Goal: Task Accomplishment & Management: Manage account settings

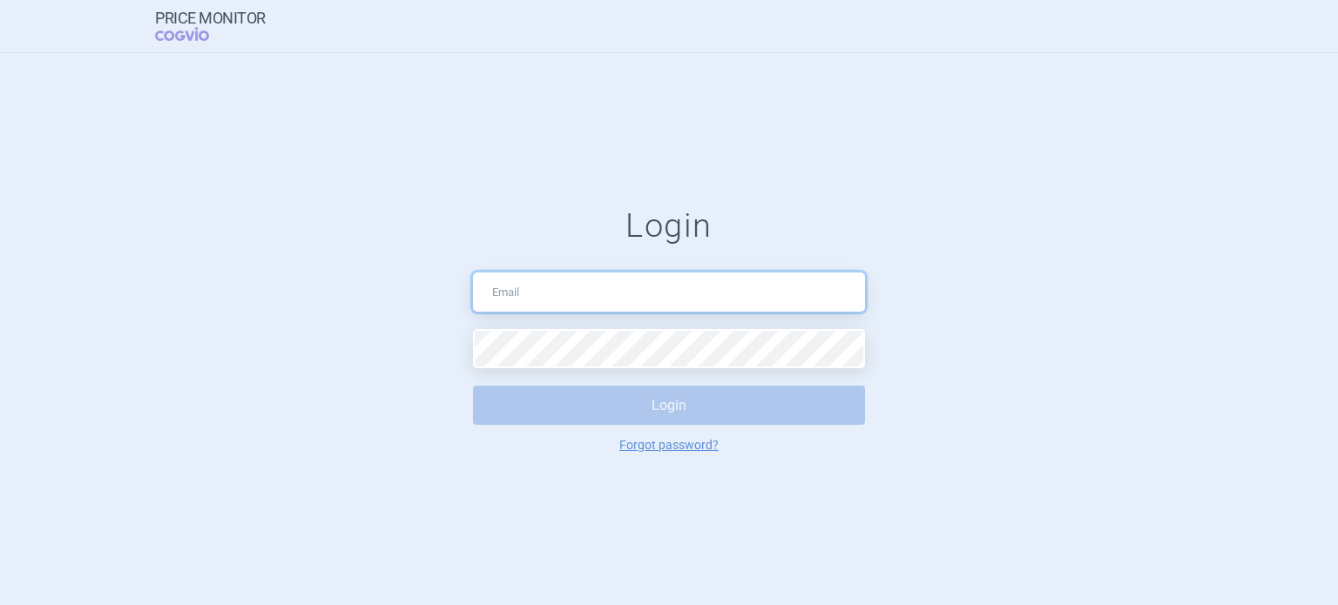
type input "data.cleaning@cogvio.com"
click at [730, 398] on button "Login" at bounding box center [669, 405] width 392 height 39
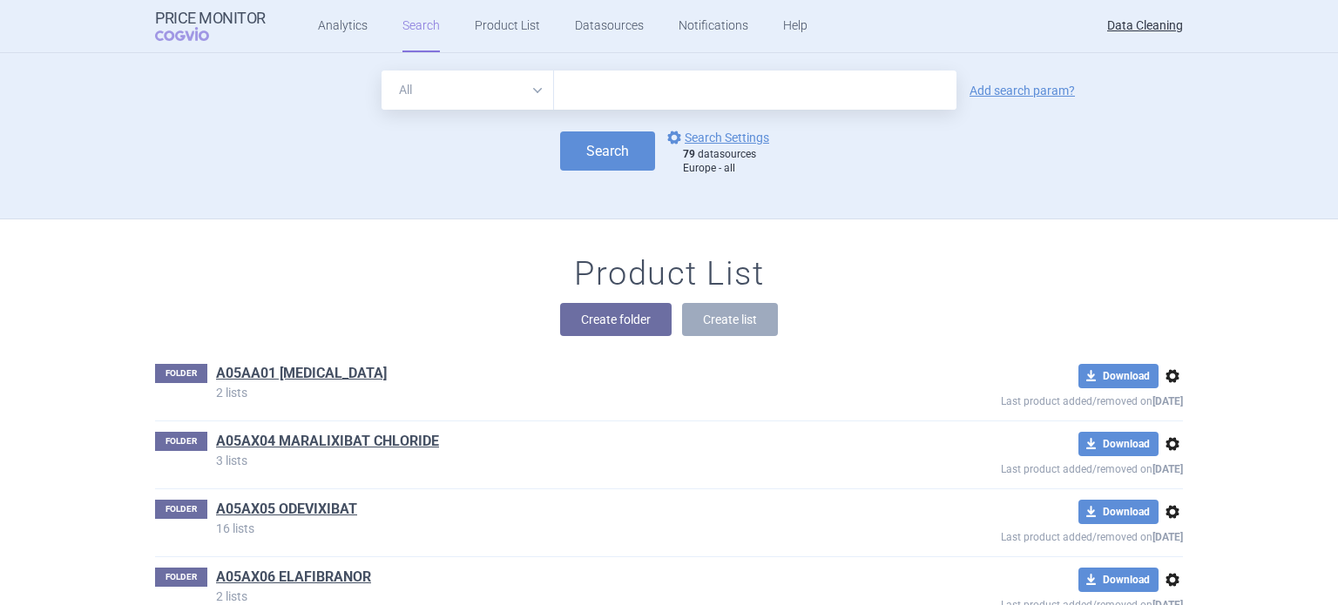
click at [616, 82] on input "text" at bounding box center [755, 90] width 402 height 39
paste input "Usymro"
type input "Usymro"
click button "Search" at bounding box center [607, 151] width 95 height 39
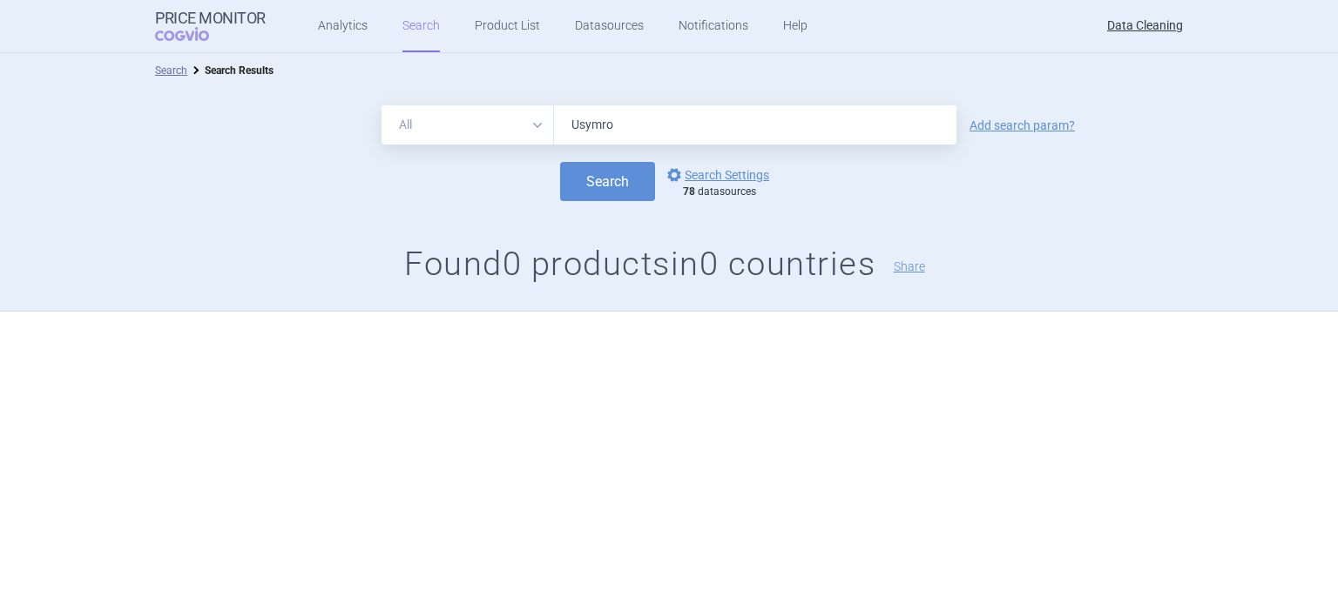
click at [516, 120] on select "All Brand Name ATC Company Active Substance Country Newer than" at bounding box center [468, 124] width 172 height 39
click at [382, 105] on select "All Brand Name ATC Company Active Substance Country Newer than" at bounding box center [468, 124] width 172 height 39
click at [575, 177] on button "Search" at bounding box center [607, 181] width 95 height 39
click at [511, 125] on select "All Brand Name ATC Company Active Substance Country Newer than" at bounding box center [468, 124] width 172 height 39
select select "all"
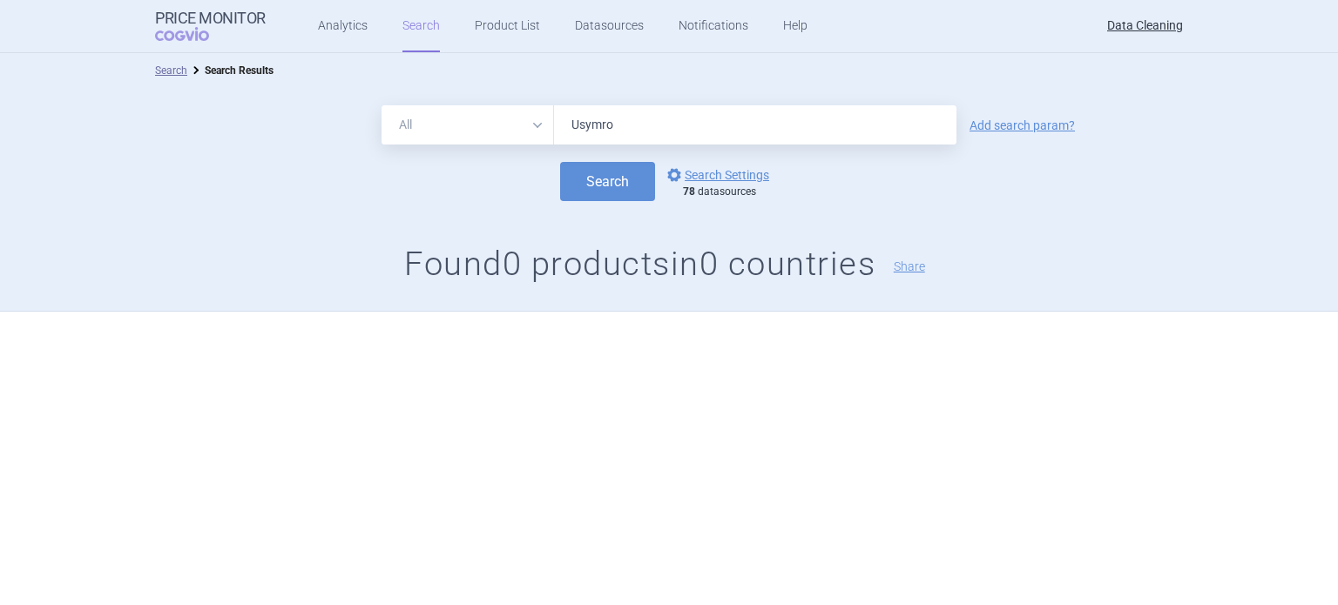
click at [382, 105] on select "All Brand Name ATC Company Active Substance Country Newer than" at bounding box center [468, 124] width 172 height 39
drag, startPoint x: 554, startPoint y: 117, endPoint x: 508, endPoint y: 111, distance: 46.6
click at [508, 111] on div "All Brand Name ATC Company Active Substance Country Newer than Usymro" at bounding box center [669, 124] width 575 height 39
paste input "Attrogy"
type input "Attrogy"
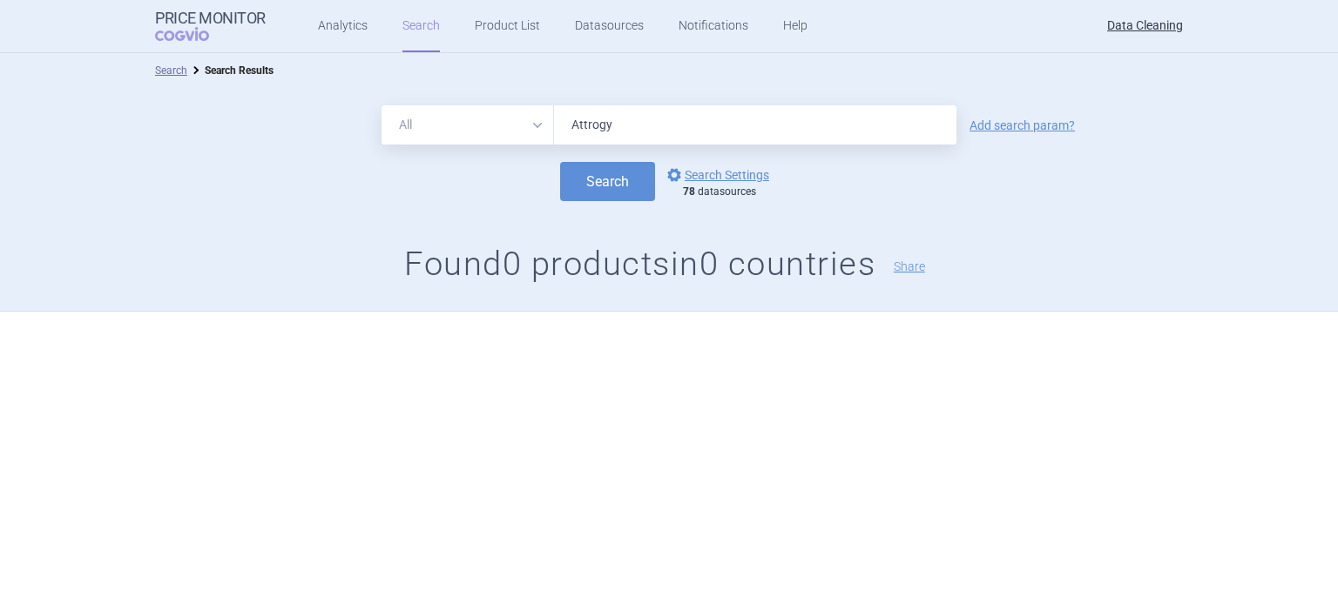
click at [560, 162] on button "Search" at bounding box center [607, 181] width 95 height 39
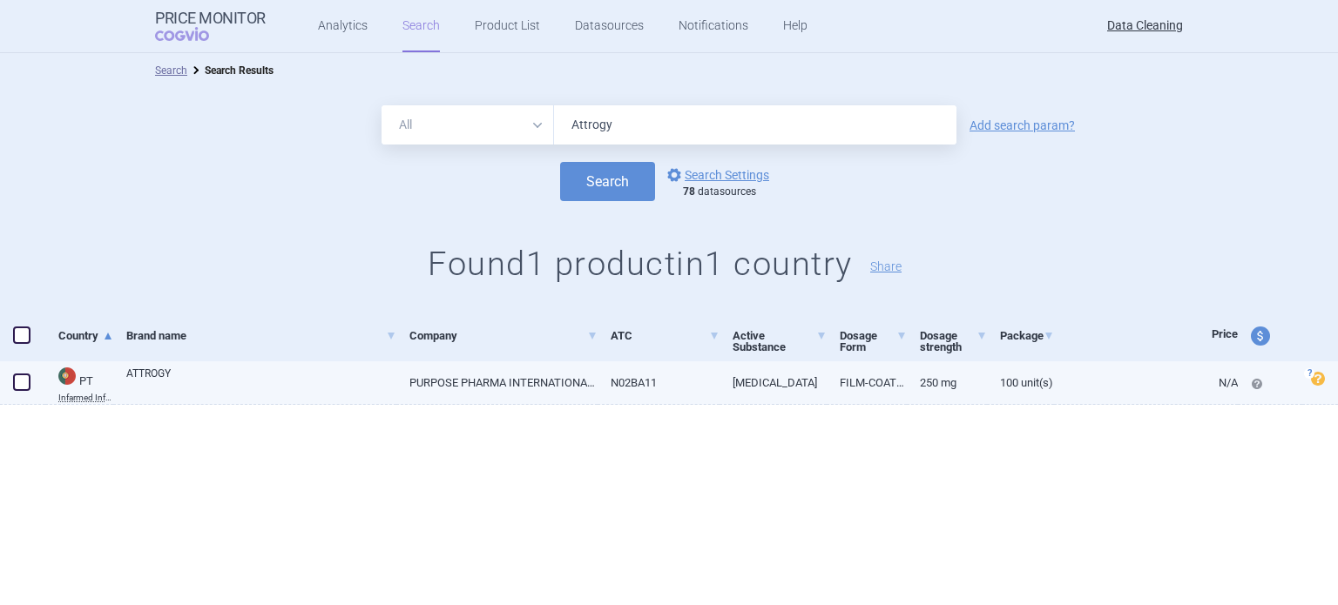
click at [18, 389] on span at bounding box center [21, 382] width 17 height 17
checkbox input "true"
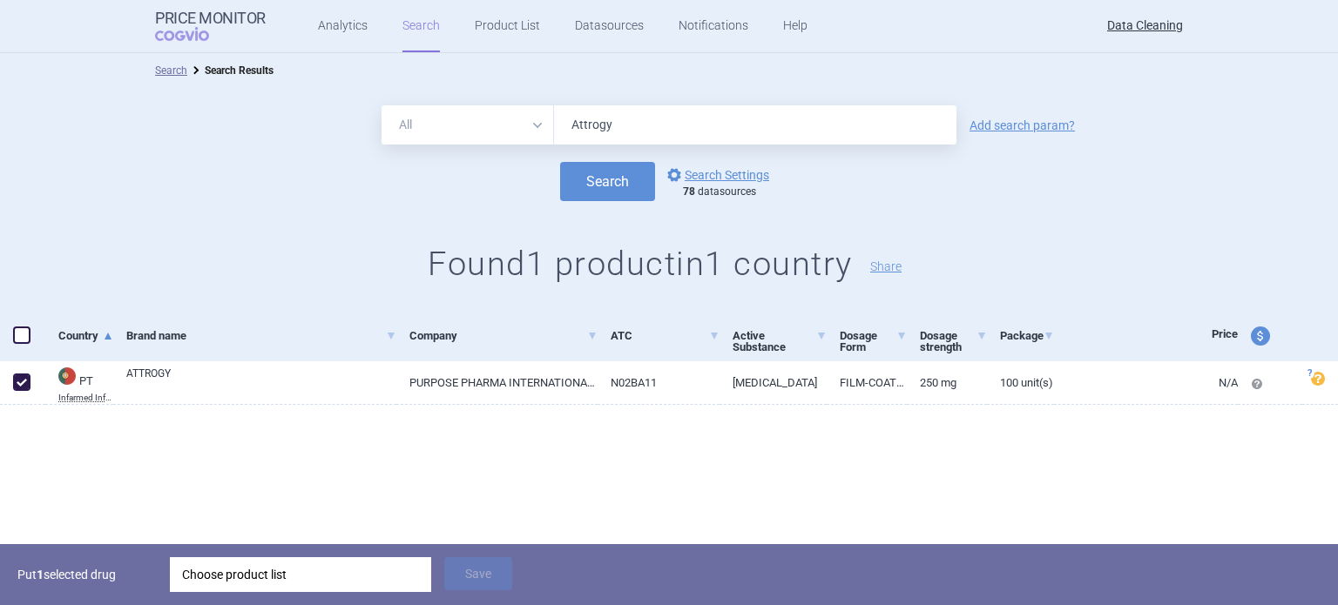
click at [315, 578] on div "Choose product list" at bounding box center [300, 575] width 237 height 35
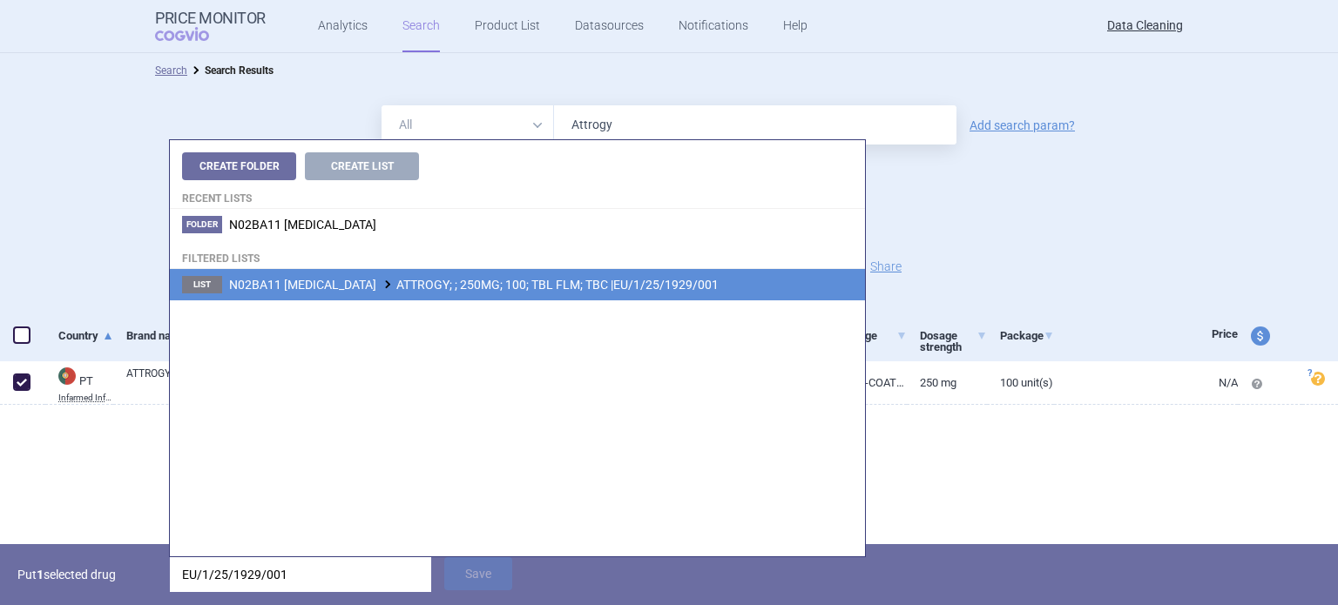
type input "EU/1/25/1929/001"
click at [575, 288] on span "N02BA11 DIFLUNISAL ATTROGY; ; 250MG; 100; TBL FLM; TBC |EU/1/25/1929/001" at bounding box center [474, 285] width 490 height 14
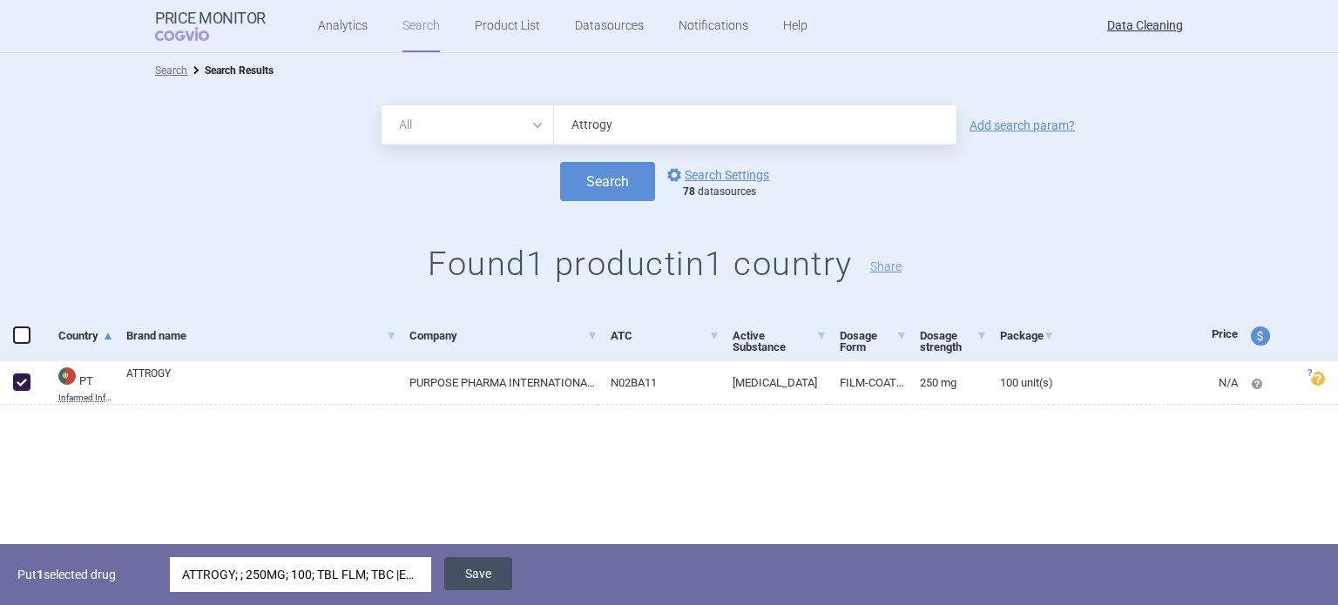
click at [477, 571] on button "Save" at bounding box center [478, 574] width 68 height 33
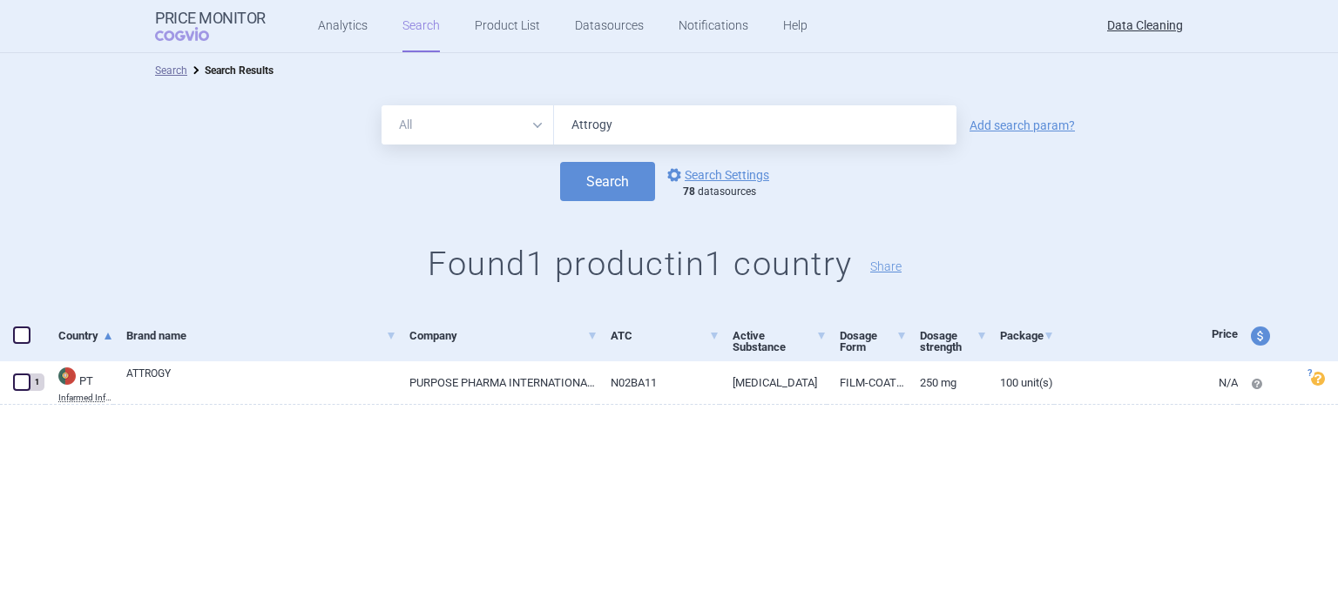
drag, startPoint x: 634, startPoint y: 123, endPoint x: 475, endPoint y: 80, distance: 165.0
click at [483, 83] on div "Search Search Results All Brand Name ATC Company Active Substance Country Newer…" at bounding box center [669, 182] width 1338 height 259
type input "ITOVEBI"
click at [560, 162] on button "Search" at bounding box center [607, 181] width 95 height 39
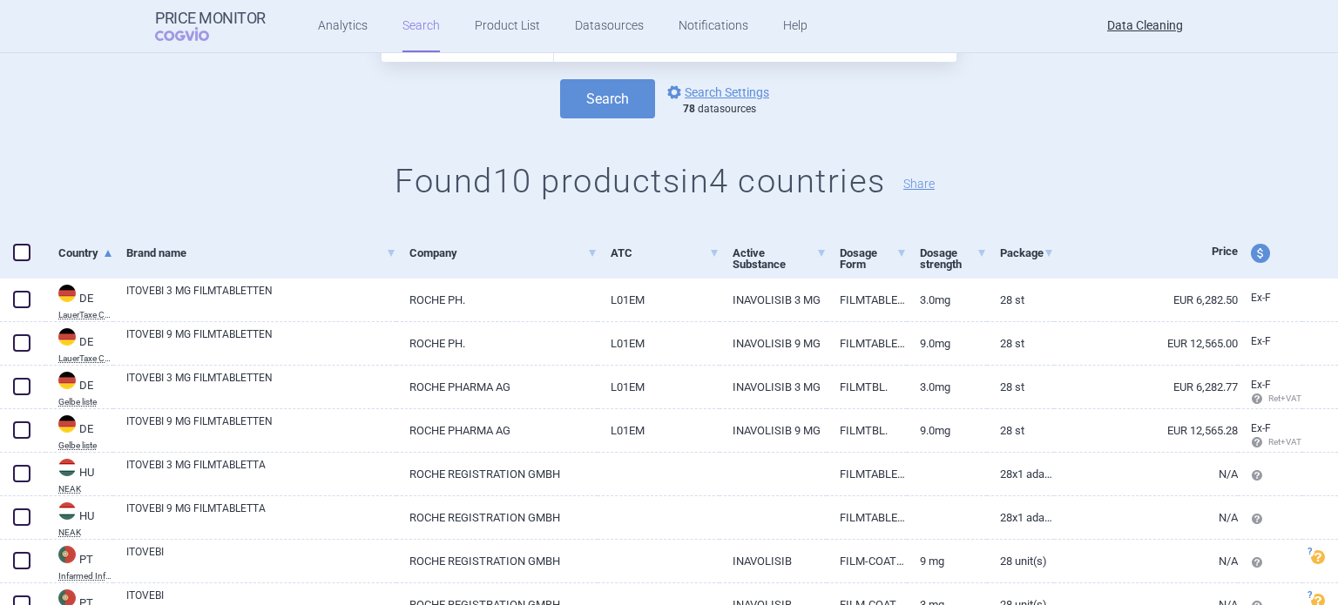
scroll to position [174, 0]
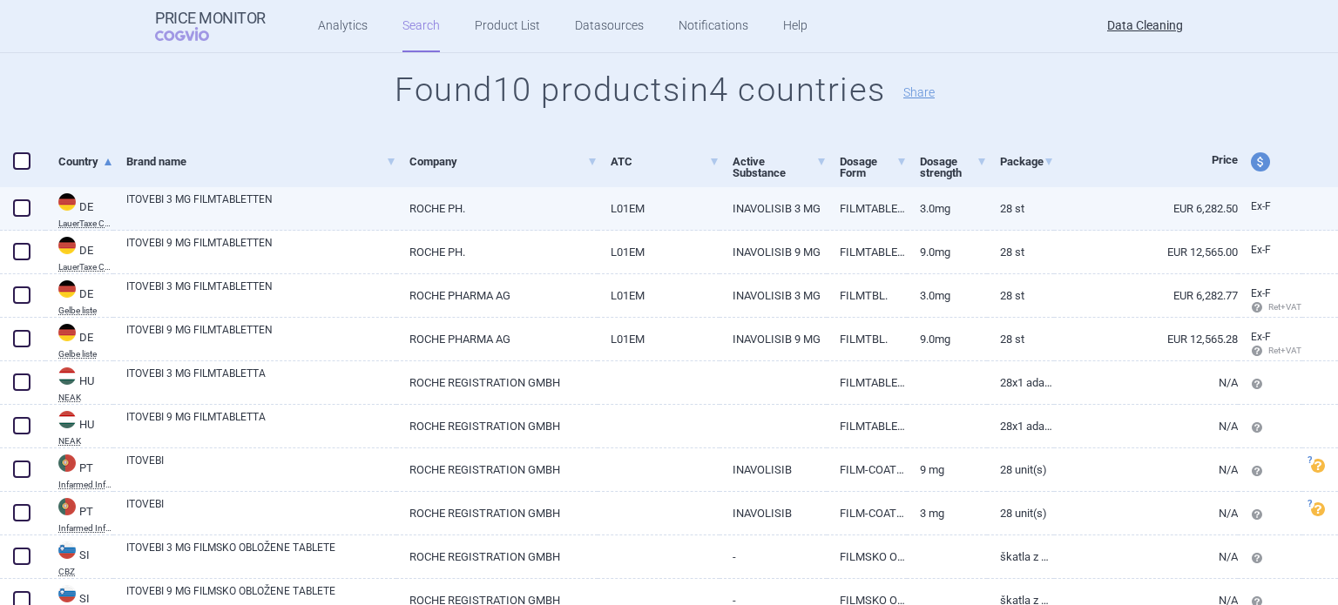
click at [20, 201] on span at bounding box center [21, 207] width 17 height 17
checkbox input "true"
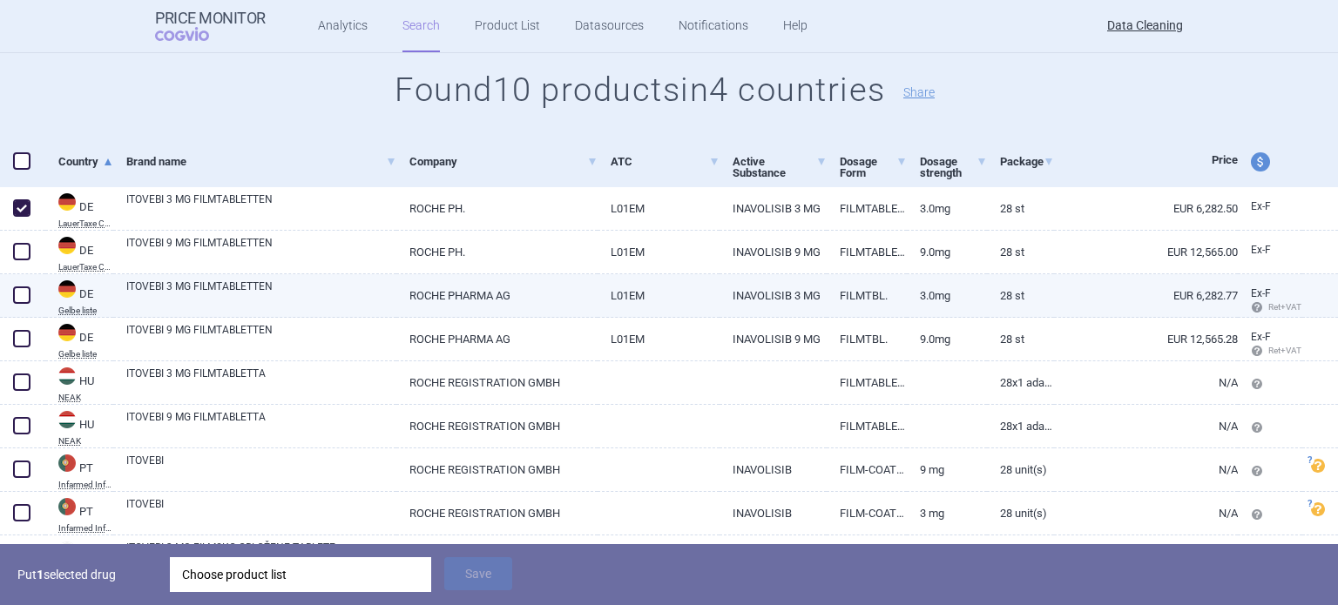
click at [23, 292] on span at bounding box center [21, 295] width 17 height 17
checkbox input "true"
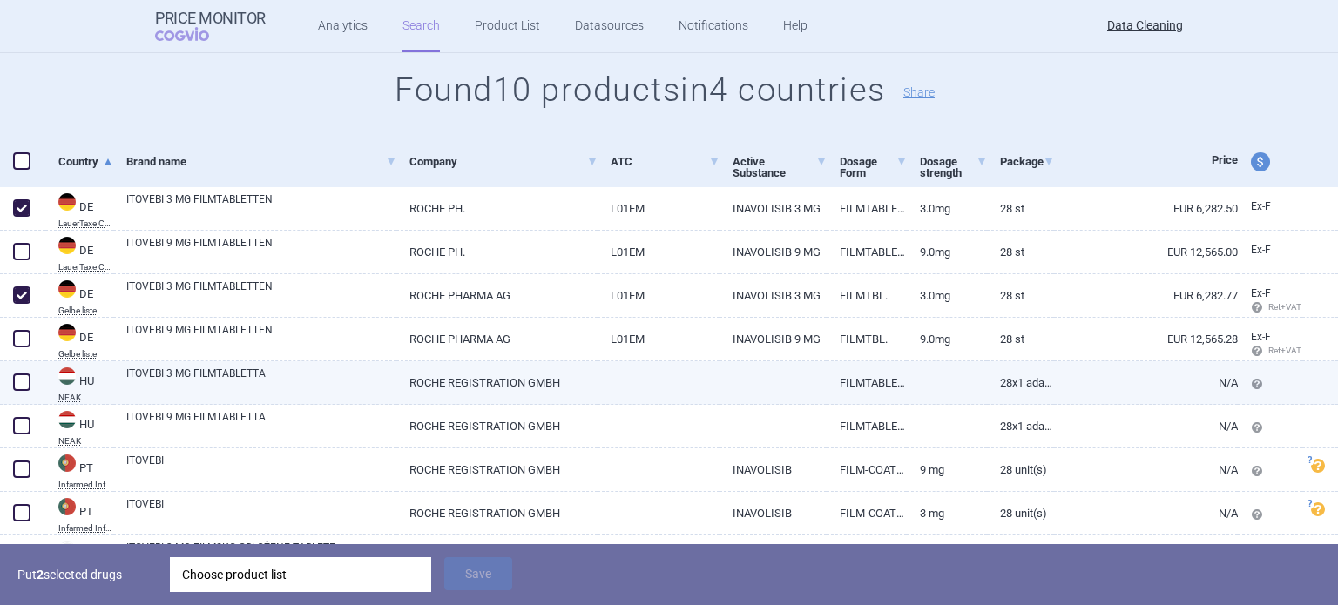
click at [24, 386] on span at bounding box center [21, 382] width 17 height 17
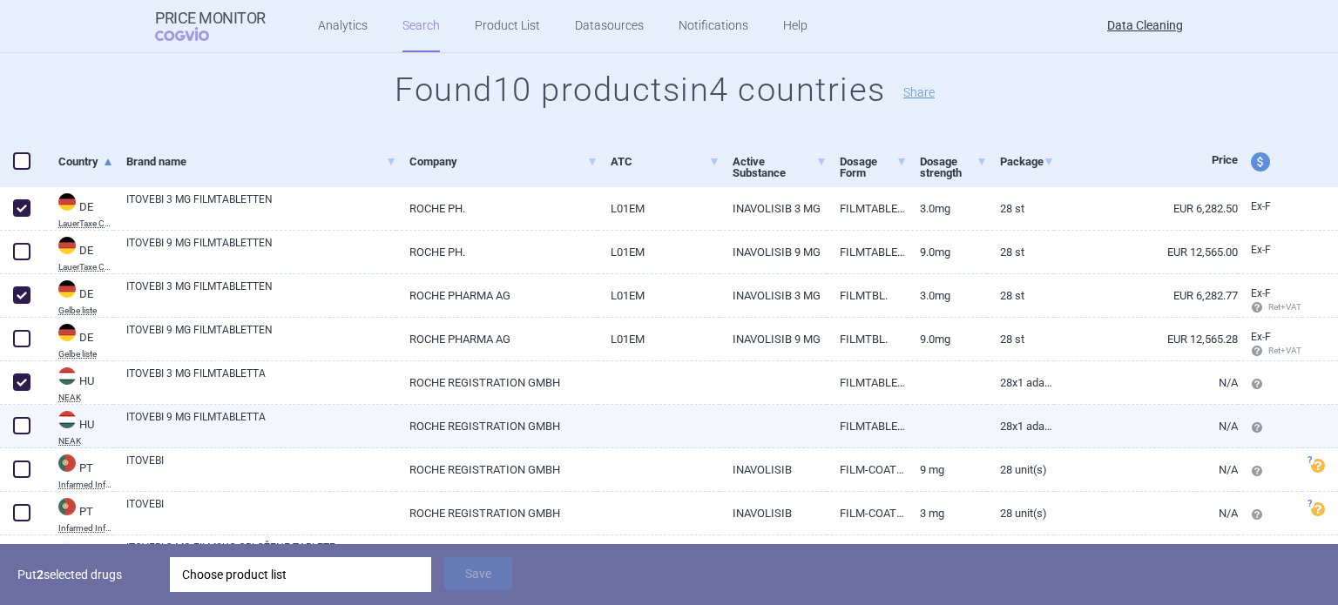
checkbox input "true"
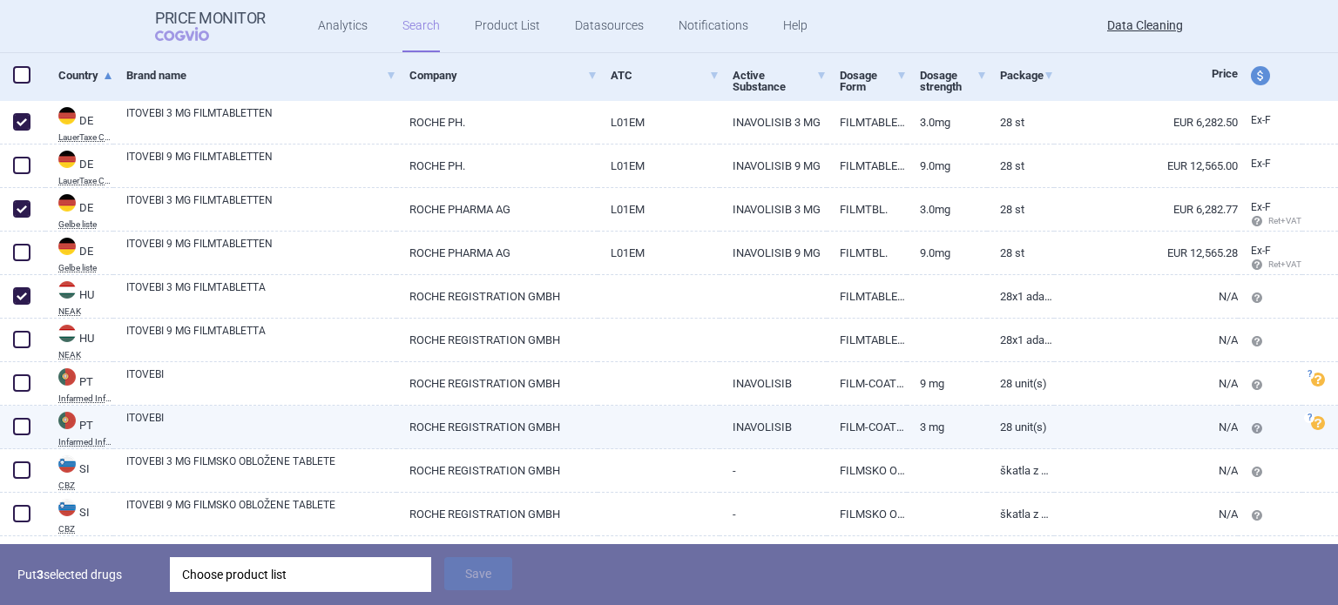
scroll to position [261, 0]
click at [33, 416] on div at bounding box center [22, 427] width 45 height 44
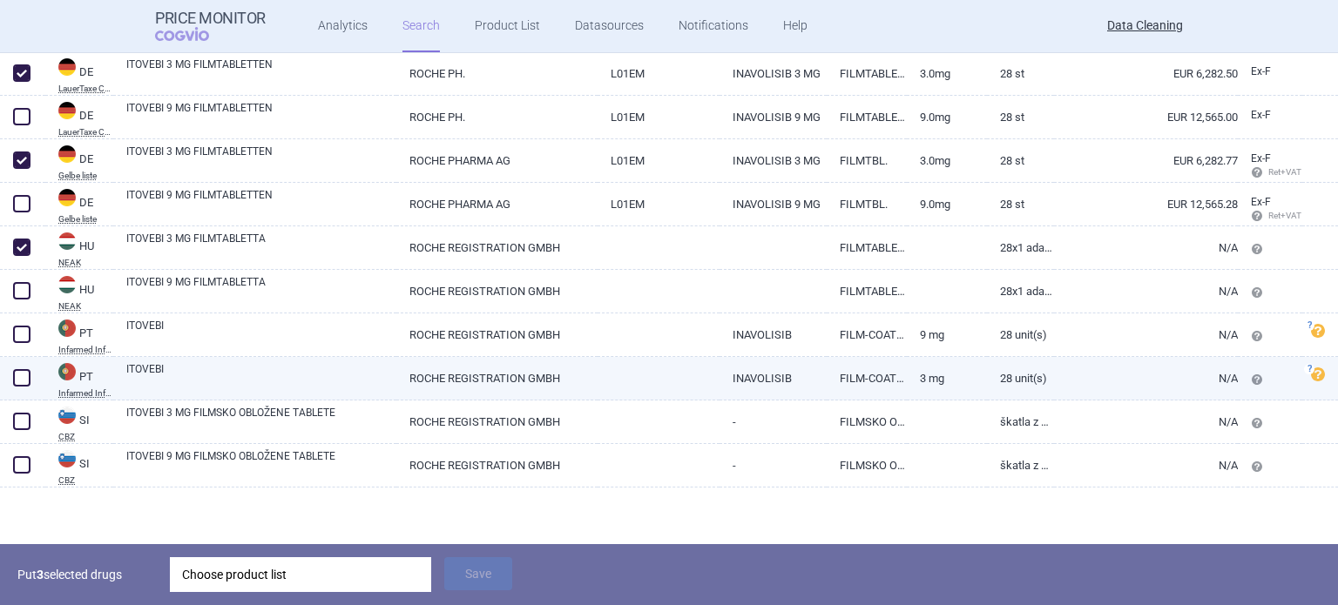
click at [18, 375] on span at bounding box center [21, 377] width 17 height 17
checkbox input "true"
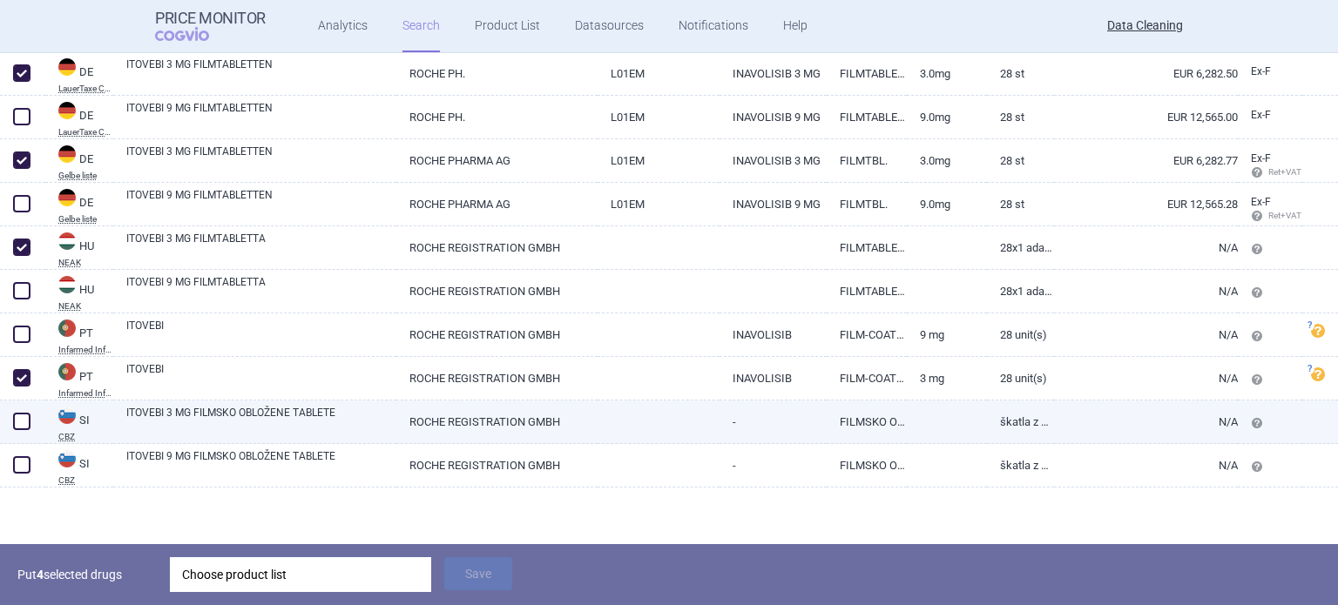
click at [17, 411] on span at bounding box center [22, 422] width 26 height 26
checkbox input "true"
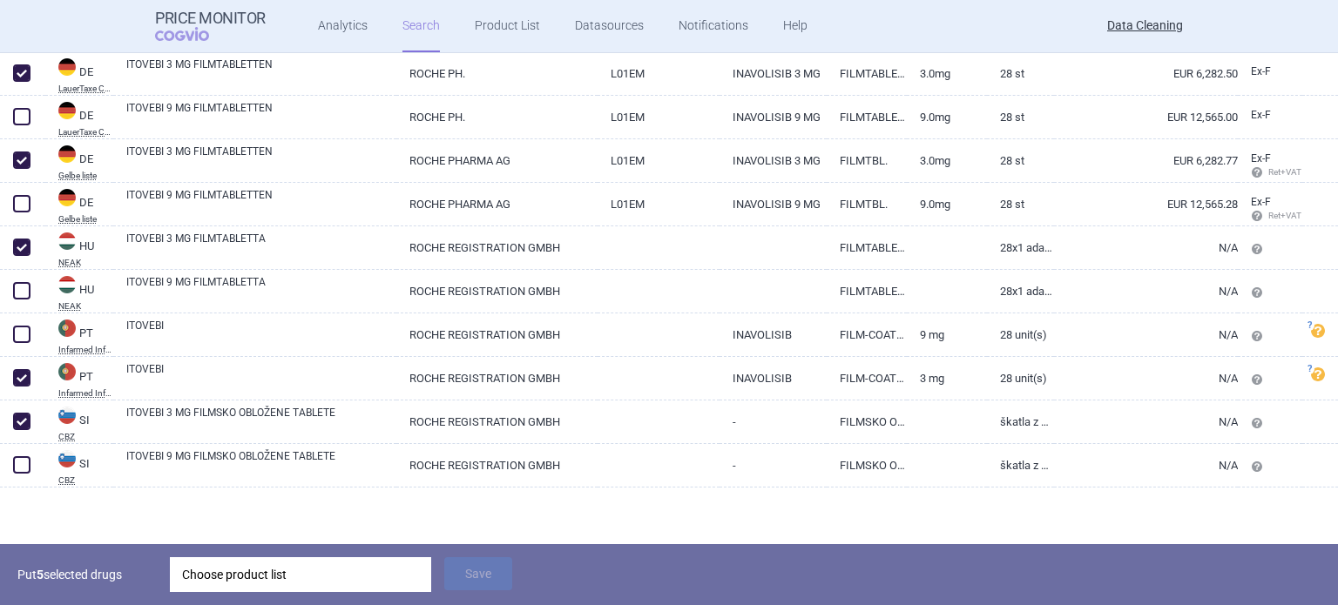
click at [309, 592] on div "Choose product list" at bounding box center [300, 575] width 237 height 35
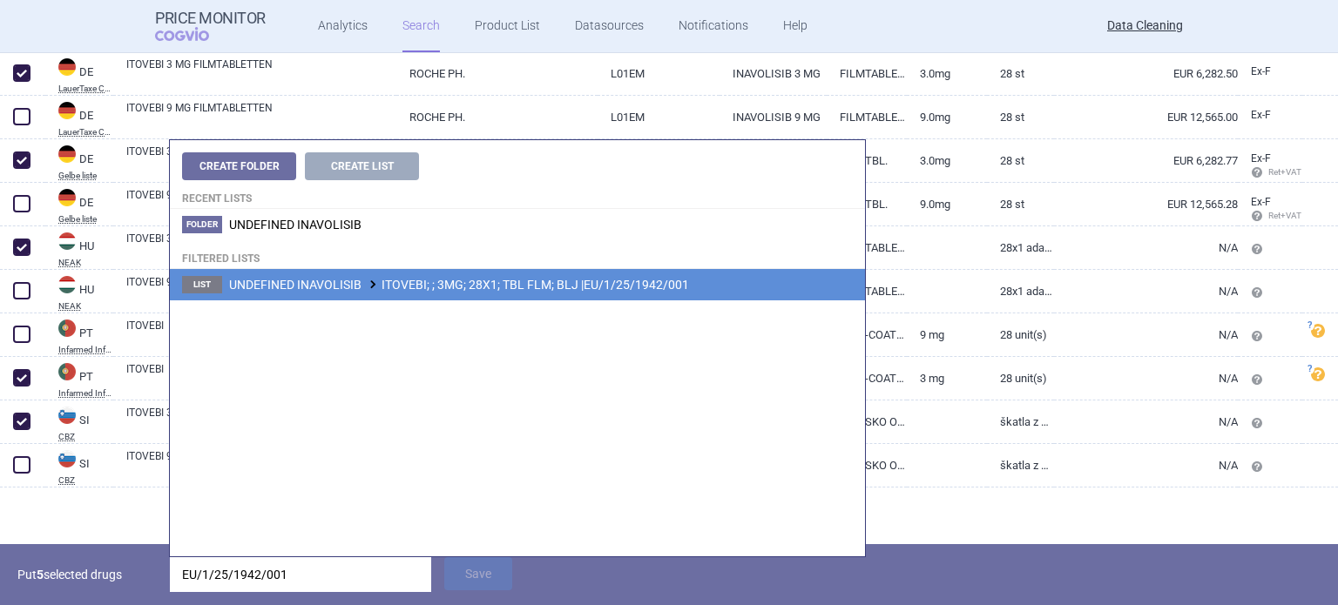
type input "EU/1/25/1942/001"
click at [536, 280] on span "UNDEFINED INAVOLISIB ITOVEBI; ; 3MG; 28X1; TBL FLM; BLJ |EU/1/25/1942/001" at bounding box center [459, 285] width 460 height 14
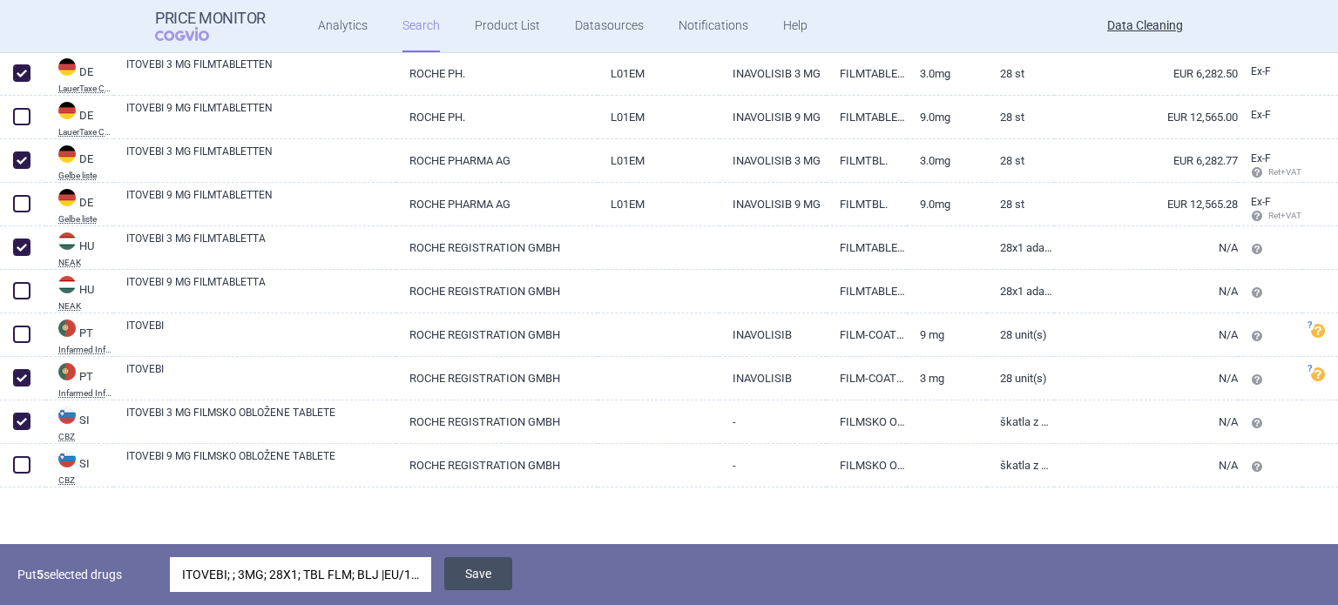
click at [465, 574] on button "Save" at bounding box center [478, 574] width 68 height 33
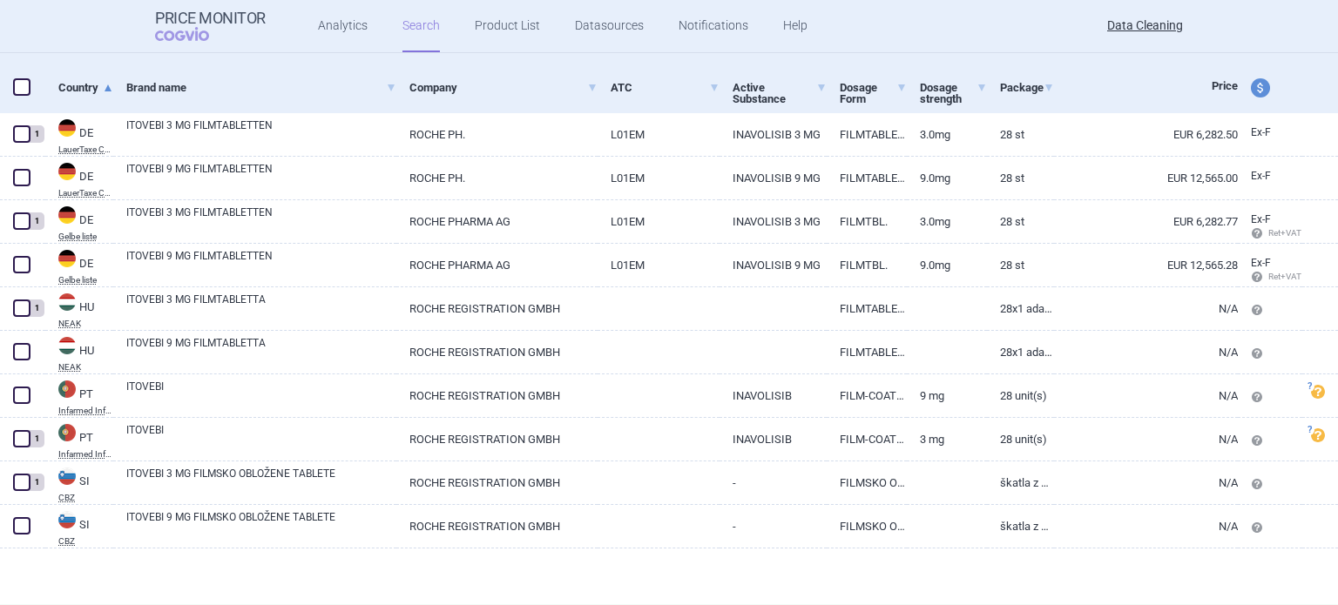
scroll to position [247, 0]
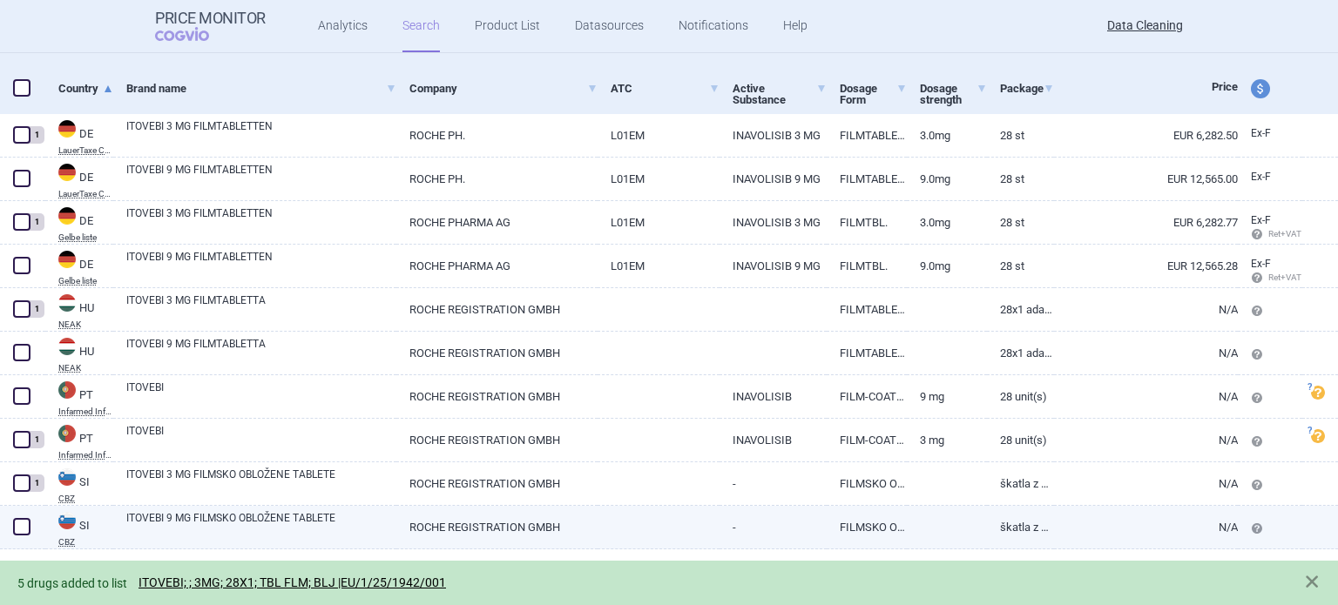
click at [17, 515] on span at bounding box center [22, 527] width 26 height 26
checkbox input "true"
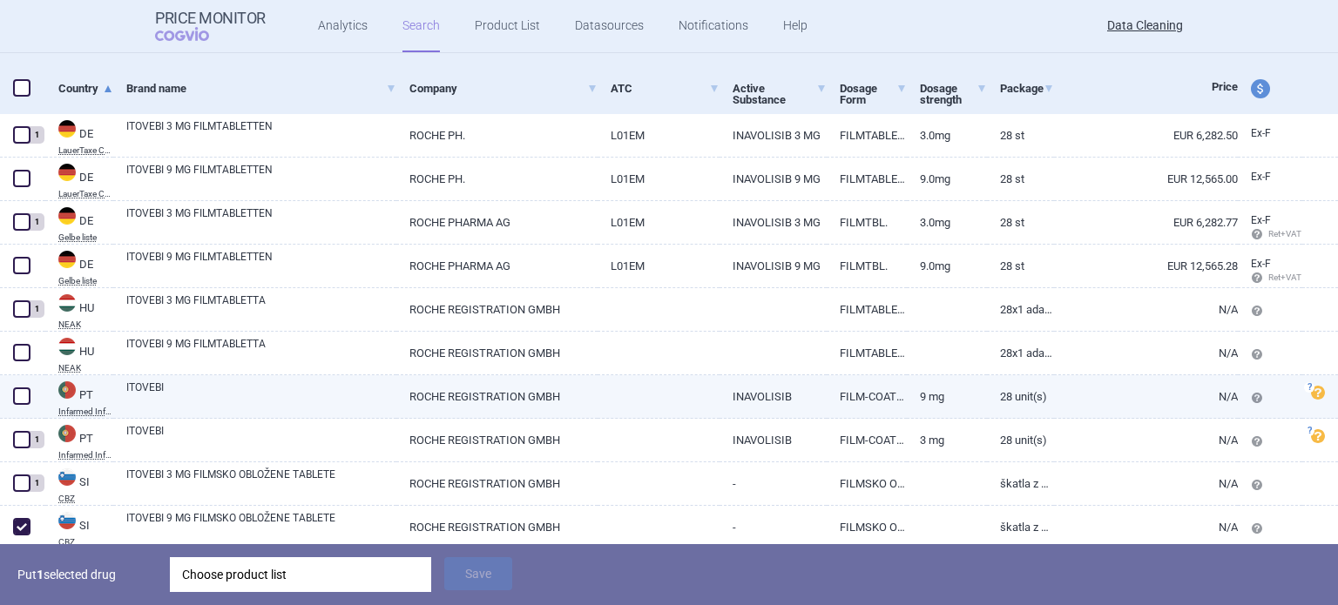
click at [22, 388] on span at bounding box center [21, 396] width 17 height 17
checkbox input "true"
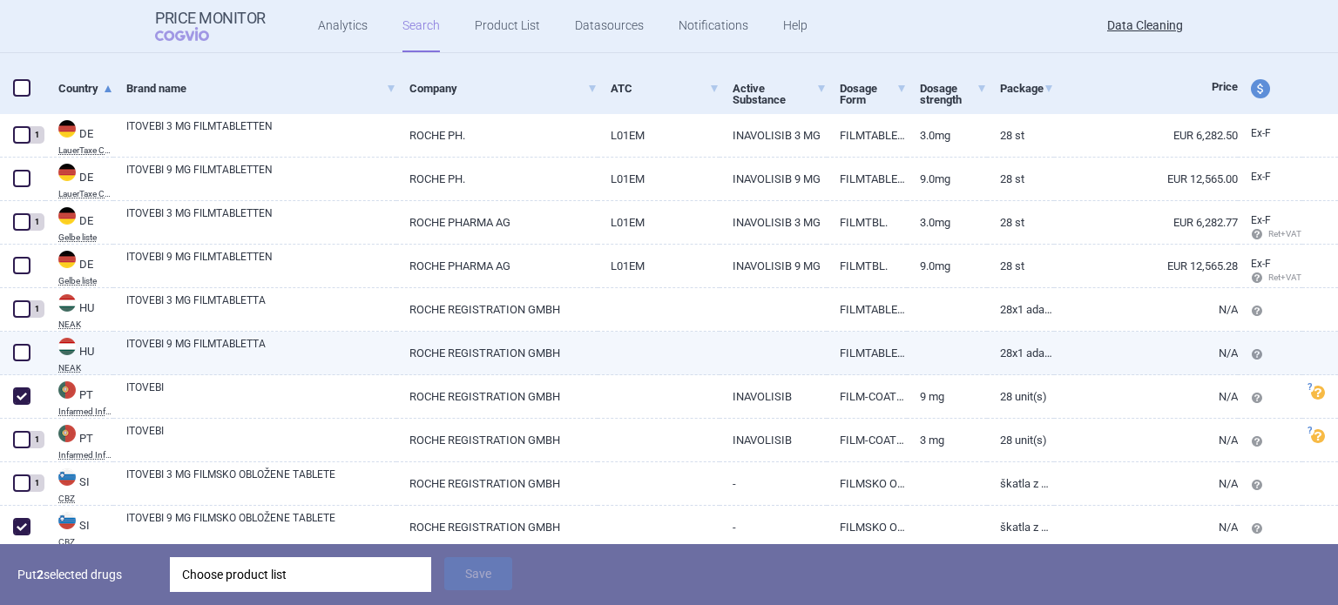
click at [24, 344] on span at bounding box center [21, 352] width 17 height 17
checkbox input "true"
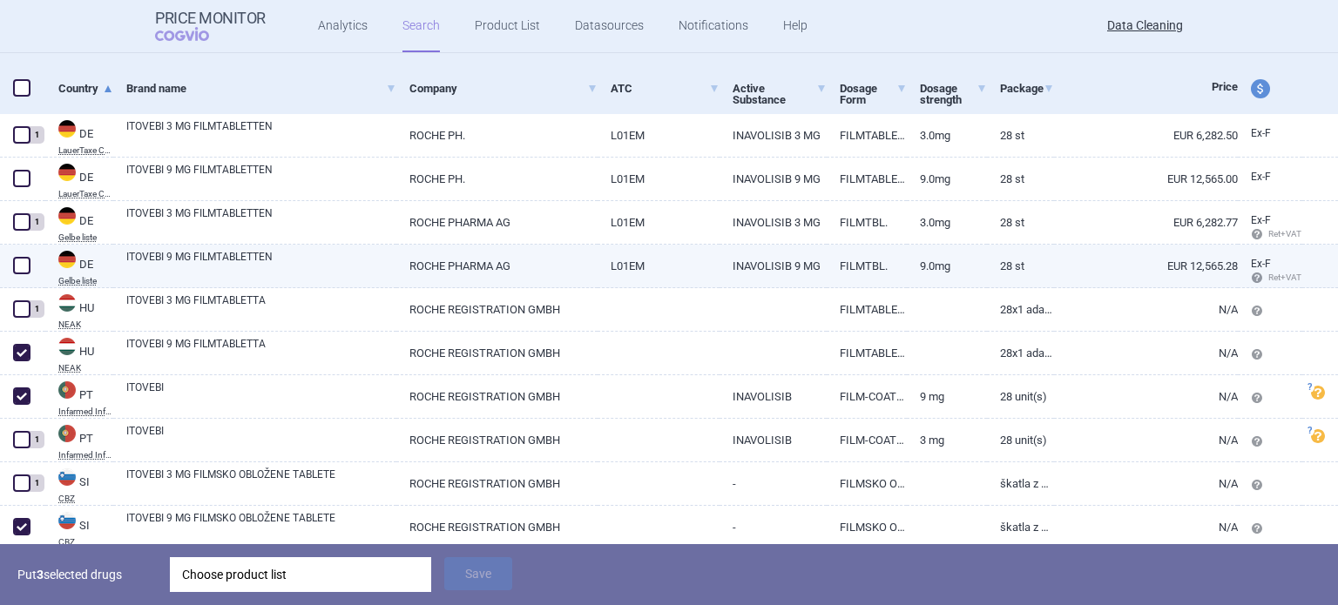
click at [14, 274] on span at bounding box center [22, 266] width 26 height 26
checkbox input "true"
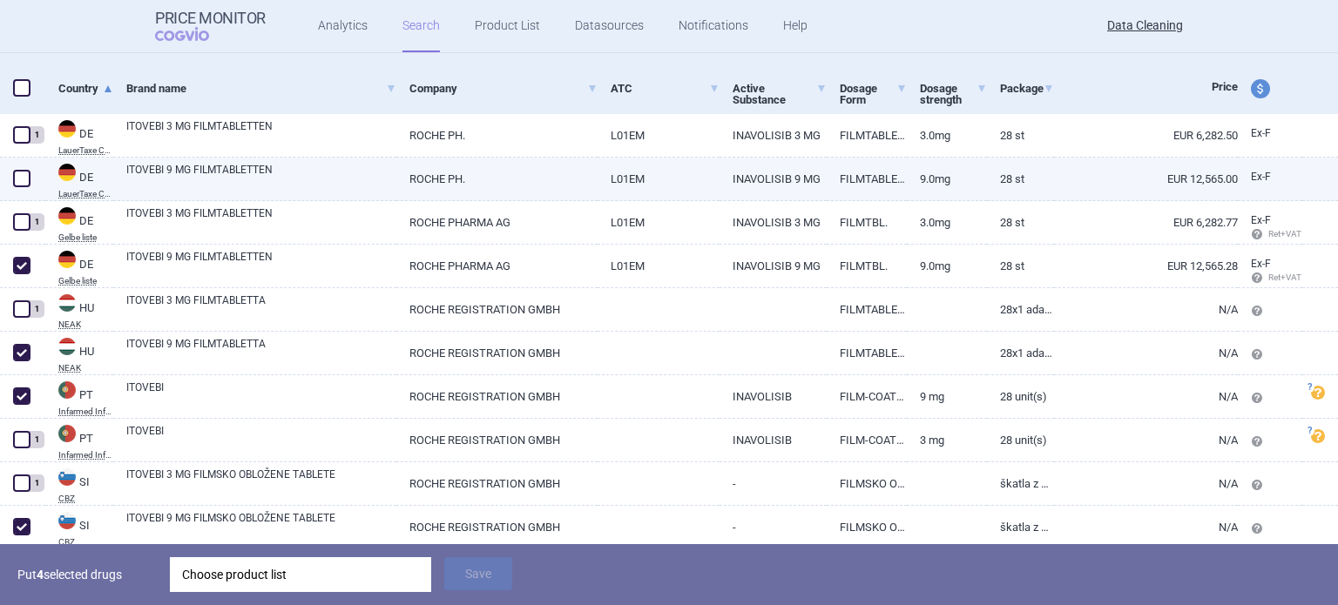
click at [21, 177] on span at bounding box center [21, 178] width 17 height 17
checkbox input "true"
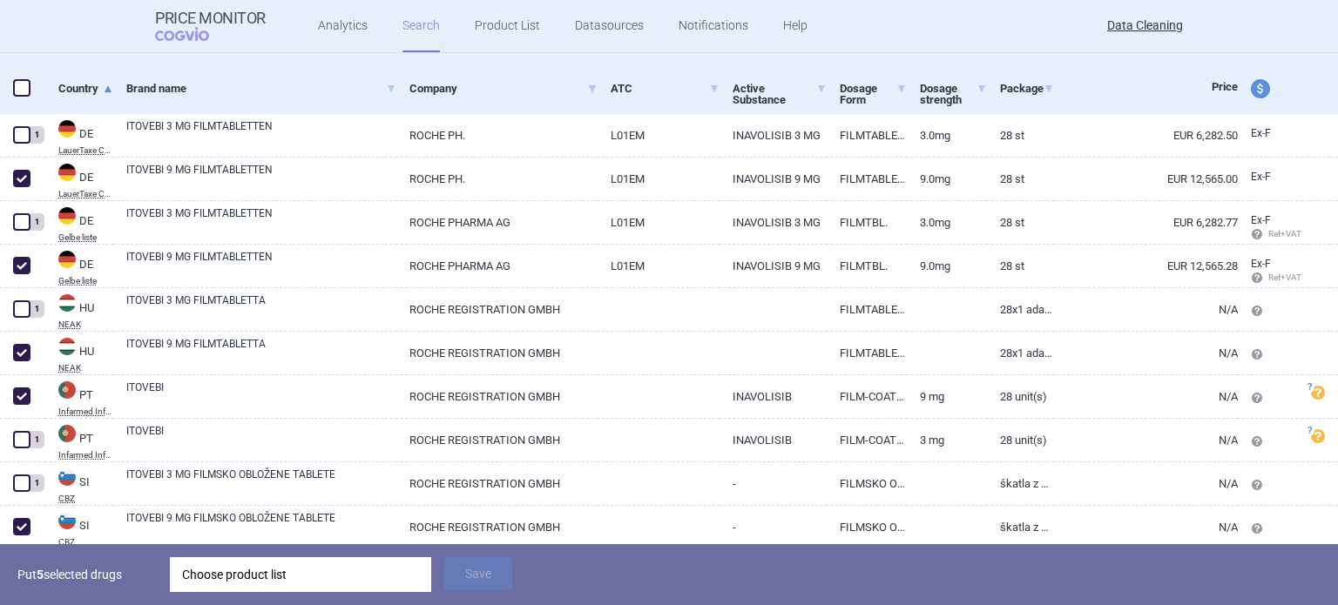
click at [318, 574] on div "Choose product list" at bounding box center [300, 575] width 237 height 35
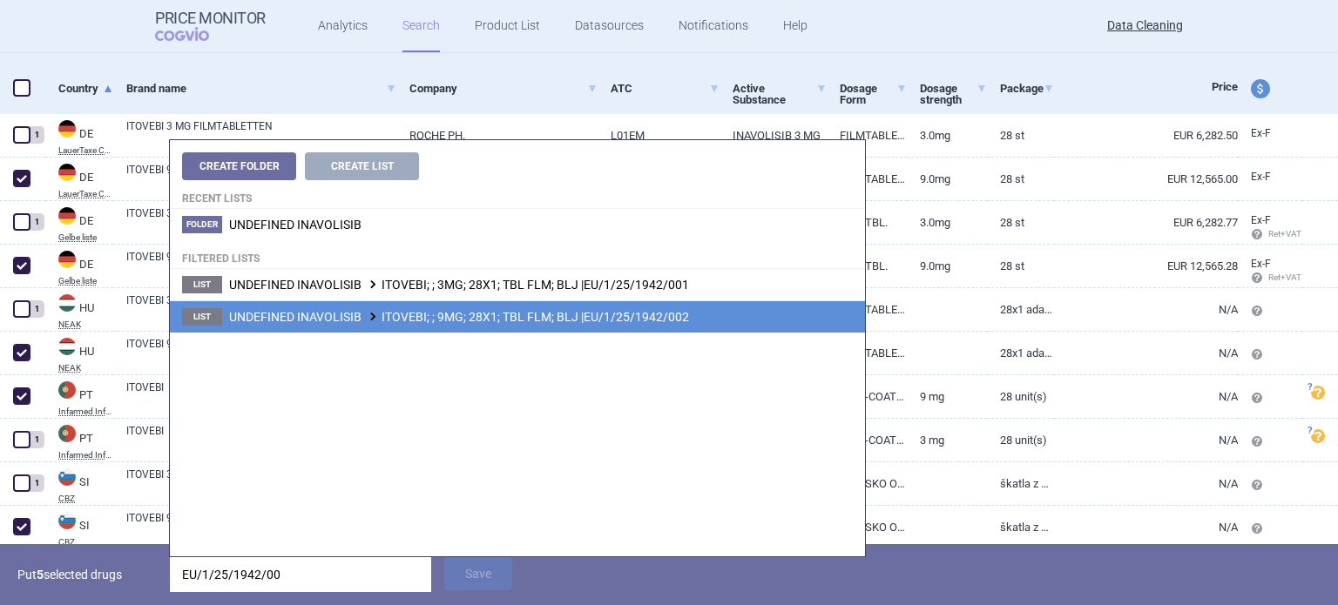
type input "EU/1/25/1942/00"
click at [496, 321] on span "UNDEFINED INAVOLISIB ITOVEBI; ; 9MG; 28X1; TBL FLM; BLJ |EU/1/25/1942/002" at bounding box center [459, 317] width 460 height 14
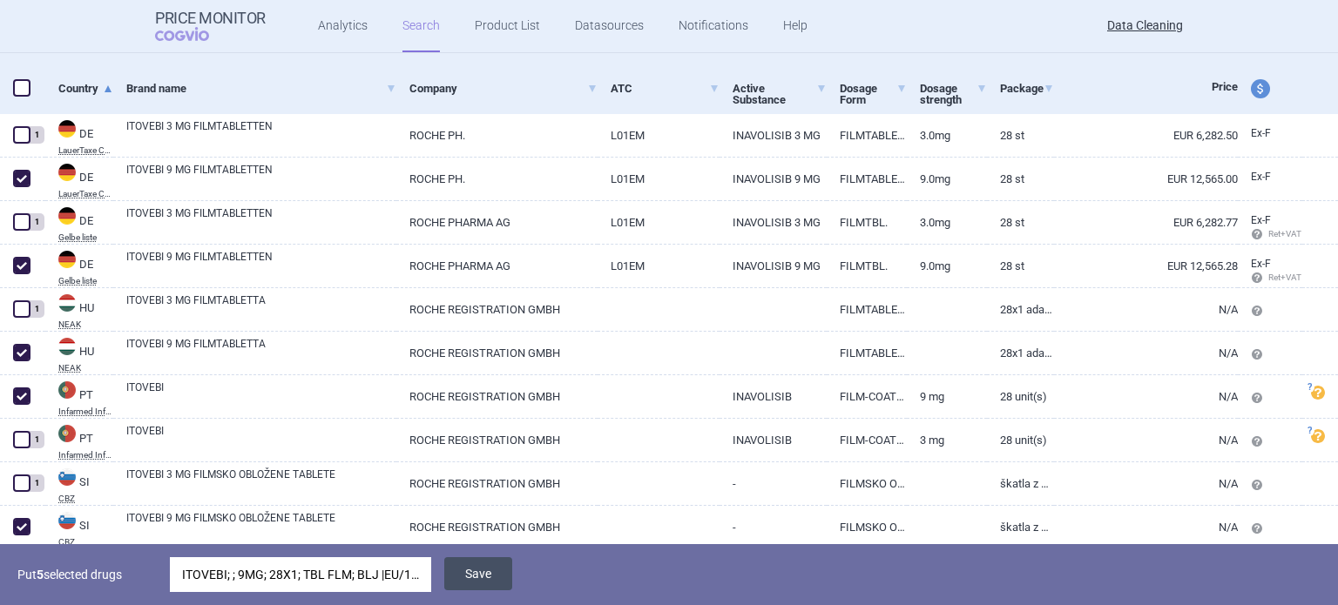
click at [457, 577] on button "Save" at bounding box center [478, 574] width 68 height 33
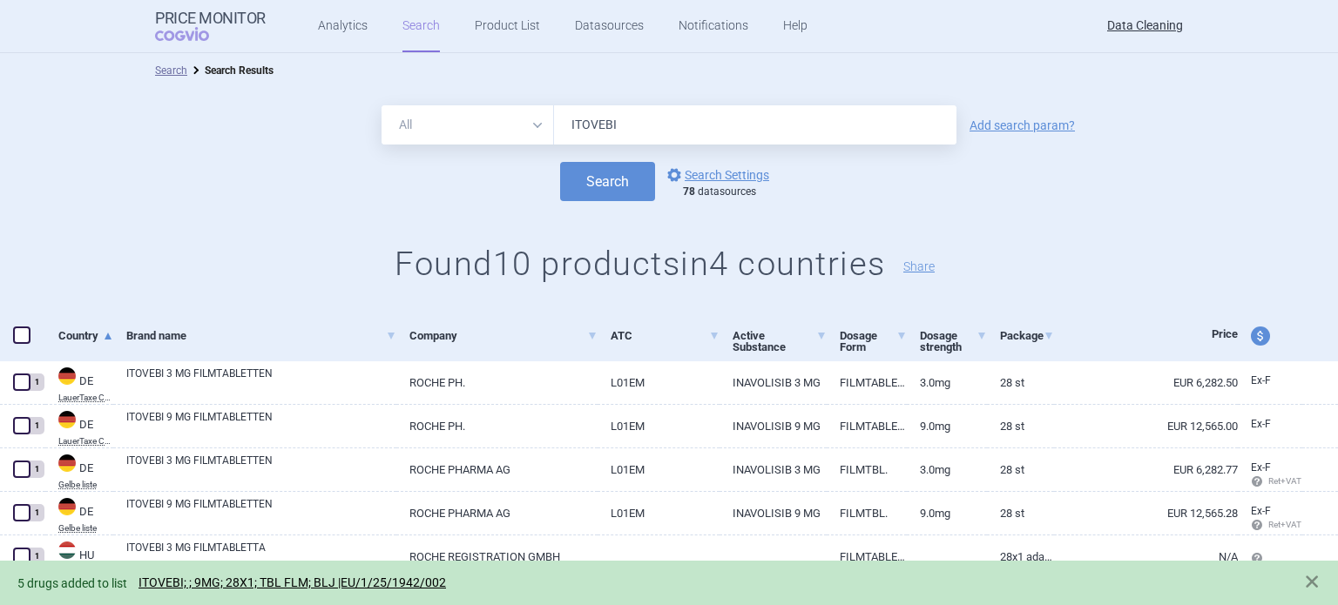
scroll to position [0, 0]
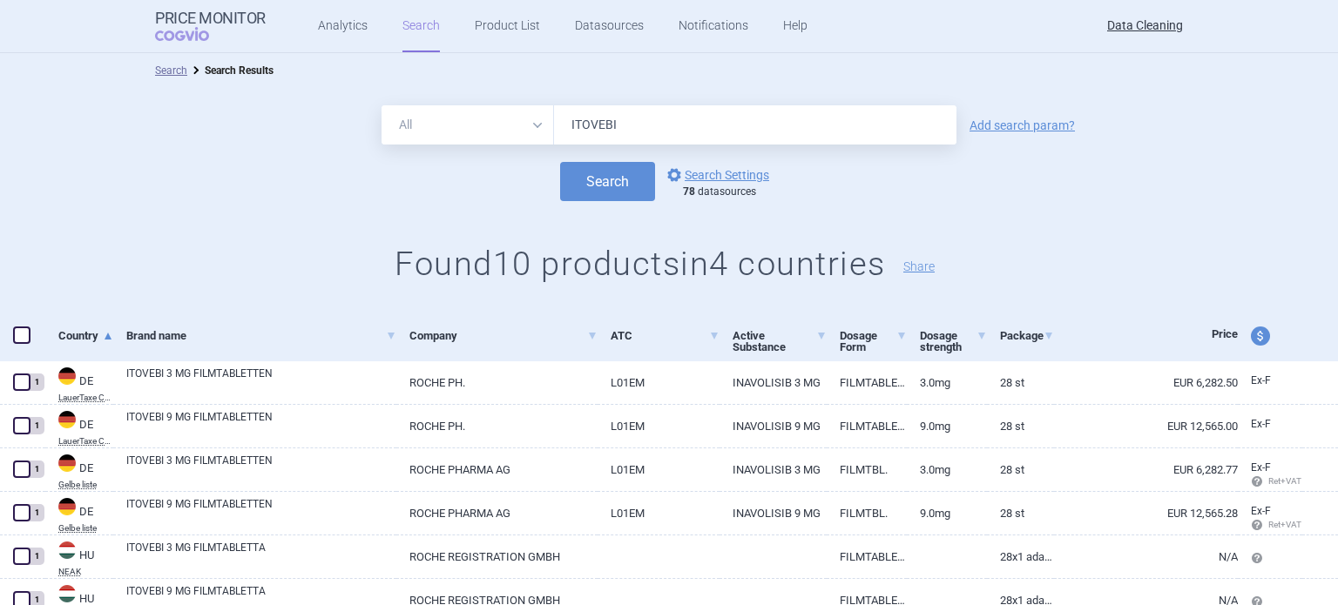
drag, startPoint x: 560, startPoint y: 145, endPoint x: 454, endPoint y: 148, distance: 106.3
click at [467, 145] on form "All Brand Name ATC Company Active Substance Country Newer than ITOVEBI Add sear…" at bounding box center [669, 153] width 1338 height 96
click at [472, 140] on div "All Brand Name ATC Company Active Substance Country Newer than ITOVEBI" at bounding box center [669, 124] width 575 height 39
paste input "Ezmekly"
type input "Ezmekly"
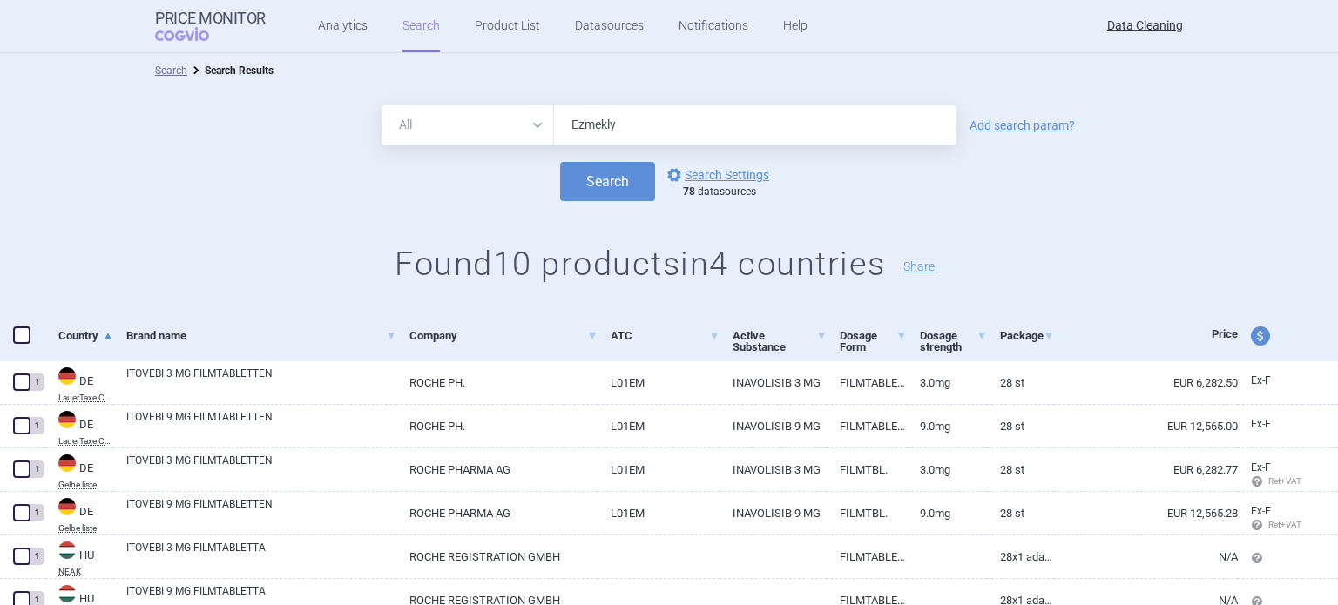
click at [560, 162] on button "Search" at bounding box center [607, 181] width 95 height 39
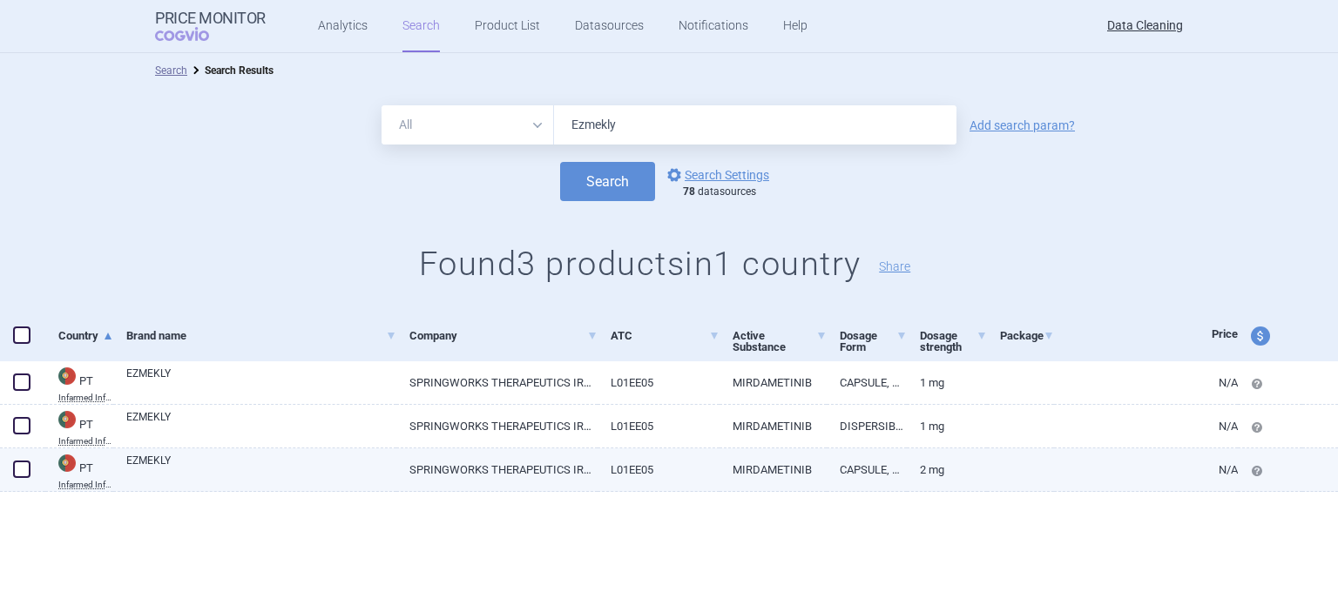
click at [526, 469] on link "SPRINGWORKS THERAPEUTICS IRELAND LIMITED" at bounding box center [496, 470] width 200 height 43
select select "EUR"
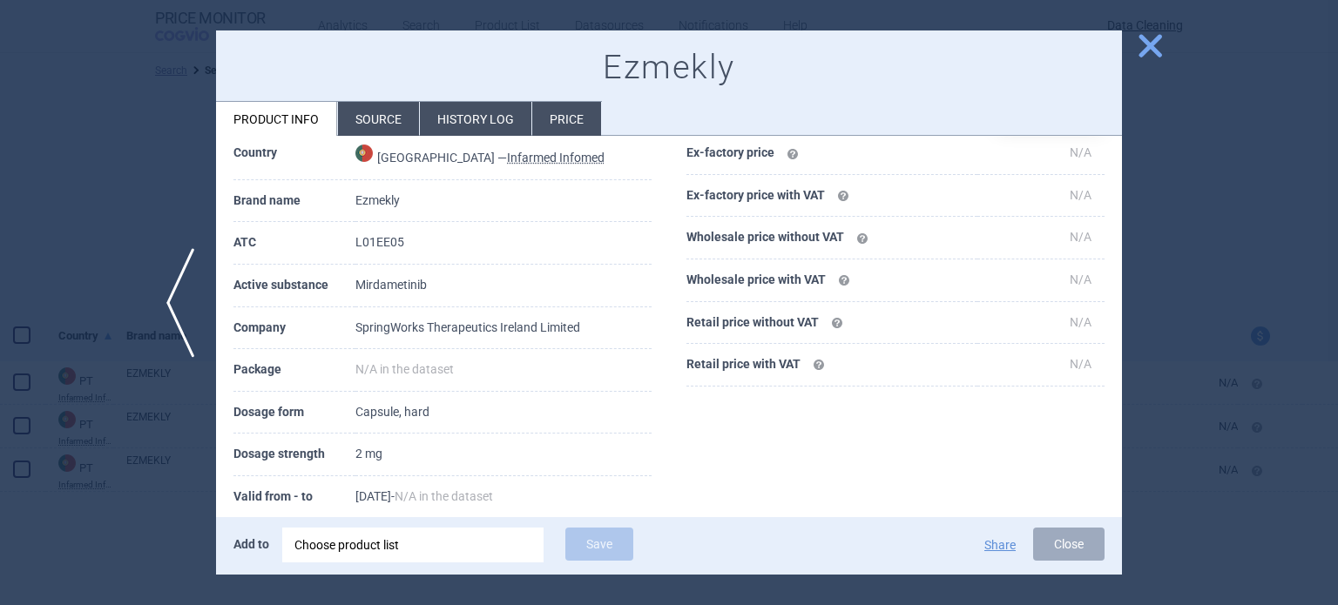
scroll to position [174, 0]
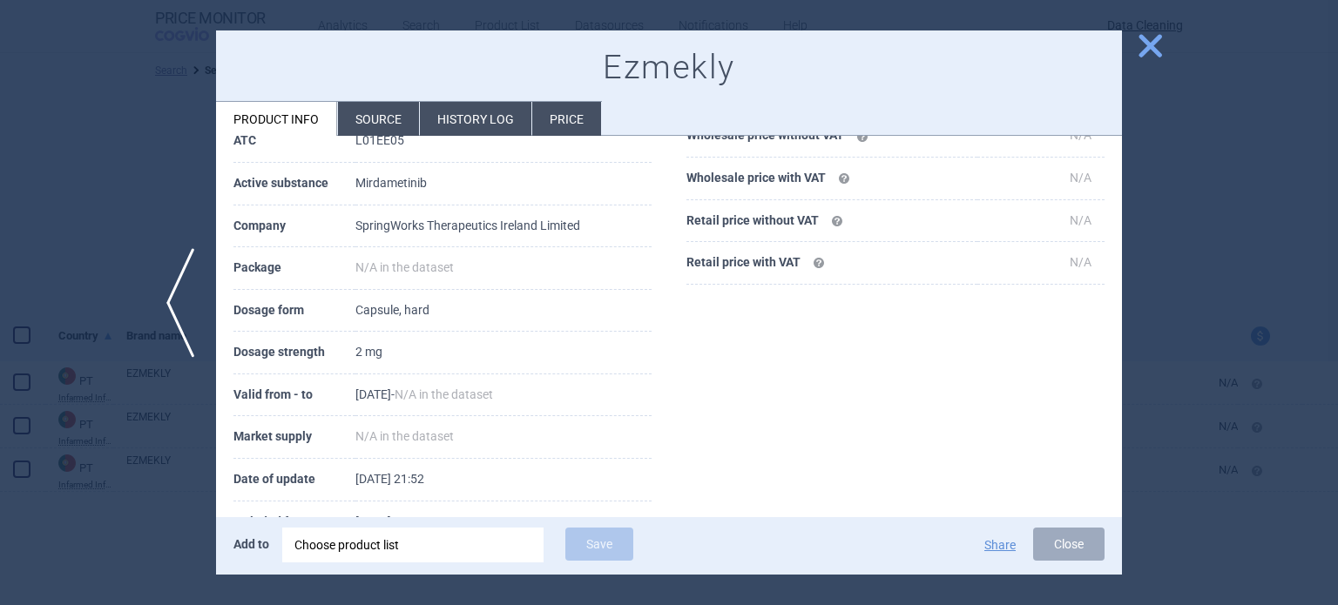
click at [388, 128] on li "Source" at bounding box center [378, 119] width 81 height 34
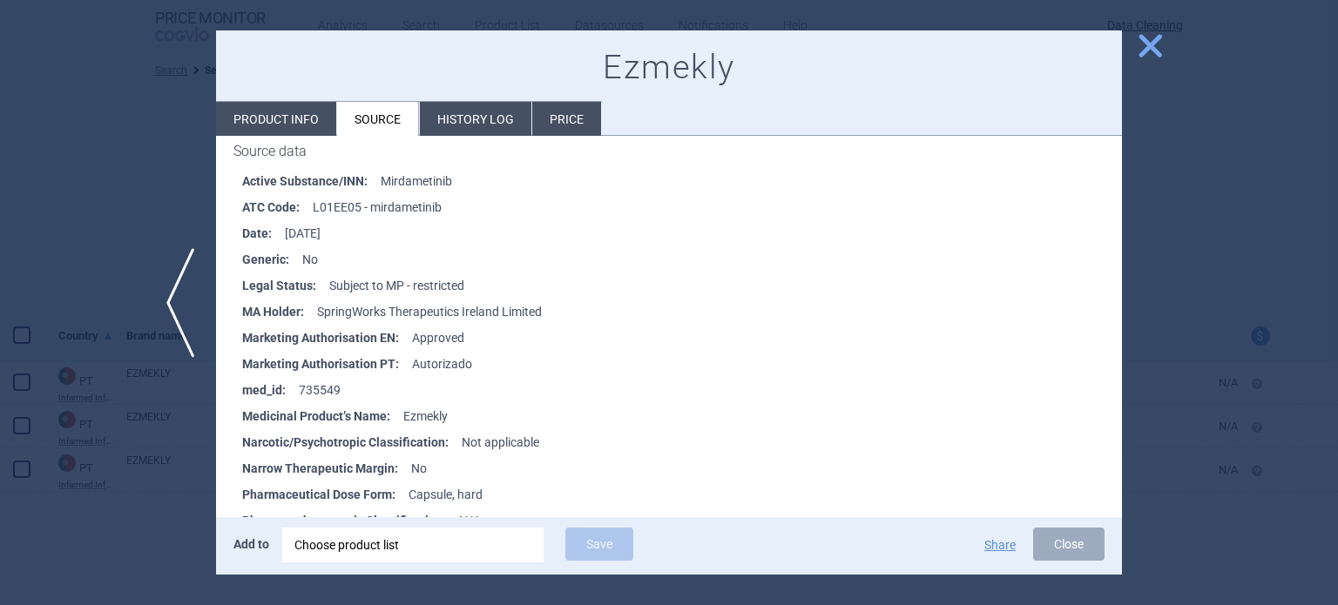
scroll to position [261, 0]
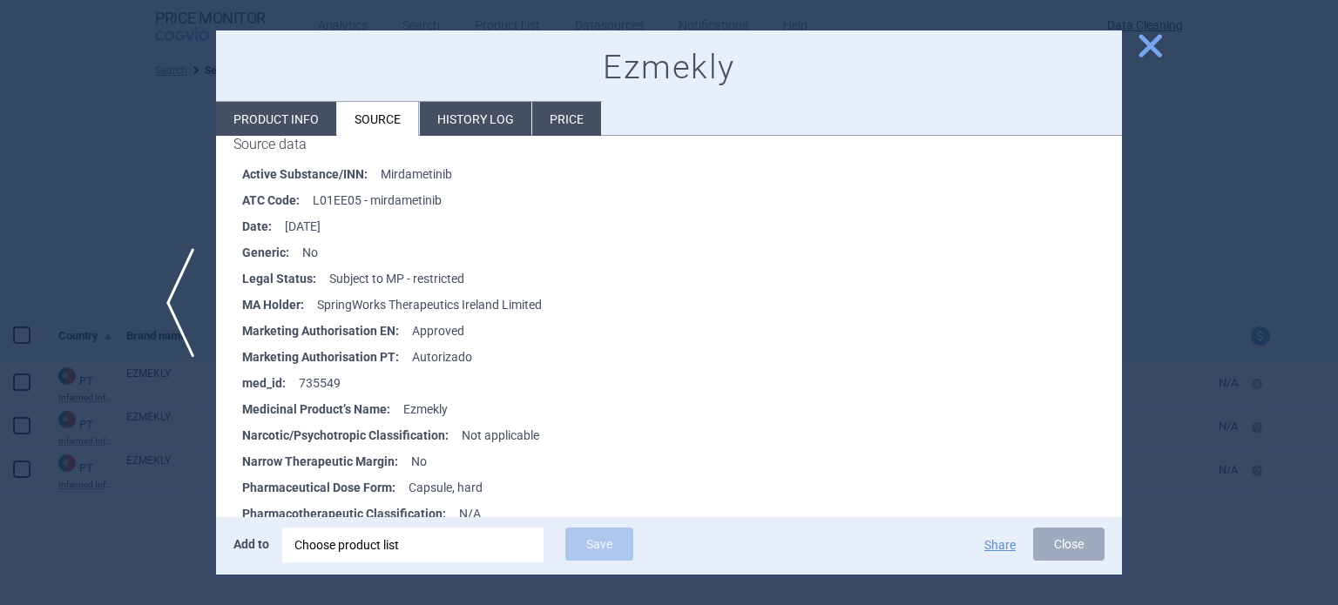
click at [95, 122] on div at bounding box center [669, 302] width 1338 height 605
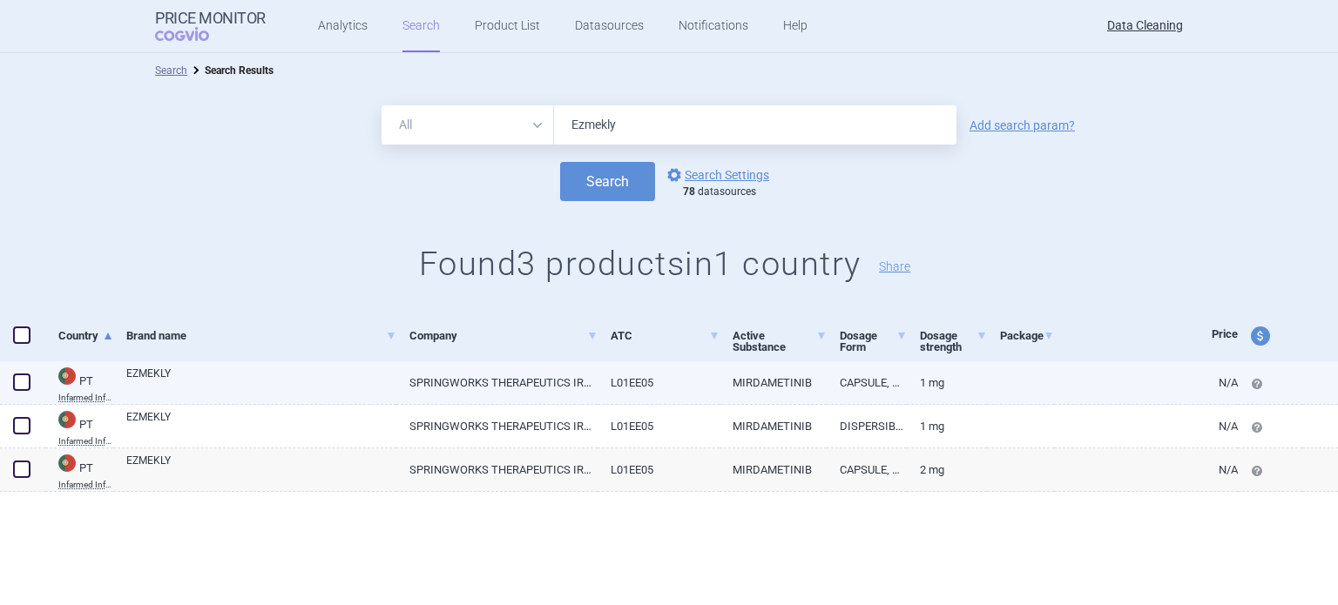
click at [15, 389] on span at bounding box center [21, 382] width 17 height 17
checkbox input "true"
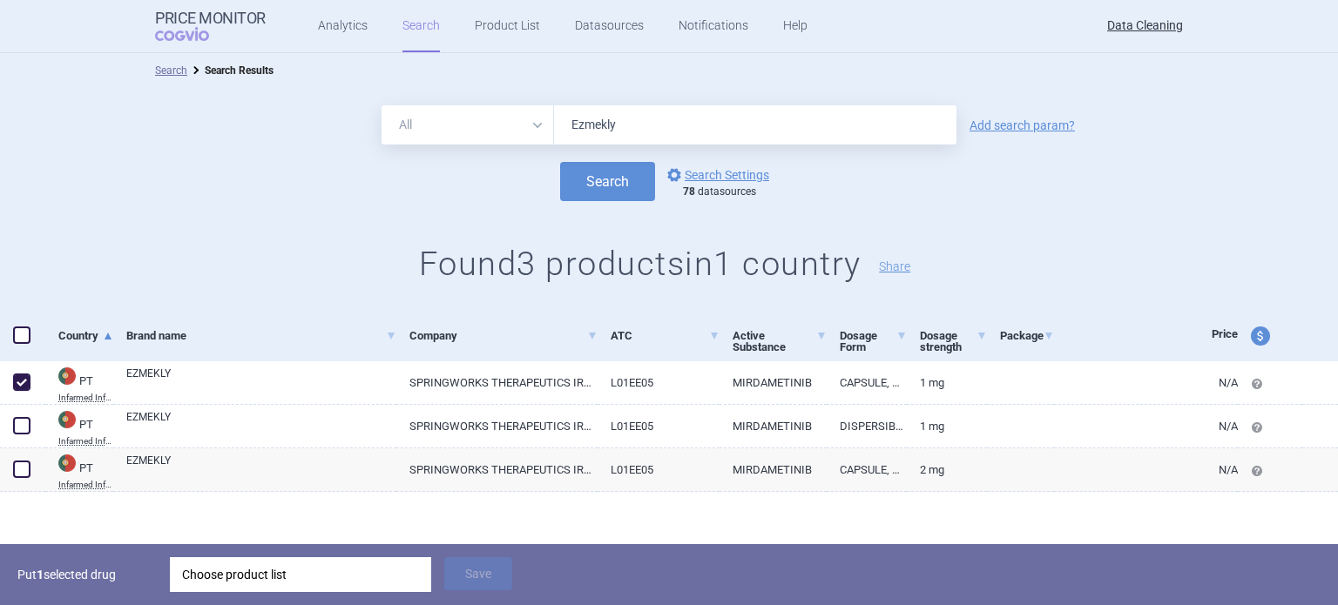
click at [295, 574] on div "Choose product list" at bounding box center [300, 575] width 237 height 35
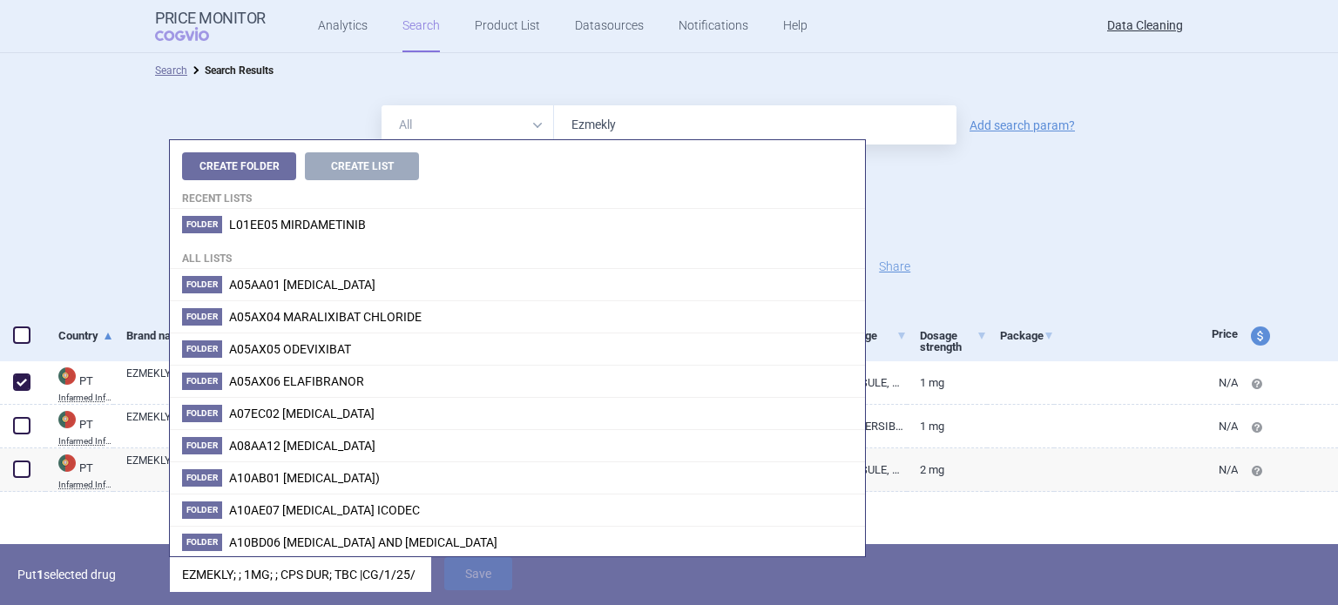
scroll to position [0, 62]
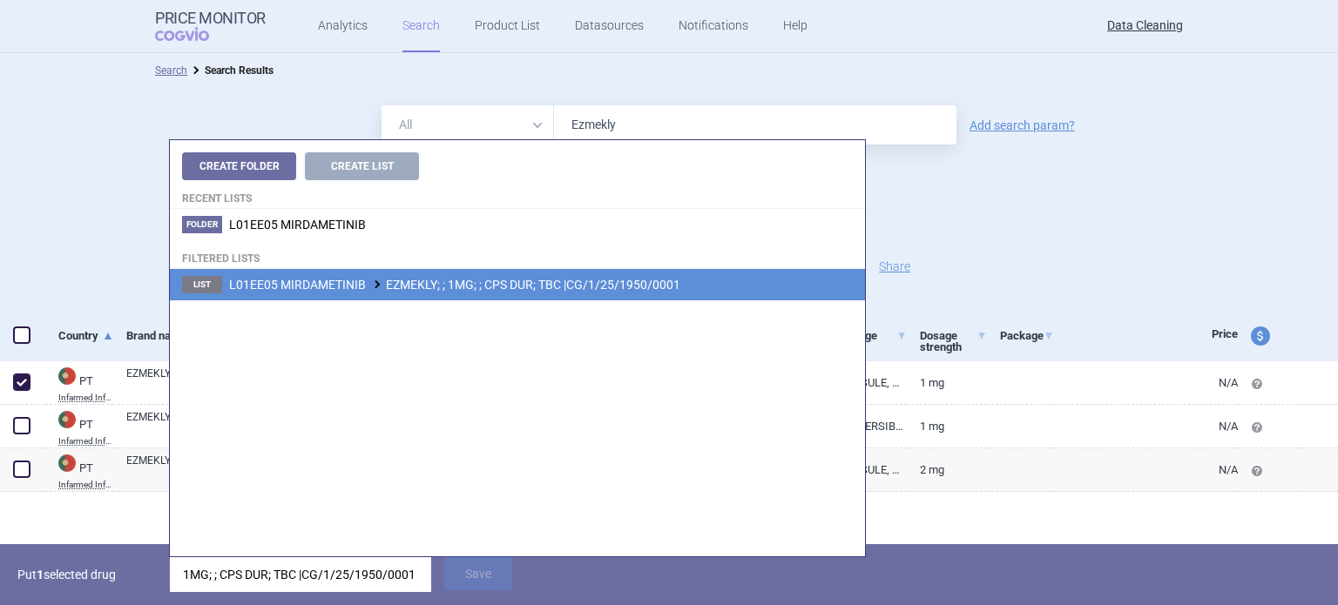
type input "EZMEKLY; ; 1MG; ; CPS DUR; TBC |CG/1/25/1950/0001"
click at [605, 279] on span "L01EE05 MIRDAMETINIB EZMEKLY; ; 1MG; ; CPS DUR; TBC |CG/1/25/1950/0001" at bounding box center [454, 285] width 451 height 14
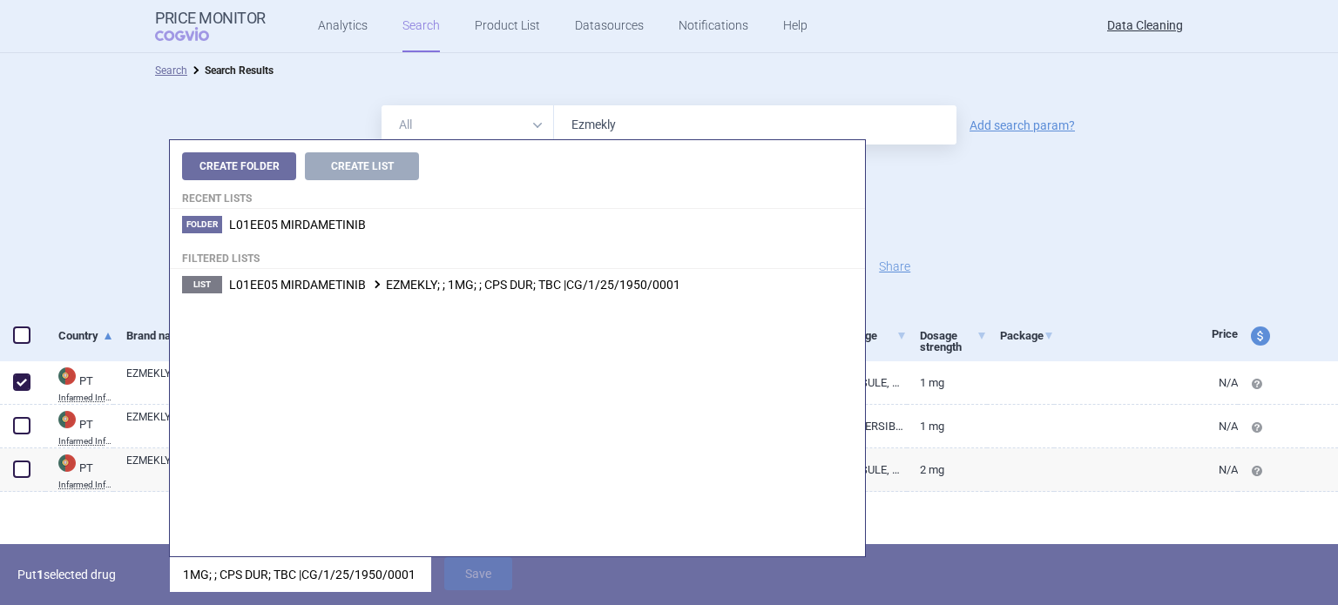
scroll to position [0, 0]
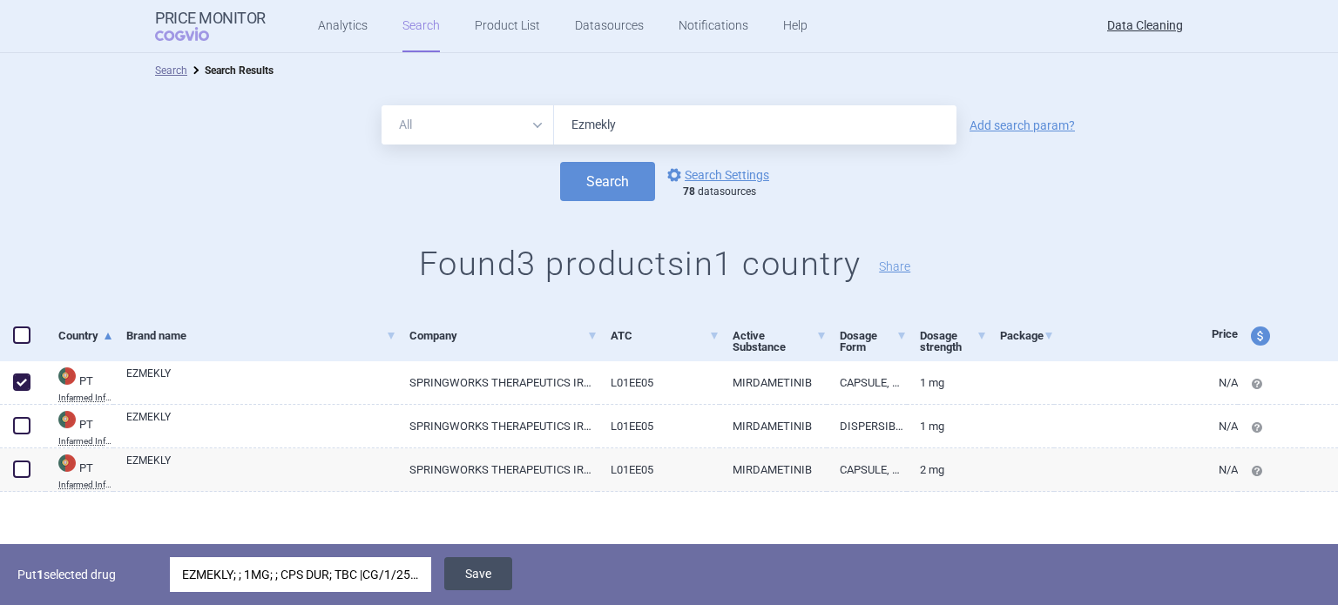
click at [484, 569] on button "Save" at bounding box center [478, 574] width 68 height 33
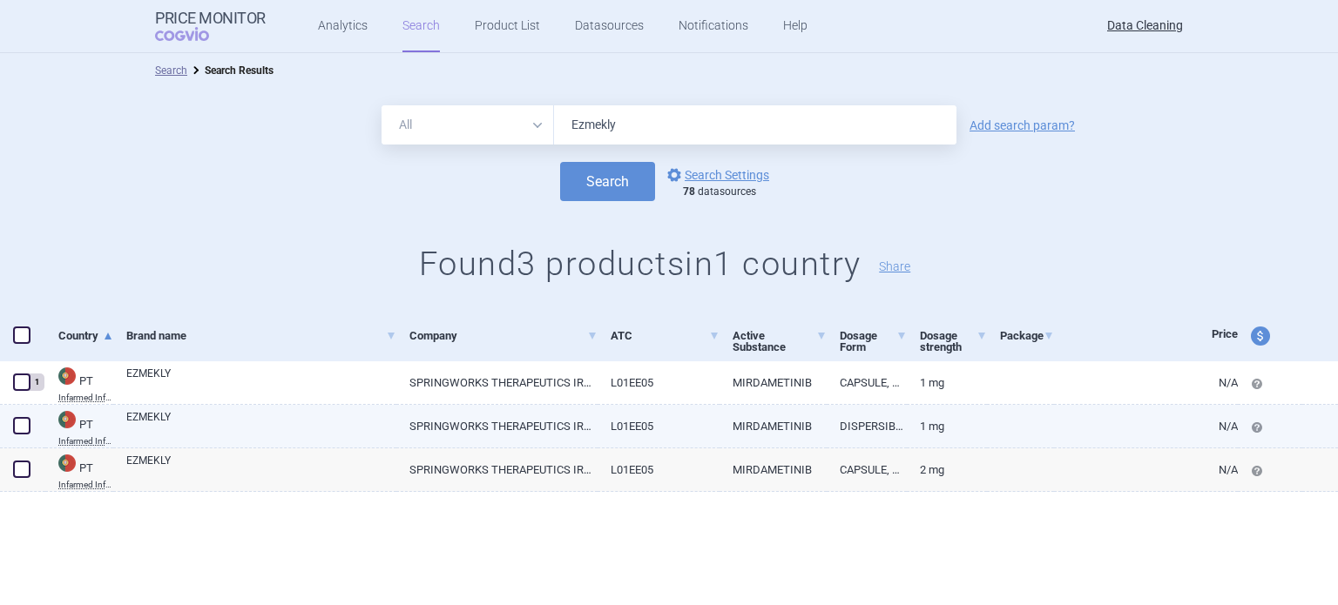
click at [24, 428] on span at bounding box center [21, 425] width 17 height 17
checkbox input "true"
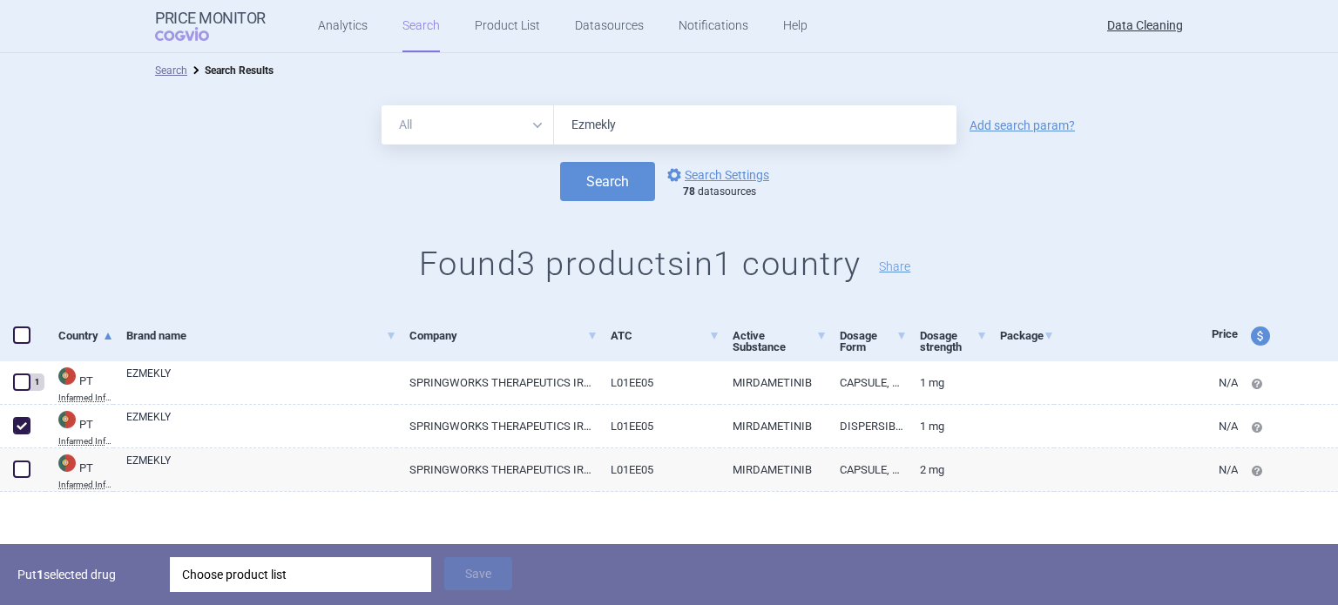
click at [346, 560] on div "Choose product list" at bounding box center [300, 575] width 237 height 35
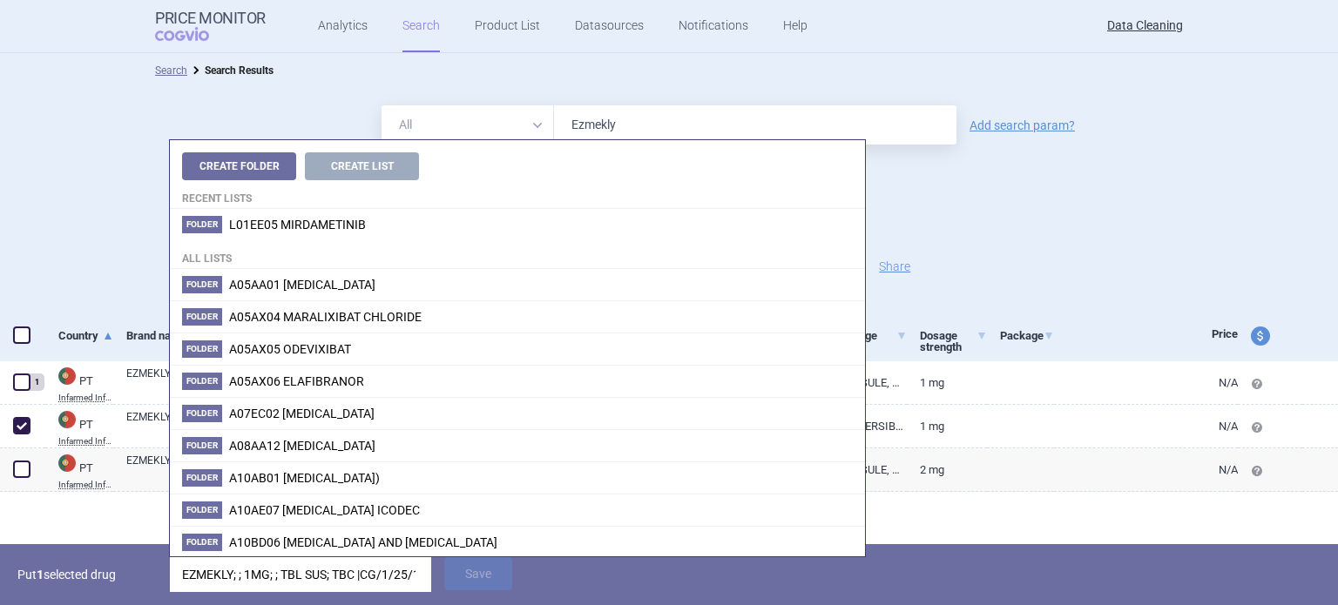
scroll to position [0, 59]
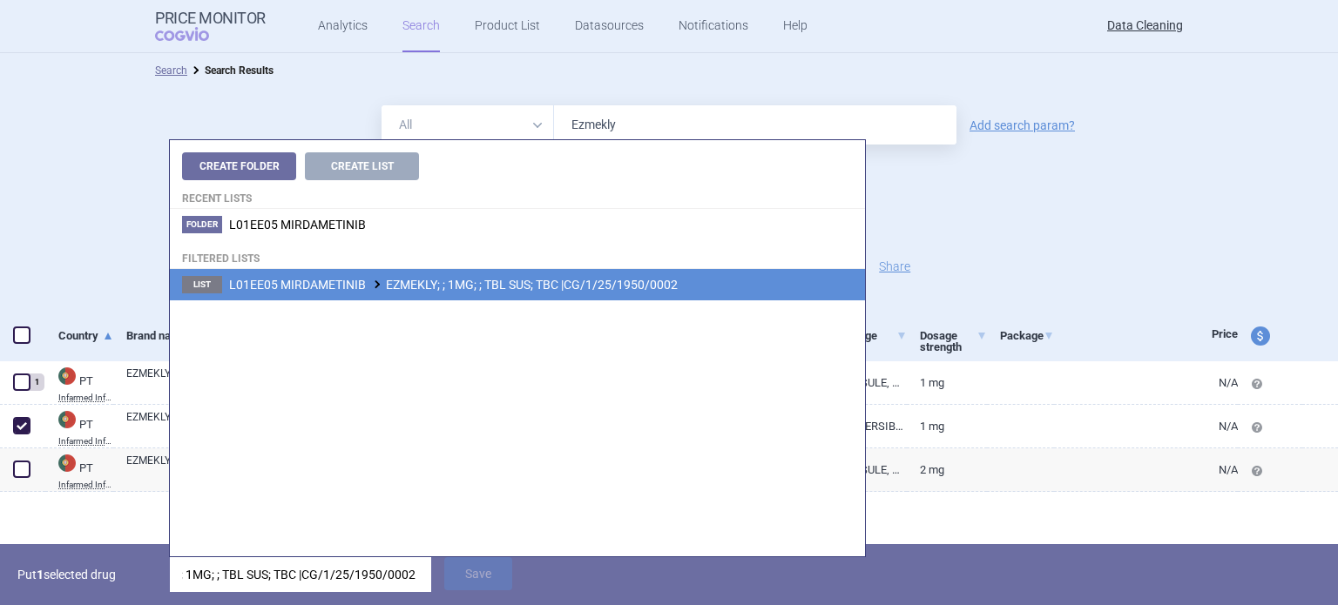
type input "EZMEKLY; ; 1MG; ; TBL SUS; TBC |CG/1/25/1950/0002"
click at [599, 288] on span "L01EE05 MIRDAMETINIB EZMEKLY; ; 1MG; ; TBL SUS; TBC |CG/1/25/1950/0002" at bounding box center [453, 285] width 449 height 14
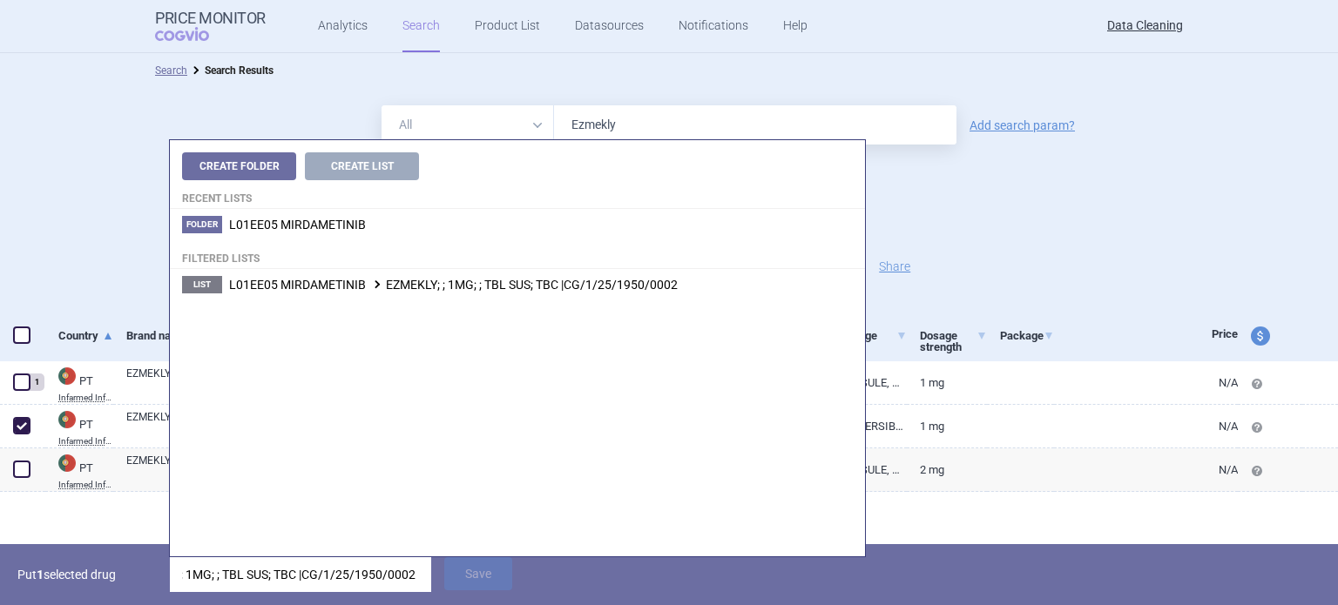
scroll to position [0, 0]
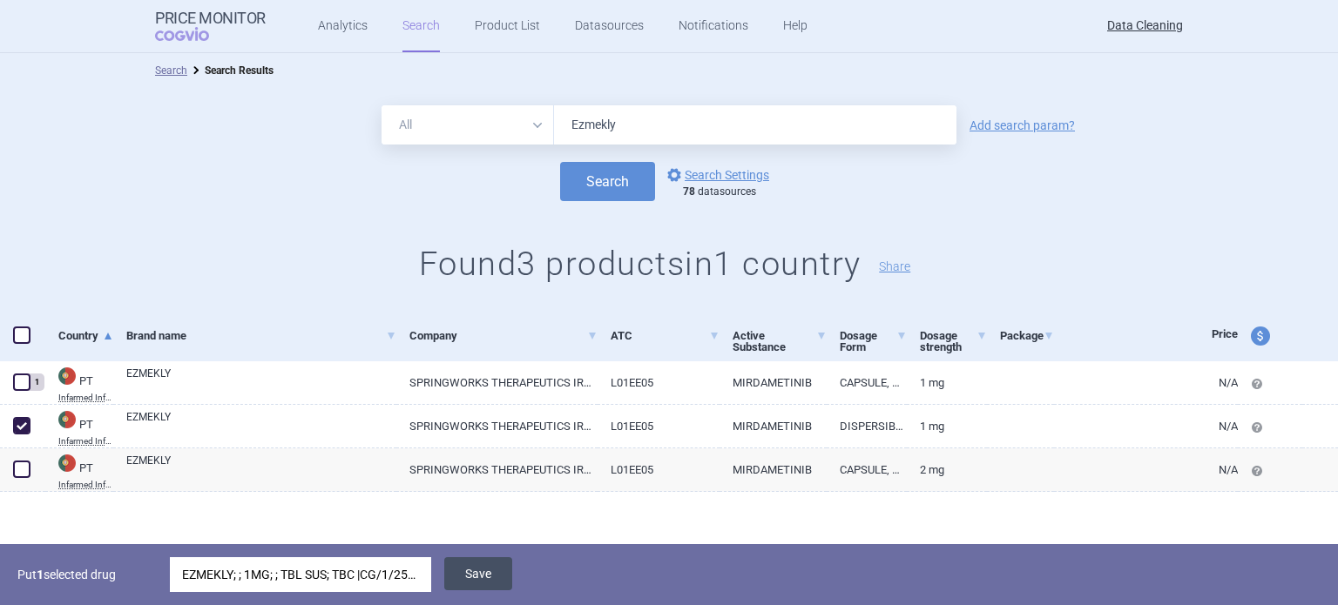
click at [477, 571] on button "Save" at bounding box center [478, 574] width 68 height 33
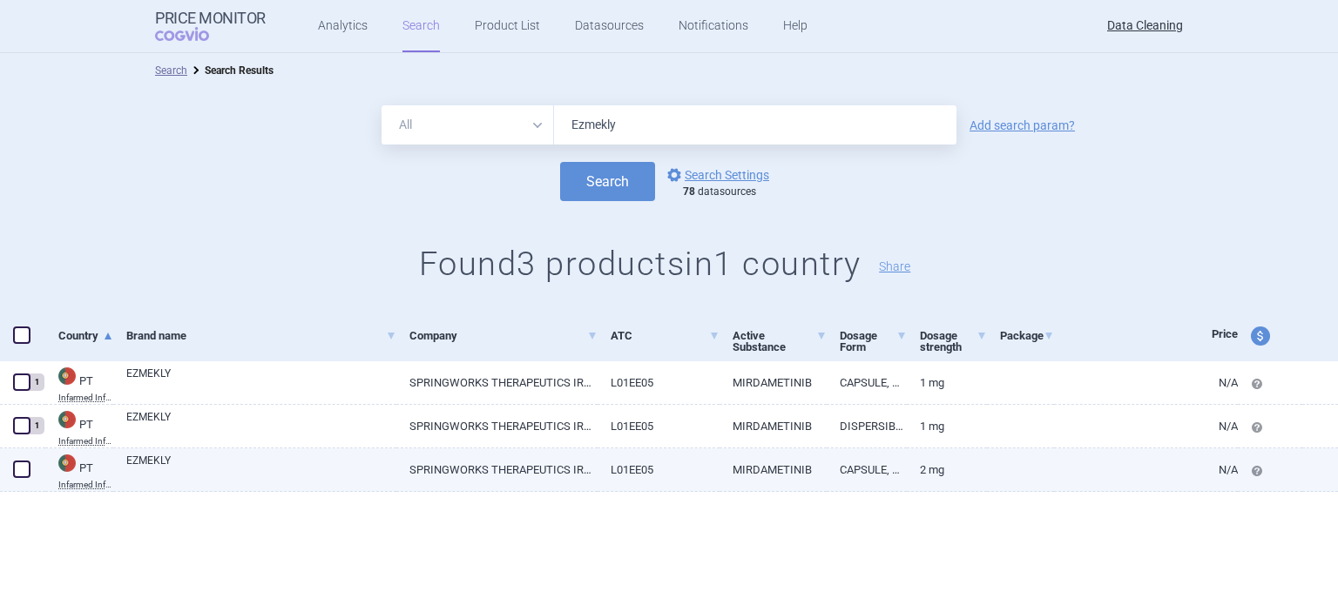
click at [28, 470] on span at bounding box center [21, 469] width 17 height 17
checkbox input "true"
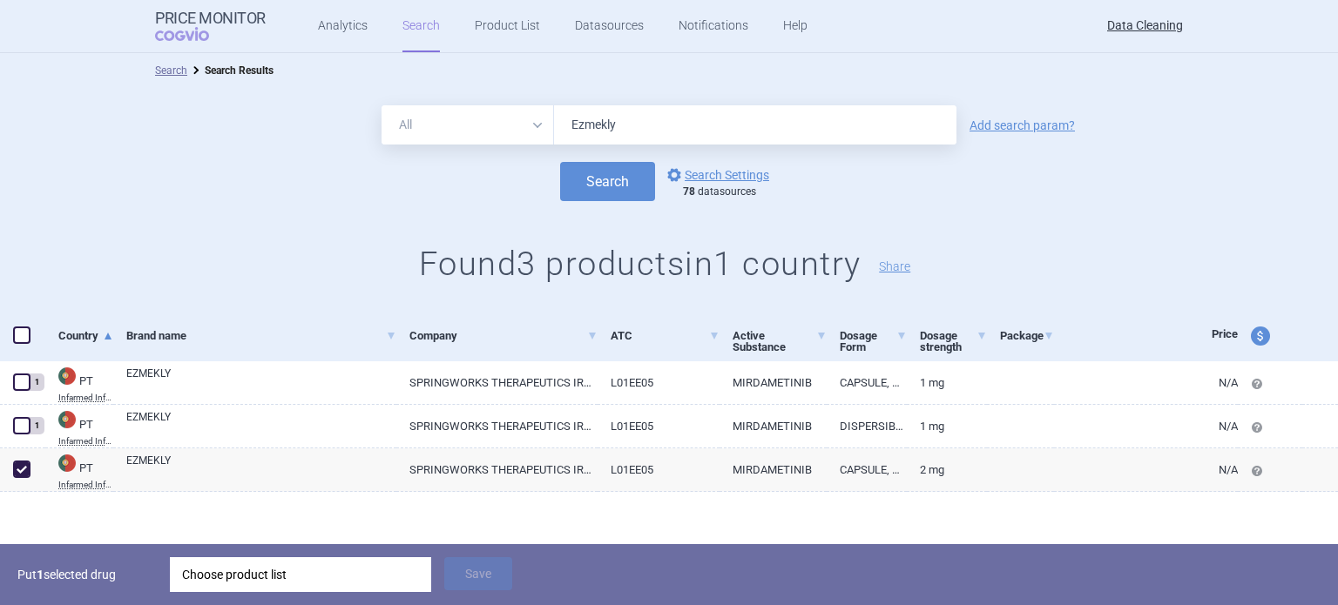
click at [332, 567] on div "Choose product list" at bounding box center [300, 575] width 237 height 35
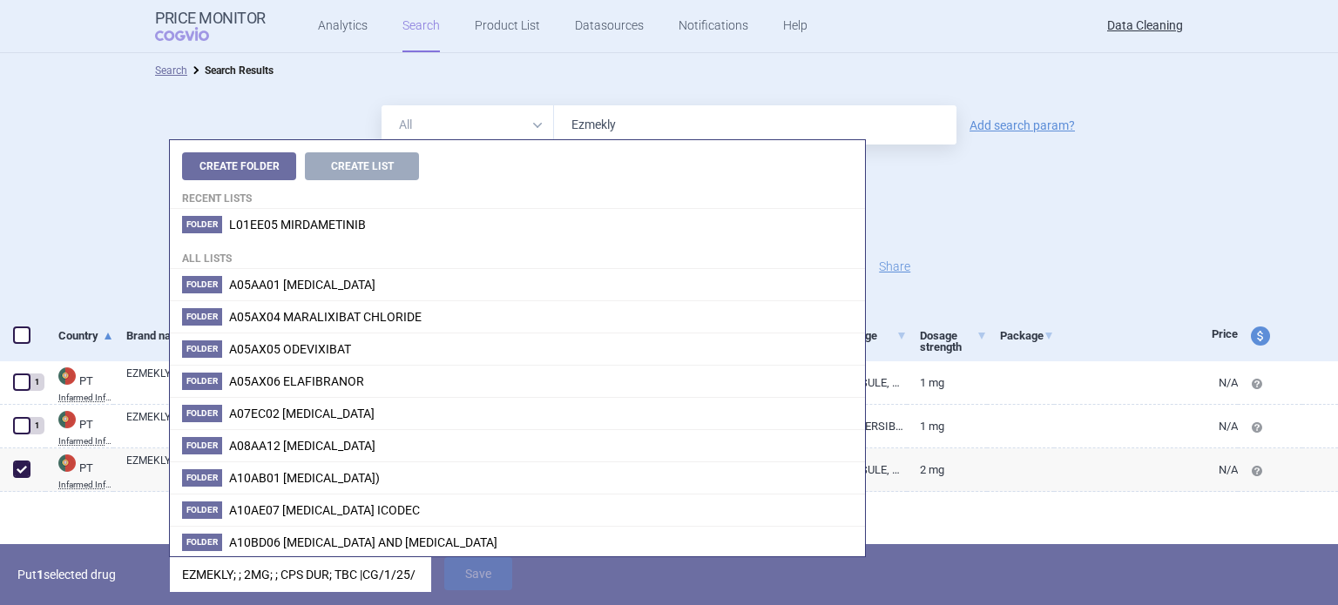
scroll to position [0, 62]
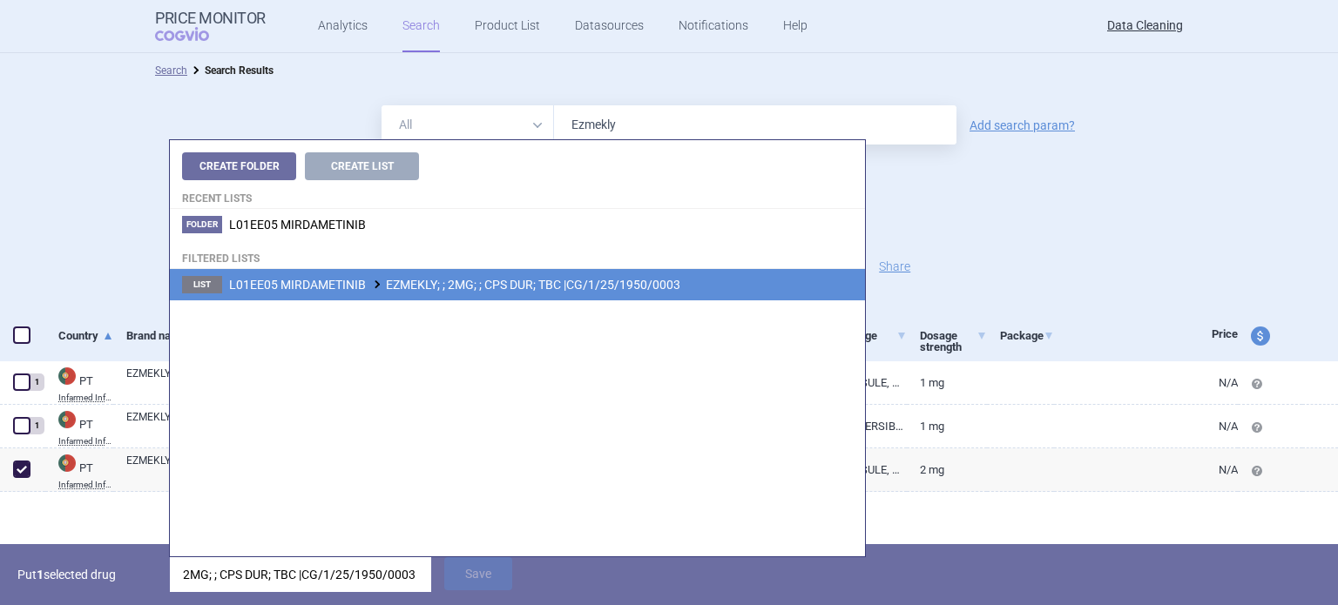
type input "EZMEKLY; ; 2MG; ; CPS DUR; TBC |CG/1/25/1950/0003"
click at [593, 281] on span "L01EE05 MIRDAMETINIB EZMEKLY; ; 2MG; ; CPS DUR; TBC |CG/1/25/1950/0003" at bounding box center [454, 285] width 451 height 14
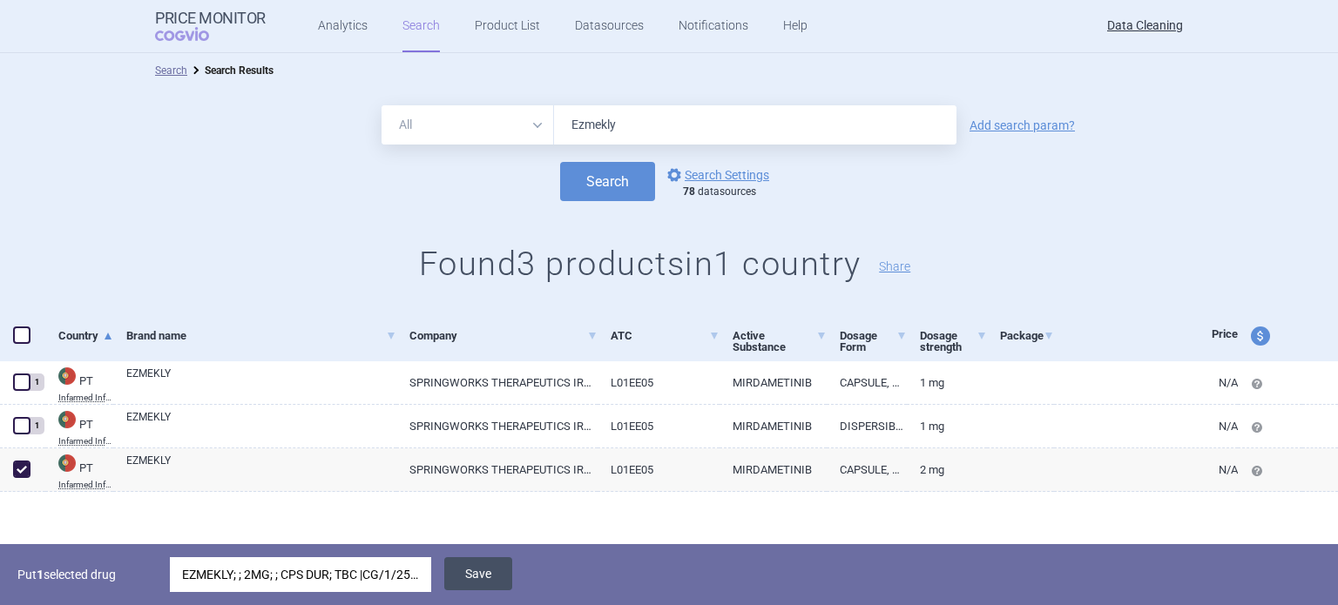
click at [486, 583] on button "Save" at bounding box center [478, 574] width 68 height 33
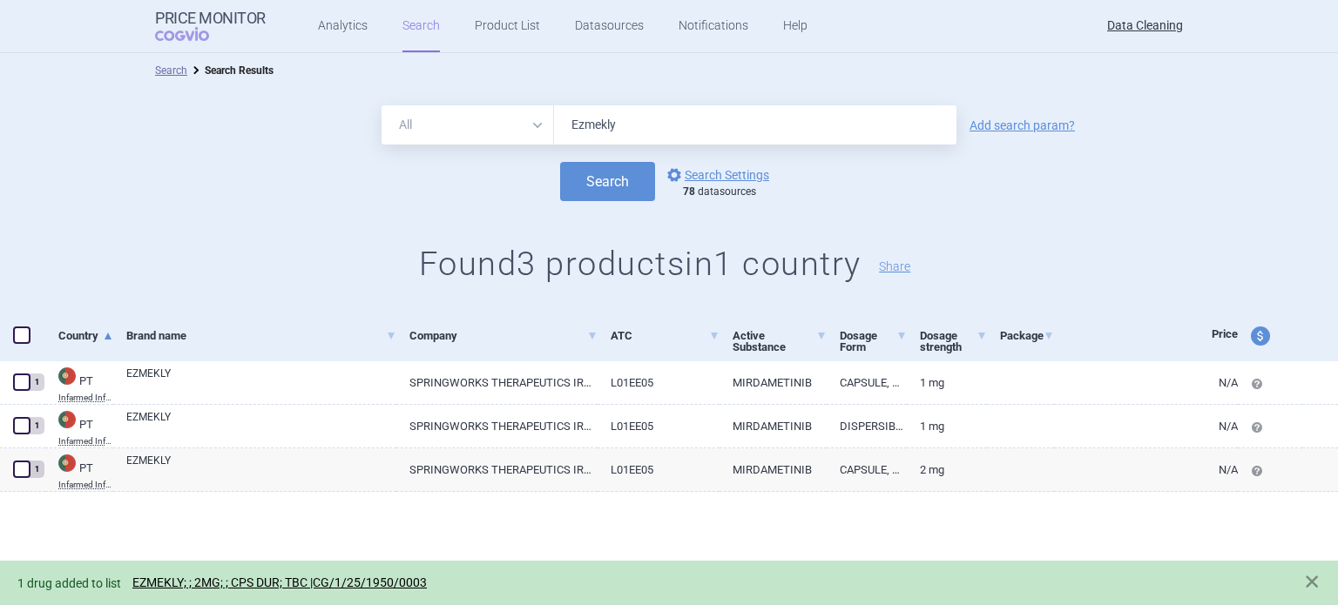
click at [655, 121] on input "Ezmekly" at bounding box center [755, 124] width 402 height 39
click at [560, 162] on button "Search" at bounding box center [607, 181] width 95 height 39
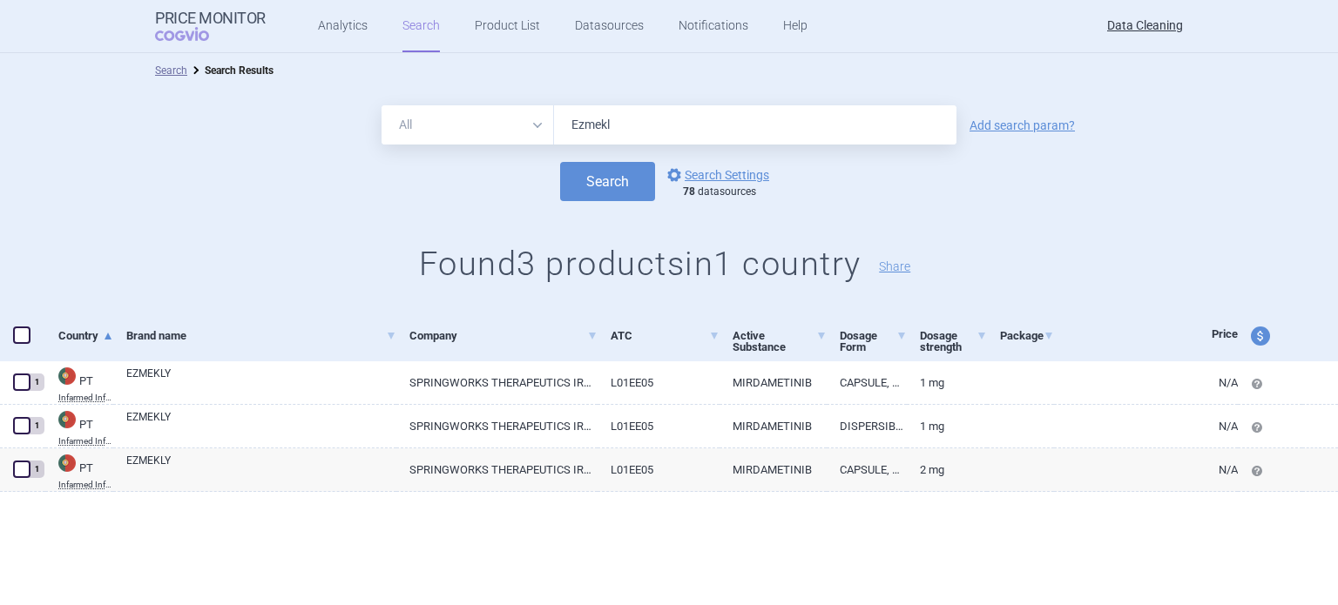
drag, startPoint x: 634, startPoint y: 139, endPoint x: 413, endPoint y: 189, distance: 227.0
click at [456, 176] on form "All Brand Name ATC Company Active Substance Country Newer than Ezmekl Add searc…" at bounding box center [669, 153] width 1338 height 96
paste input "Blenrep"
type input "Blenrep"
click at [560, 162] on button "Search" at bounding box center [607, 181] width 95 height 39
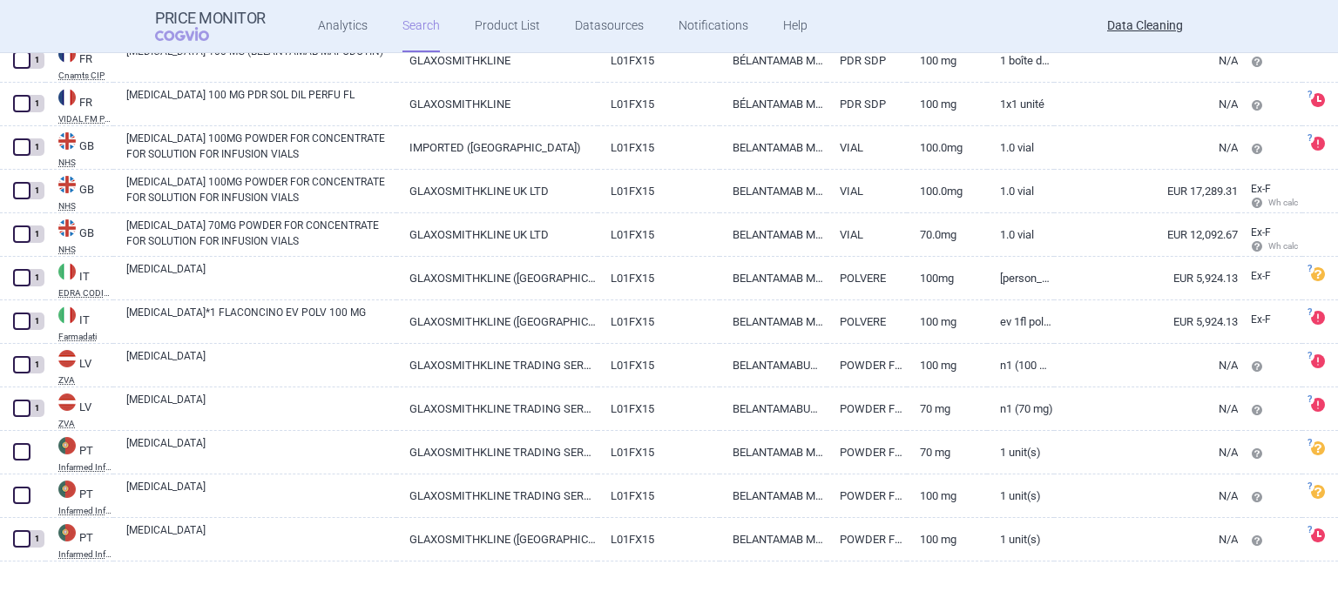
scroll to position [379, 0]
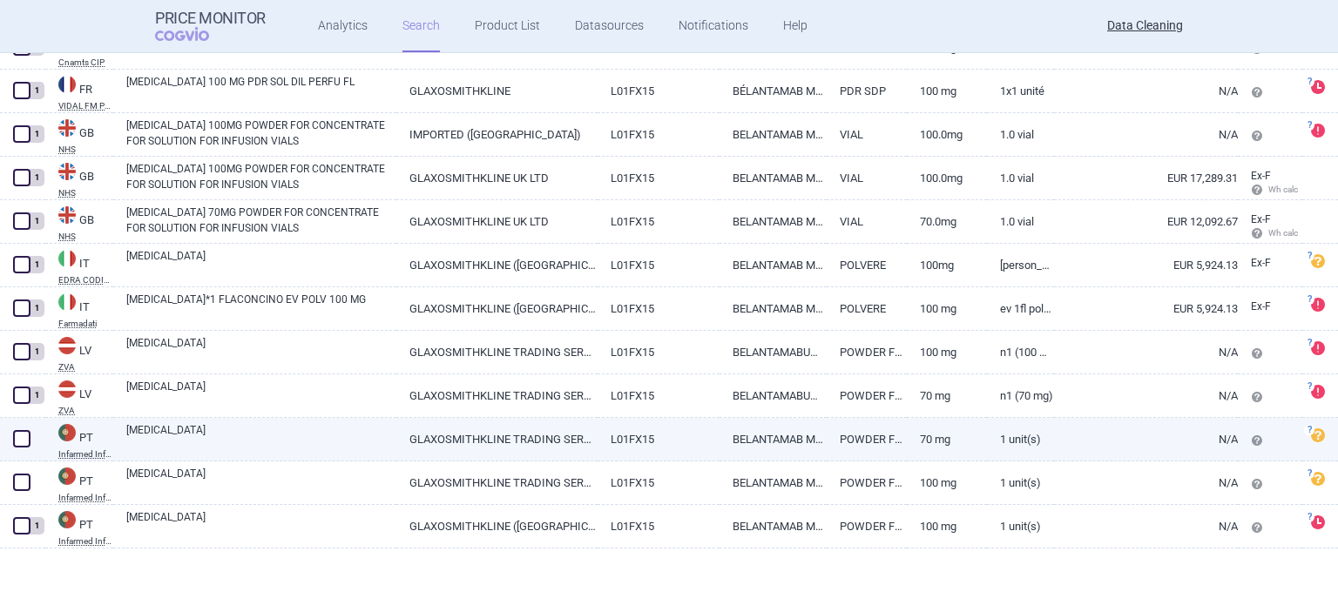
click at [21, 442] on span at bounding box center [21, 438] width 17 height 17
checkbox input "true"
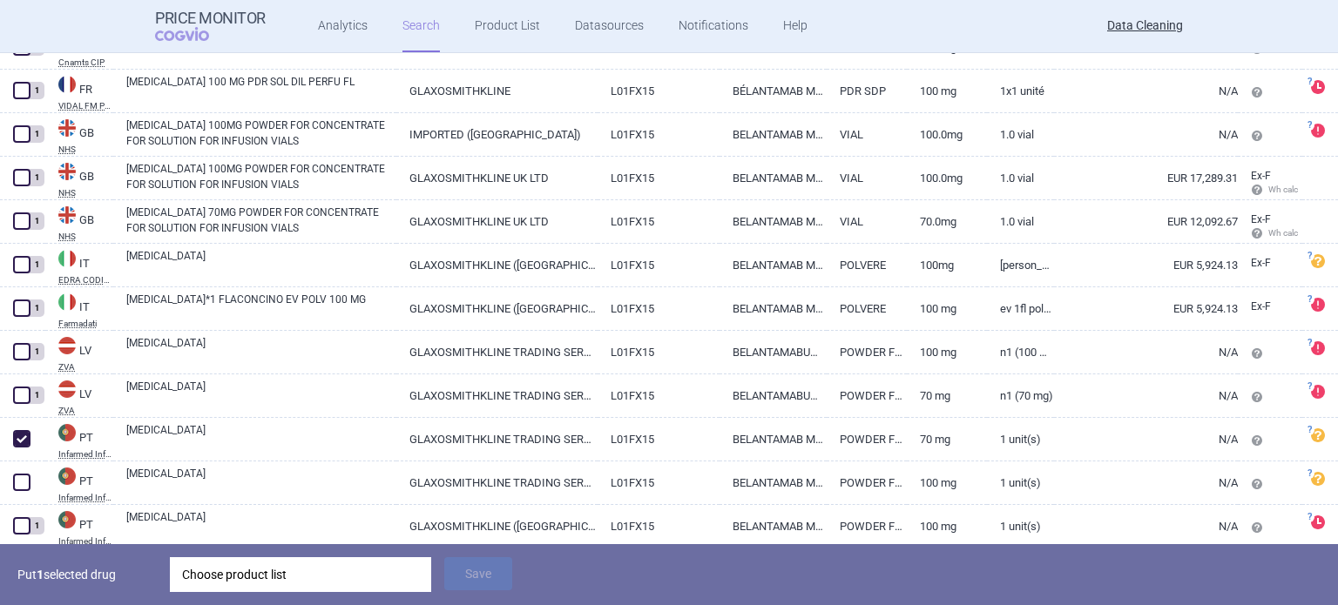
click at [355, 574] on div "Choose product list" at bounding box center [300, 575] width 237 height 35
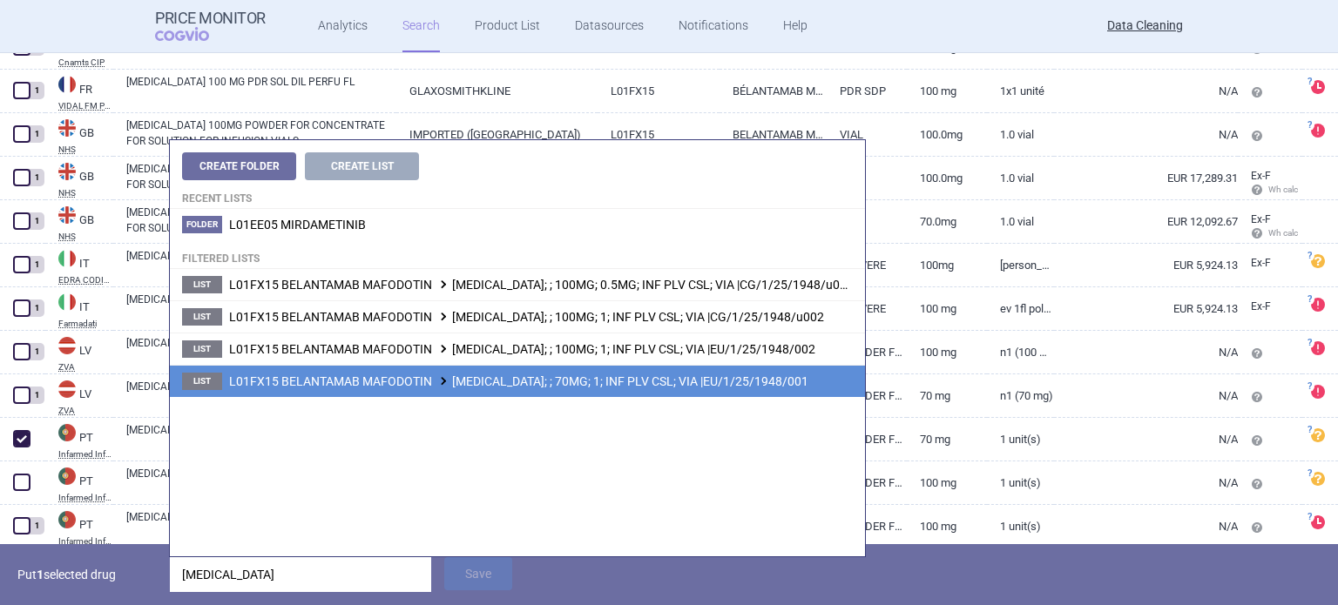
type input "Blenrep"
click at [596, 382] on span "L01FX15 BELANTAMAB MAFODOTIN BLENREP; ; 70MG; 1; INF PLV CSL; VIA |EU/1/25/1948…" at bounding box center [518, 382] width 579 height 14
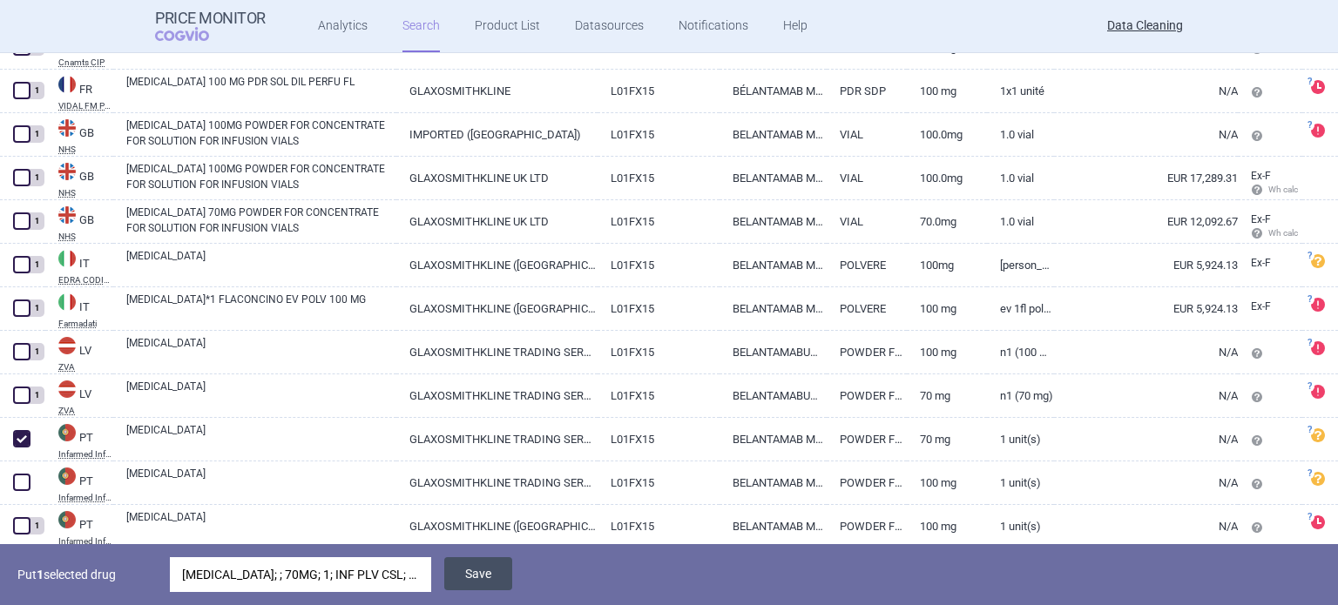
click at [470, 581] on button "Save" at bounding box center [478, 574] width 68 height 33
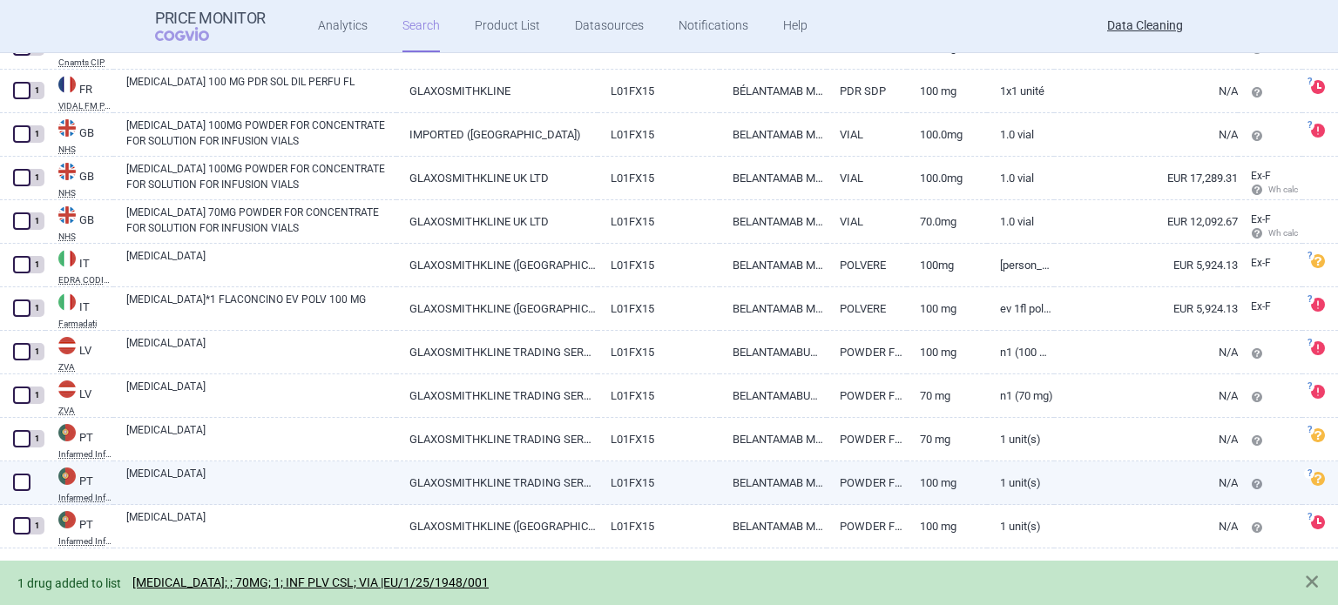
click at [24, 483] on span at bounding box center [21, 482] width 17 height 17
checkbox input "true"
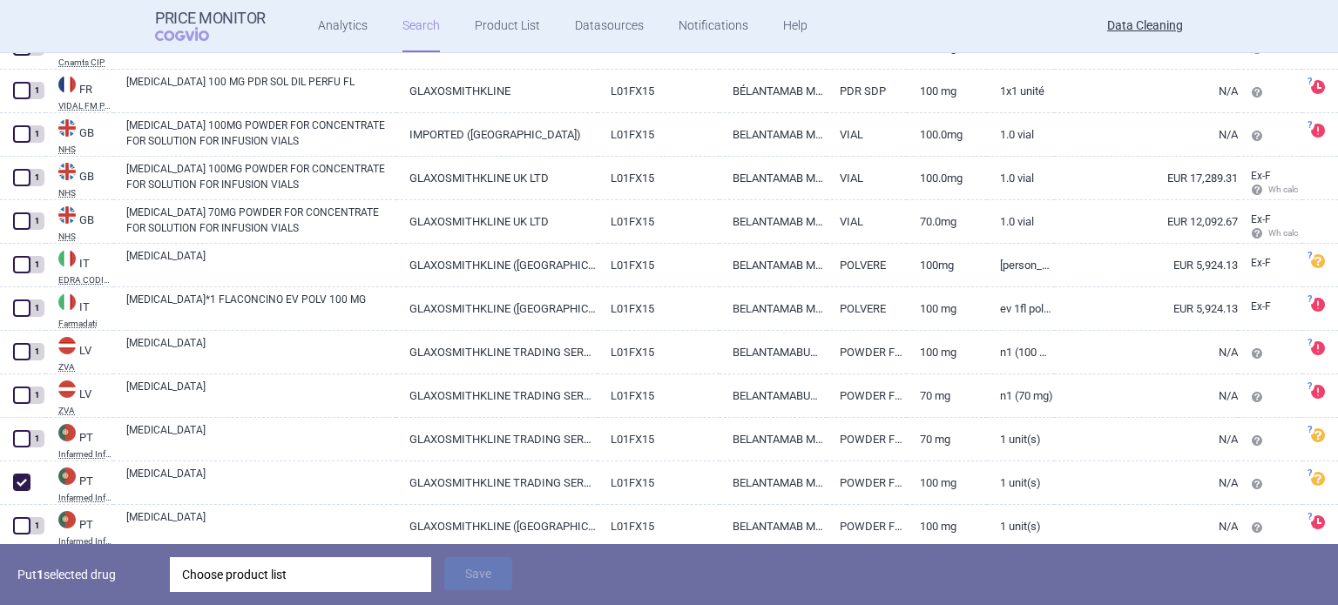
click at [330, 564] on div "Choose product list" at bounding box center [300, 575] width 237 height 35
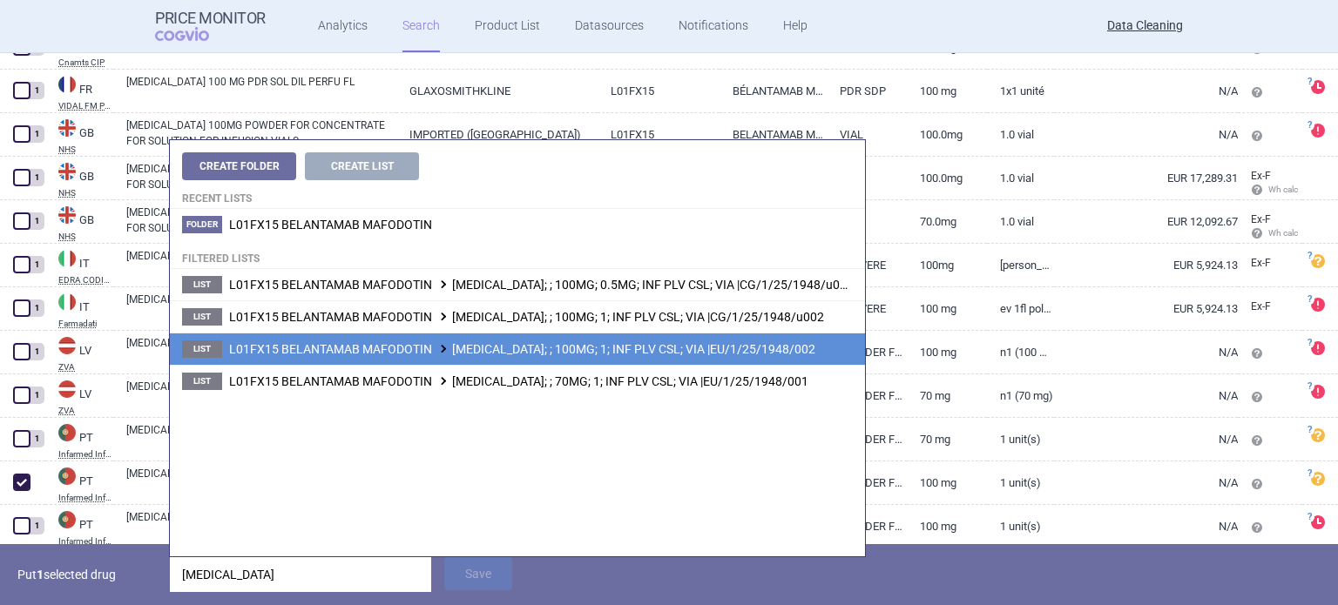
type input "Blenrep"
click at [643, 354] on span "L01FX15 BELANTAMAB MAFODOTIN BLENREP; ; 100MG; 1; INF PLV CSL; VIA |EU/1/25/194…" at bounding box center [522, 349] width 586 height 14
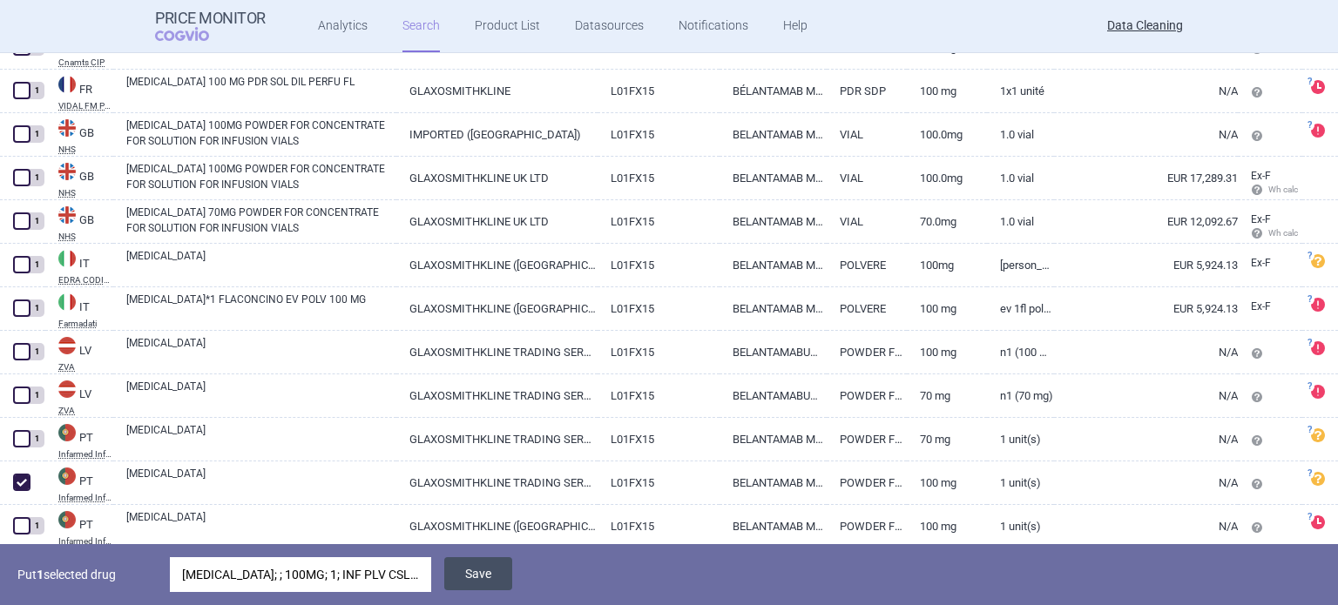
click at [491, 576] on button "Save" at bounding box center [478, 574] width 68 height 33
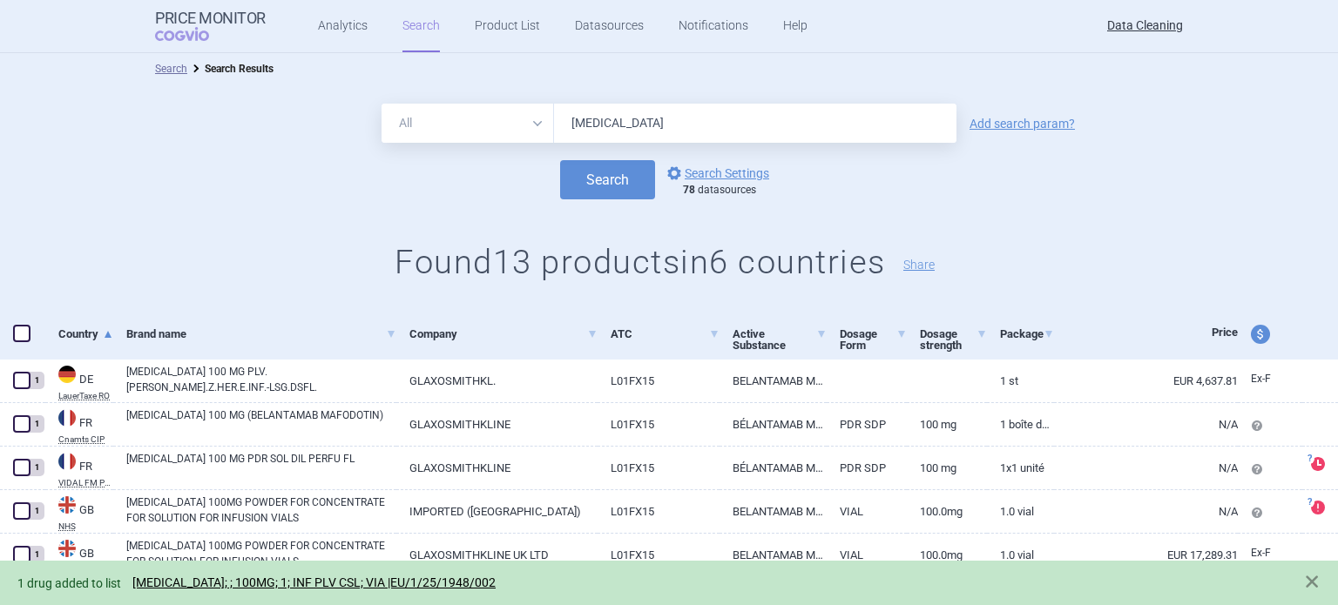
scroll to position [0, 0]
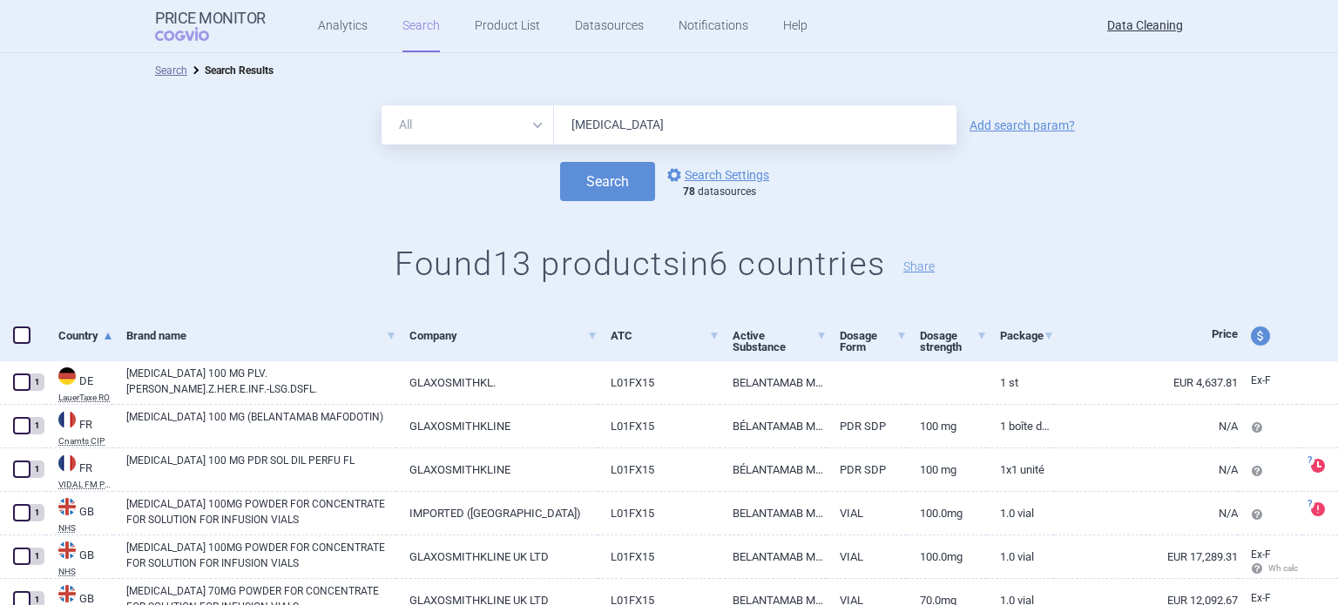
drag, startPoint x: 642, startPoint y: 135, endPoint x: 429, endPoint y: 135, distance: 212.6
click at [474, 135] on div "All Brand Name ATC Company Active Substance Country Newer than Blenrep" at bounding box center [669, 124] width 575 height 39
paste input "Aucatzyl"
type input "Aucatzyl"
click at [560, 162] on button "Search" at bounding box center [607, 181] width 95 height 39
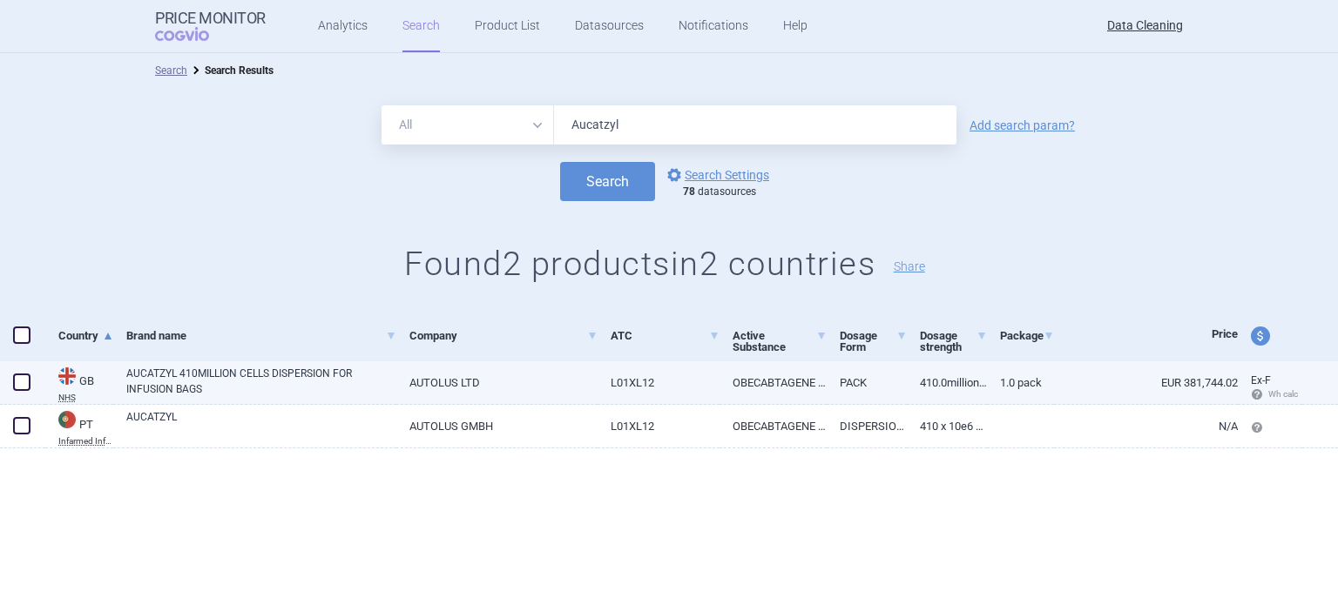
click at [15, 377] on span at bounding box center [21, 382] width 17 height 17
checkbox input "true"
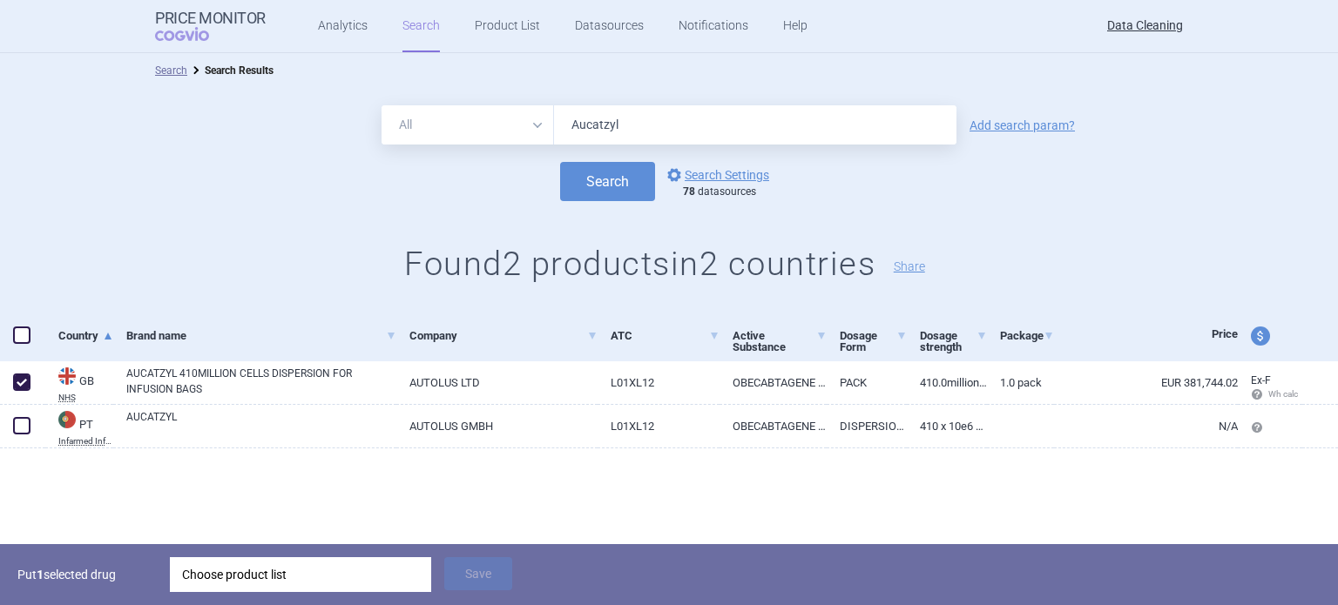
click at [197, 559] on div "Choose product list" at bounding box center [300, 575] width 237 height 35
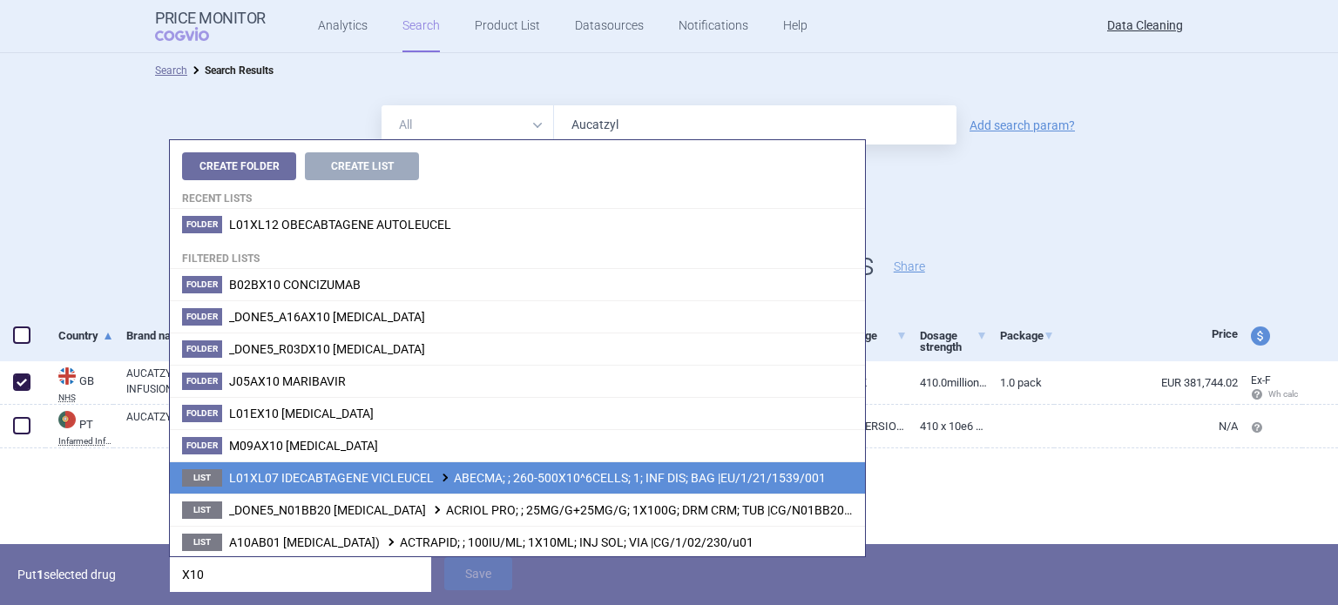
type input "X10"
drag, startPoint x: 585, startPoint y: 470, endPoint x: 578, endPoint y: 479, distance: 11.2
click at [578, 479] on span "L01XL07 IDECABTAGENE VICLEUCEL ABECMA; ; 260-500X10^6CELLS; 1; INF DIS; BAG |EU…" at bounding box center [527, 478] width 597 height 14
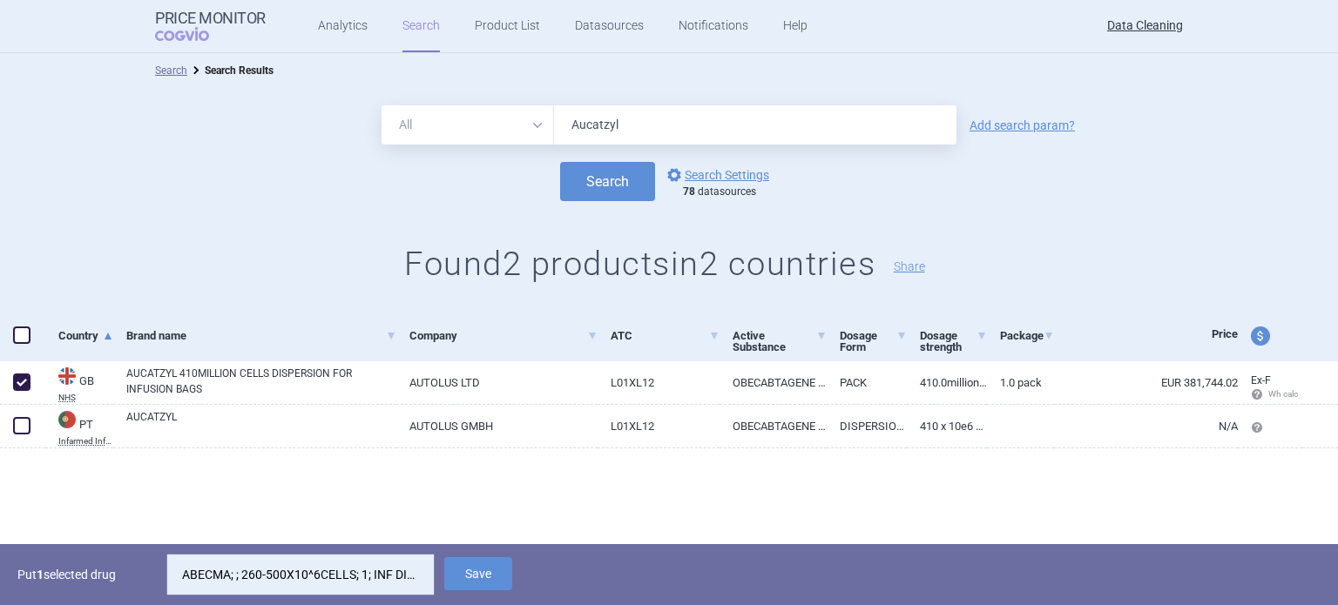
drag, startPoint x: 316, startPoint y: 575, endPoint x: 287, endPoint y: 573, distance: 28.8
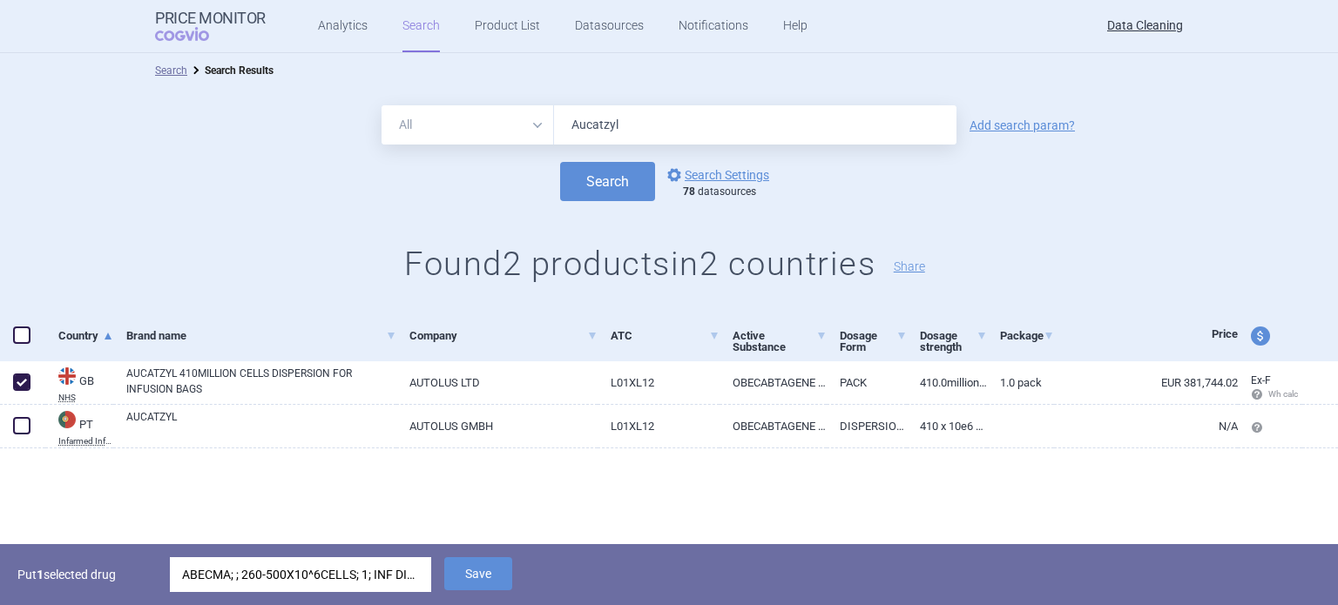
click at [287, 573] on div "ABECMA; ; 260-500X10^6CELLS; 1; INF DIS; BAG |EU/1/21/1539/001" at bounding box center [300, 575] width 237 height 35
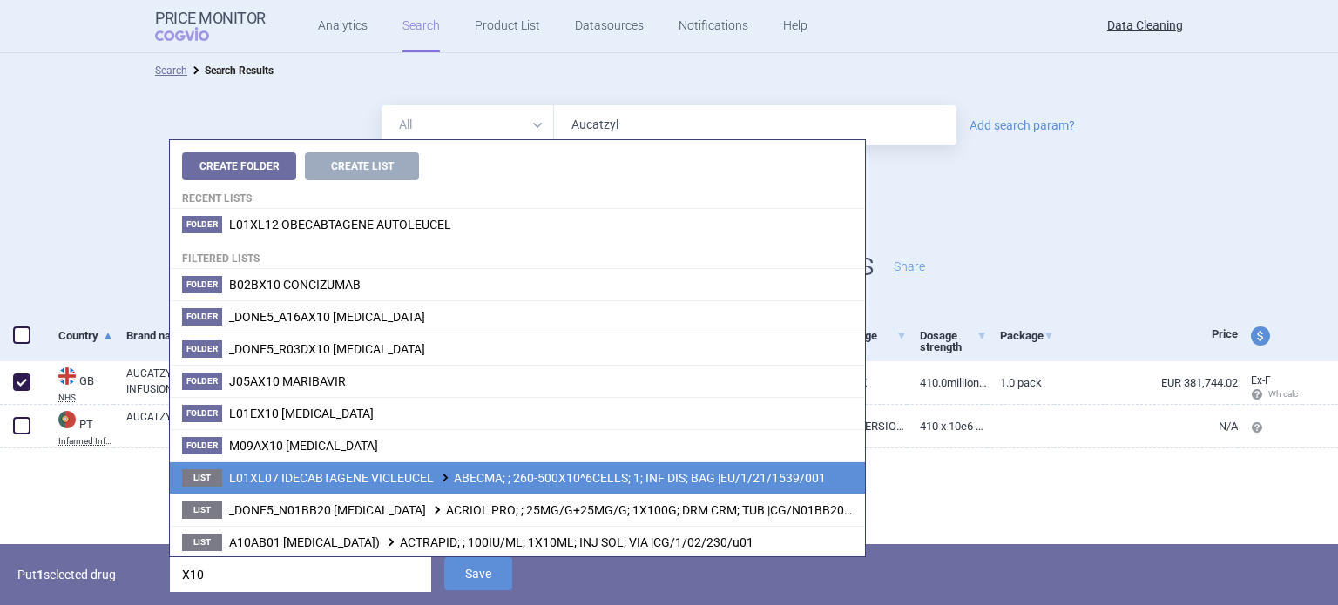
drag, startPoint x: 474, startPoint y: 466, endPoint x: 504, endPoint y: 473, distance: 30.4
click at [504, 473] on span "L01XL07 IDECABTAGENE VICLEUCEL ABECMA; ; 260-500X10^6CELLS; 1; INF DIS; BAG |EU…" at bounding box center [527, 478] width 597 height 14
drag, startPoint x: 402, startPoint y: 591, endPoint x: 380, endPoint y: 585, distance: 23.5
click at [380, 585] on input "X10" at bounding box center [300, 575] width 261 height 35
click at [619, 471] on span "L01XL07 IDECABTAGENE VICLEUCEL ABECMA; ; 260-500X10^6CELLS; 1; INF DIS; BAG |EU…" at bounding box center [527, 478] width 597 height 14
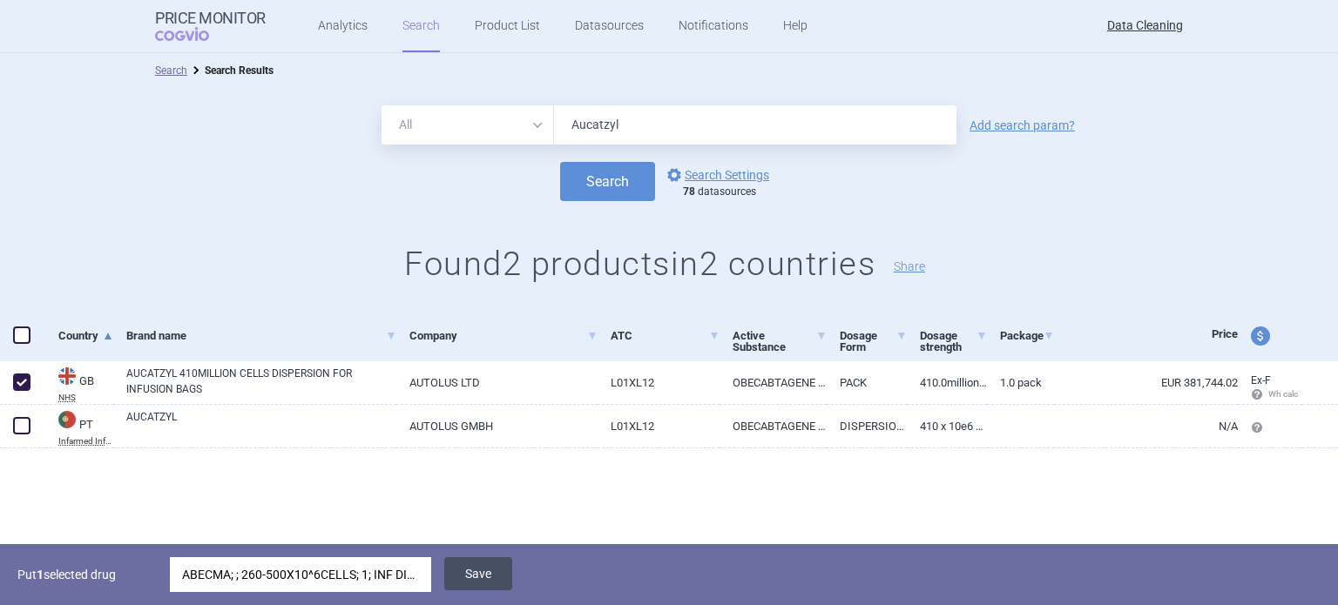
click at [477, 577] on button "Save" at bounding box center [478, 574] width 68 height 33
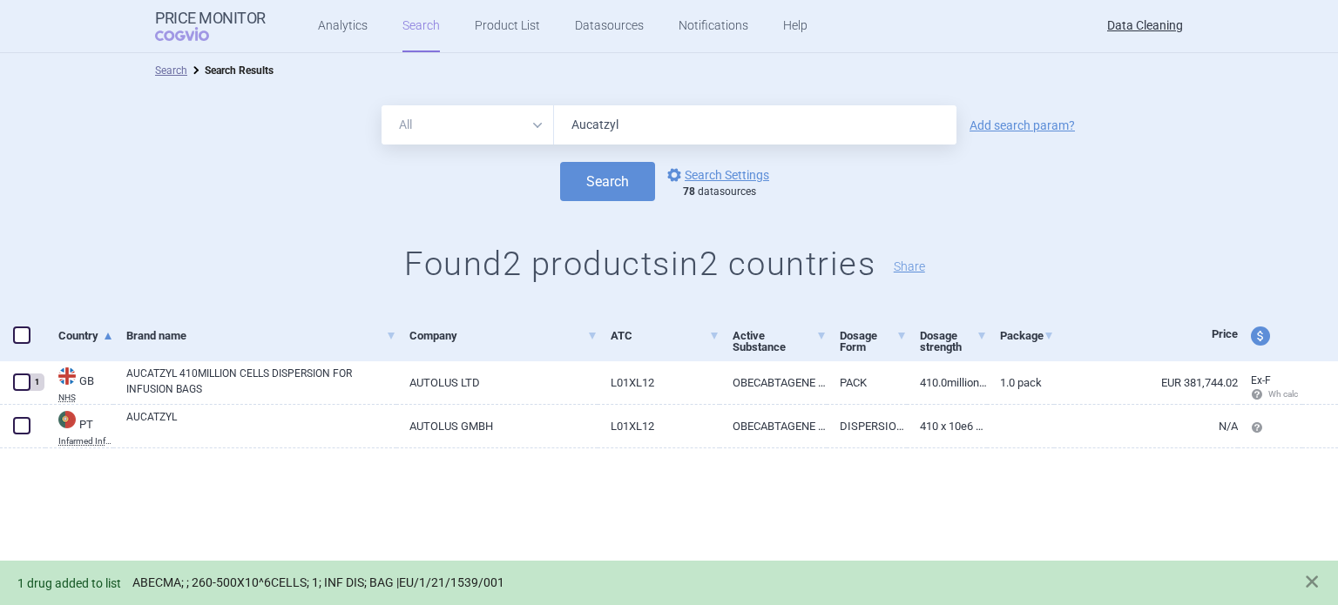
click at [324, 577] on link "ABECMA; ; 260-500X10^6CELLS; 1; INF DIS; BAG |EU/1/21/1539/001" at bounding box center [318, 583] width 372 height 15
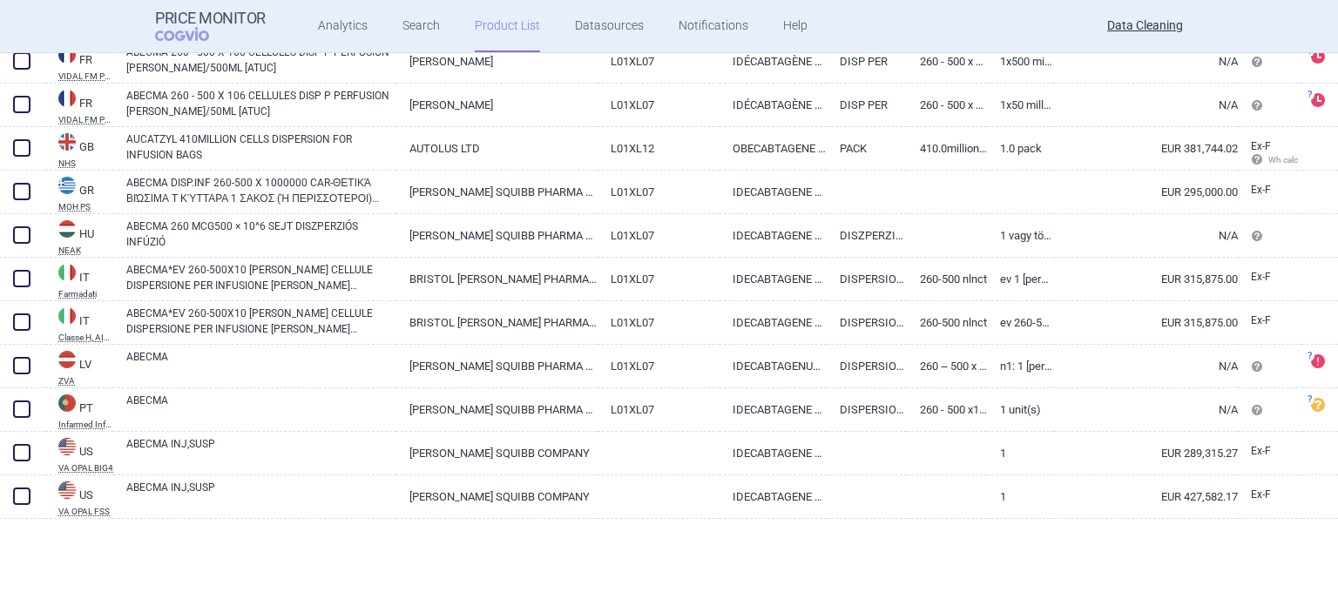
scroll to position [725, 0]
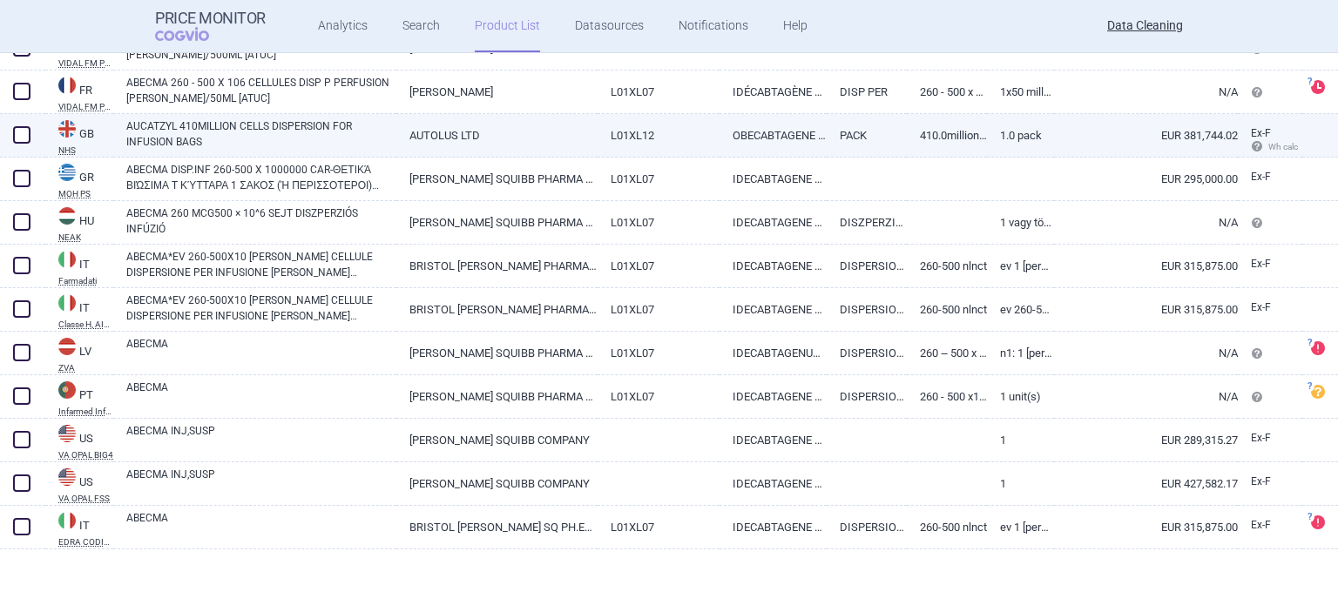
click at [30, 132] on span at bounding box center [22, 135] width 26 height 26
checkbox input "true"
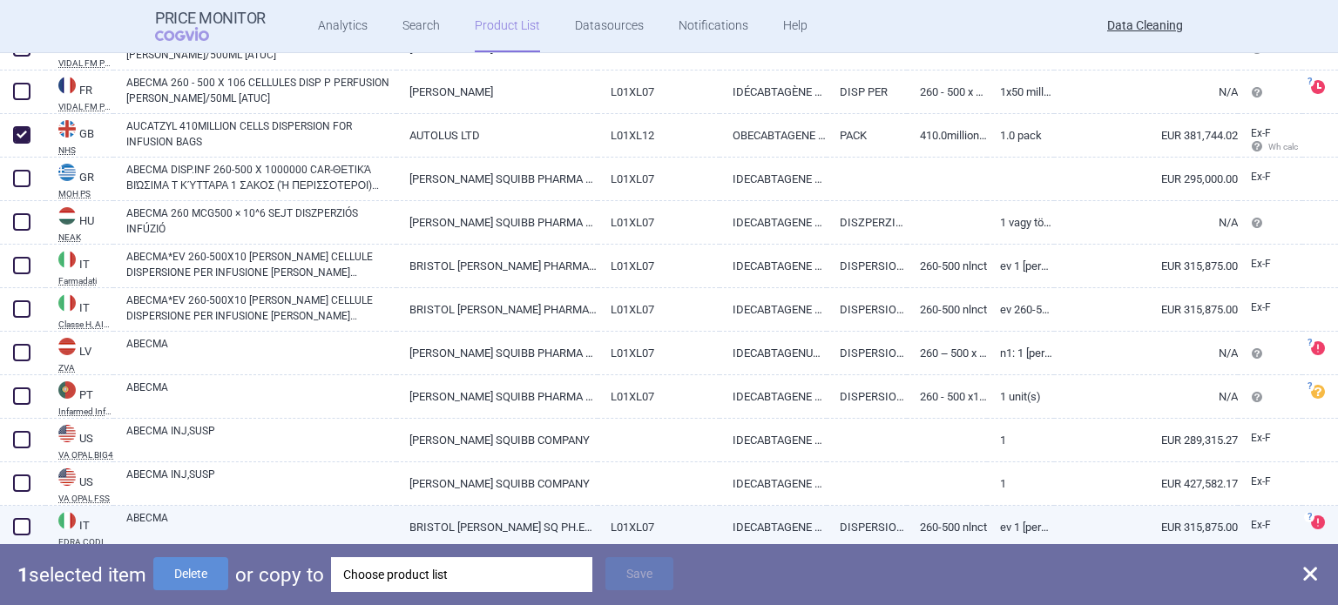
drag, startPoint x: 226, startPoint y: 567, endPoint x: 232, endPoint y: 509, distance: 58.7
click at [225, 567] on button "Delete" at bounding box center [190, 574] width 75 height 33
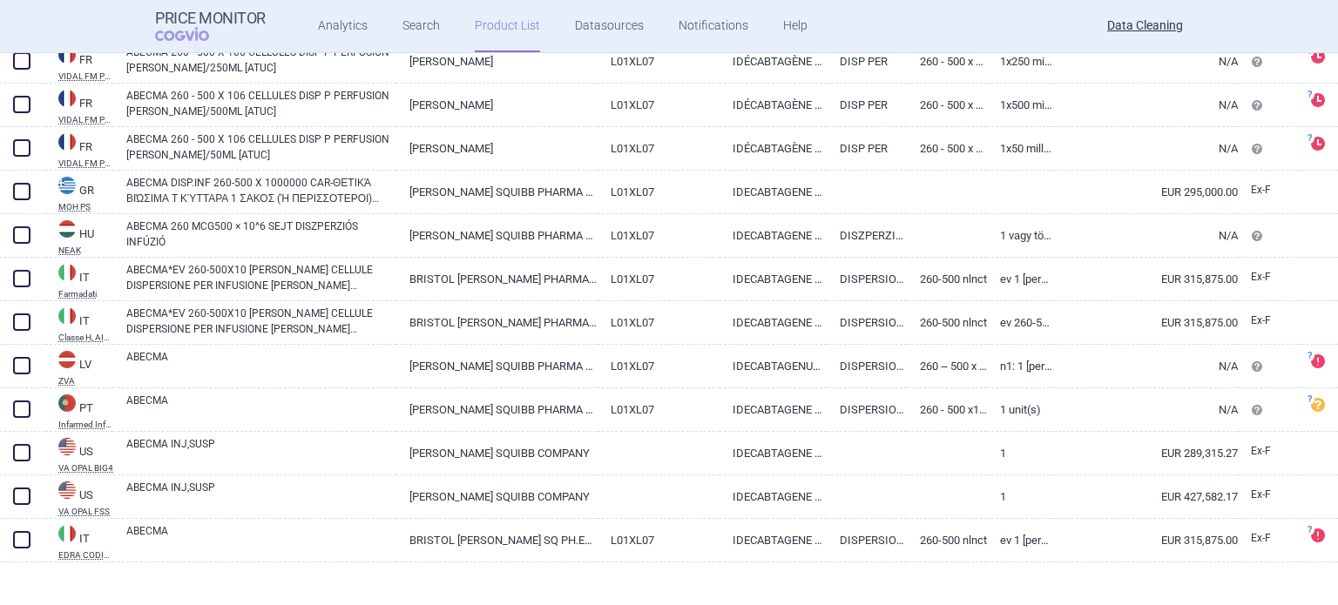
scroll to position [0, 0]
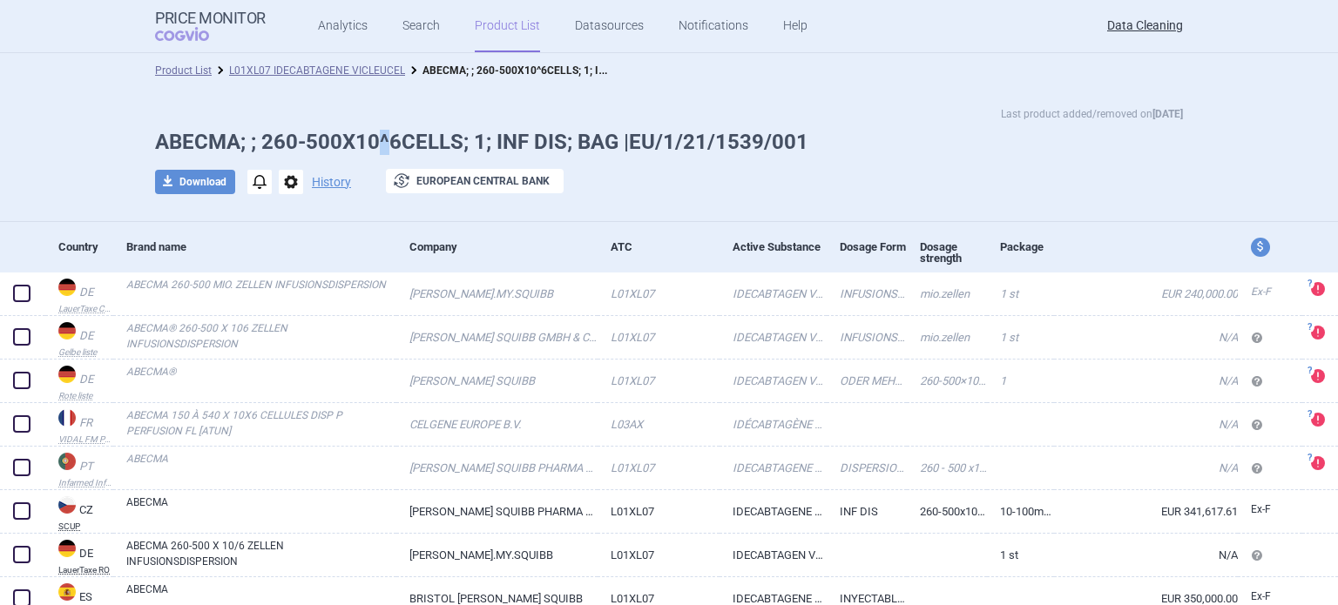
drag, startPoint x: 385, startPoint y: 133, endPoint x: 375, endPoint y: 132, distance: 9.7
click at [375, 132] on h1 "ABECMA; ; 260-500X10^6CELLS; 1; INF DIS; BAG |EU/1/21/1539/001" at bounding box center [669, 142] width 1028 height 25
drag, startPoint x: 372, startPoint y: 138, endPoint x: 462, endPoint y: 140, distance: 89.8
click at [462, 140] on h1 "ABECMA; ; 260-500X10^6CELLS; 1; INF DIS; BAG |EU/1/21/1539/001" at bounding box center [669, 142] width 1028 height 25
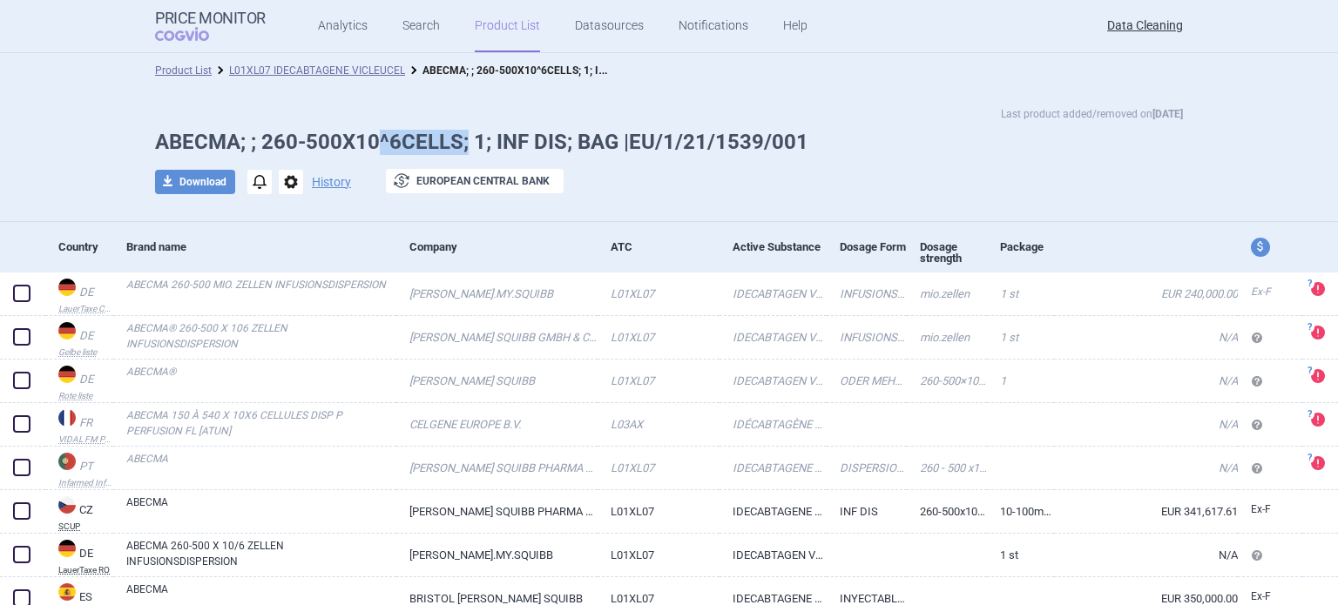
copy h1 "^6CELLS;"
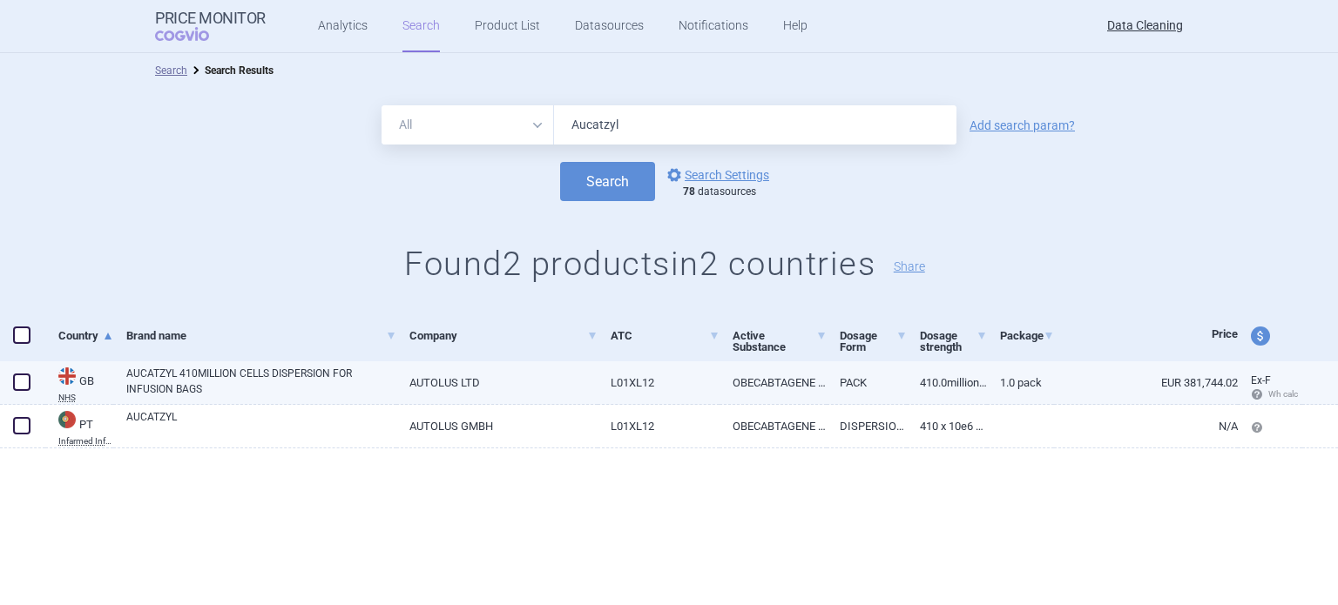
click at [13, 380] on span at bounding box center [21, 382] width 17 height 17
checkbox input "true"
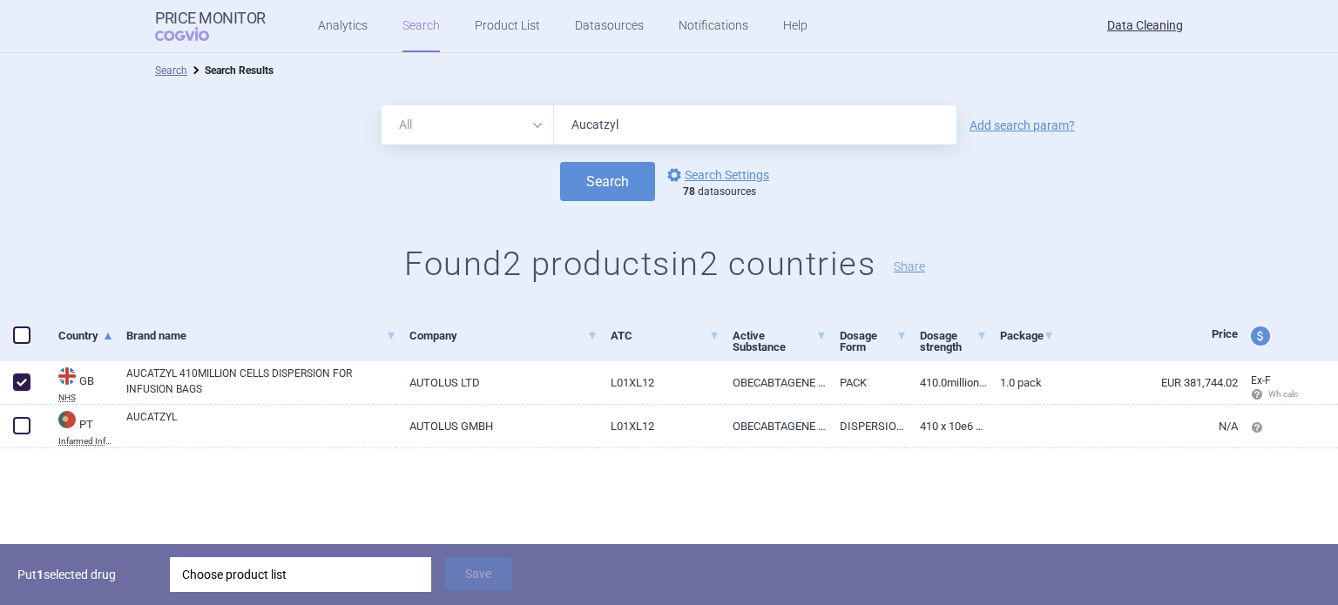
click at [238, 571] on div "Choose product list" at bounding box center [300, 575] width 237 height 35
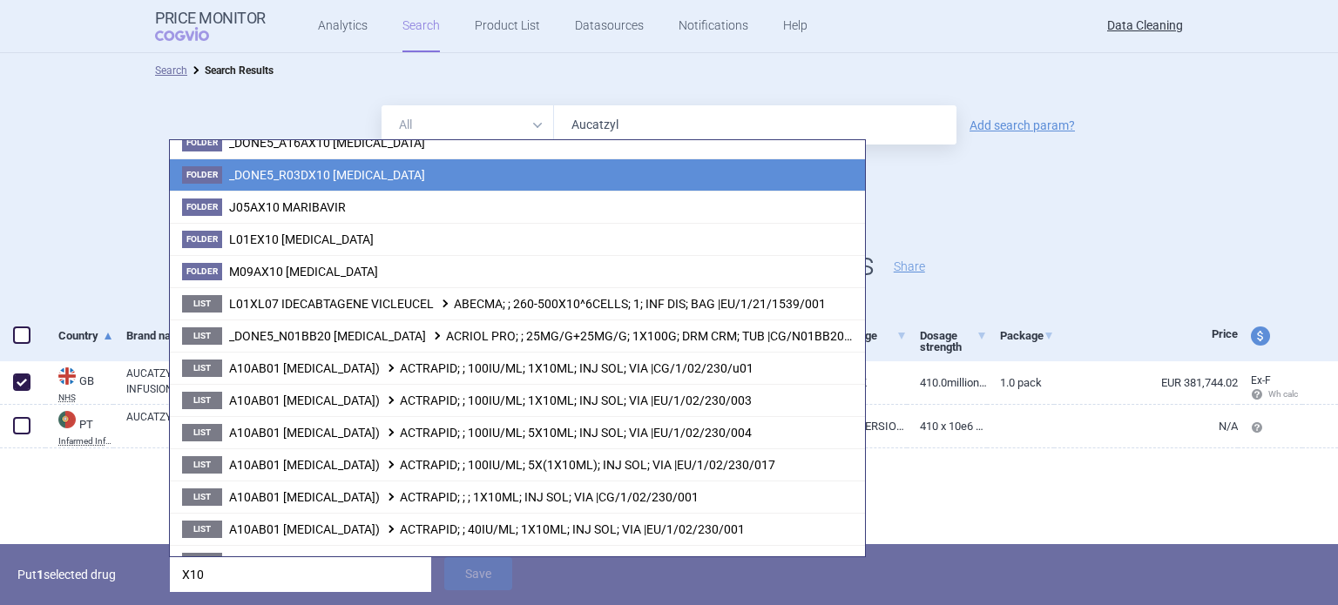
scroll to position [523, 0]
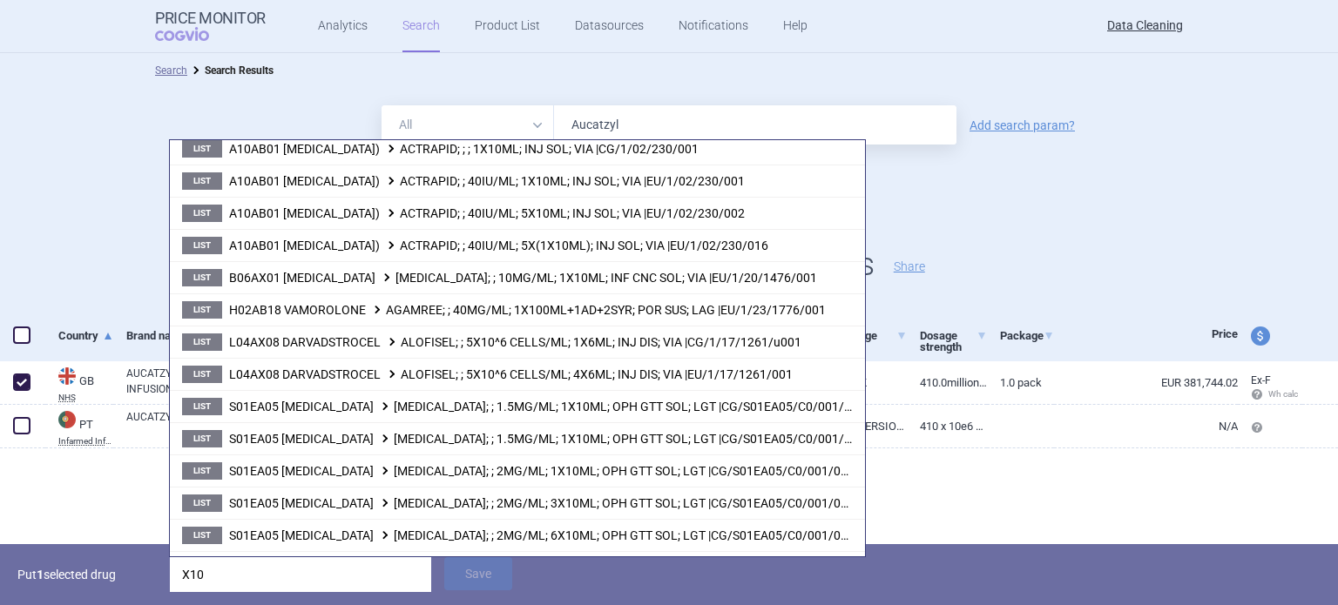
type input "X10"
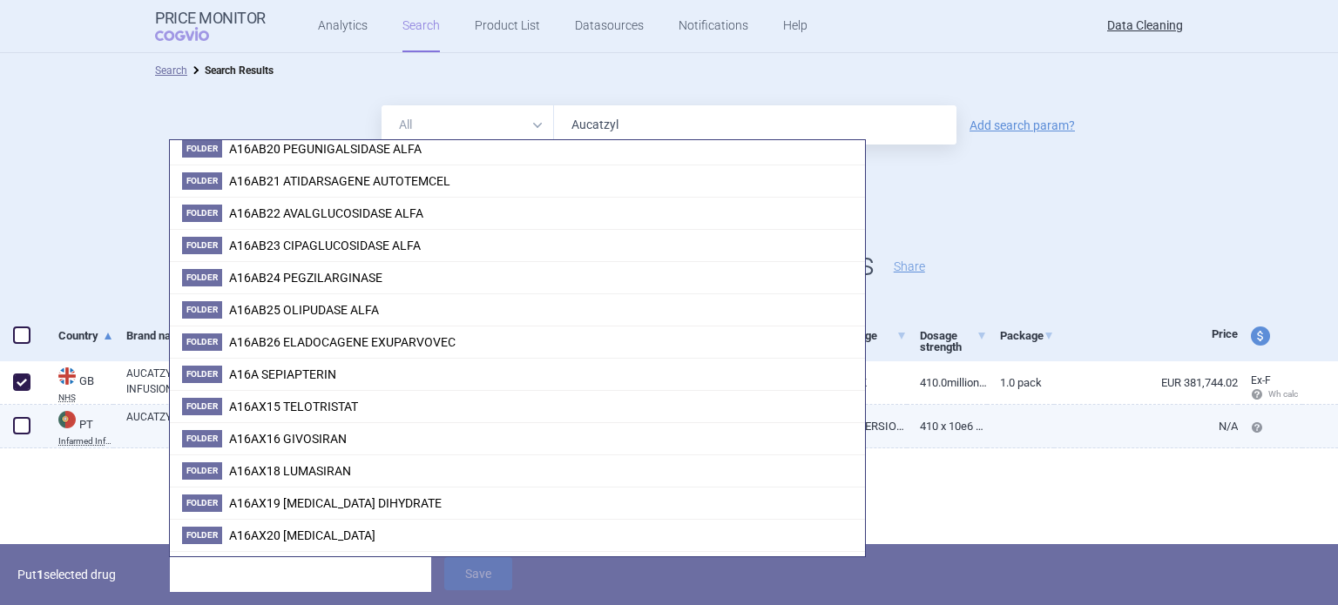
click at [25, 424] on span at bounding box center [21, 425] width 17 height 17
checkbox input "true"
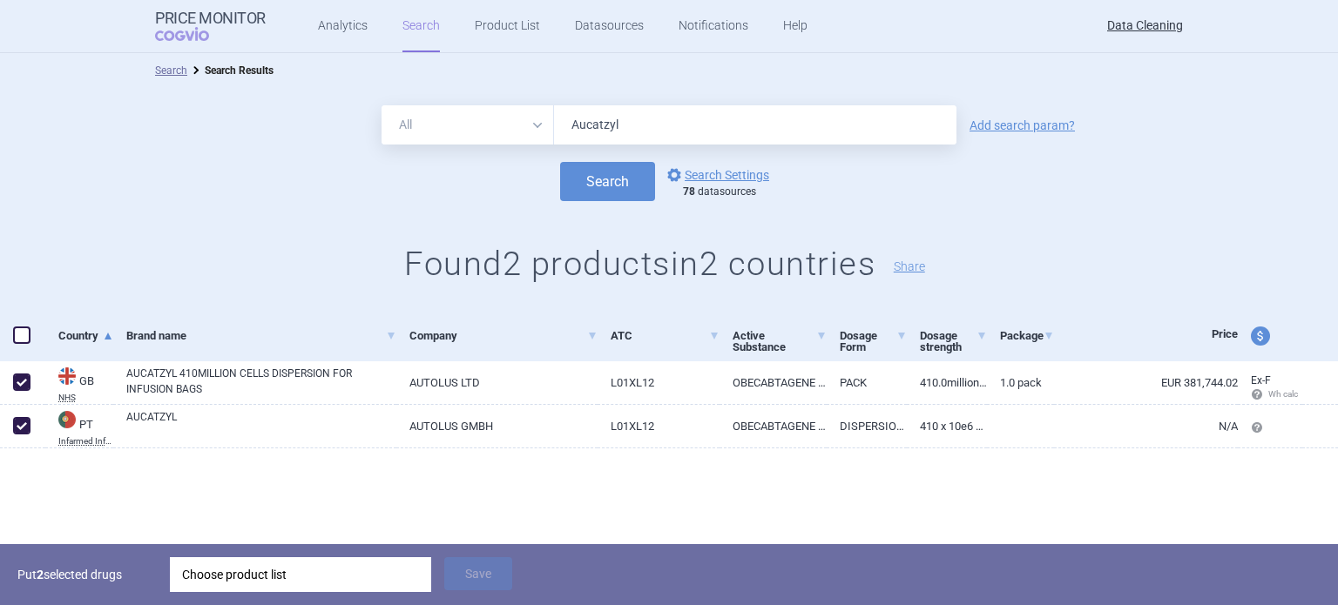
click at [320, 569] on div "Choose product list" at bounding box center [300, 575] width 237 height 35
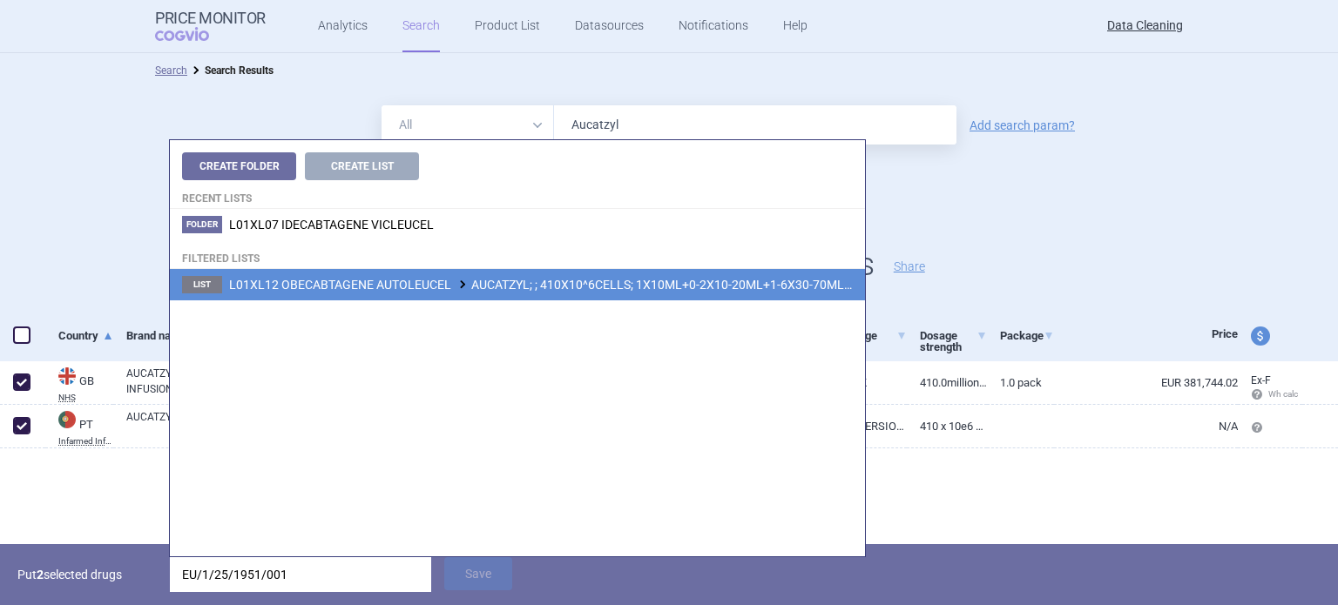
type input "EU/1/25/1951/001"
click at [574, 285] on span "L01XL12 OBECABTAGENE AUTOLEUCEL AUCATZYL; ; 410X10^6CELLS; 1X10ML+0-2X10-20ML+1…" at bounding box center [629, 285] width 801 height 14
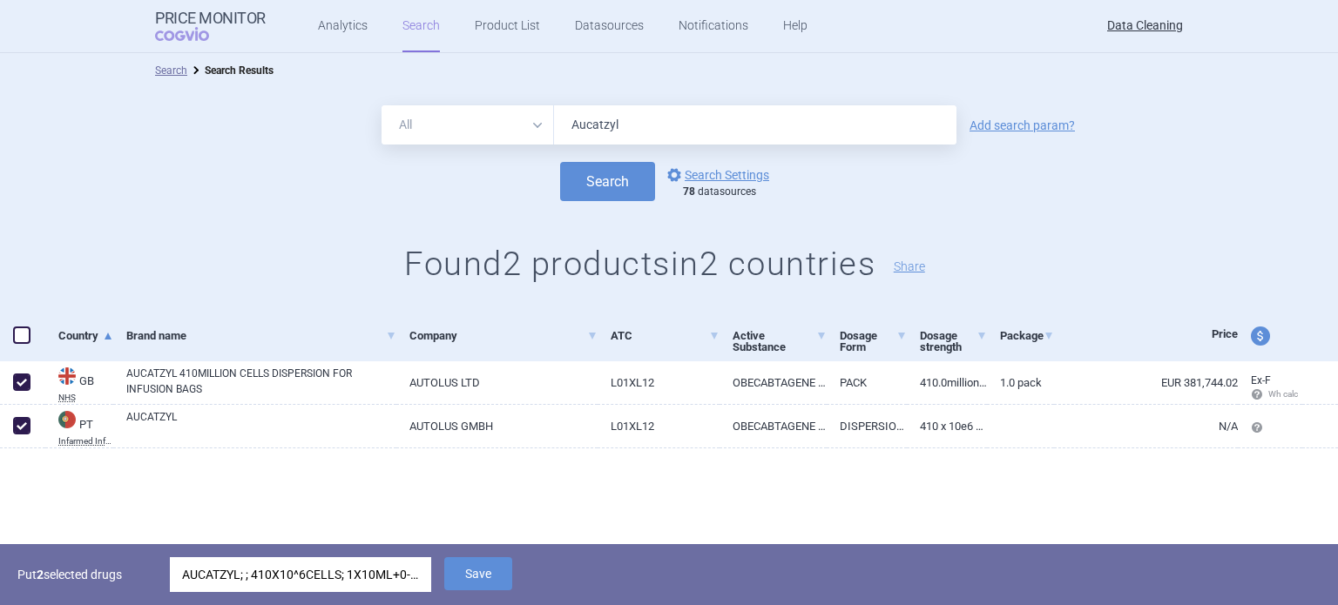
click at [484, 592] on span "Save" at bounding box center [478, 587] width 68 height 17
click at [484, 585] on button "Save" at bounding box center [478, 574] width 68 height 33
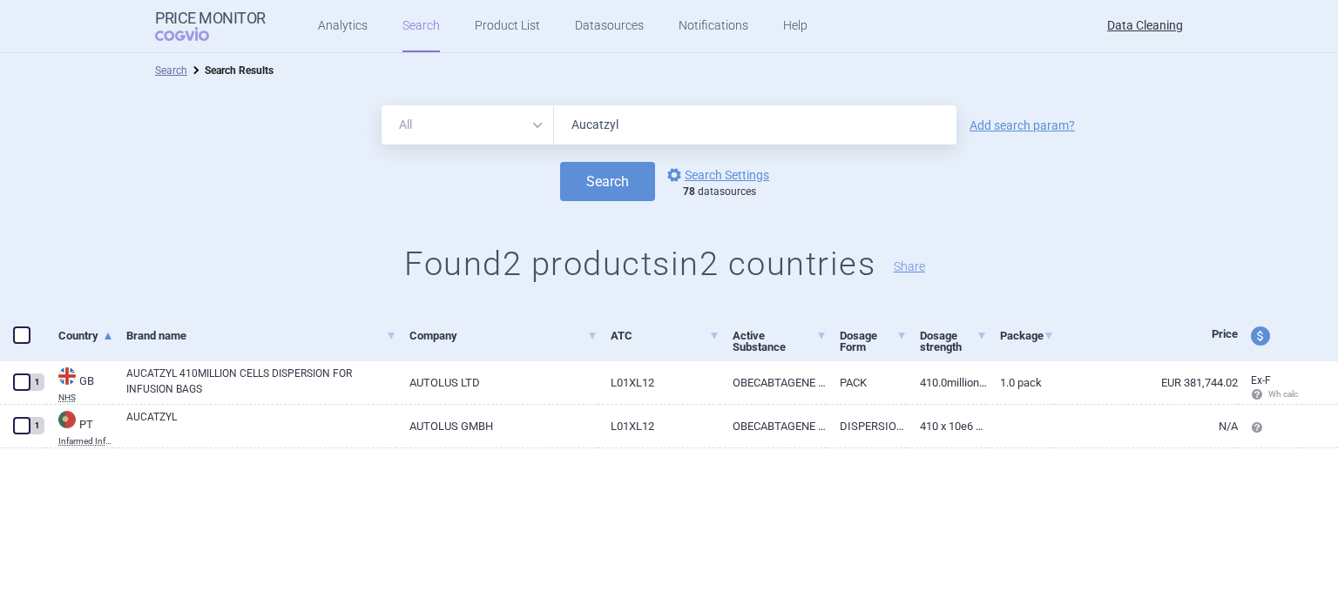
drag, startPoint x: 634, startPoint y: 124, endPoint x: 463, endPoint y: 129, distance: 170.8
click at [467, 130] on div "All Brand Name ATC Company Active Substance Country Newer than Aucatzyl" at bounding box center [669, 124] width 575 height 39
paste input "Tepezza"
type input "Tepezza"
click at [560, 162] on button "Search" at bounding box center [607, 181] width 95 height 39
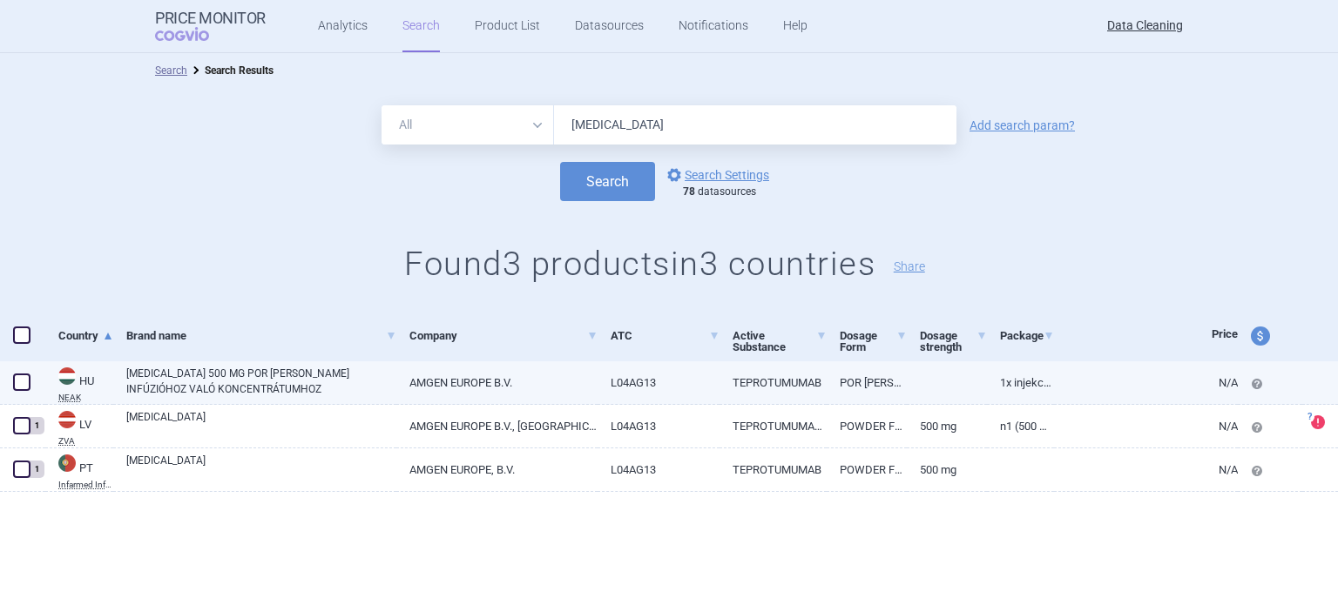
click at [267, 383] on link "TEPEZZA 500 MG POR OLDATOS INFÚZIÓHOZ VALÓ KONCENTRÁTUMHOZ" at bounding box center [261, 381] width 270 height 31
select select "EUR"
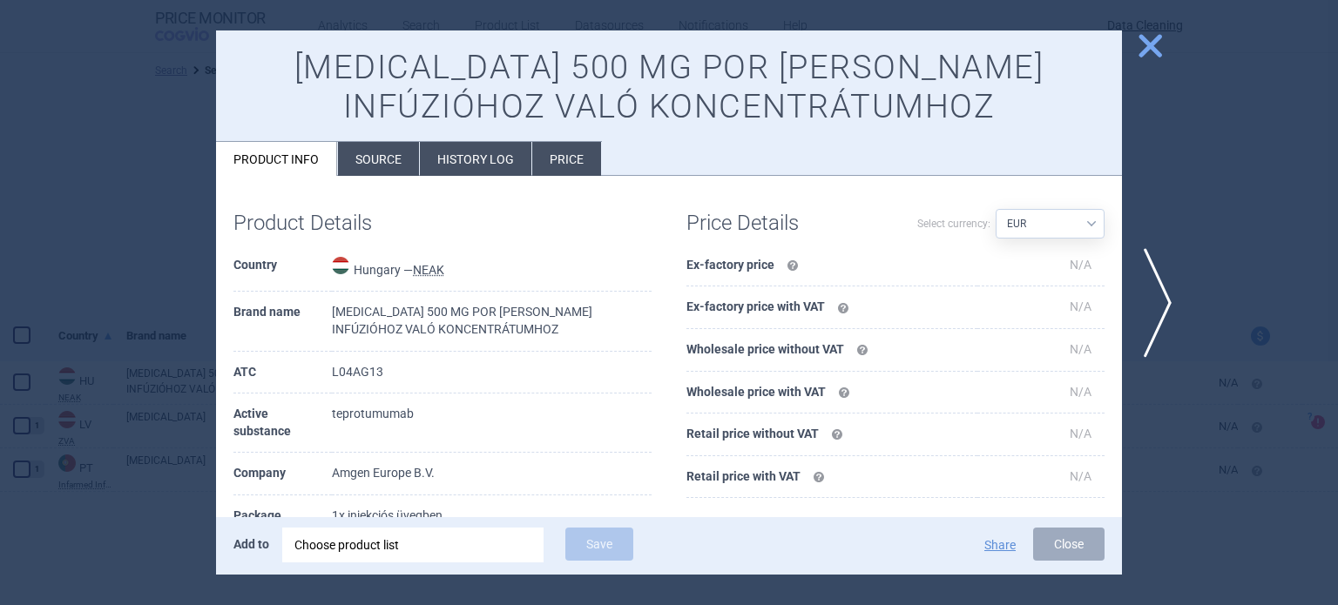
click at [386, 149] on li "Source" at bounding box center [378, 159] width 81 height 34
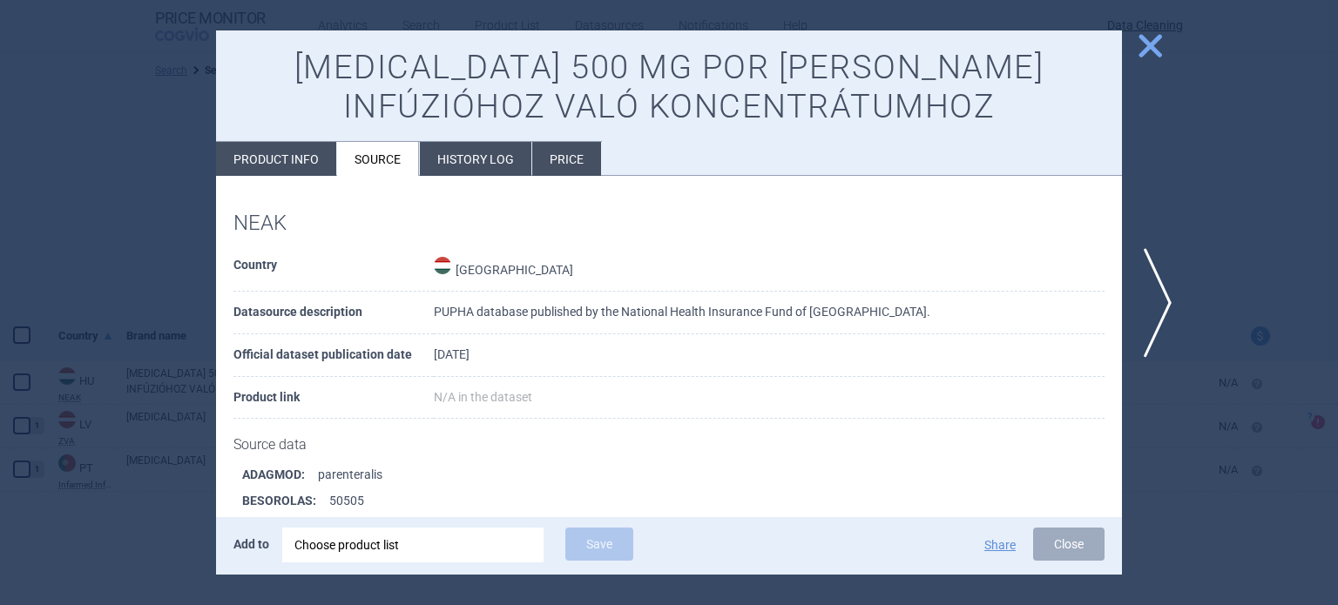
scroll to position [1407, 0]
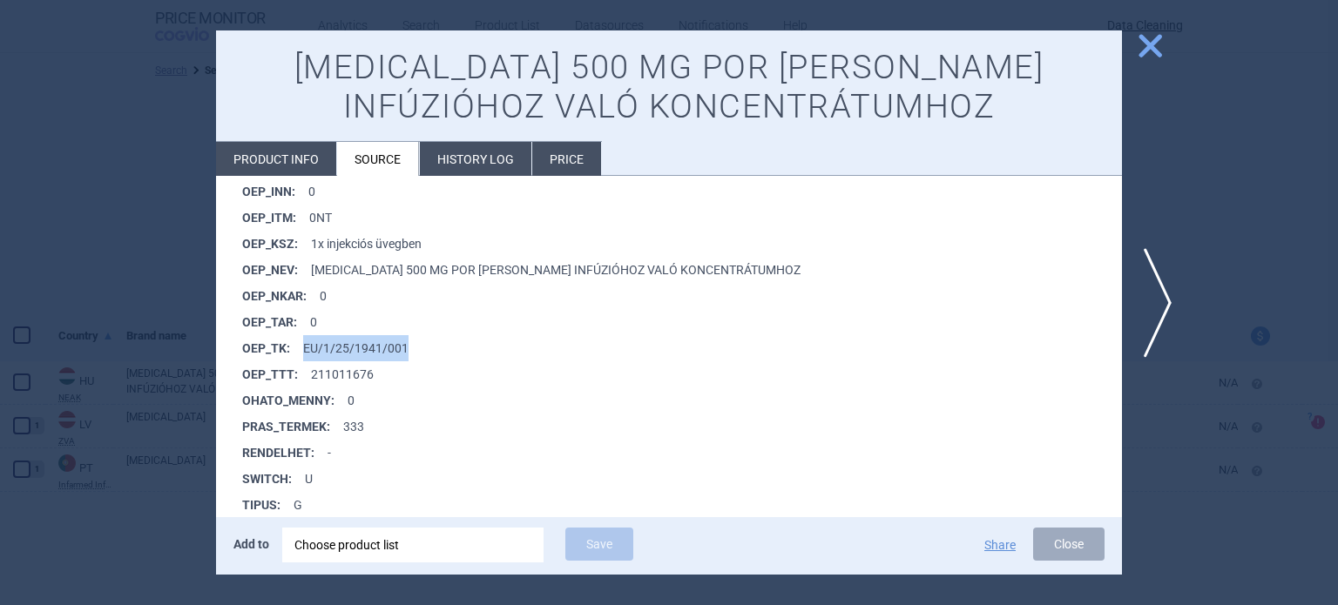
drag, startPoint x: 400, startPoint y: 351, endPoint x: 300, endPoint y: 359, distance: 100.5
click at [300, 359] on li "OEP_TK : EU/1/25/1941/001" at bounding box center [682, 348] width 880 height 26
copy li "EU/1/25/1941/001"
click at [407, 539] on div "Choose product list" at bounding box center [412, 545] width 237 height 35
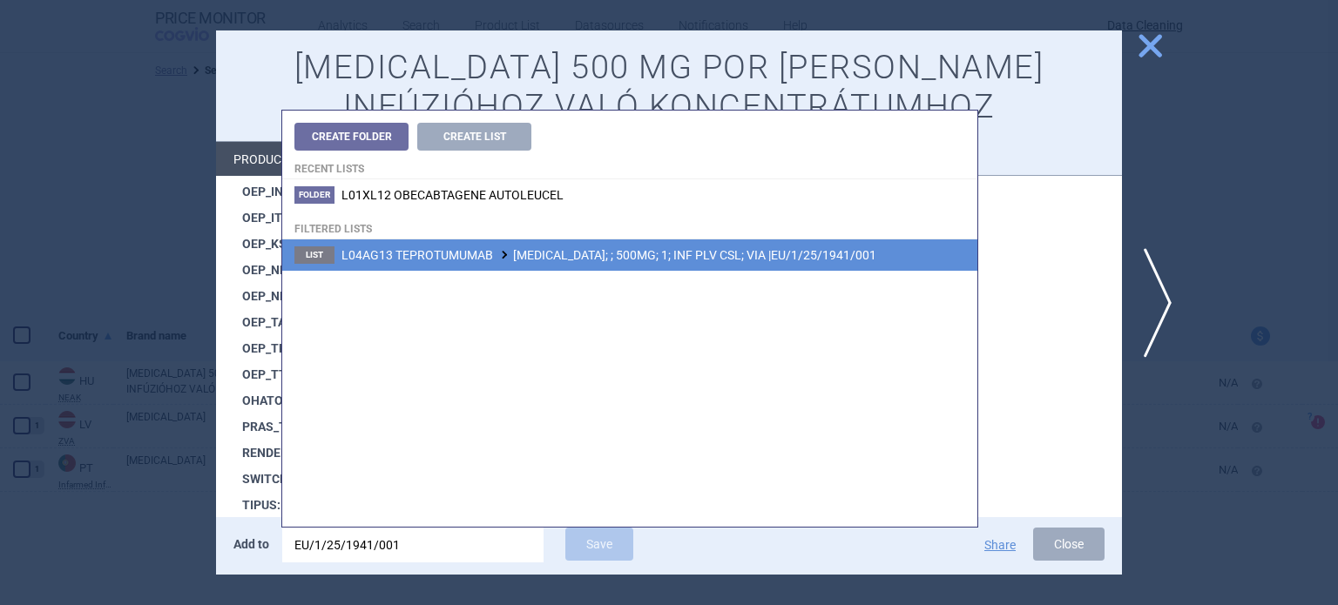
type input "EU/1/25/1941/001"
click at [727, 257] on span "L04AG13 TEPROTUMUMAB TEPEZZA; ; 500MG; 1; INF PLV CSL; VIA |EU/1/25/1941/001" at bounding box center [608, 255] width 535 height 14
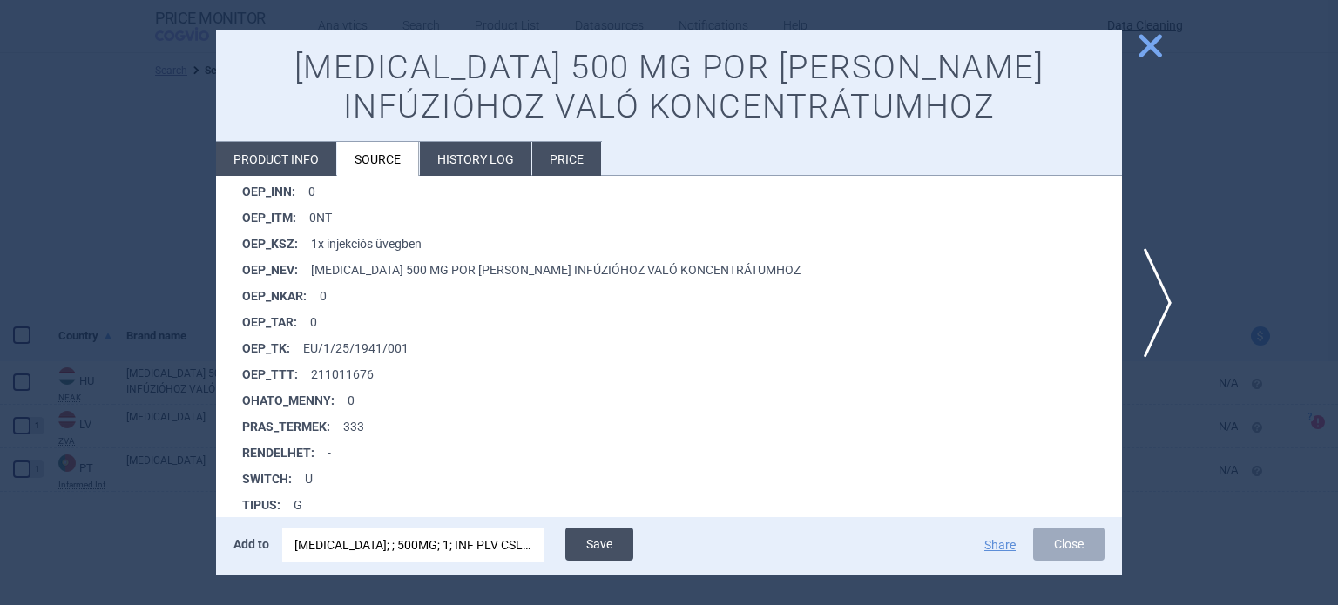
click at [605, 546] on button "Save" at bounding box center [599, 544] width 68 height 33
click at [177, 257] on div at bounding box center [669, 302] width 1338 height 605
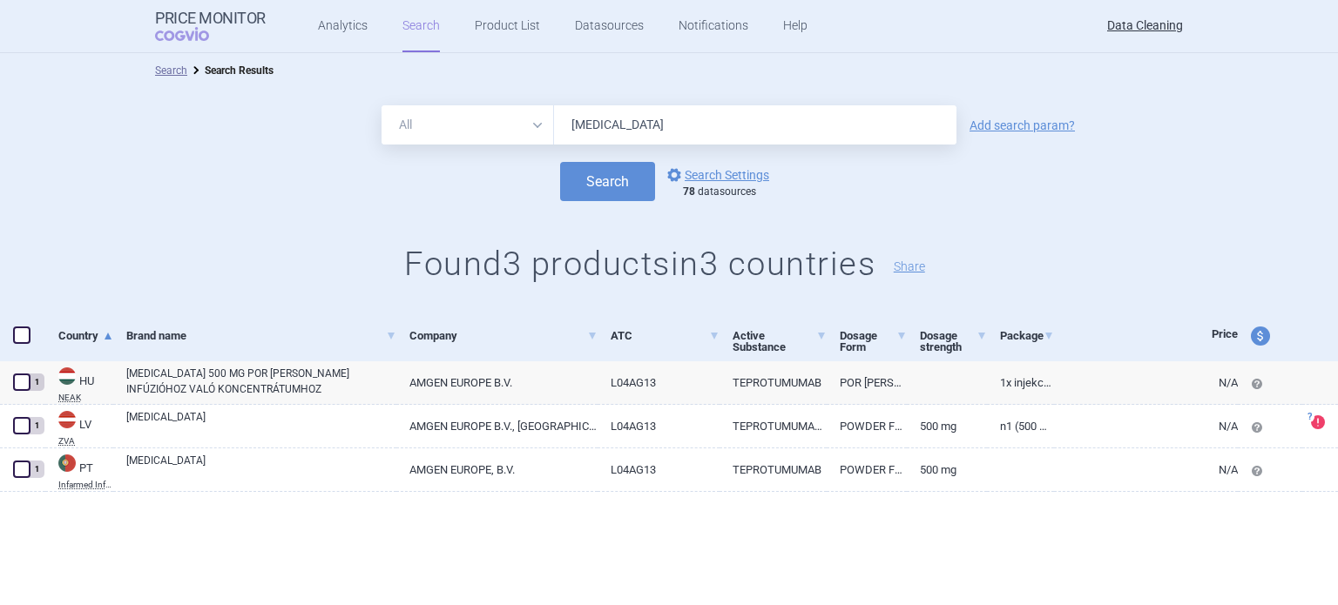
drag, startPoint x: 571, startPoint y: 132, endPoint x: 503, endPoint y: 145, distance: 70.2
click at [514, 145] on form "All Brand Name ATC Company Active Substance Country Newer than Tepezza Add sear…" at bounding box center [669, 153] width 1338 height 96
paste input "Duvyzat"
type input "Duvyzat"
click at [560, 162] on button "Search" at bounding box center [607, 181] width 95 height 39
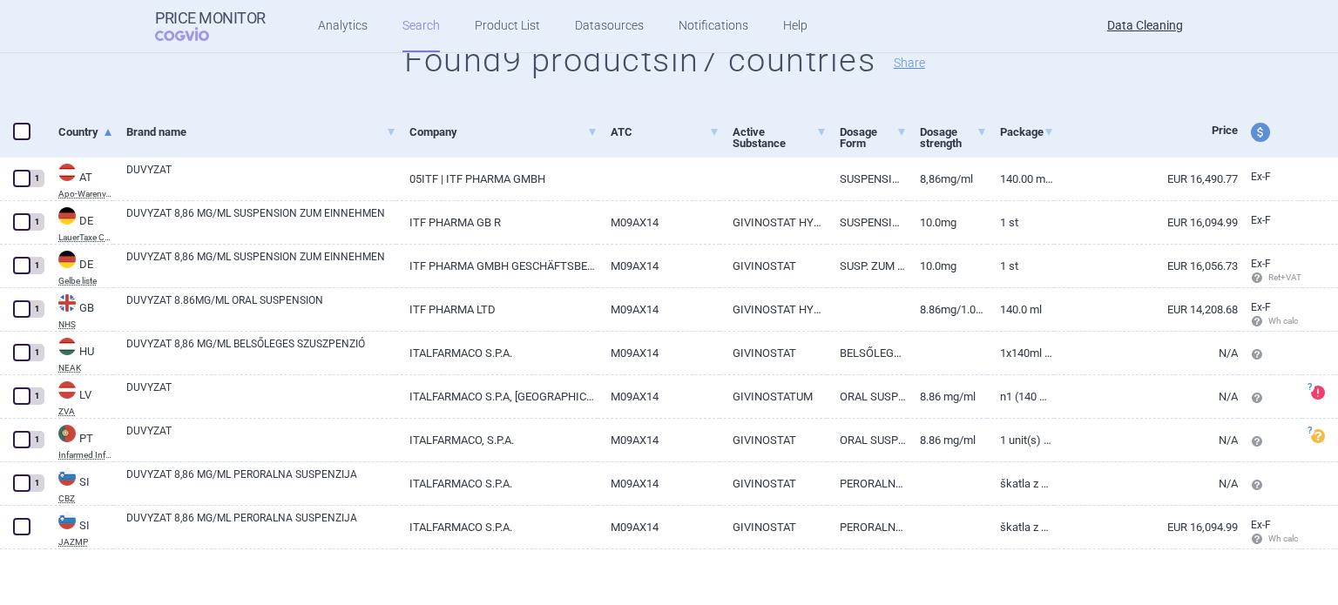
scroll to position [205, 0]
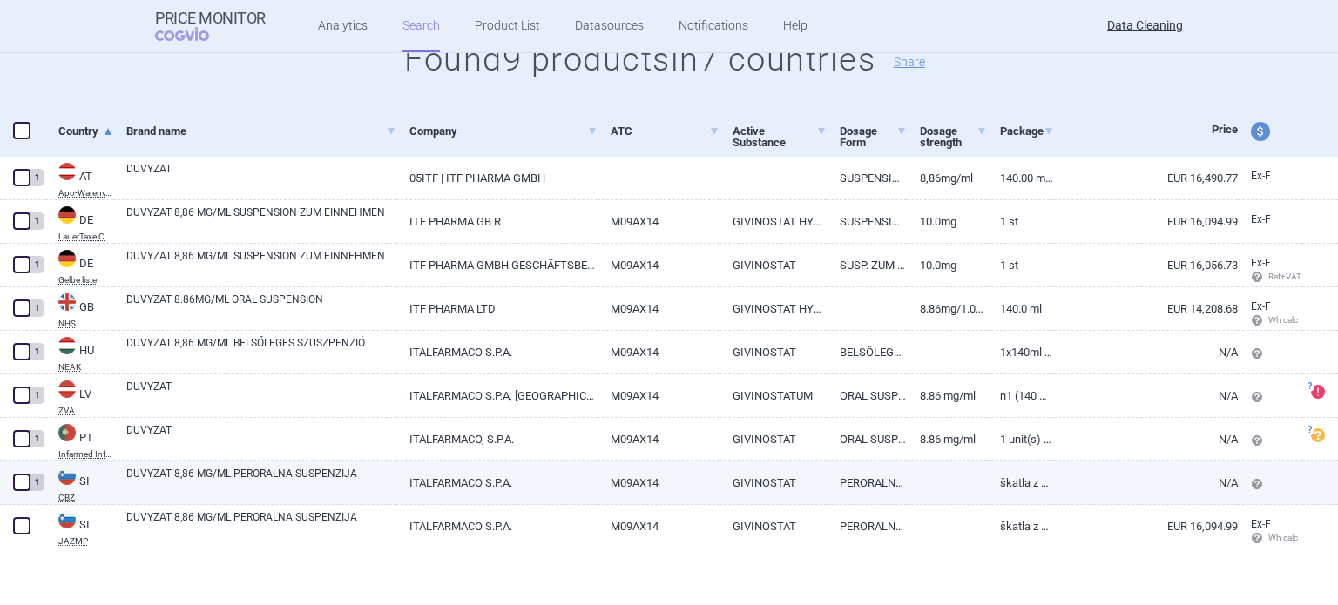
click at [247, 470] on link "DUVYZAT 8,86 MG/ML PERORALNA SUSPENZIJA" at bounding box center [261, 481] width 270 height 31
select select "EUR"
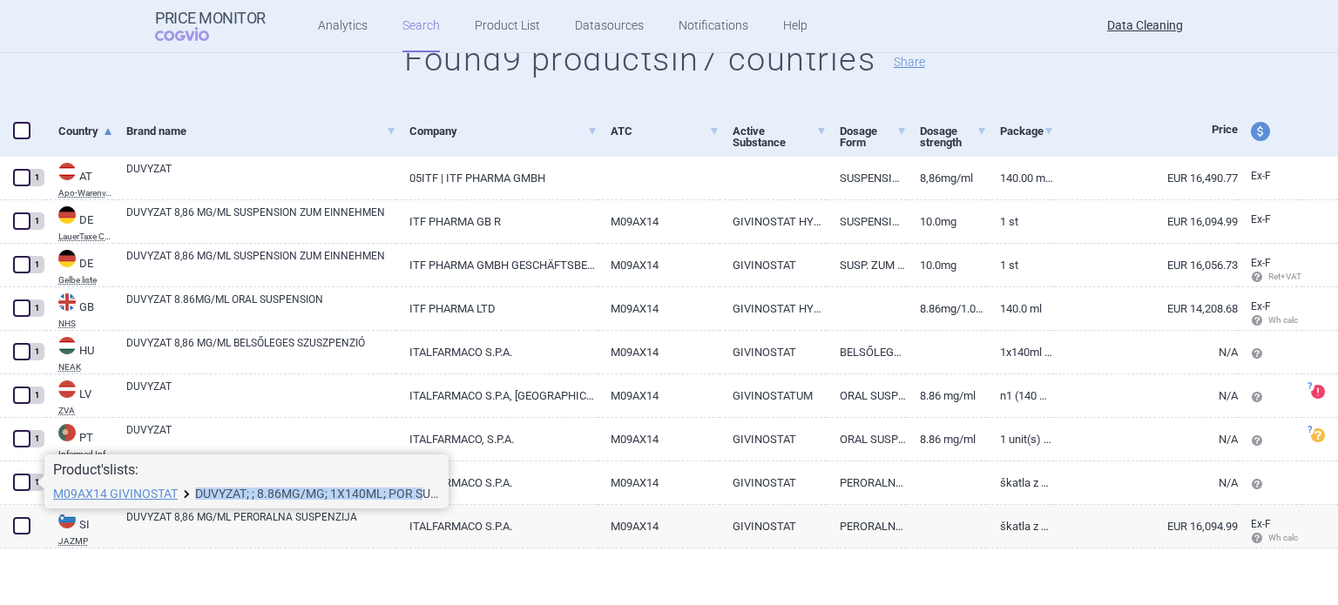
drag, startPoint x: 192, startPoint y: 493, endPoint x: 421, endPoint y: 492, distance: 229.1
click at [421, 492] on li "M09AX14 GIVINOSTAT DUVYZAT; ; 8.86MG/MG; 1X140ML; POR SUS; LAG |EU/1/25/1930/001" at bounding box center [246, 495] width 387 height 14
copy li "DUVYZAT; ; 8.86MG/MG; 1X140ML; POR S"
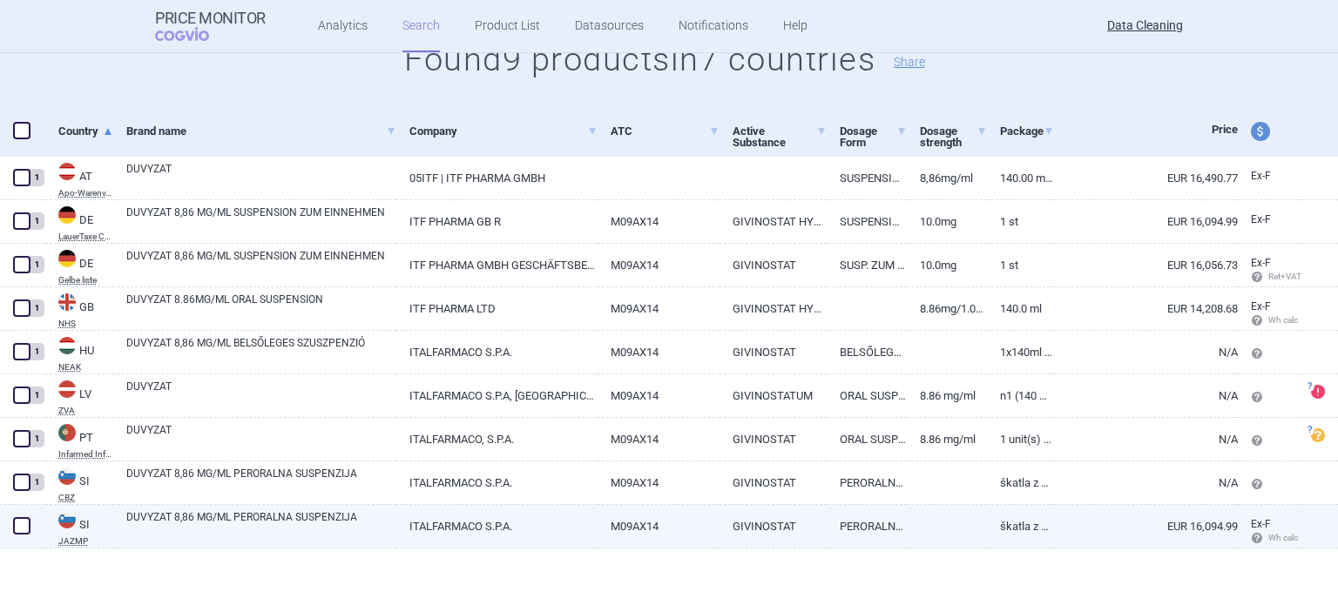
click at [17, 525] on span at bounding box center [21, 525] width 17 height 17
checkbox input "true"
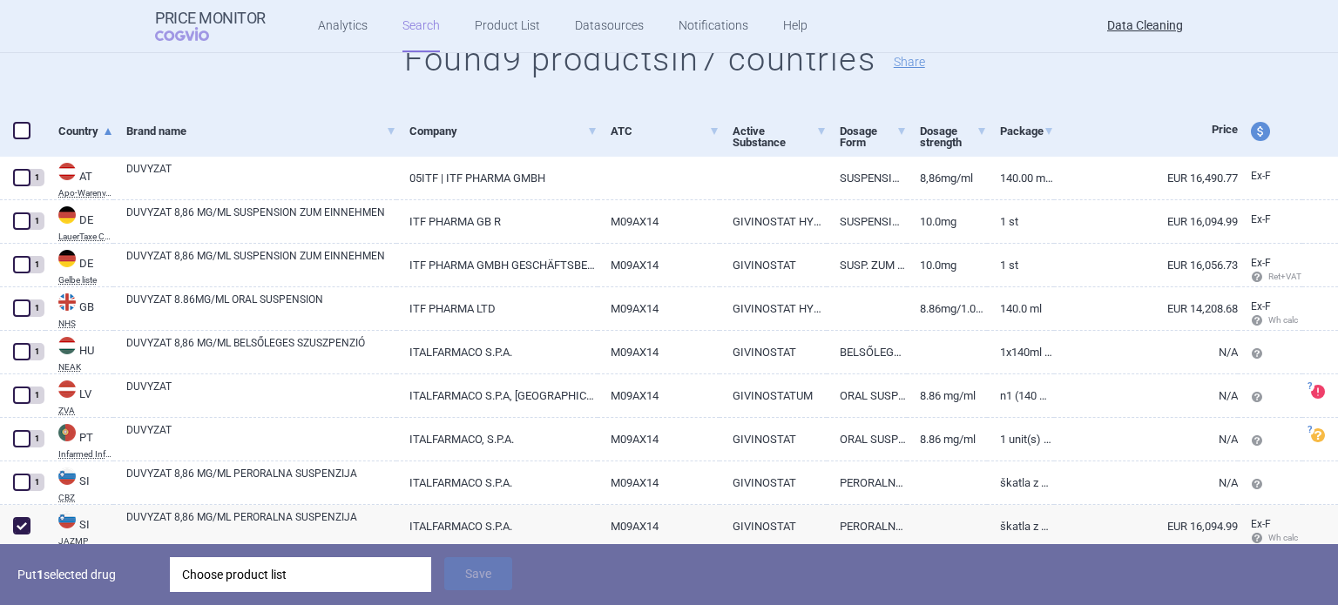
click at [206, 567] on div "Choose product list" at bounding box center [300, 575] width 237 height 35
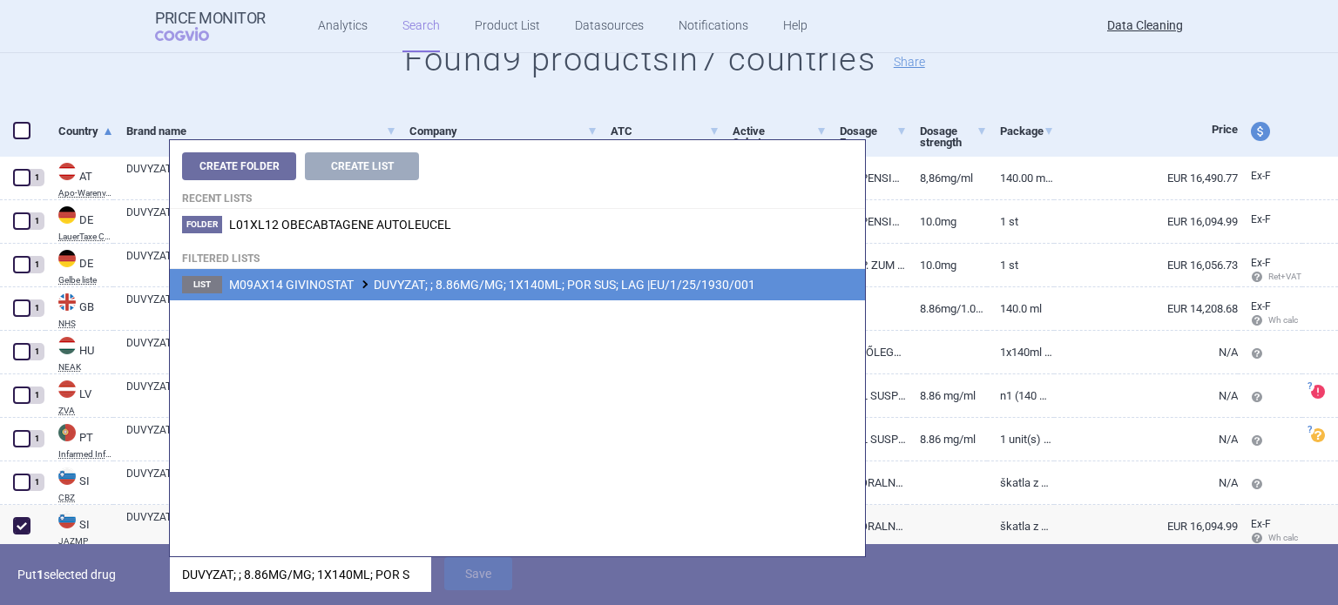
type input "DUVYZAT; ; 8.86MG/MG; 1X140ML; POR S"
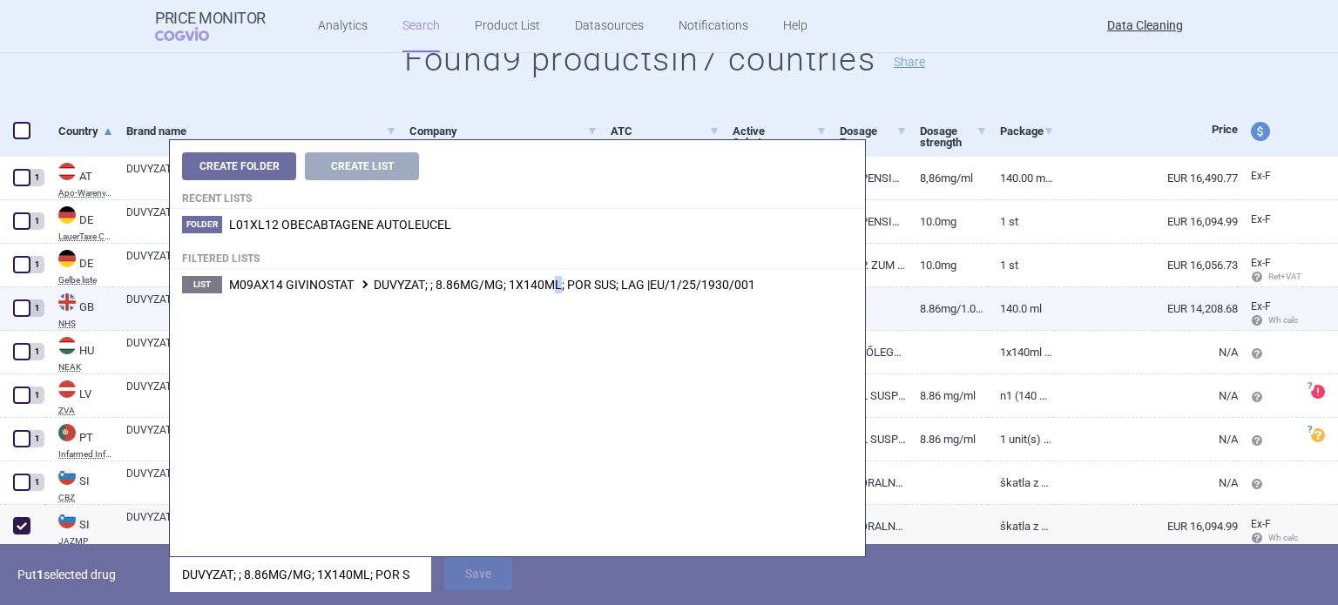
drag, startPoint x: 559, startPoint y: 281, endPoint x: 550, endPoint y: 295, distance: 17.6
click at [558, 281] on span "M09AX14 GIVINOSTAT DUVYZAT; ; 8.86MG/MG; 1X140ML; POR SUS; LAG |EU/1/25/1930/001" at bounding box center [492, 285] width 526 height 14
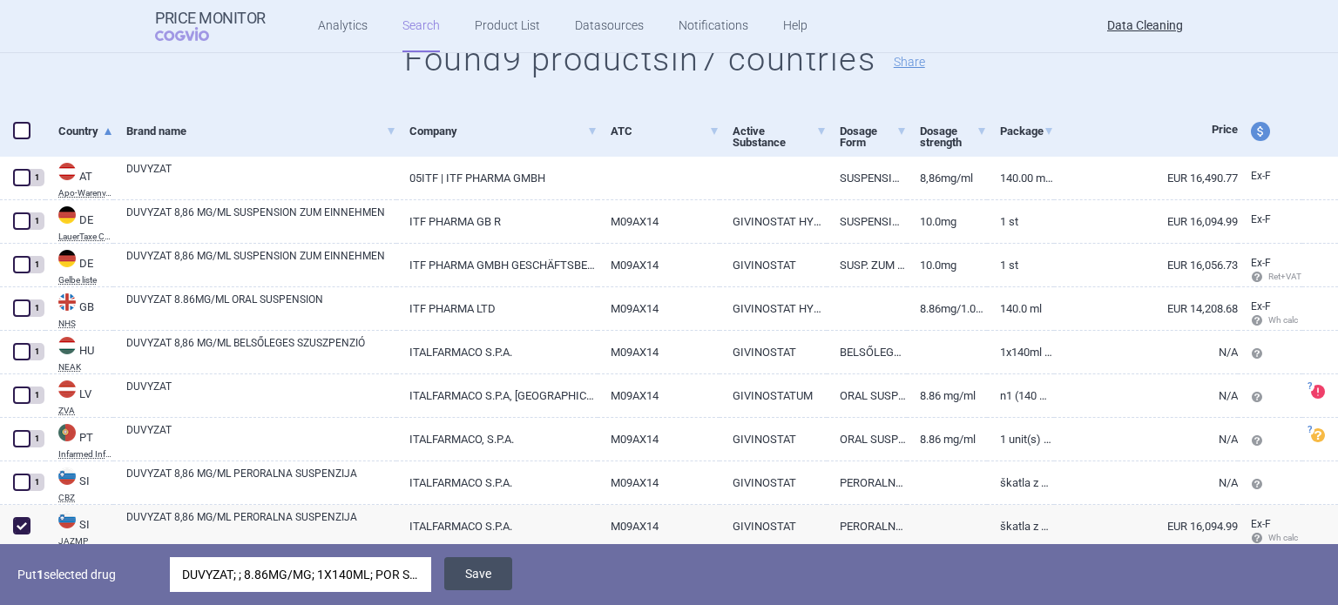
click at [498, 576] on button "Save" at bounding box center [478, 574] width 68 height 33
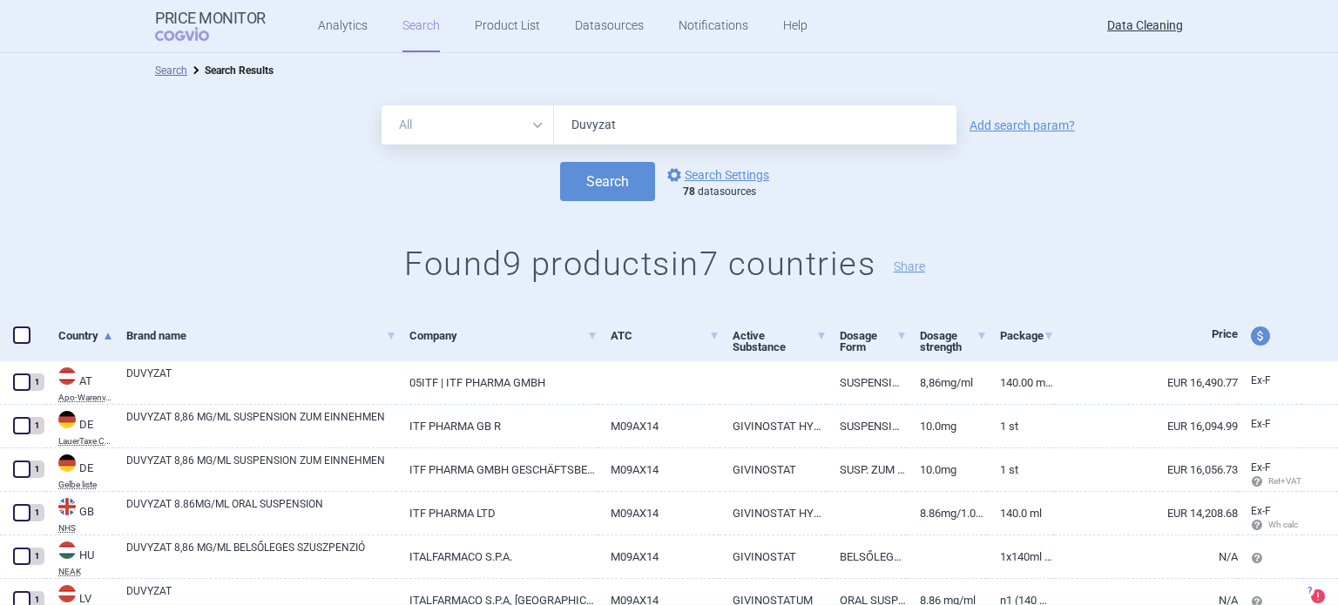
click at [474, 111] on div "All Brand Name ATC Company Active Substance Country Newer than Duvyzat" at bounding box center [669, 124] width 575 height 39
paste input "Sephience"
type input "Sephience"
click at [560, 162] on button "Search" at bounding box center [607, 181] width 95 height 39
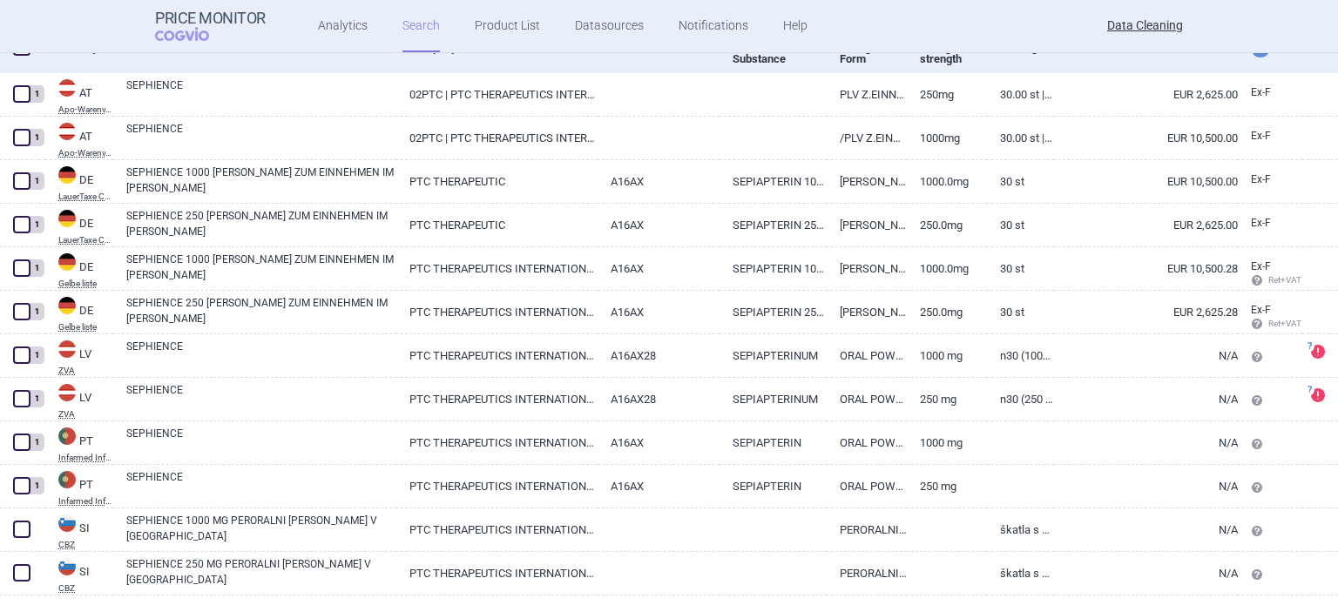
scroll to position [335, 0]
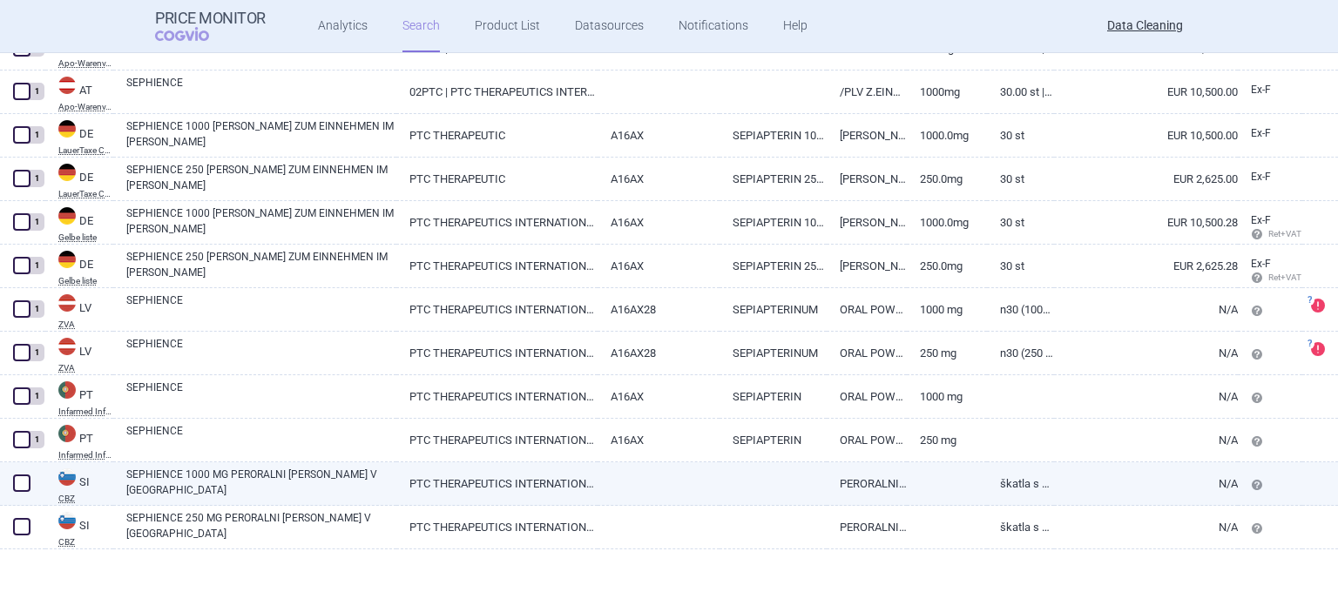
drag, startPoint x: 19, startPoint y: 483, endPoint x: 37, endPoint y: 477, distance: 19.3
click at [19, 483] on span at bounding box center [21, 483] width 17 height 17
checkbox input "true"
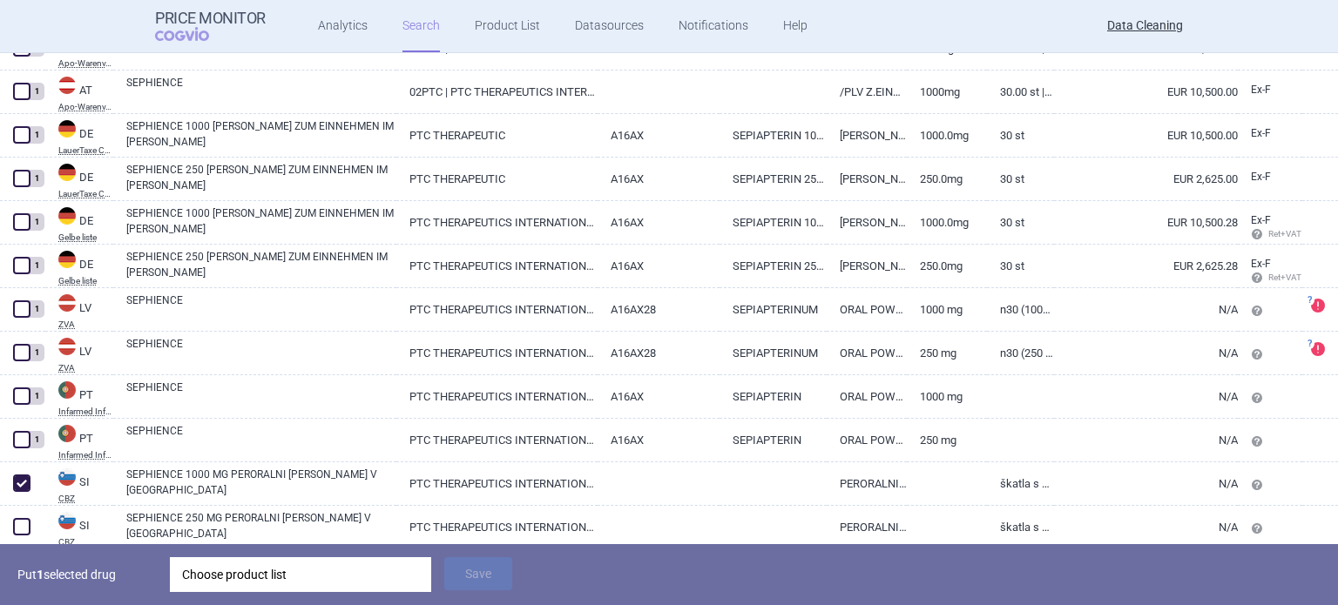
click at [290, 571] on div "Choose product list" at bounding box center [300, 575] width 237 height 35
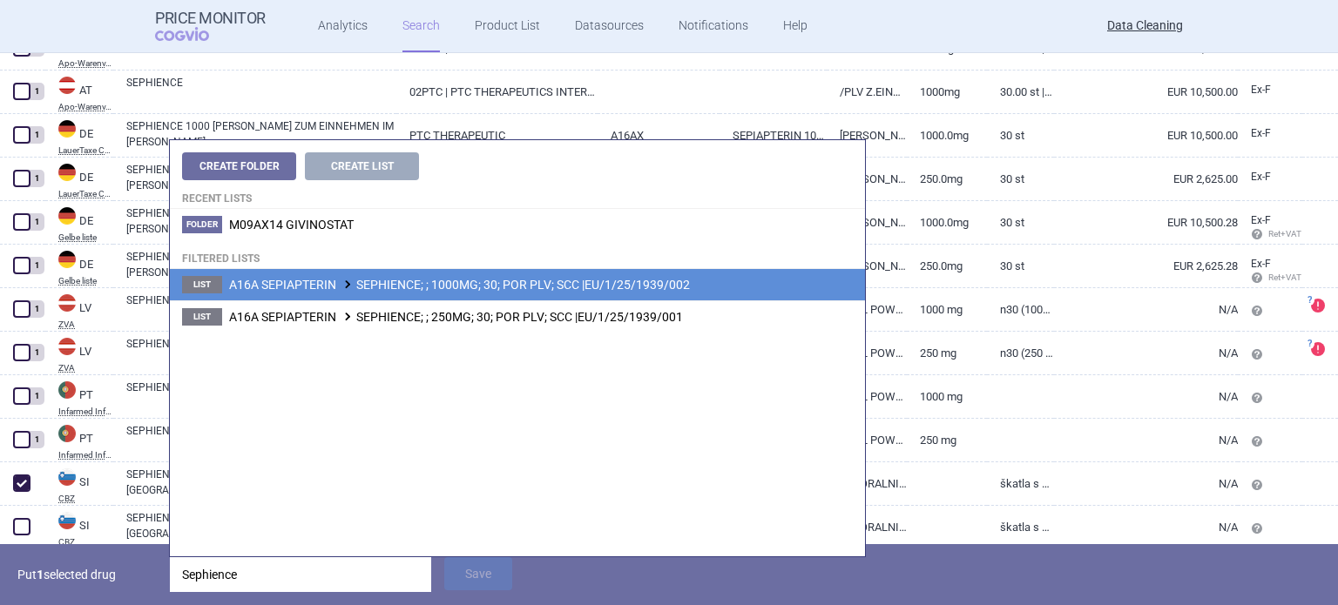
type input "Sephience"
click at [544, 274] on li "List A16A SEPIAPTERIN SEPHIENCE; ; 1000MG; 30; POR PLV; SCC |EU/1/25/1939/002" at bounding box center [517, 284] width 695 height 31
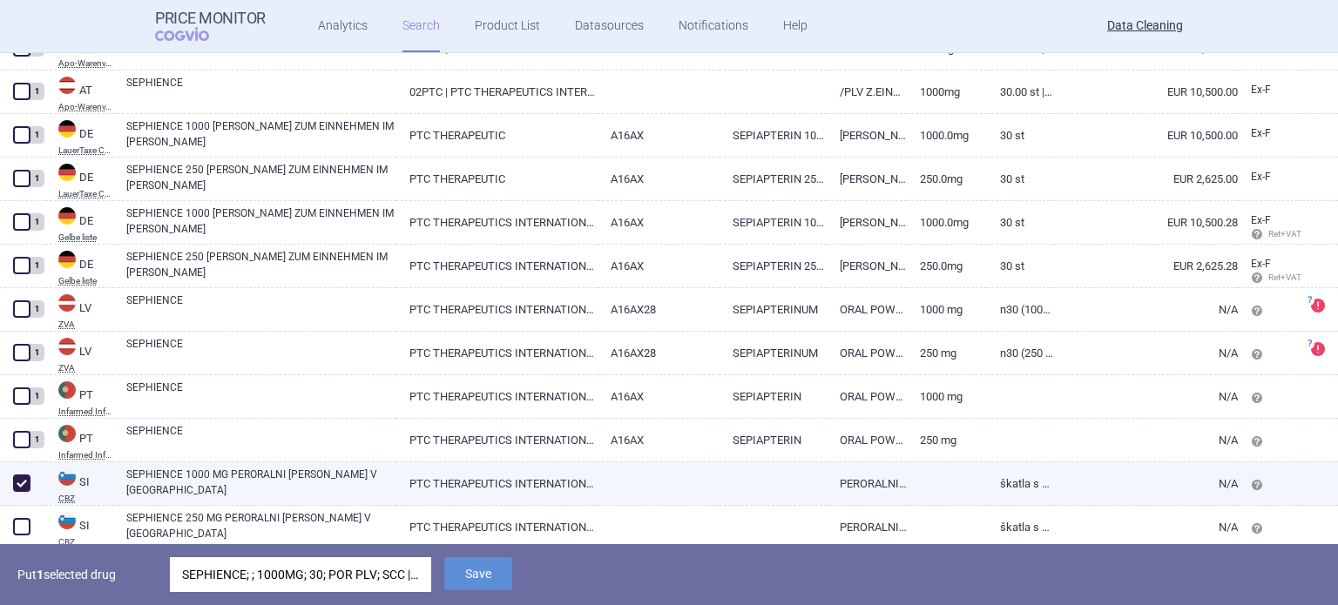
click at [509, 483] on link "PTC THERAPEUTICS INTERNATIONAL LIMITED" at bounding box center [496, 484] width 200 height 43
select select "EUR"
click at [451, 578] on button "Save" at bounding box center [478, 574] width 68 height 33
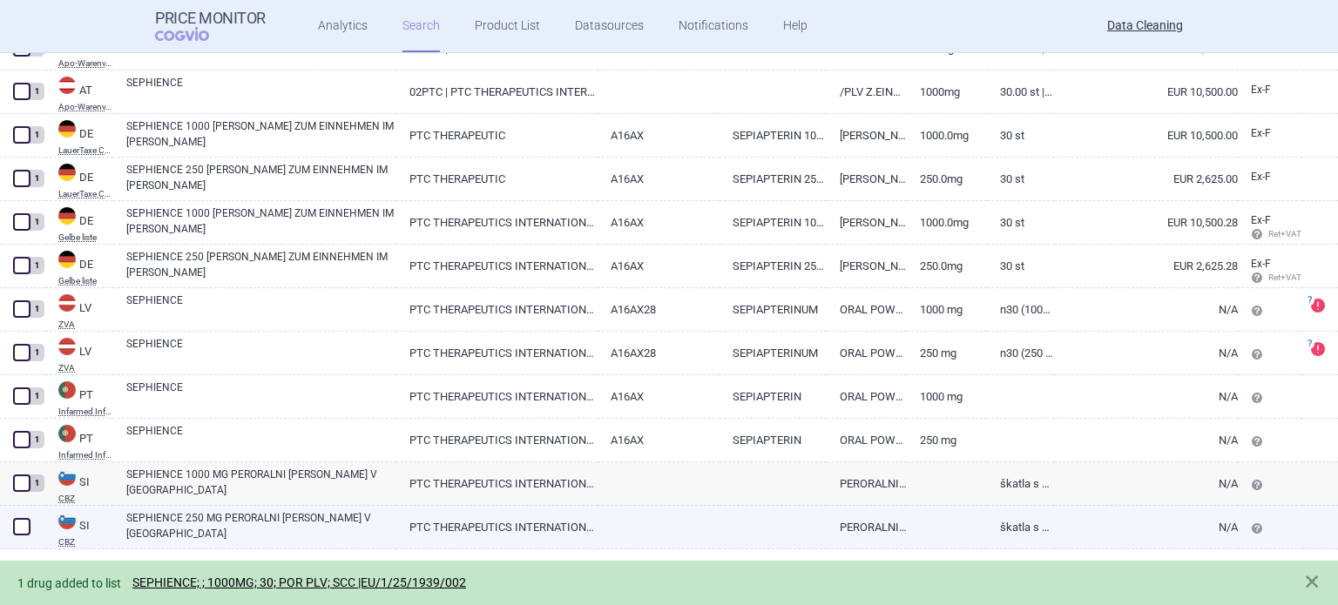
click at [245, 517] on link "SEPHIENCE 250 MG PERORALNI PRAŠEK V VREČICI" at bounding box center [261, 525] width 270 height 31
select select "EUR"
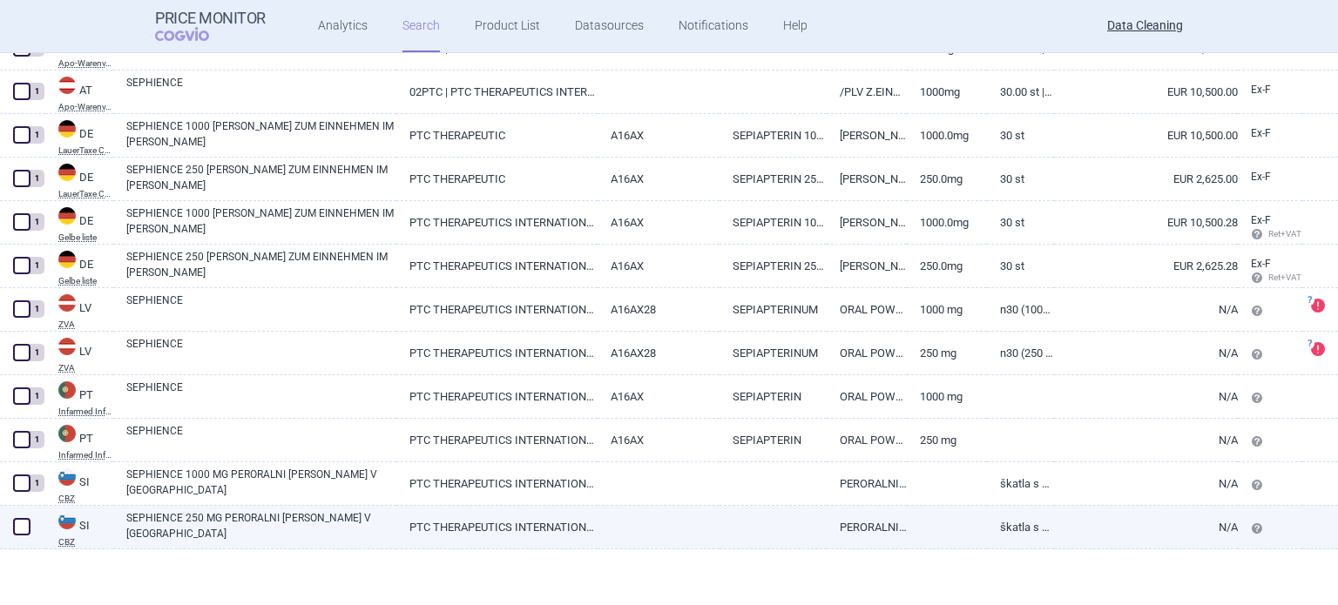
click at [22, 530] on span at bounding box center [21, 526] width 17 height 17
checkbox input "true"
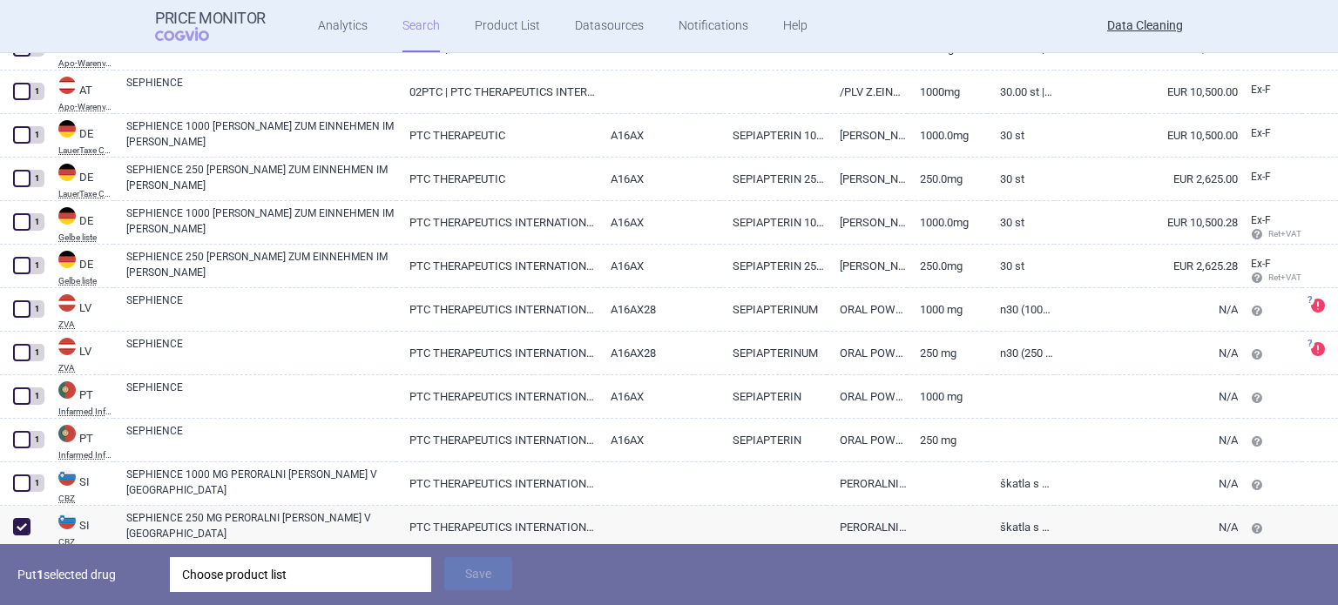
click at [256, 560] on div "Choose product list" at bounding box center [300, 575] width 237 height 35
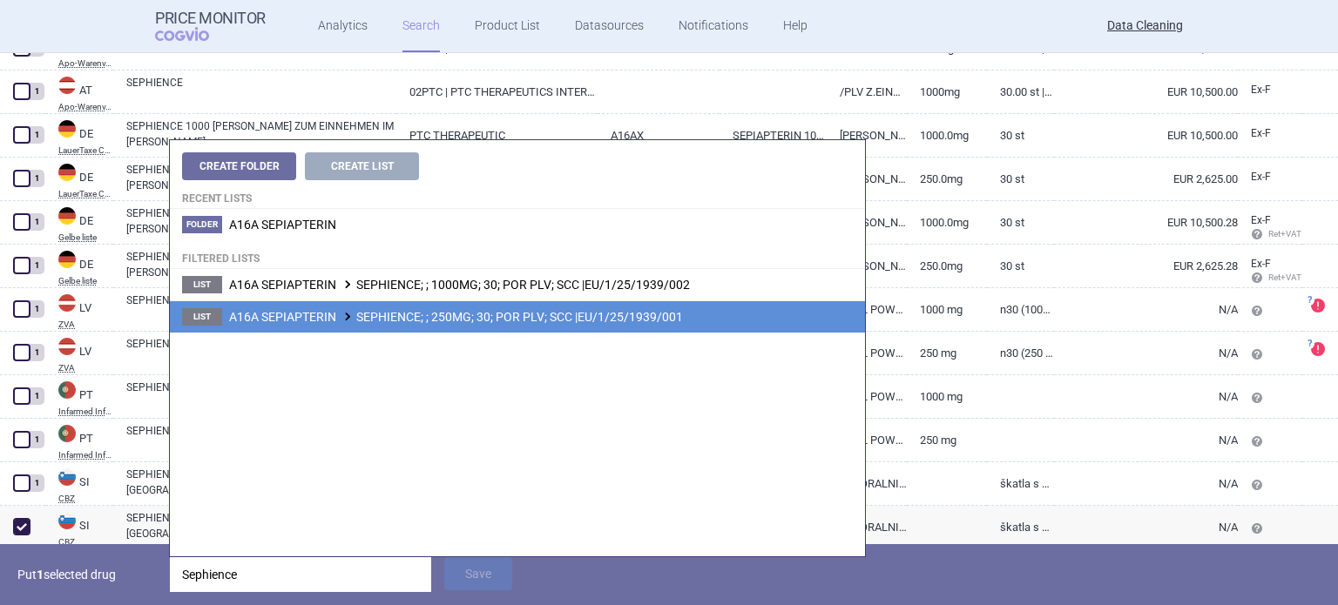
type input "Sephience"
click at [578, 317] on span "A16A SEPIAPTERIN SEPHIENCE; ; 250MG; 30; POR PLV; SCC |EU/1/25/1939/001" at bounding box center [456, 317] width 454 height 14
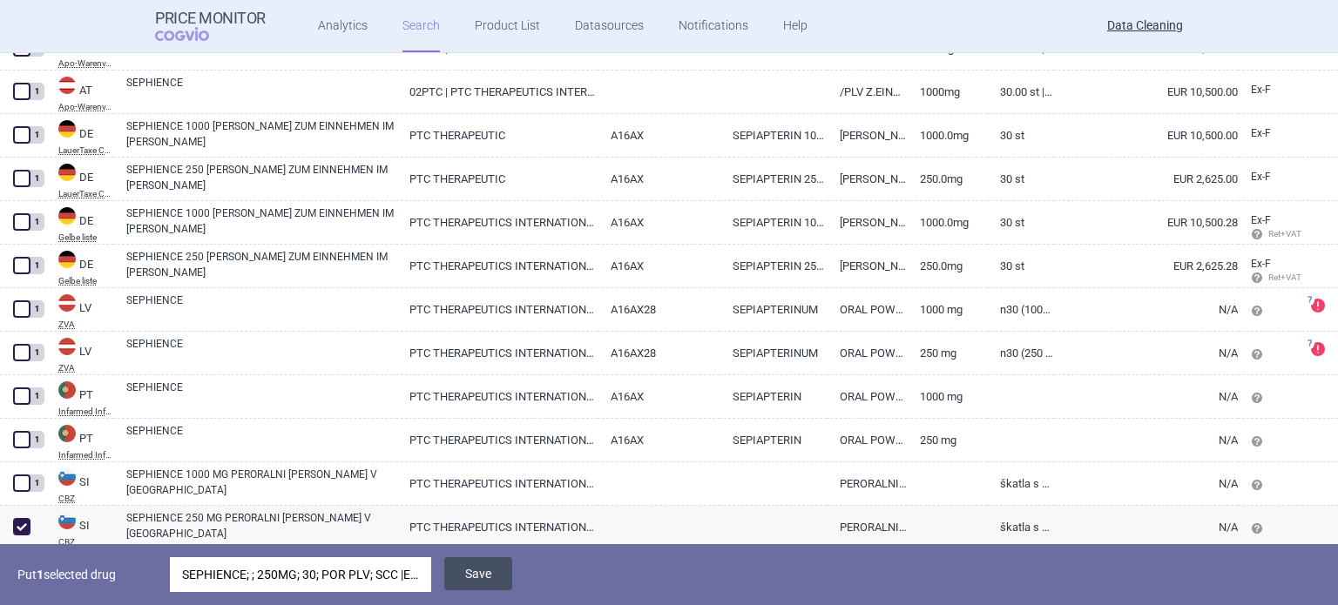
click at [475, 567] on button "Save" at bounding box center [478, 574] width 68 height 33
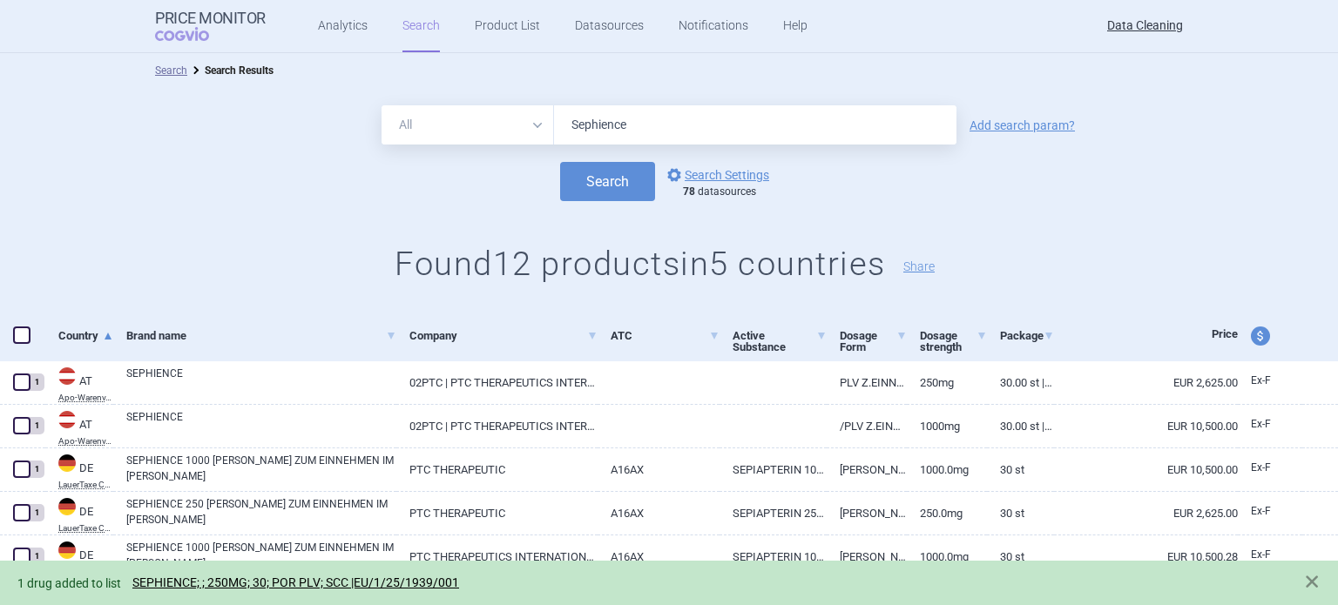
drag, startPoint x: 518, startPoint y: 118, endPoint x: 377, endPoint y: 95, distance: 142.9
click at [425, 103] on div "All Brand Name ATC Company Active Substance Country Newer than Sephience Add se…" at bounding box center [669, 200] width 1338 height 224
paste input "Ziihera"
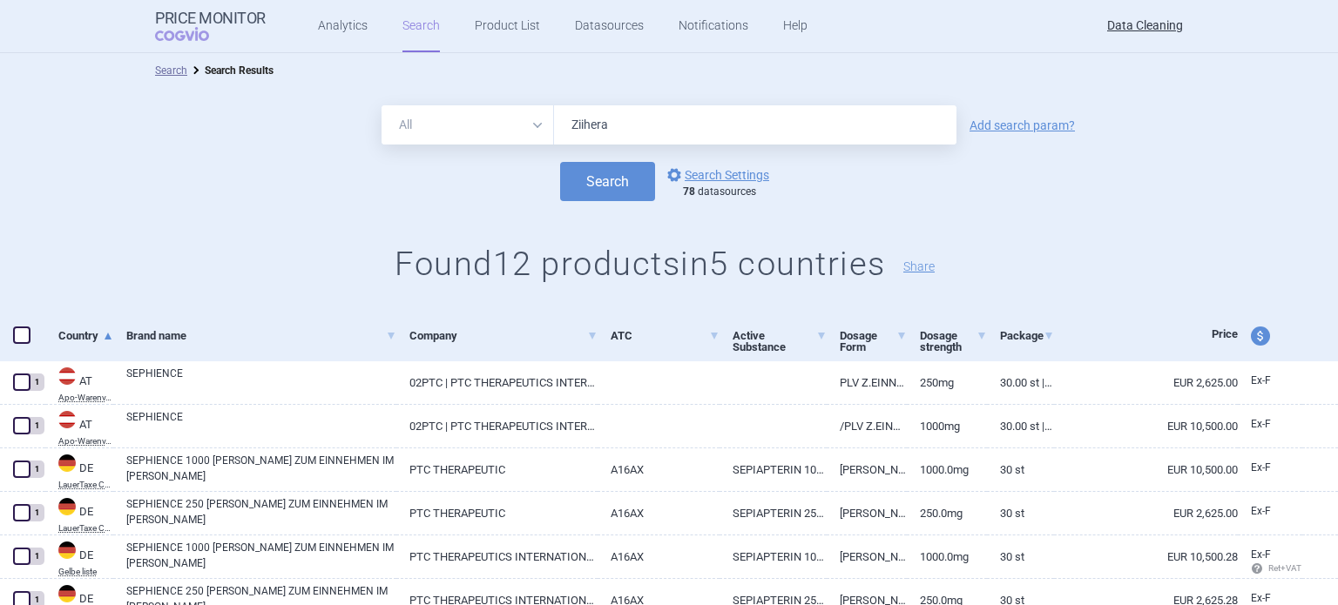
click at [560, 162] on button "Search" at bounding box center [607, 181] width 95 height 39
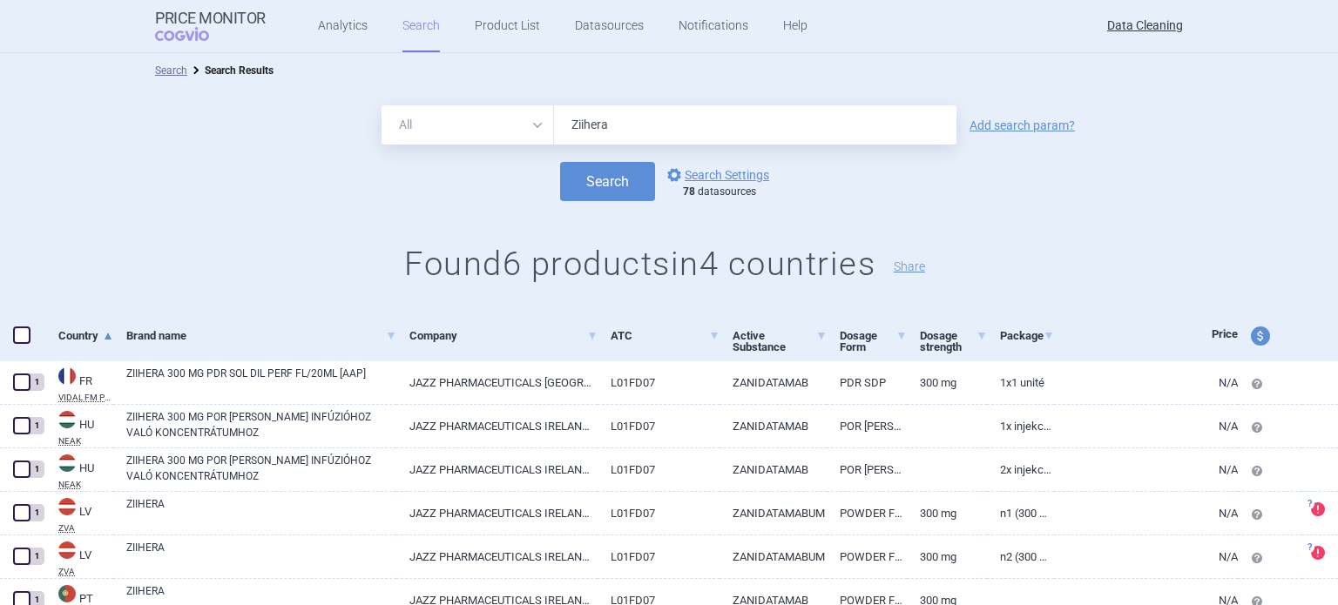
drag, startPoint x: 664, startPoint y: 135, endPoint x: 376, endPoint y: 135, distance: 287.5
click at [393, 135] on div "All Brand Name ATC Company Active Substance Country Newer than Ziihera" at bounding box center [669, 124] width 575 height 39
paste input "Qoyvolm"
click at [560, 162] on button "Search" at bounding box center [607, 181] width 95 height 39
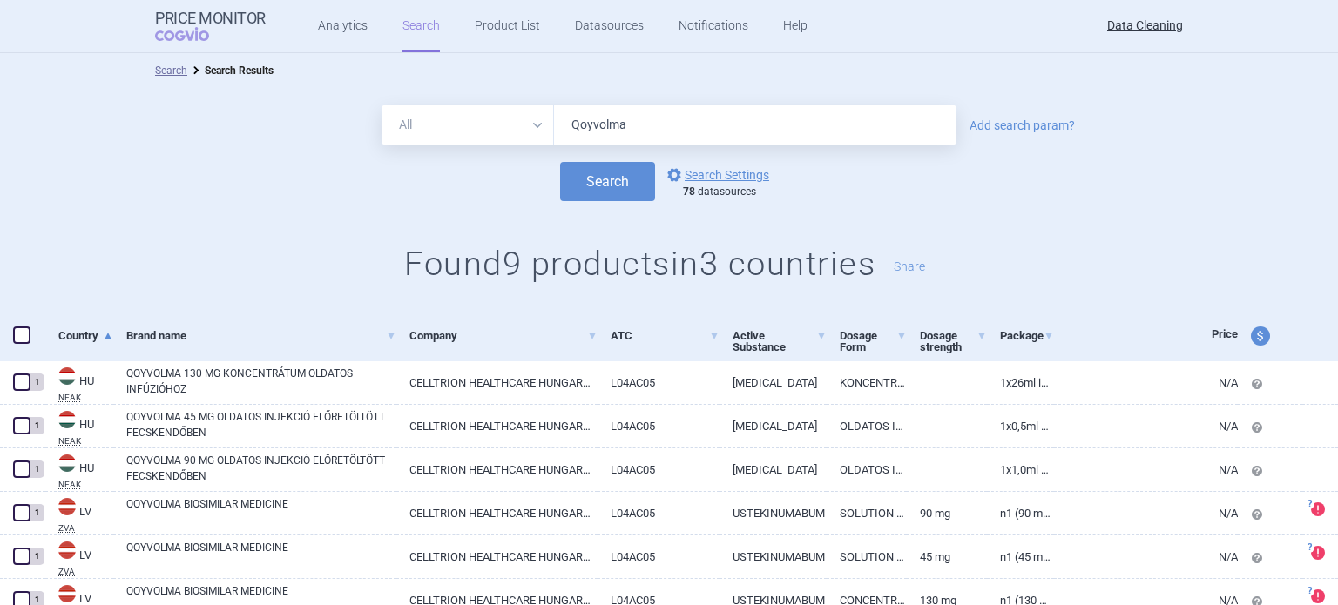
drag, startPoint x: 631, startPoint y: 113, endPoint x: 537, endPoint y: 122, distance: 93.6
click at [540, 122] on div "All Brand Name ATC Company Active Substance Country Newer than Qoyvolma" at bounding box center [669, 124] width 575 height 39
paste input "Vevzuo"
type input "Vevzuo"
click at [560, 162] on button "Search" at bounding box center [607, 181] width 95 height 39
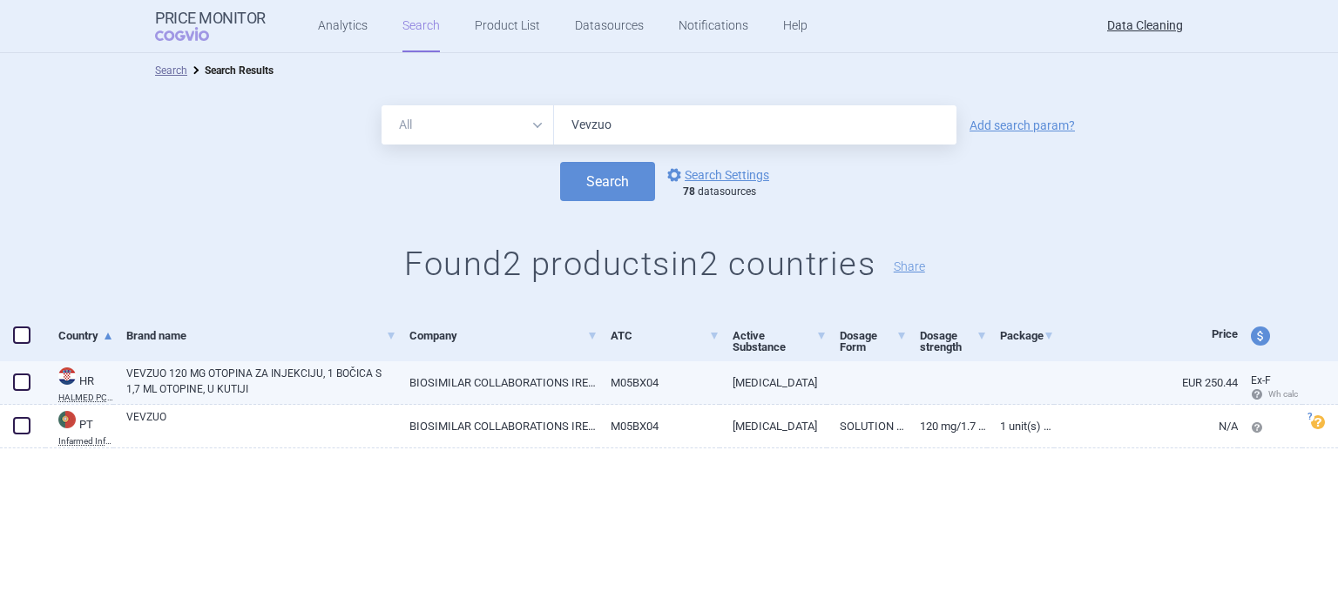
drag, startPoint x: 20, startPoint y: 392, endPoint x: 37, endPoint y: 391, distance: 16.6
click at [20, 392] on span at bounding box center [22, 382] width 26 height 26
checkbox input "true"
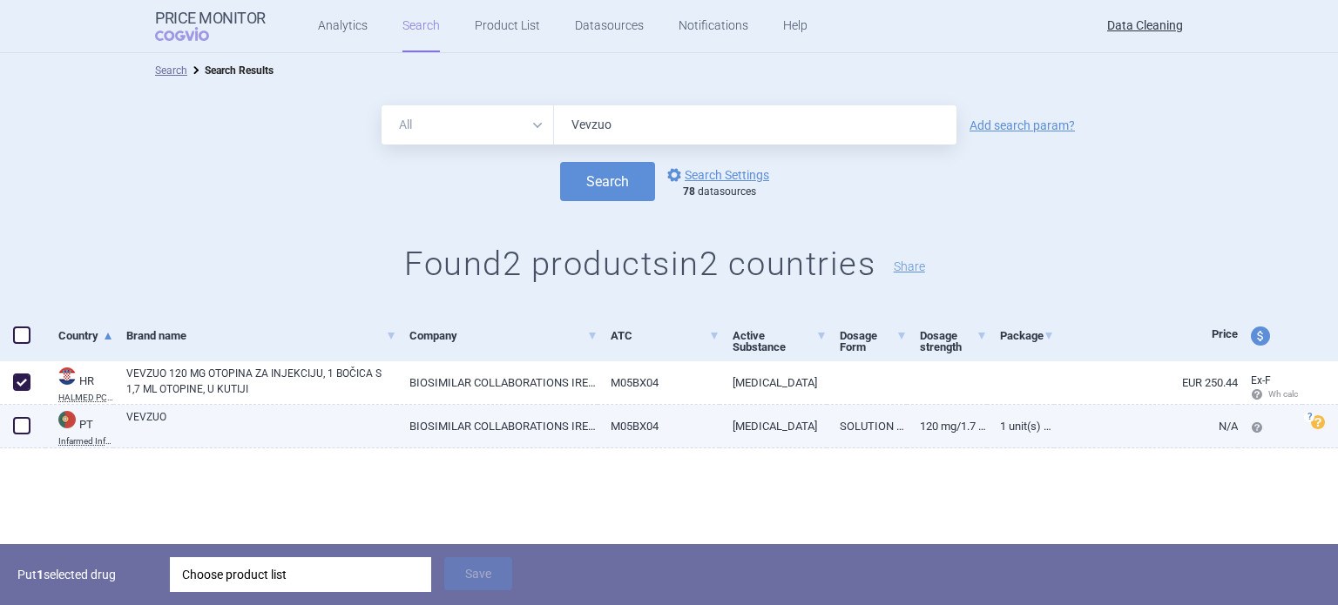
click at [190, 423] on link "VEVZUO" at bounding box center [261, 424] width 270 height 31
select select "EUR"
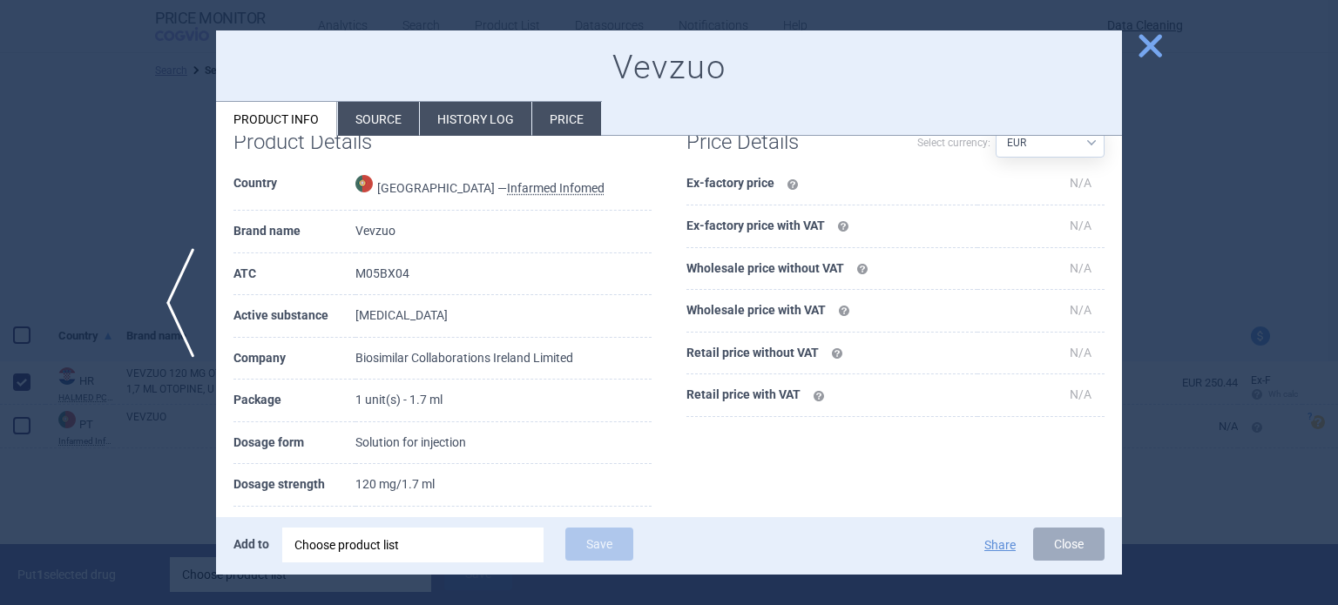
scroll to position [174, 0]
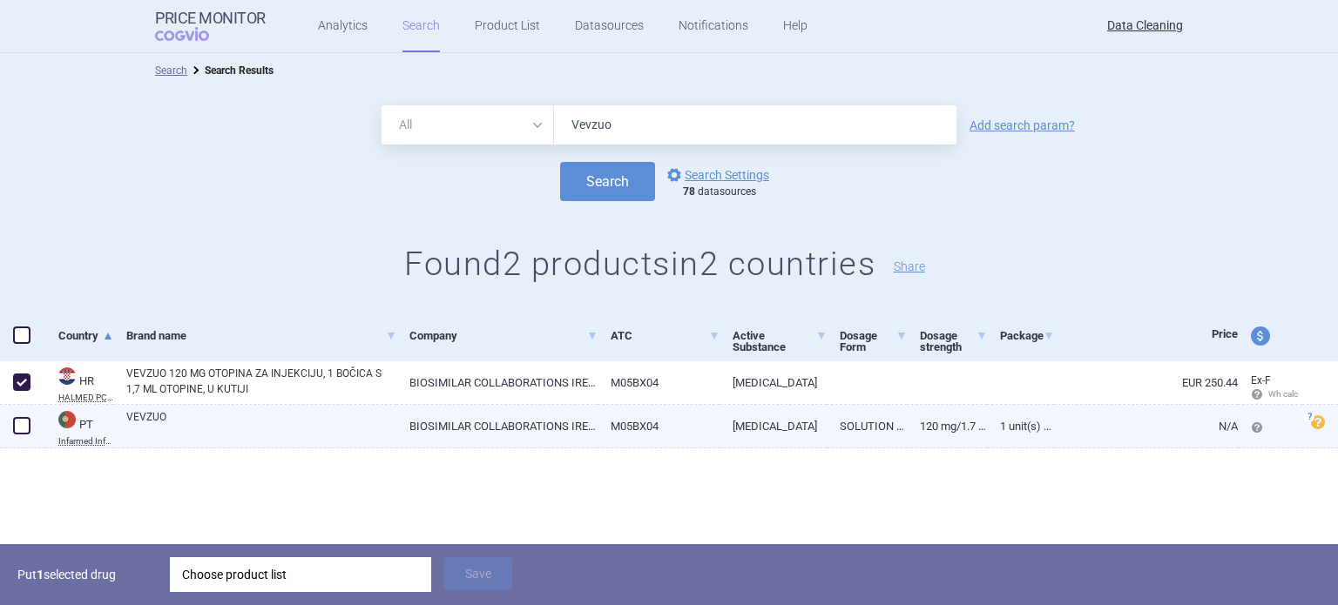
click at [0, 434] on div at bounding box center [22, 427] width 45 height 44
click at [7, 431] on div at bounding box center [22, 427] width 45 height 44
click at [10, 427] on span at bounding box center [22, 426] width 26 height 26
checkbox input "true"
click at [294, 563] on div "Choose product list" at bounding box center [300, 575] width 237 height 35
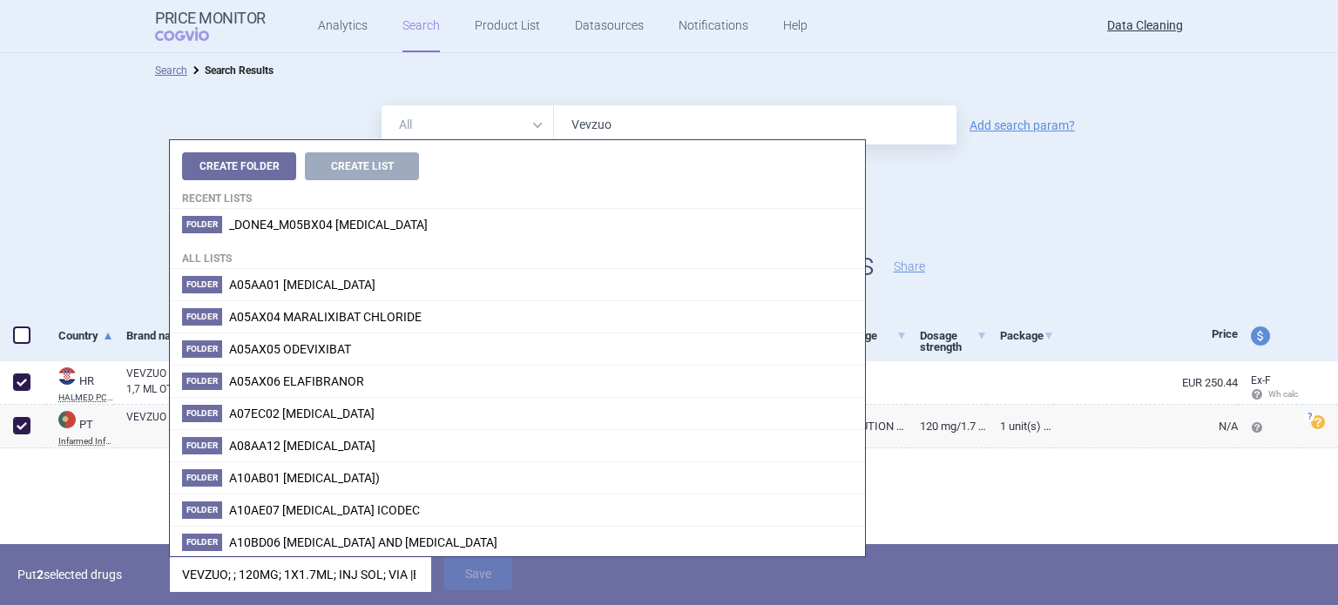
scroll to position [0, 101]
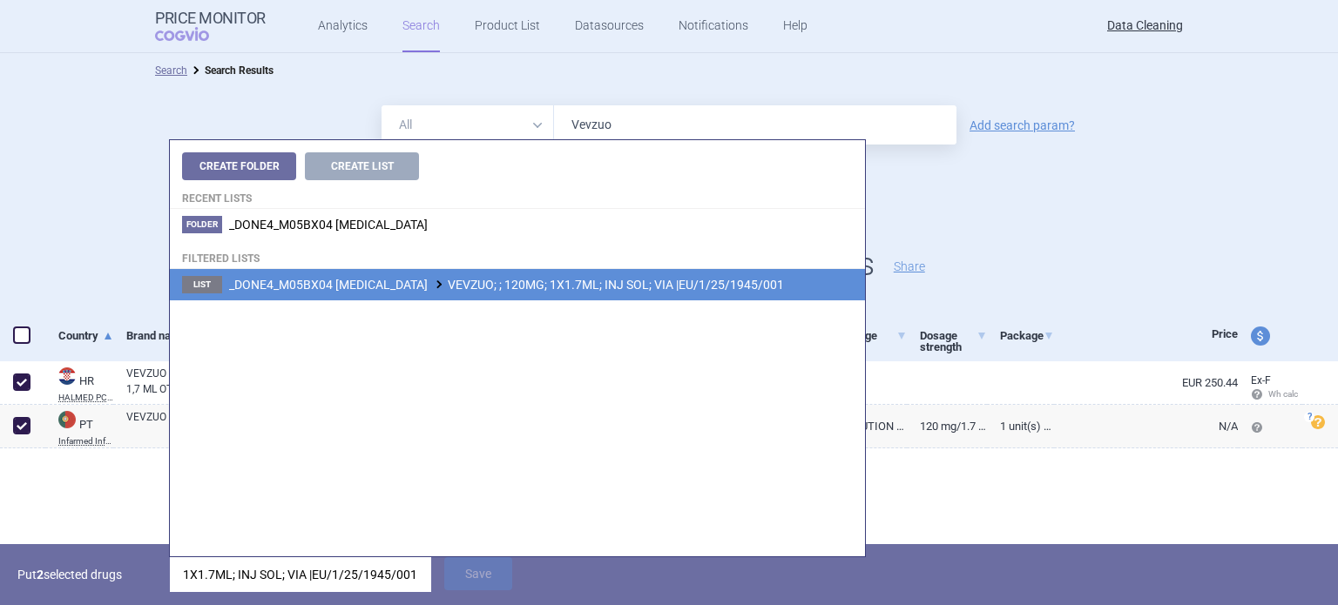
type input "VEVZUO; ; 120MG; 1X1.7ML; INJ SOL; VIA |EU/1/25/1945/001"
click at [598, 289] on span "_DONE4_M05BX04 DENOSUMAB VEVZUO; ; 120MG; 1X1.7ML; INJ SOL; VIA |EU/1/25/1945/0…" at bounding box center [506, 285] width 555 height 14
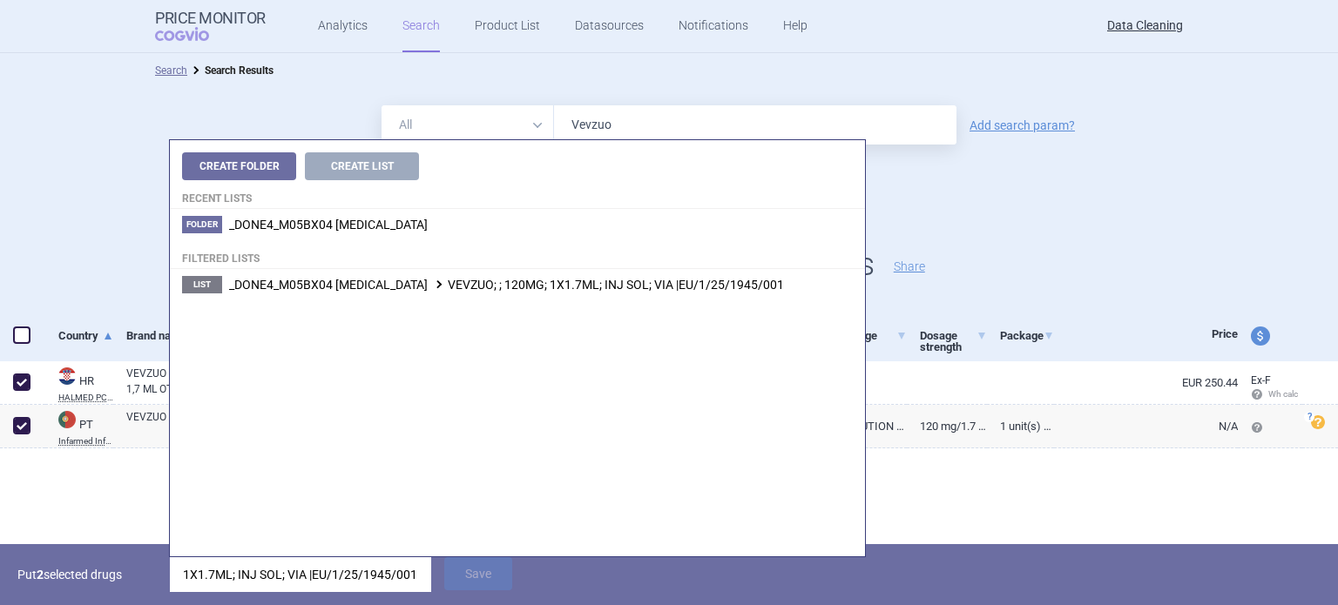
scroll to position [0, 0]
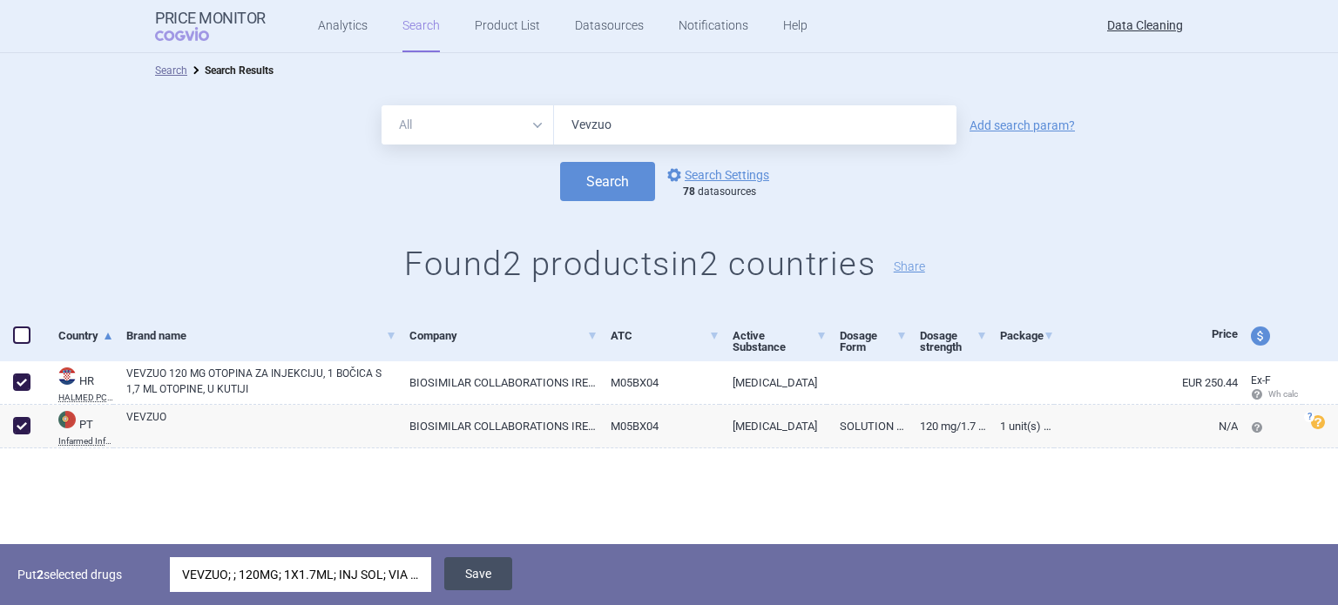
click at [497, 583] on button "Save" at bounding box center [478, 574] width 68 height 33
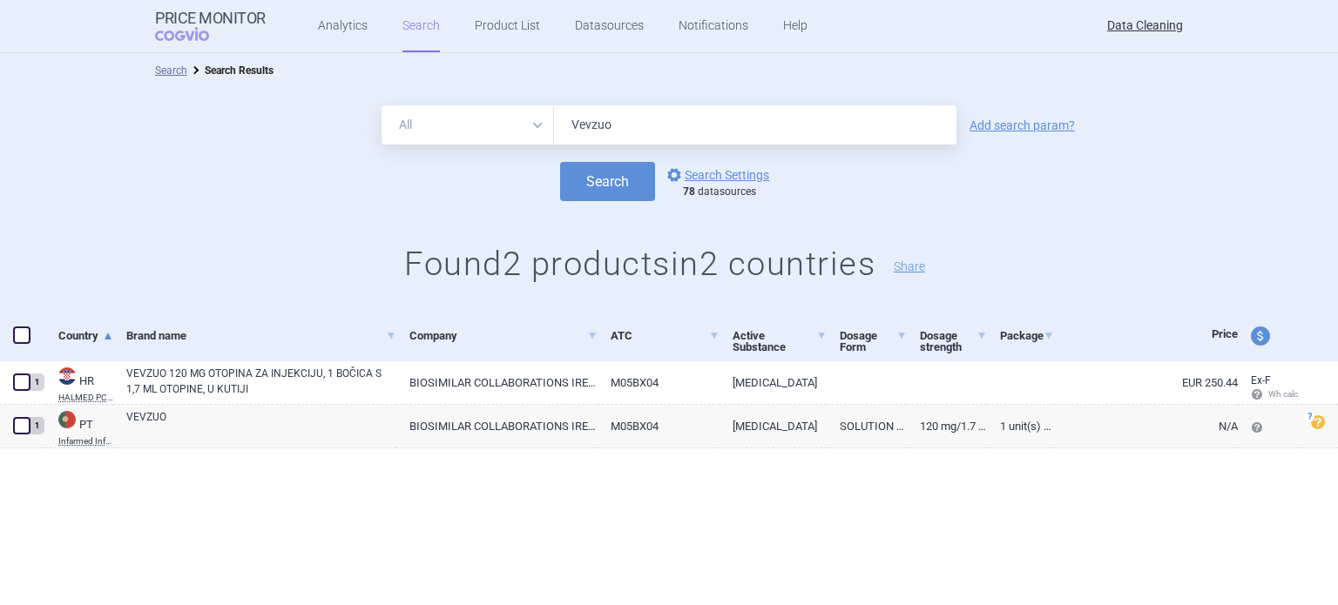
drag, startPoint x: 548, startPoint y: 121, endPoint x: 387, endPoint y: 121, distance: 161.2
click at [401, 121] on div "All Brand Name ATC Company Active Substance Country Newer than Vevzuo" at bounding box center [669, 124] width 575 height 39
paste input "Oczyesa"
type input "Oczyesa"
click at [560, 162] on button "Search" at bounding box center [607, 181] width 95 height 39
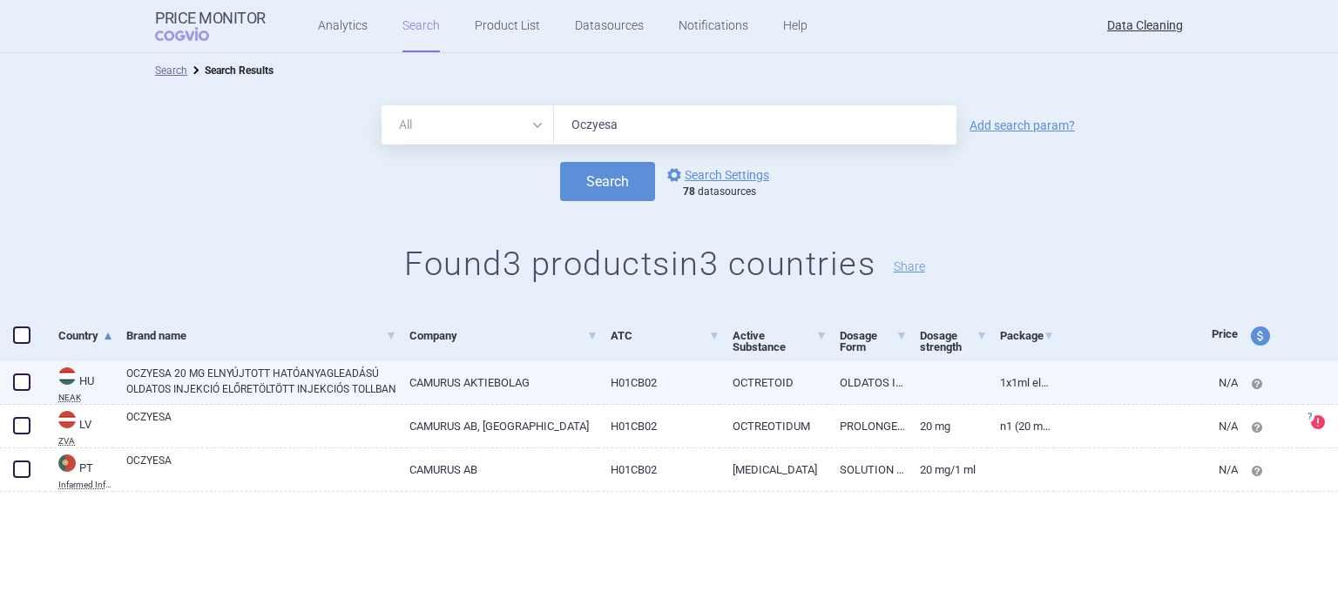
click at [159, 368] on link "OCZYESA 20 MG ELNYÚJTOTT HATÓANYAGLEADÁSÚ OLDATOS INJEKCIÓ ELŐRETÖLTÖTT INJEKCI…" at bounding box center [261, 381] width 270 height 31
select select "EUR"
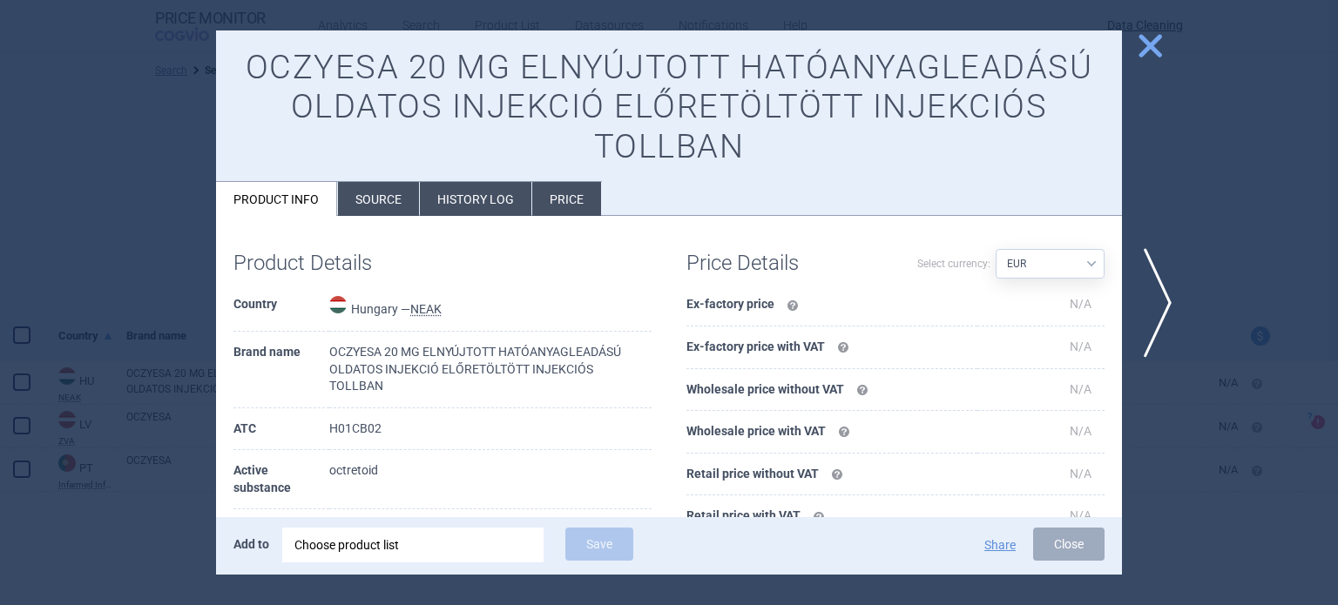
click at [370, 182] on li "Source" at bounding box center [378, 199] width 81 height 34
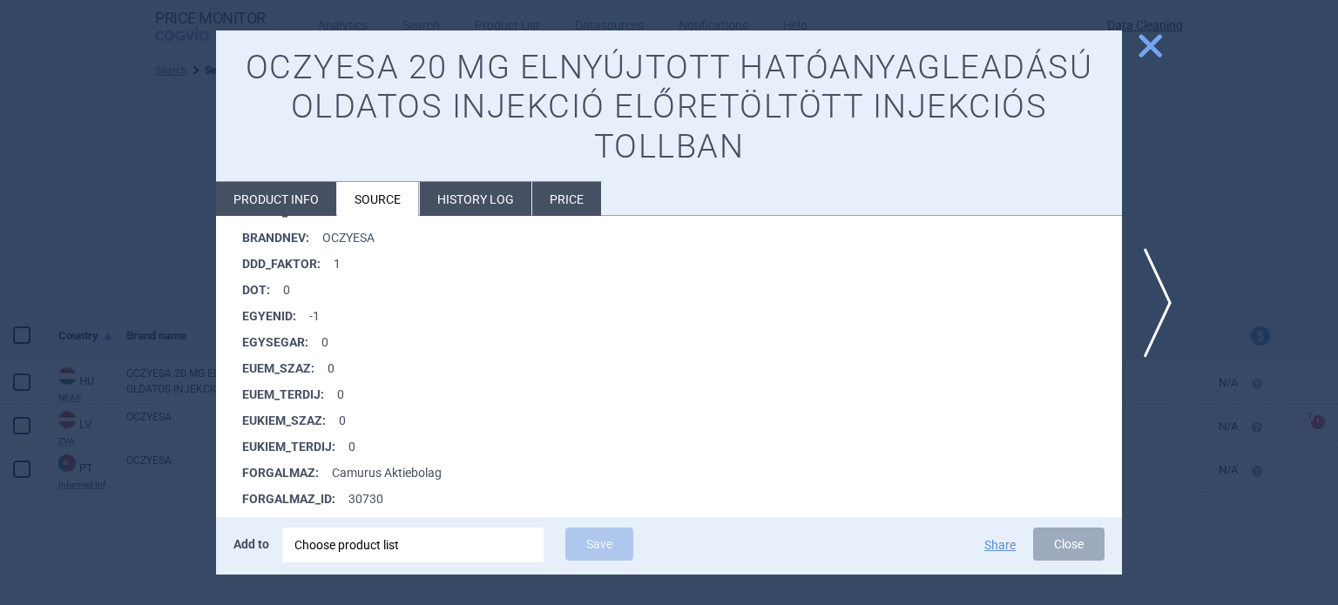
scroll to position [1427, 0]
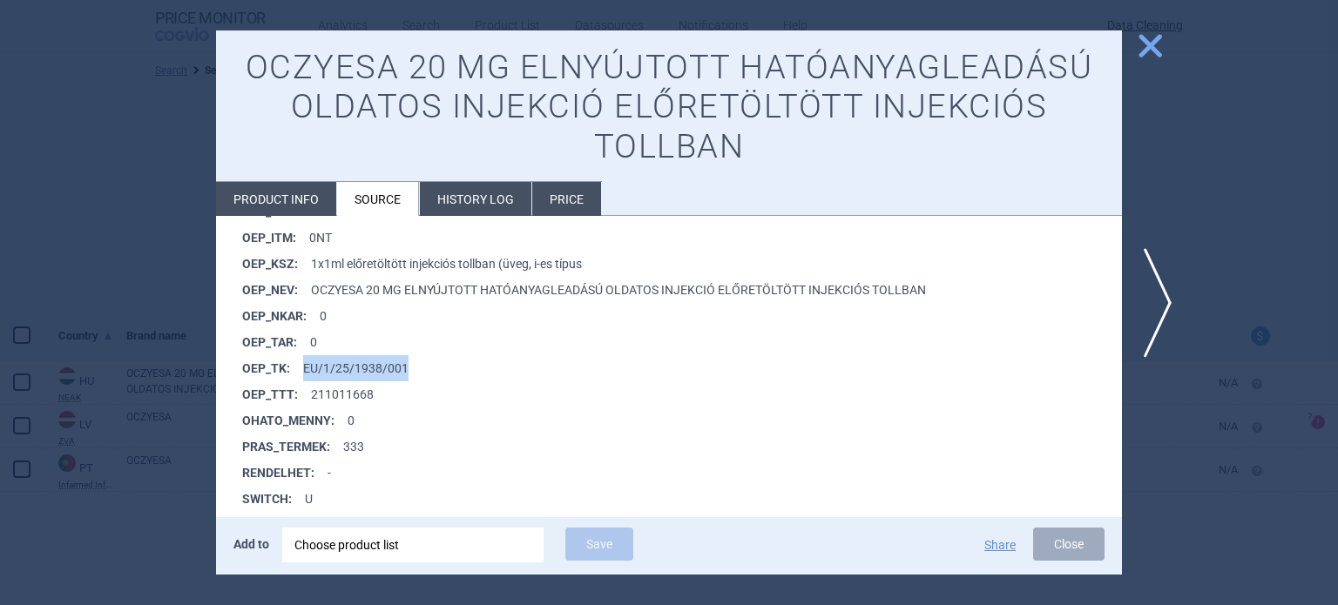
drag, startPoint x: 418, startPoint y: 358, endPoint x: 305, endPoint y: 373, distance: 114.2
click at [305, 373] on li "OEP_TK : EU/1/25/1938/001" at bounding box center [682, 368] width 880 height 26
copy li "EU/1/25/1938/001"
click at [308, 206] on li "Product info" at bounding box center [276, 199] width 120 height 34
select select "EUR"
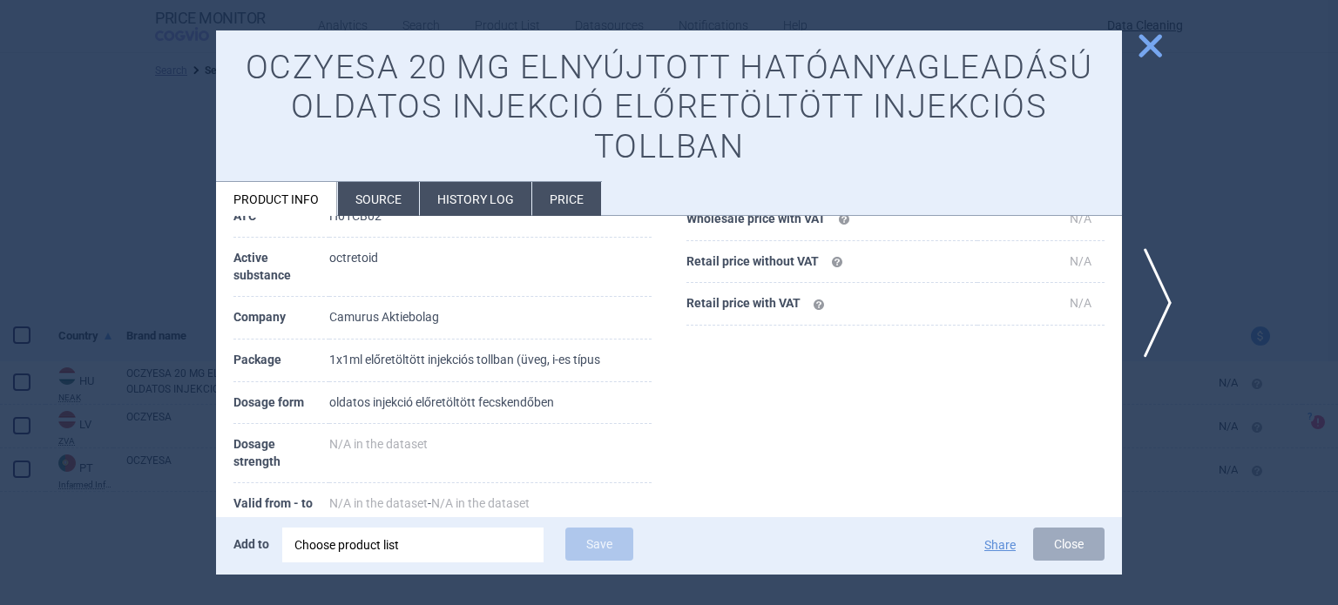
scroll to position [213, 0]
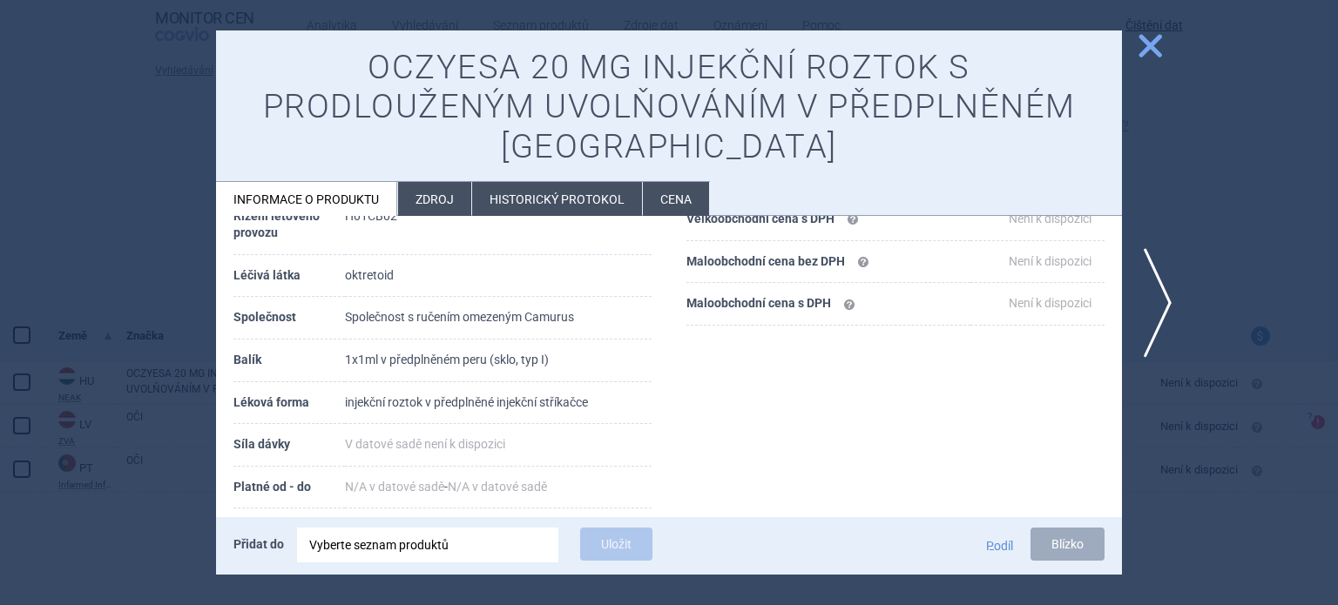
click at [5, 294] on div at bounding box center [669, 302] width 1338 height 605
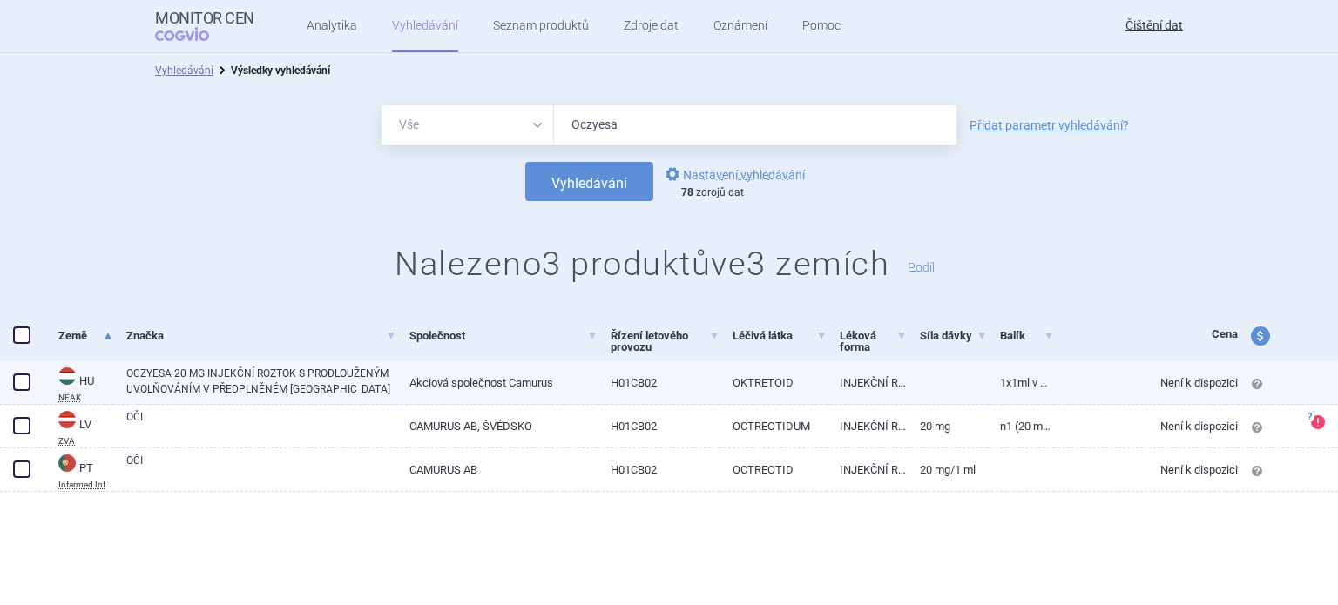
click at [25, 386] on span at bounding box center [21, 382] width 17 height 17
checkbox input "true"
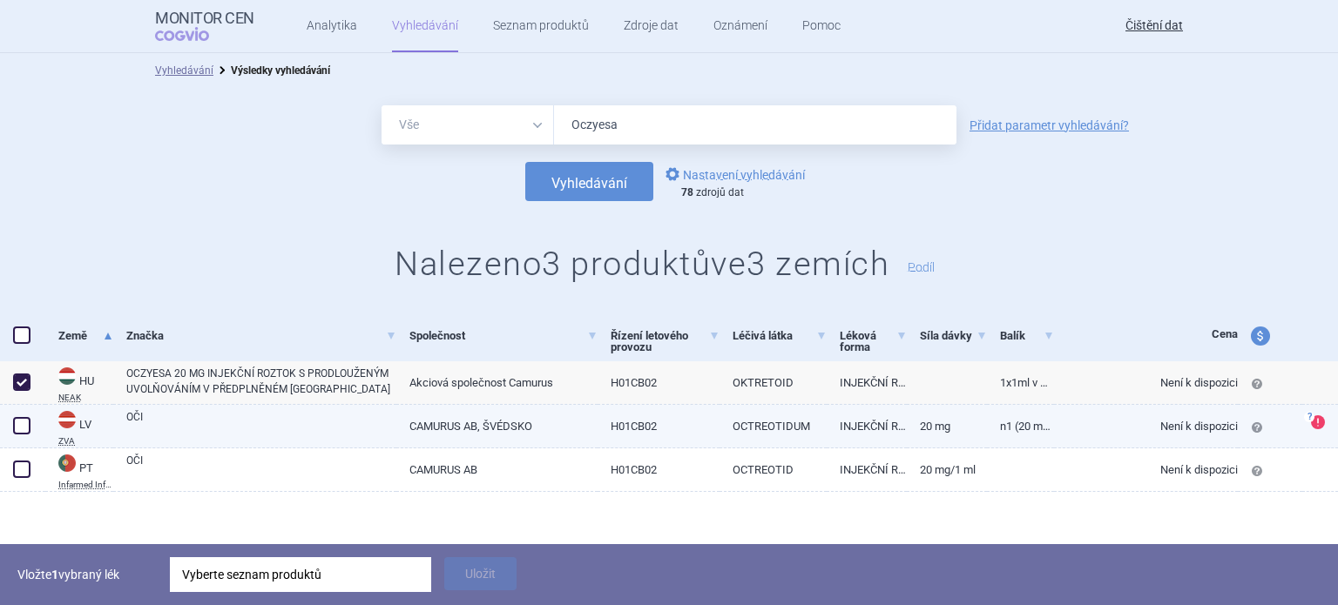
click at [17, 422] on span at bounding box center [21, 425] width 17 height 17
checkbox input "true"
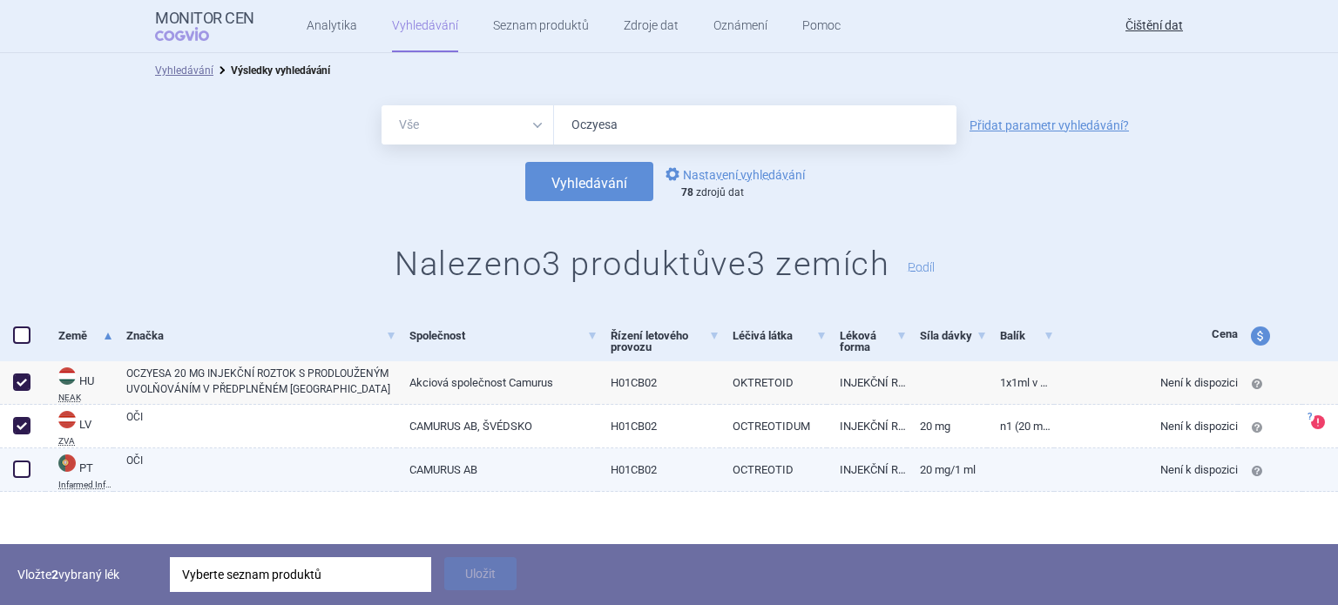
click at [17, 470] on span at bounding box center [21, 469] width 17 height 17
checkbox input "true"
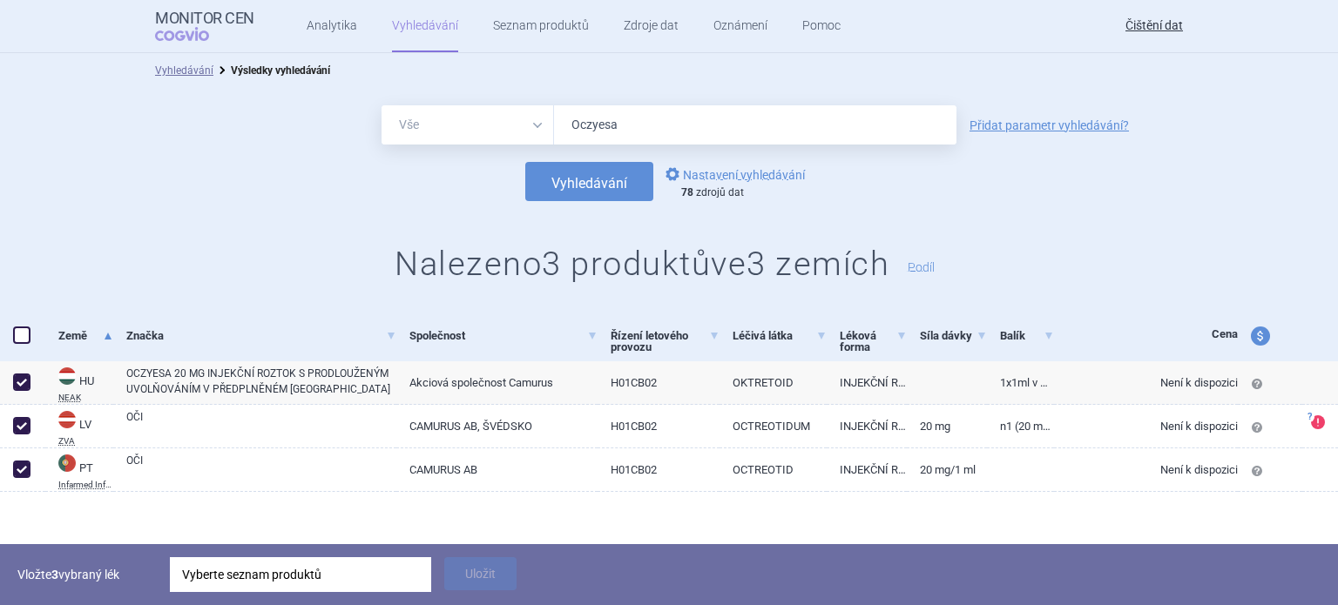
click at [1241, 67] on div "Vyhledávání Výsledky vyhledávání" at bounding box center [669, 70] width 1338 height 35
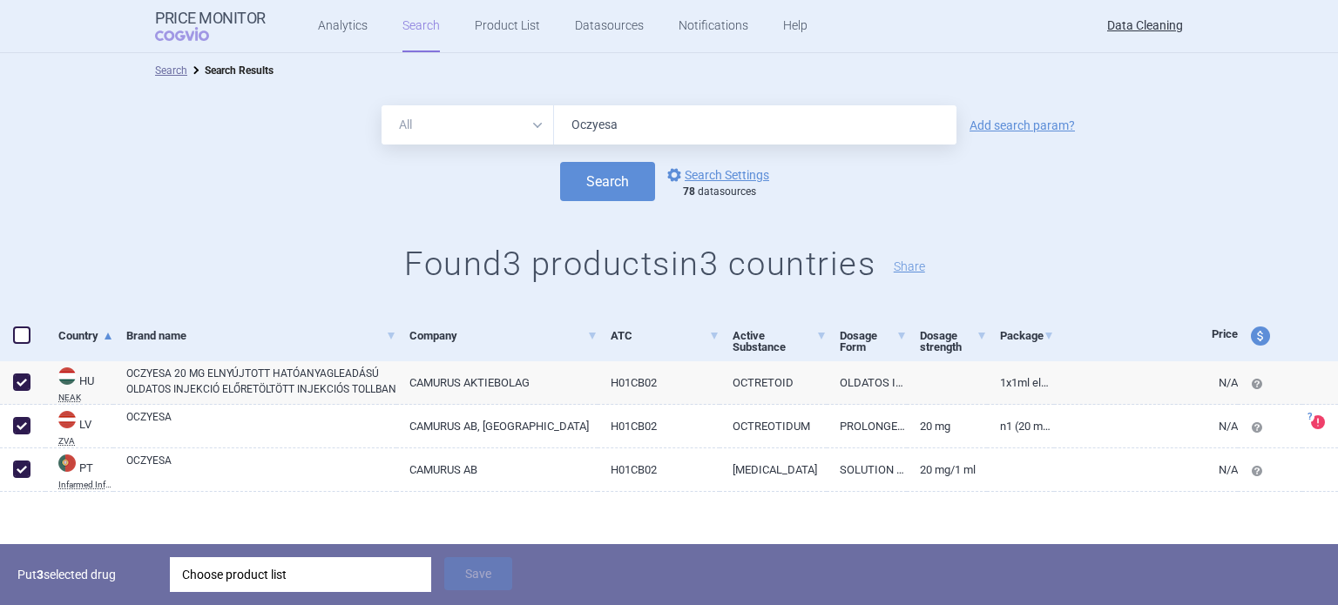
click at [206, 183] on div "Search options Search Settings 78 datasources" at bounding box center [669, 181] width 1338 height 39
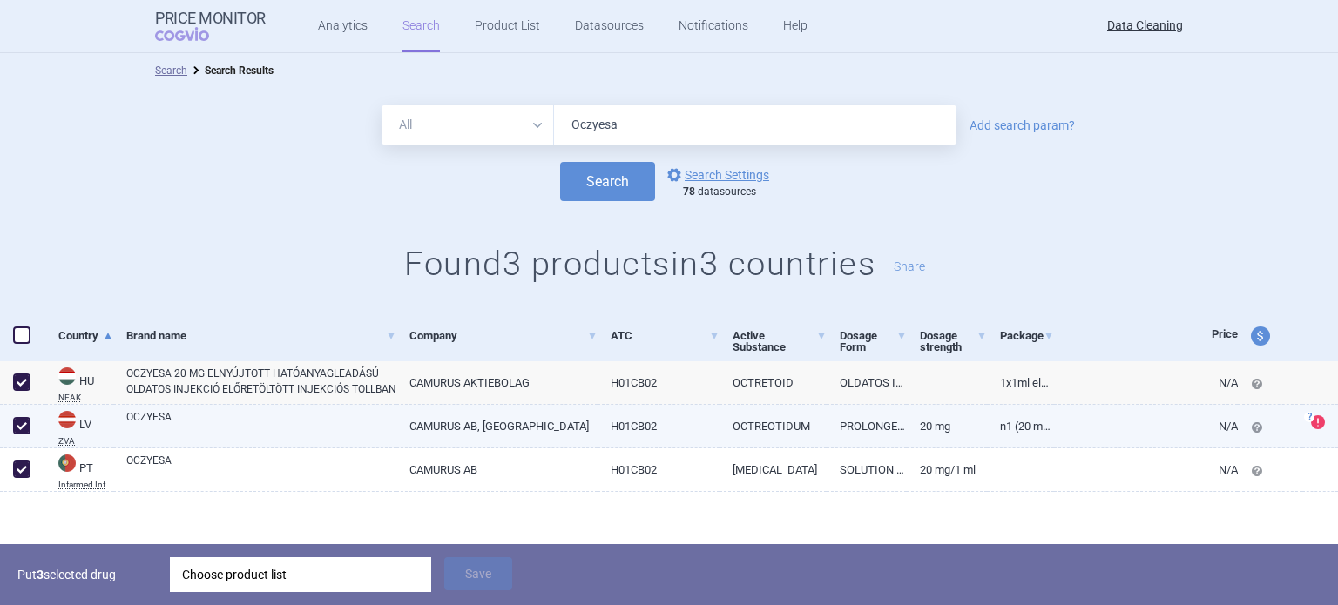
click at [278, 429] on link "OCZYESA" at bounding box center [261, 424] width 270 height 31
select select "EUR"
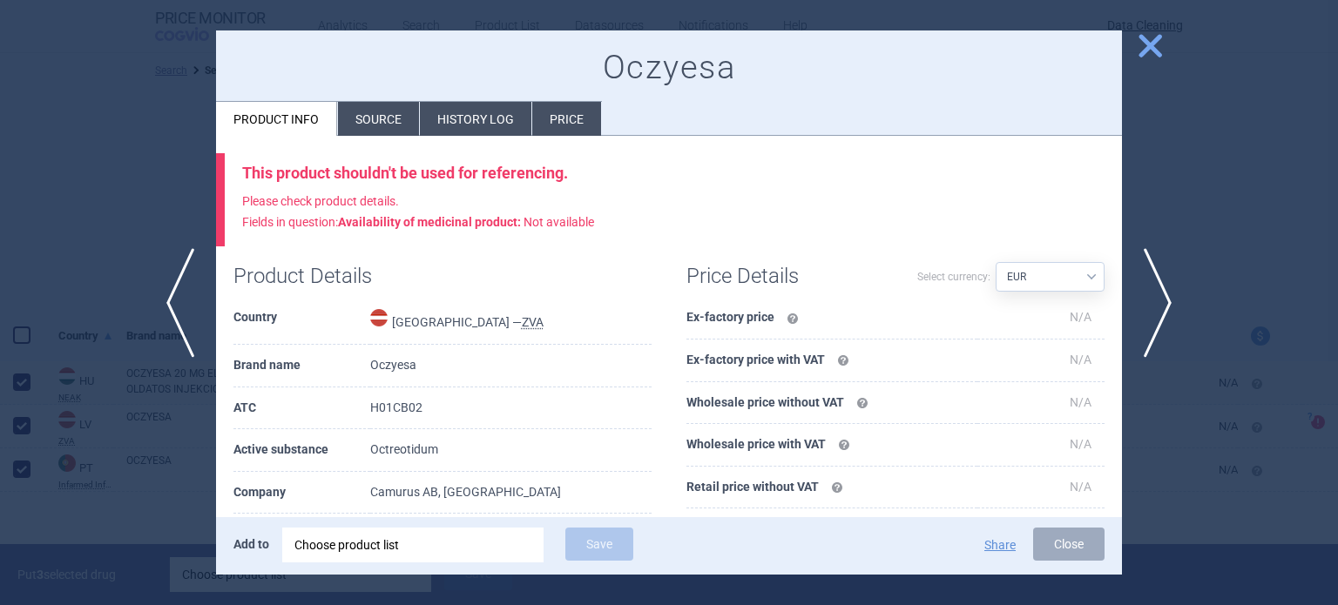
scroll to position [87, 0]
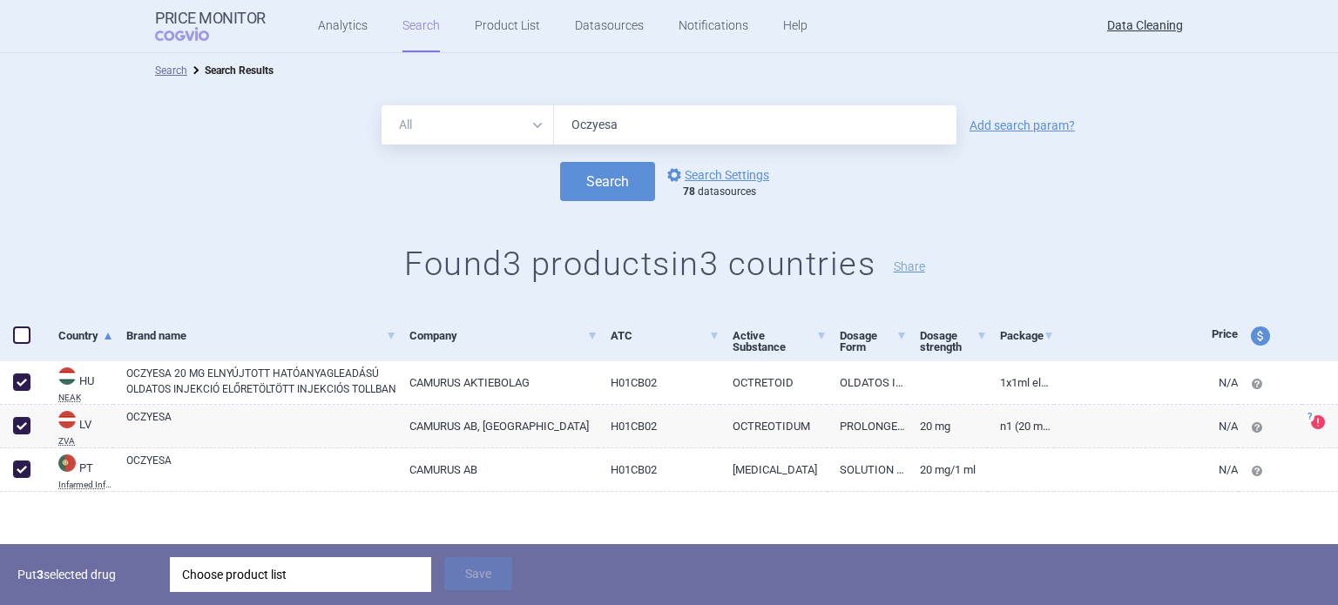
click at [319, 575] on div "Choose product list" at bounding box center [300, 575] width 237 height 35
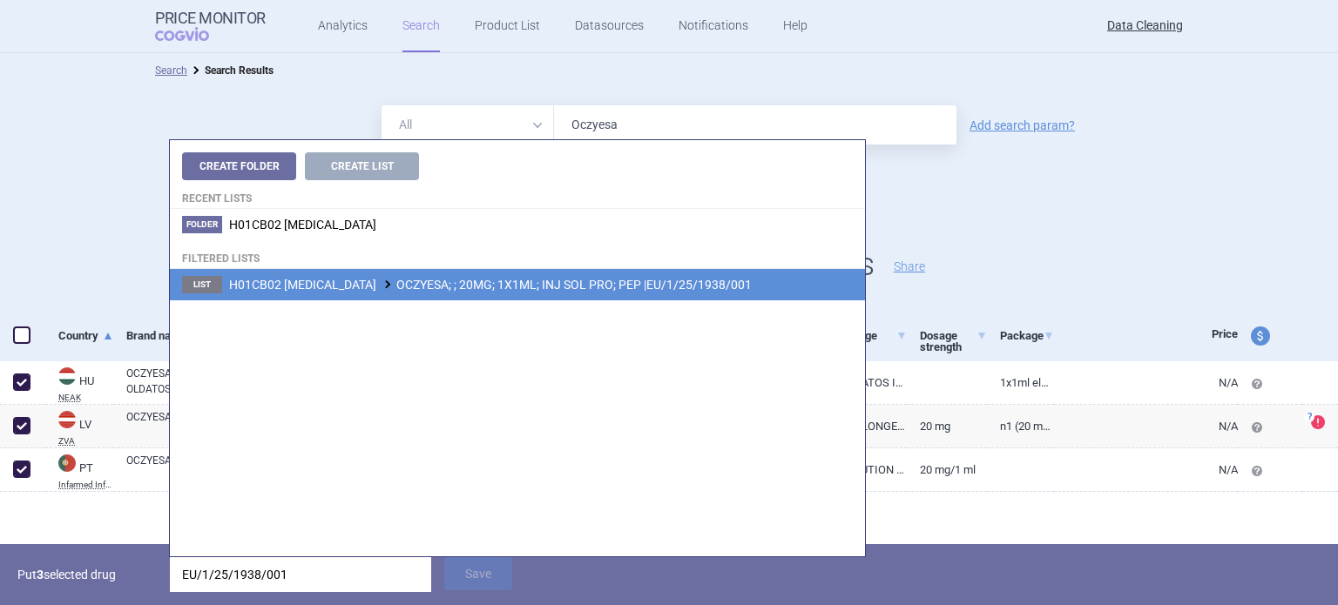
type input "EU/1/25/1938/001"
click at [542, 299] on li "List H01CB02 OCTREOTIDE OCZYESA; ; 20MG; 1X1ML; INJ SOL PRO; PEP |EU/1/25/1938/…" at bounding box center [517, 284] width 695 height 31
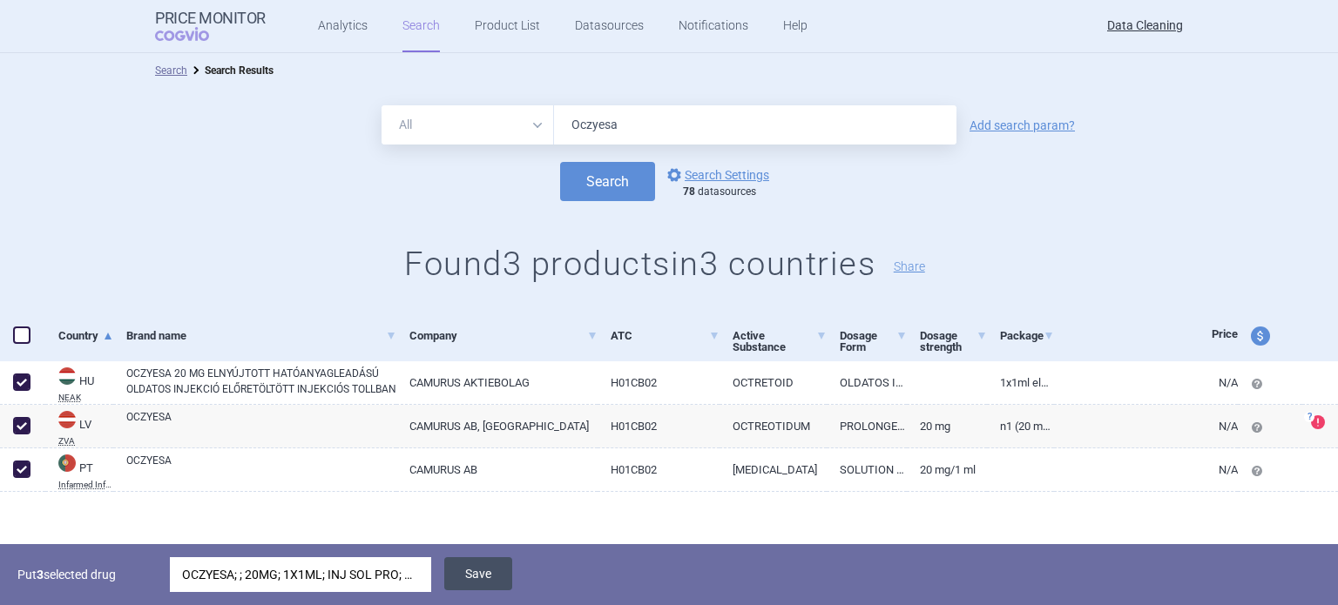
click at [477, 575] on button "Save" at bounding box center [478, 574] width 68 height 33
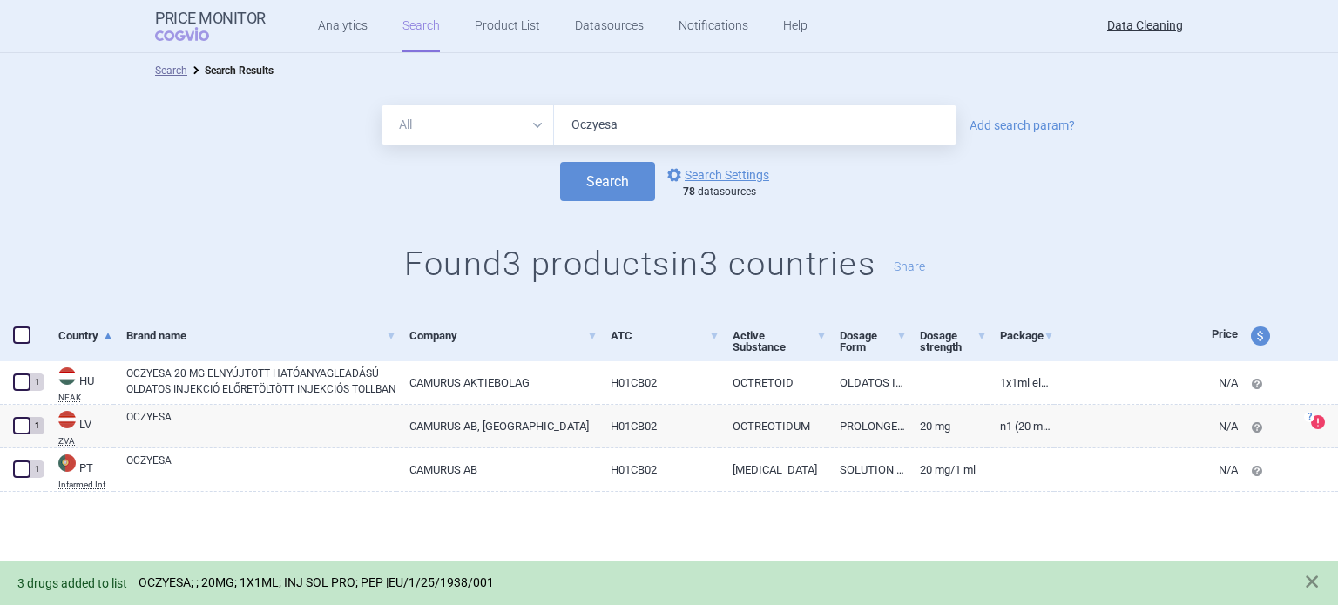
drag, startPoint x: 666, startPoint y: 118, endPoint x: 453, endPoint y: 139, distance: 213.6
click at [456, 139] on div "All Brand Name ATC Company Active Substance Country Newer than Oczyesa" at bounding box center [669, 124] width 575 height 39
paste input "Evfraxy"
type input "Evfraxy"
click at [560, 162] on button "Search" at bounding box center [607, 181] width 95 height 39
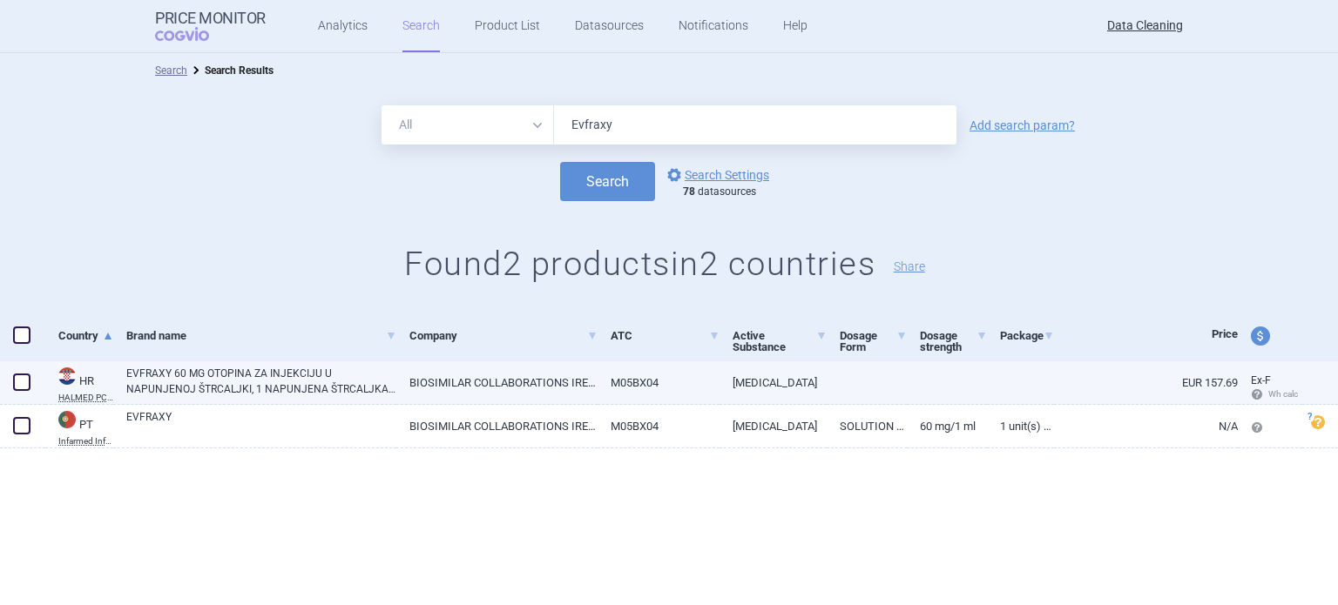
click at [15, 382] on span at bounding box center [21, 382] width 17 height 17
checkbox input "true"
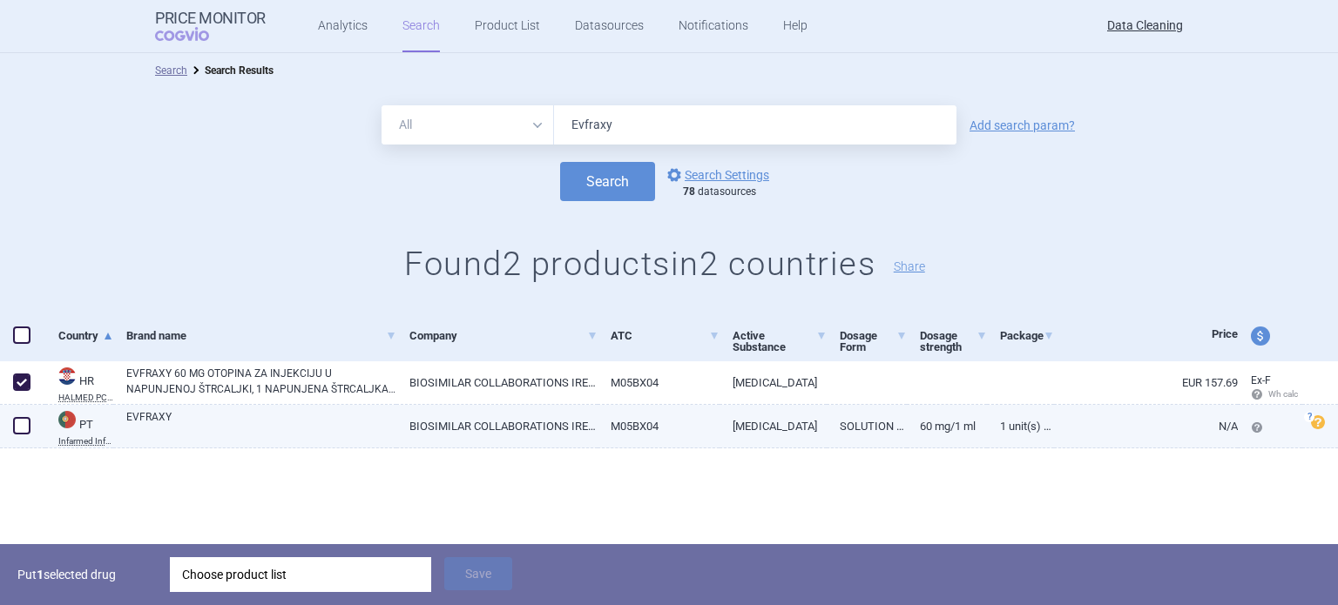
click at [13, 424] on span at bounding box center [21, 425] width 17 height 17
checkbox input "true"
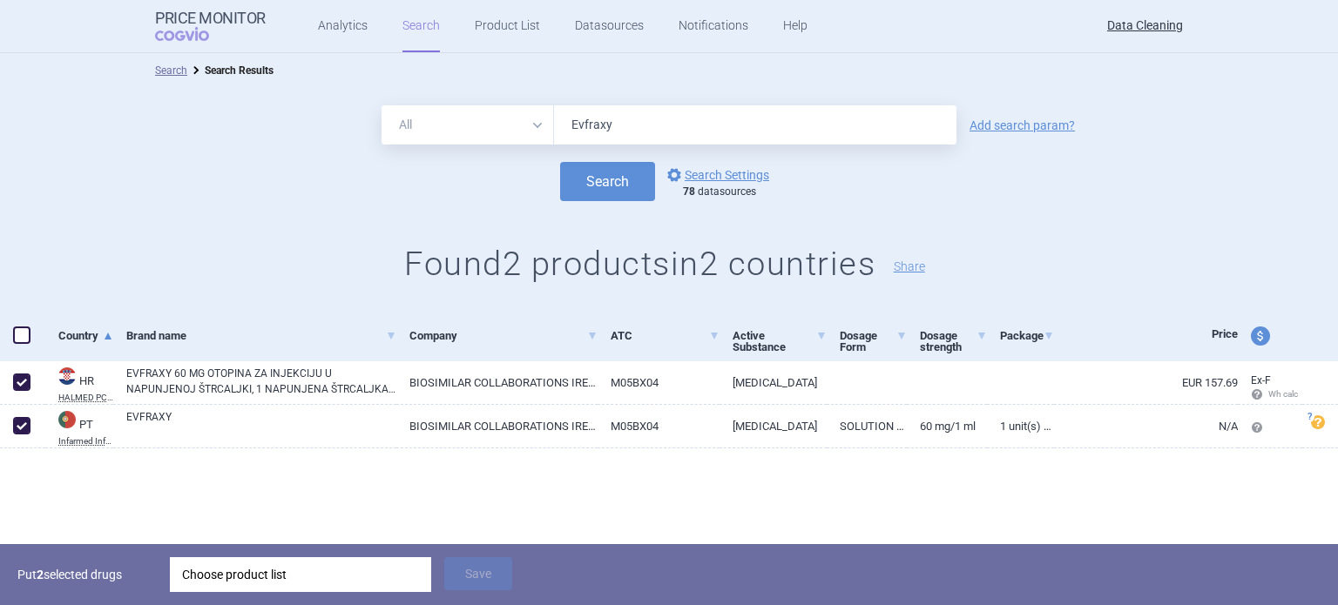
click at [353, 553] on div "Put 2 selected drugs Choose product list Save" at bounding box center [669, 574] width 1338 height 61
click at [365, 571] on div "Choose product list" at bounding box center [300, 575] width 237 height 35
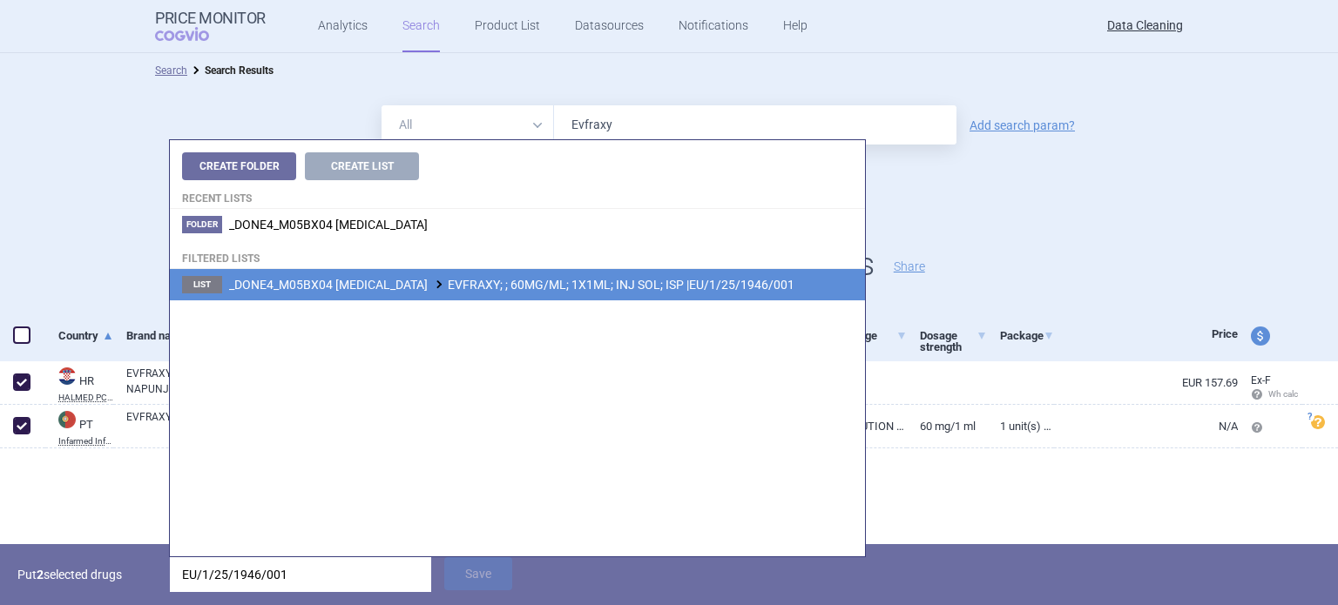
type input "EU/1/25/1946/001"
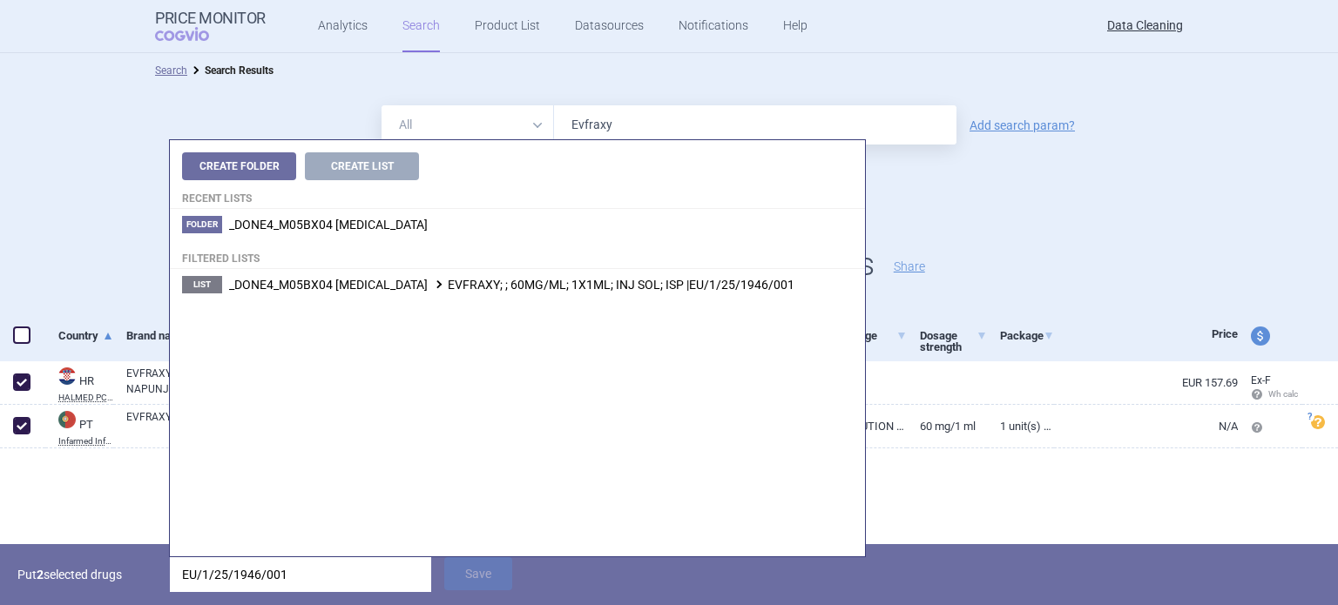
click at [591, 288] on span "_DONE4_M05BX04 DENOSUMAB EVFRAXY; ; 60MG/ML; 1X1ML; INJ SOL; ISP |EU/1/25/1946/…" at bounding box center [511, 285] width 565 height 14
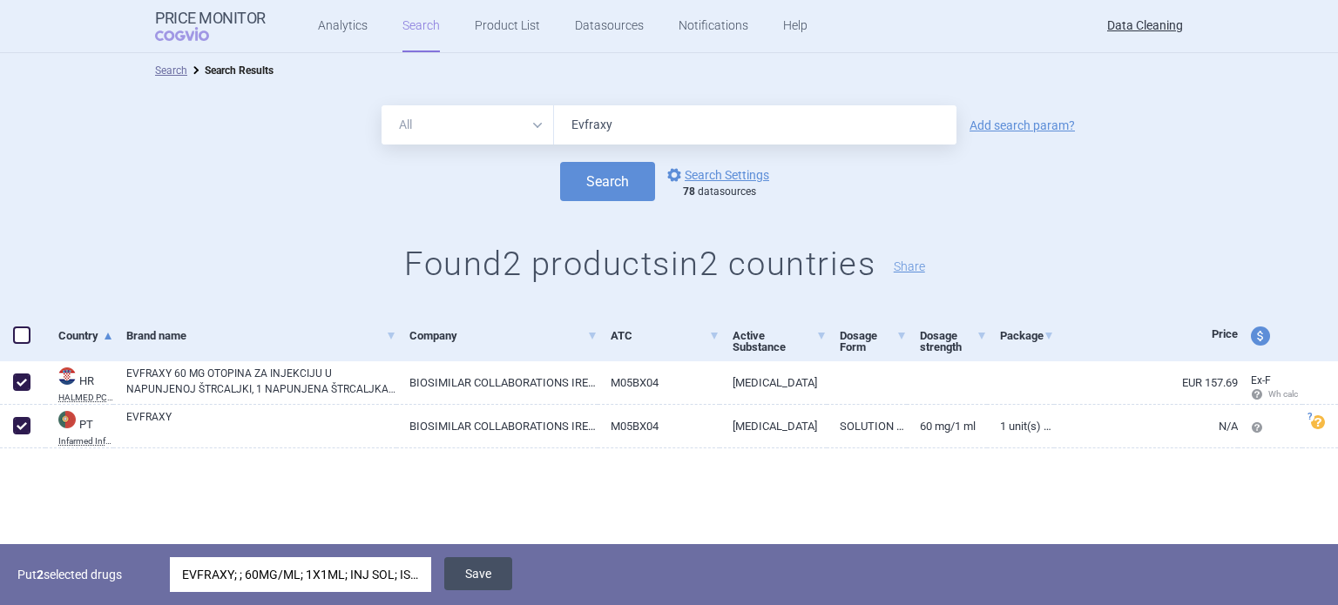
click at [477, 581] on button "Save" at bounding box center [478, 574] width 68 height 33
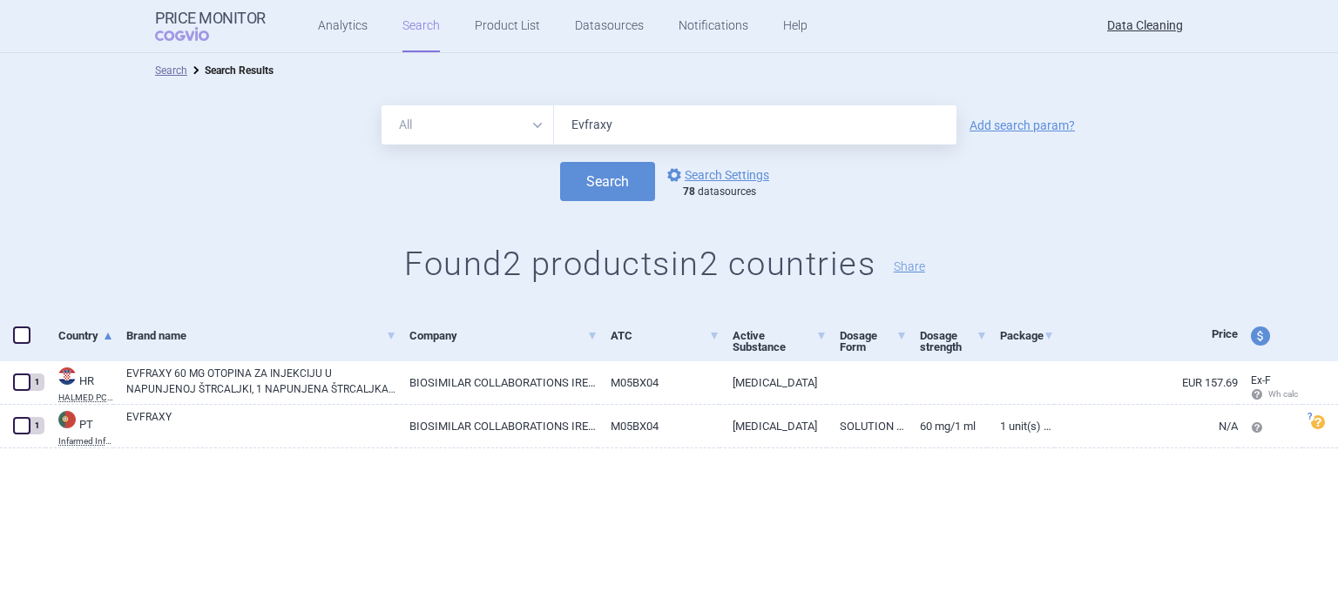
drag, startPoint x: 624, startPoint y: 135, endPoint x: 456, endPoint y: 142, distance: 168.3
click at [470, 142] on div "All Brand Name ATC Company Active Substance Country Newer than Evfraxy" at bounding box center [669, 124] width 575 height 39
paste input "Dazublys"
type input "Dazublys"
click at [560, 162] on button "Search" at bounding box center [607, 181] width 95 height 39
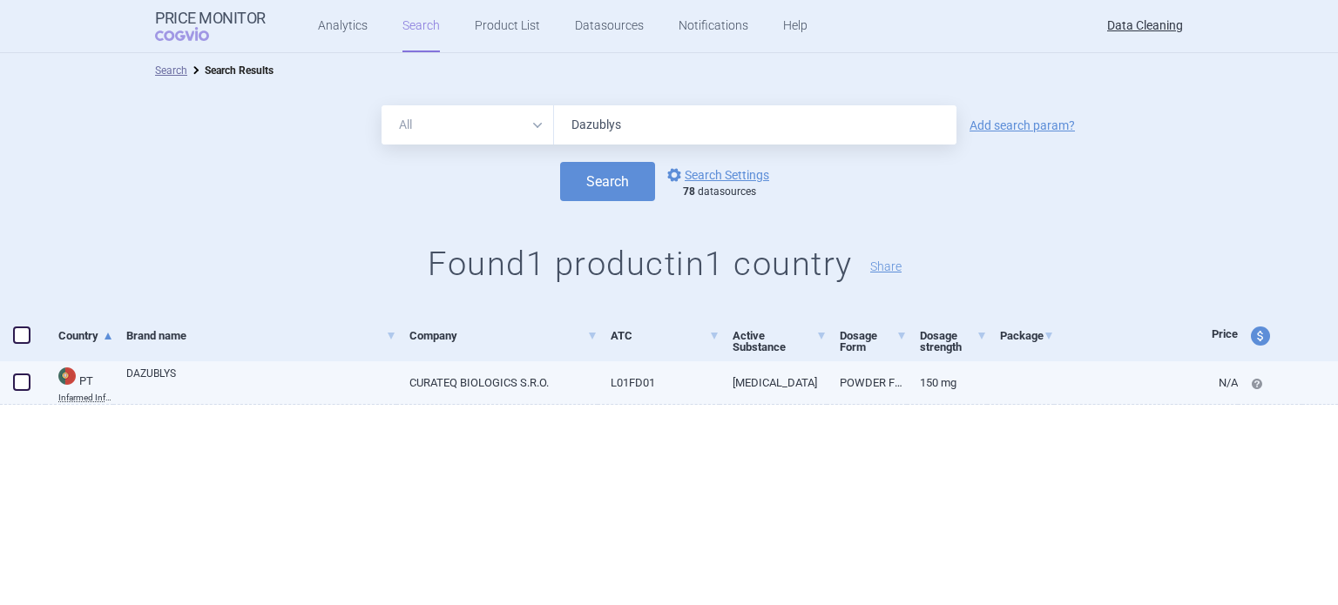
drag, startPoint x: 24, startPoint y: 384, endPoint x: 45, endPoint y: 382, distance: 21.1
click at [24, 384] on span at bounding box center [21, 382] width 17 height 17
checkbox input "true"
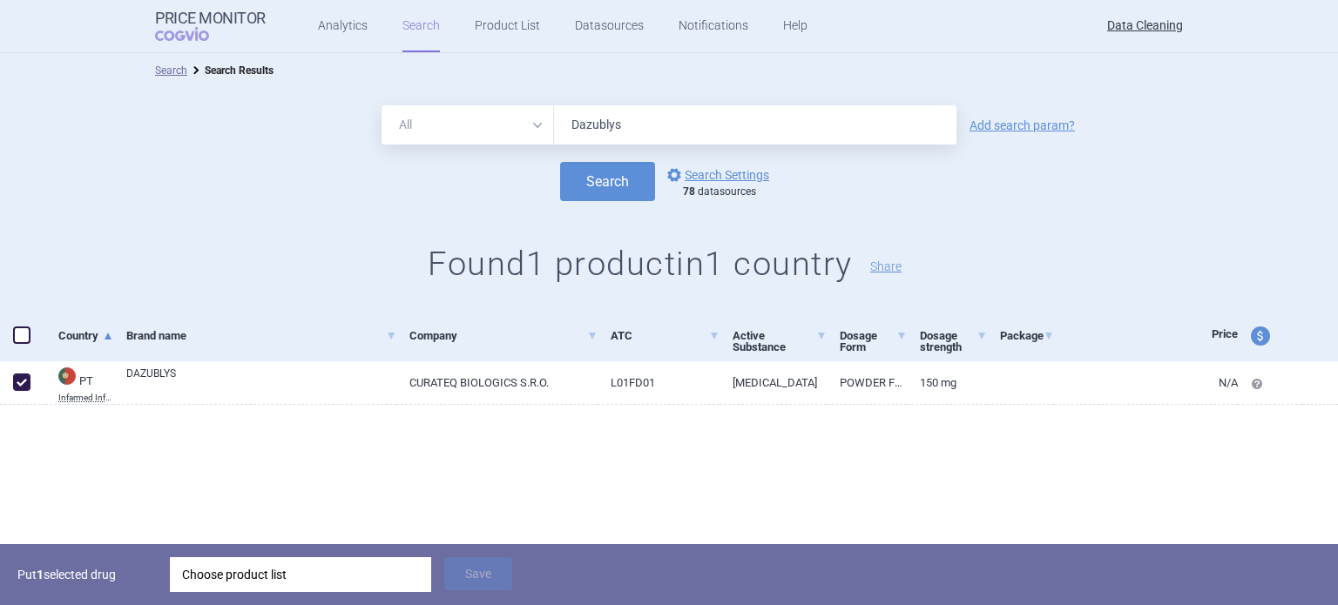
click at [350, 565] on div "Choose product list" at bounding box center [300, 575] width 237 height 35
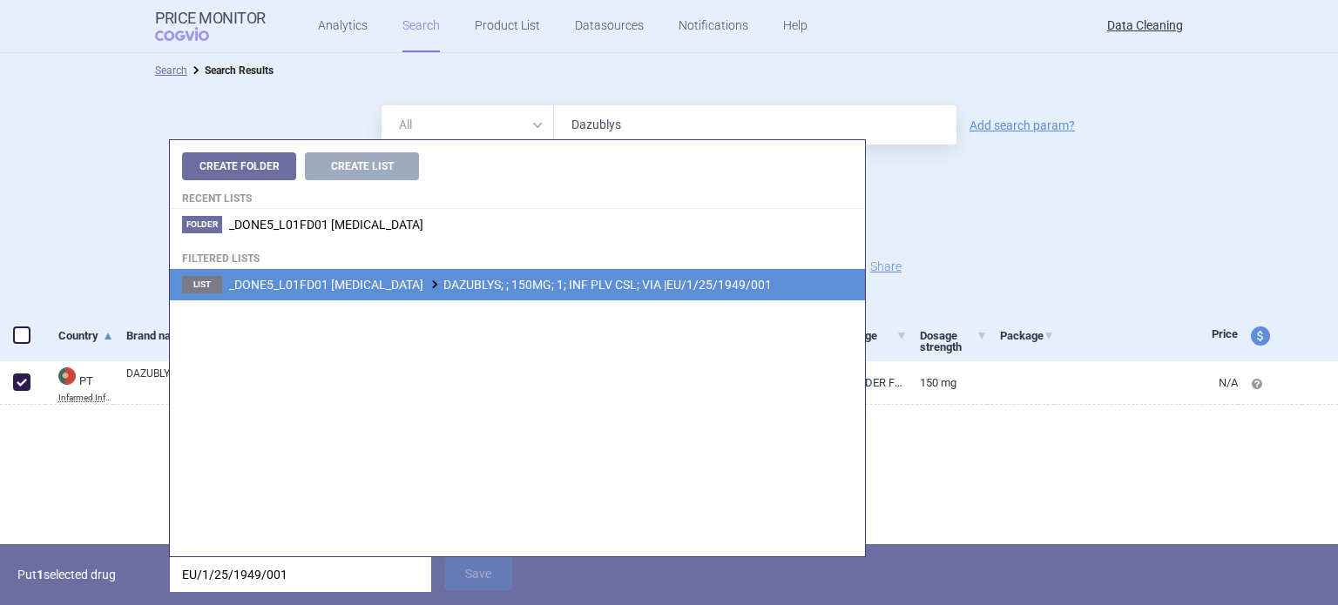
type input "EU/1/25/1949/001"
click at [585, 291] on span "_DONE5_L01FD01 TRASTUZUMAB DAZUBLYS; ; 150MG; 1; INF PLV CSL; VIA |EU/1/25/1949…" at bounding box center [500, 285] width 543 height 14
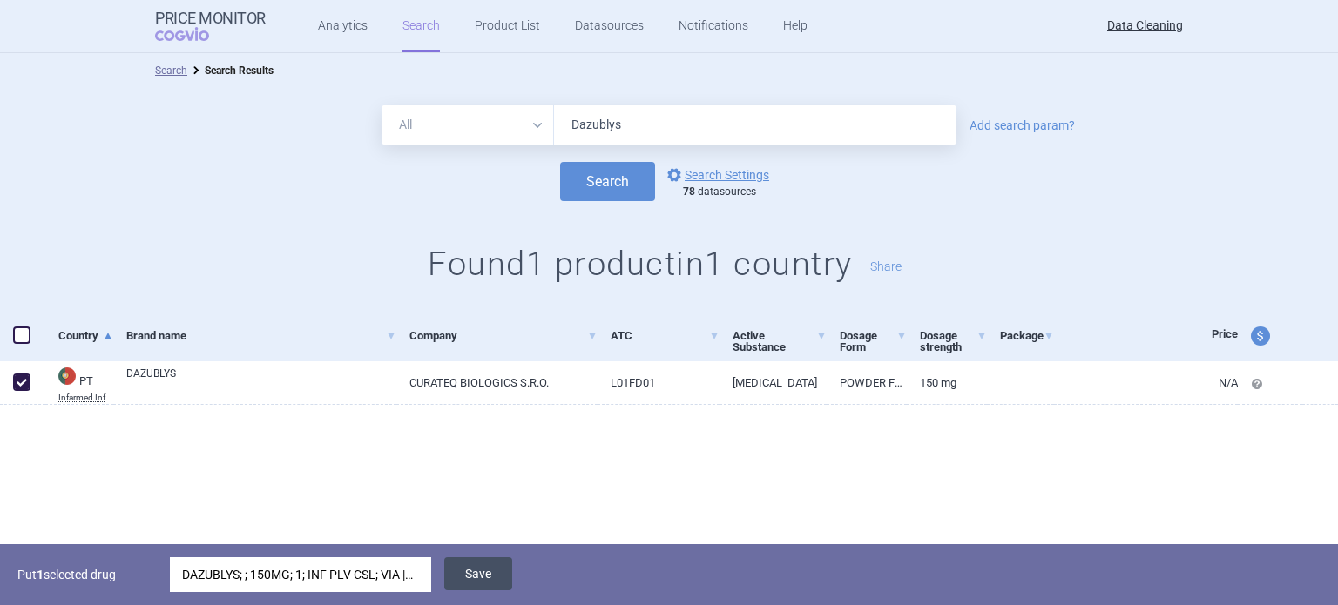
click at [484, 574] on button "Save" at bounding box center [478, 574] width 68 height 33
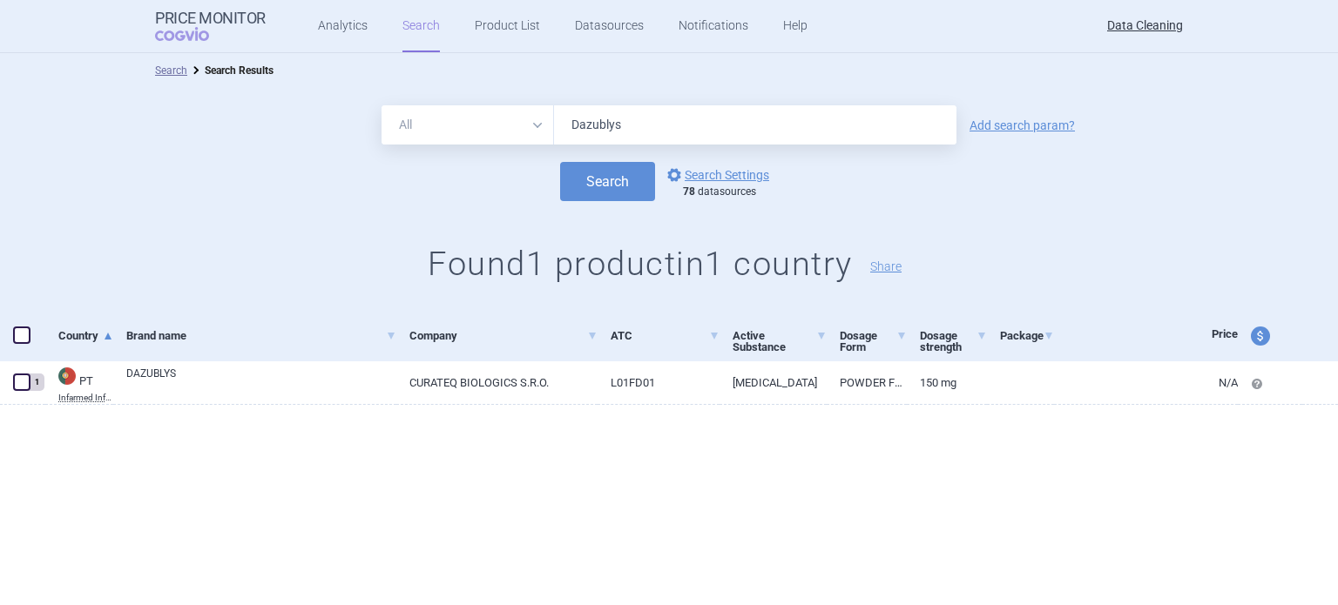
drag, startPoint x: 667, startPoint y: 123, endPoint x: 463, endPoint y: 130, distance: 204.0
click at [468, 128] on div "All Brand Name ATC Company Active Substance Country Newer than Dazublys" at bounding box center [669, 124] width 575 height 39
paste input "Lyftuo"
type input "Lyftuo"
click at [560, 162] on button "Search" at bounding box center [607, 181] width 95 height 39
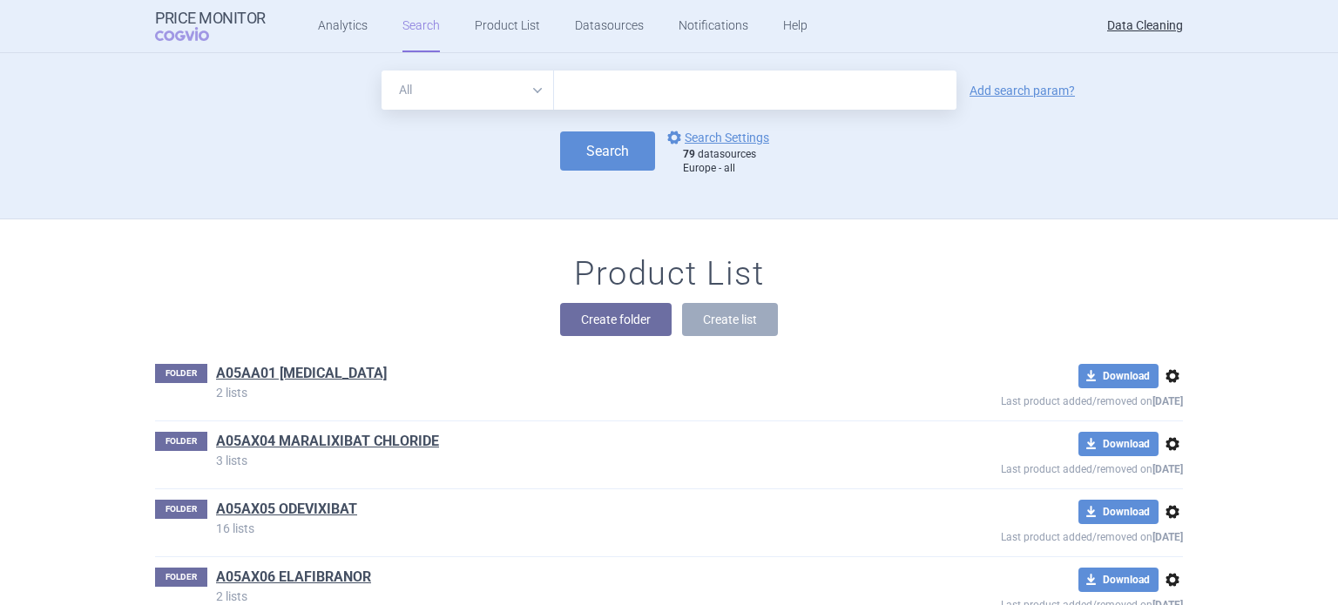
click at [606, 303] on div "Create folder Create list" at bounding box center [669, 319] width 1028 height 33
click at [606, 313] on button "Create folder" at bounding box center [616, 319] width 112 height 33
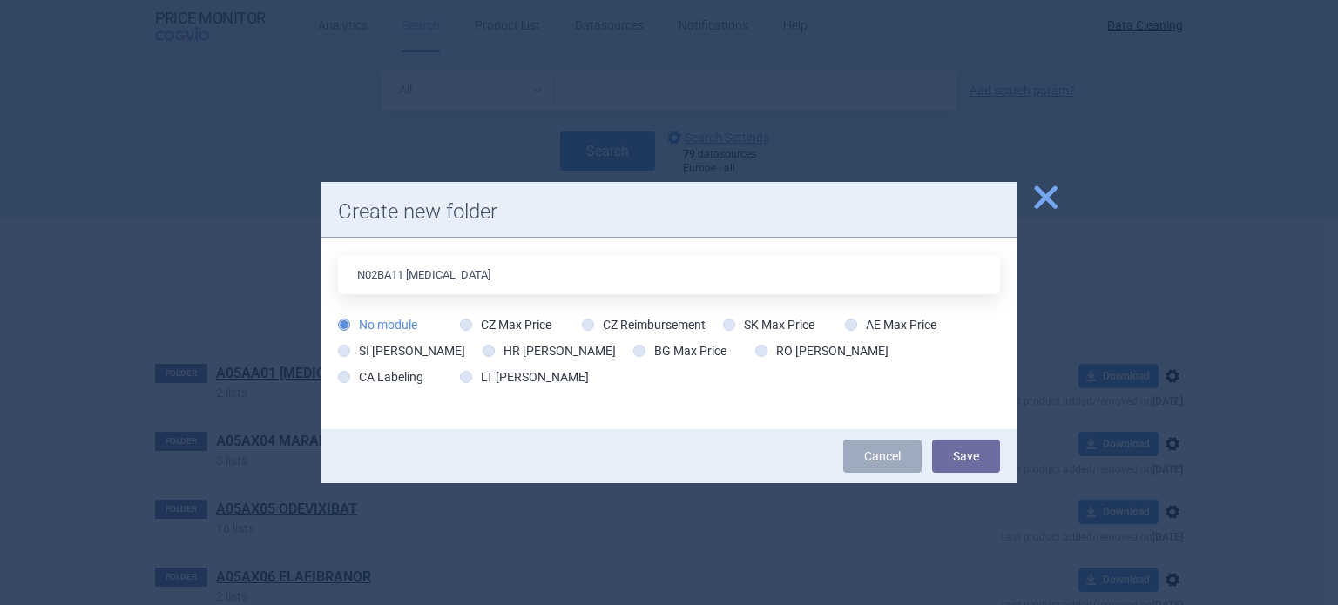
type input "N02BA11 [MEDICAL_DATA]"
click at [932, 440] on button "Save" at bounding box center [966, 456] width 68 height 33
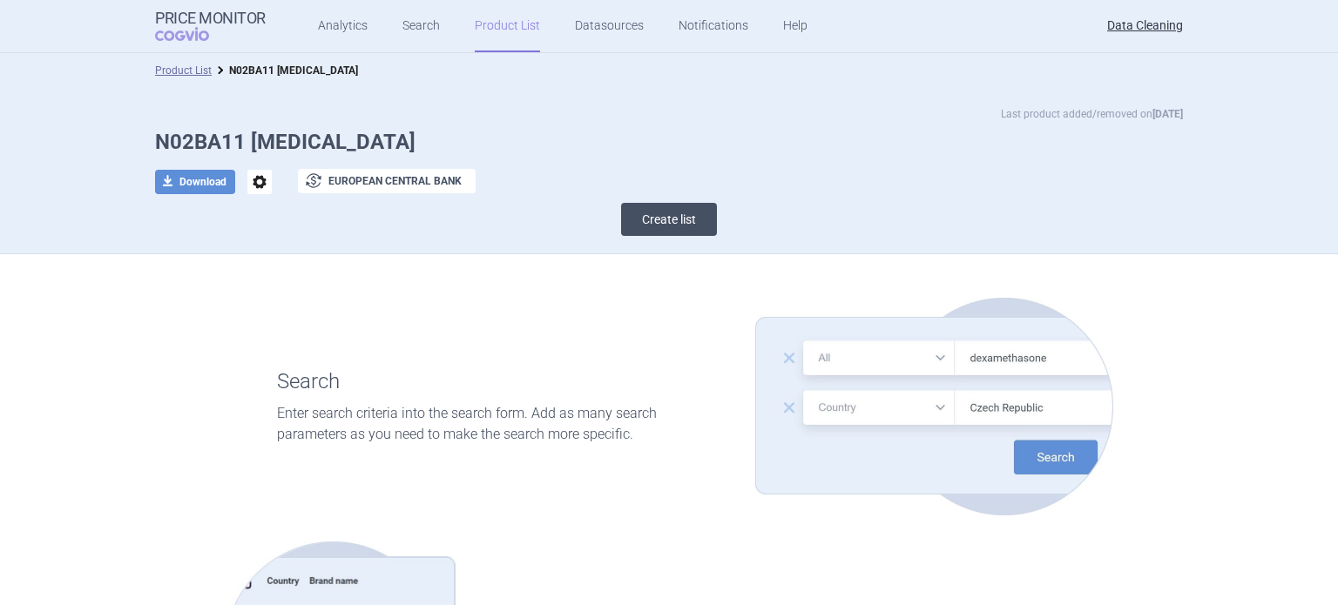
click at [658, 225] on button "Create list" at bounding box center [669, 219] width 96 height 33
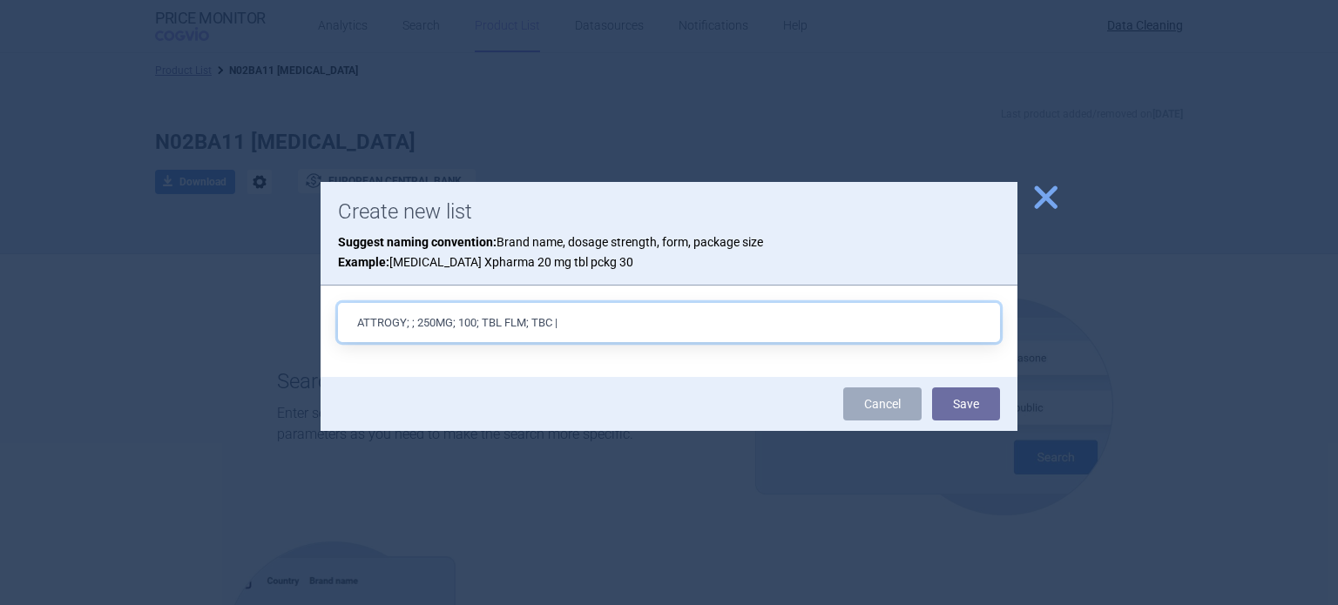
paste input "EU/1/25/1929/001"
type input "ATTROGY; ; 250MG; 100; TBL FLM; TBC |EU/1/25/1929/001"
click at [932, 388] on button "Save" at bounding box center [966, 404] width 68 height 33
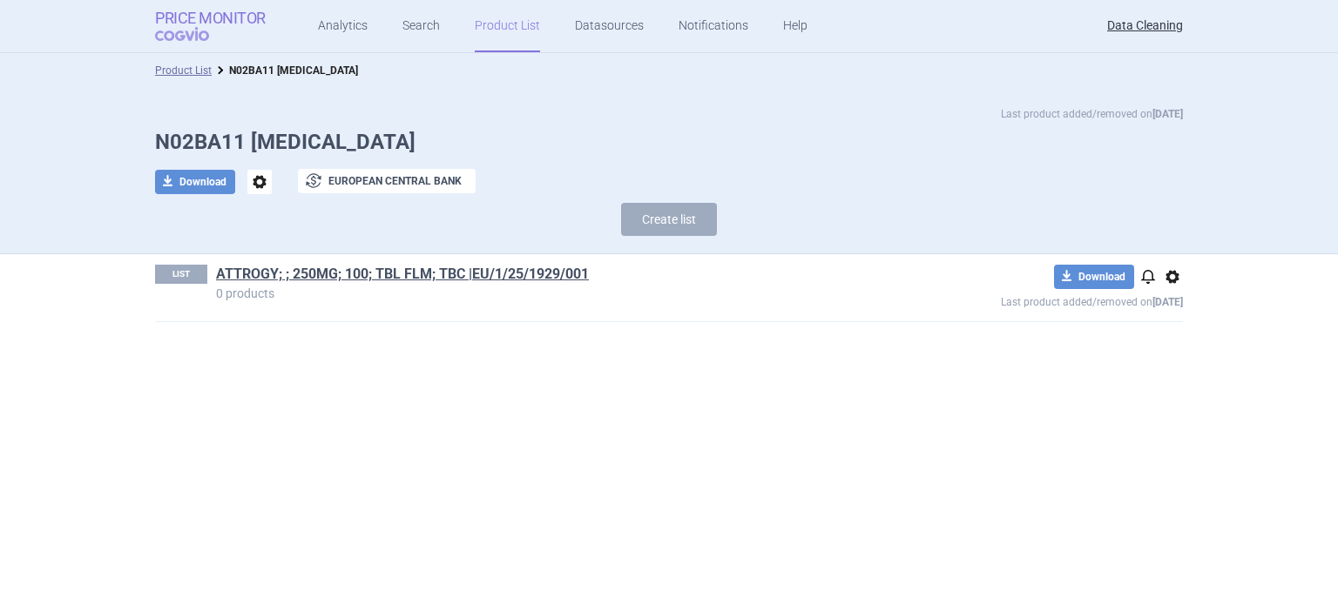
click at [235, 39] on link "Price Monitor COGVIO" at bounding box center [210, 26] width 111 height 33
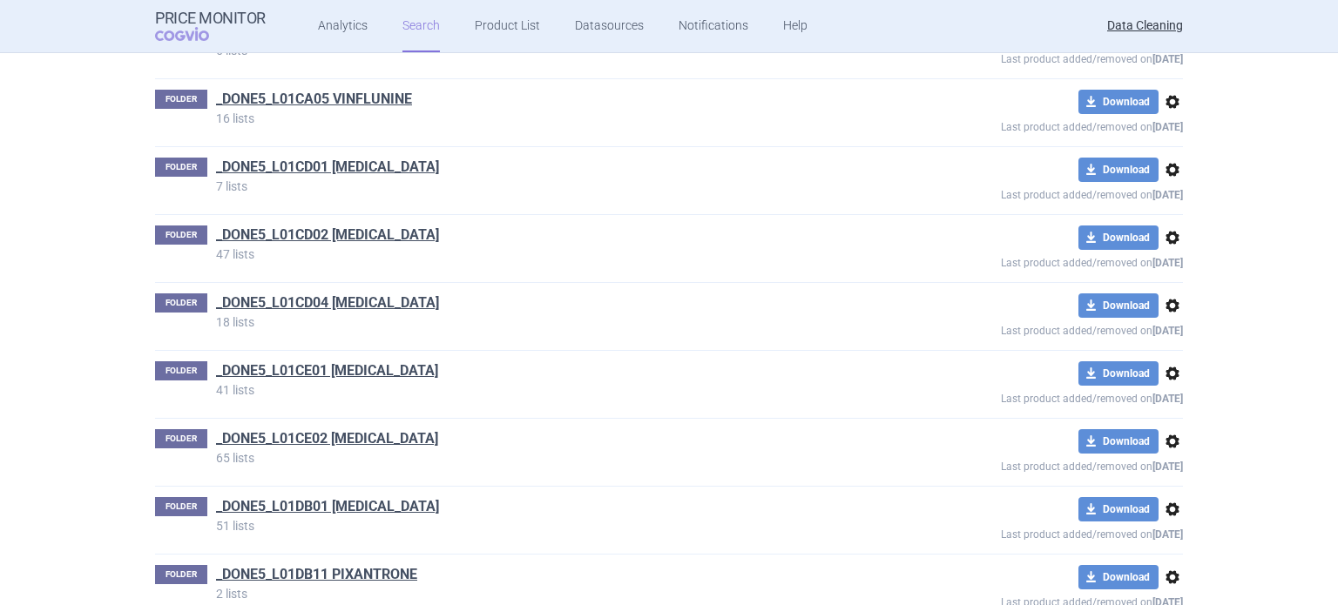
scroll to position [67649, 0]
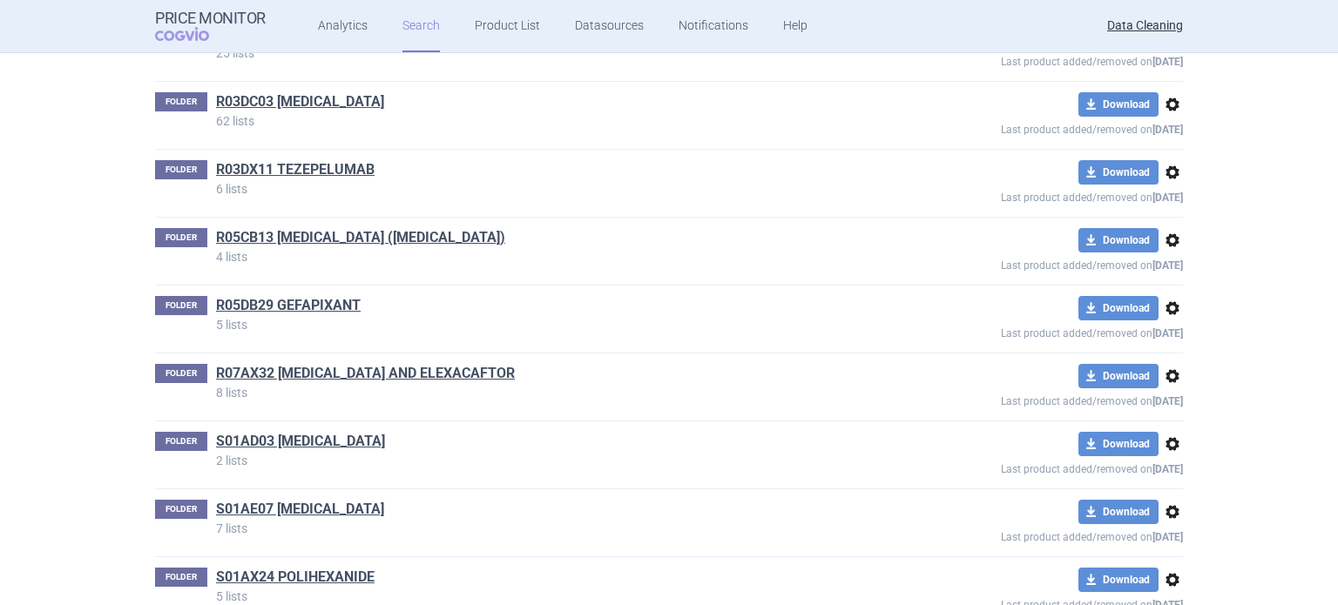
drag, startPoint x: 692, startPoint y: 551, endPoint x: 696, endPoint y: 492, distance: 58.5
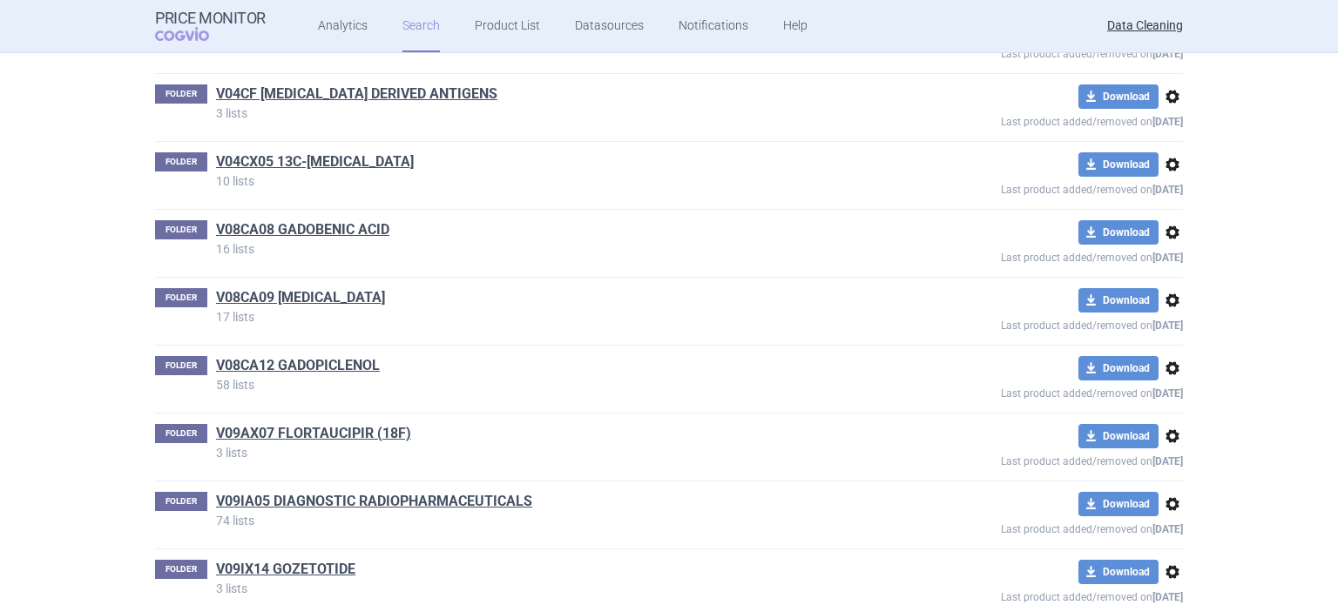
scroll to position [68175, 0]
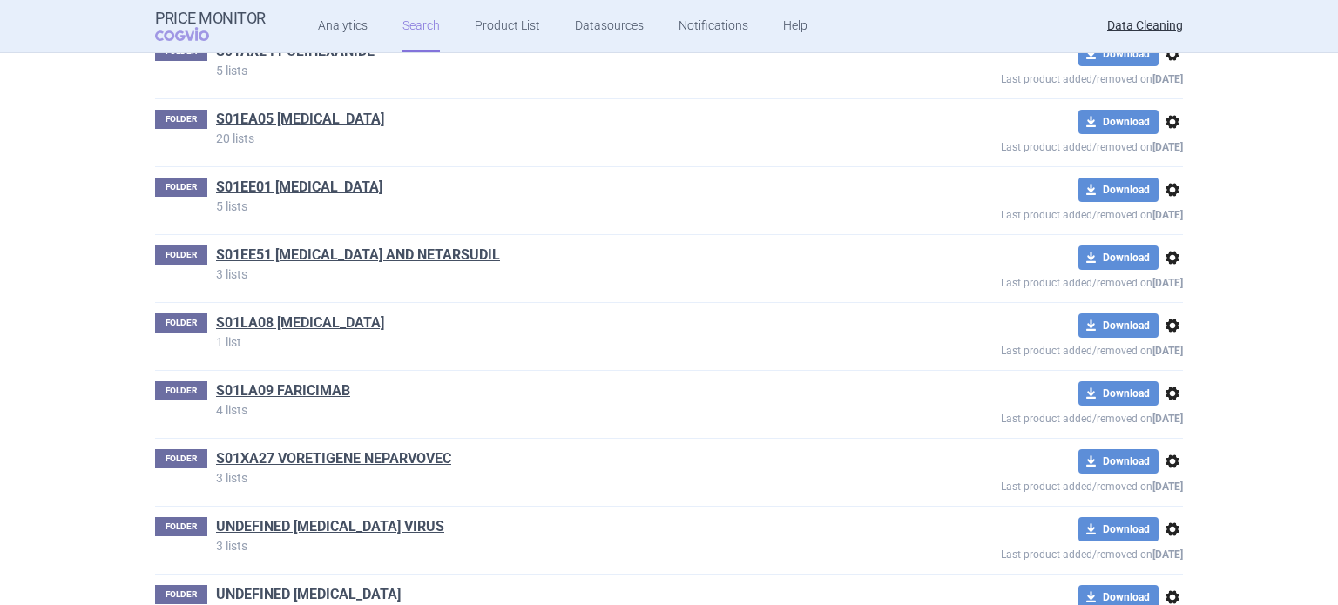
drag, startPoint x: 443, startPoint y: 401, endPoint x: 286, endPoint y: 403, distance: 156.8
click at [286, 585] on div "FOLDER UNDEFINED [MEDICAL_DATA] 2 lists" at bounding box center [515, 602] width 720 height 35
copy link "[MEDICAL_DATA]"
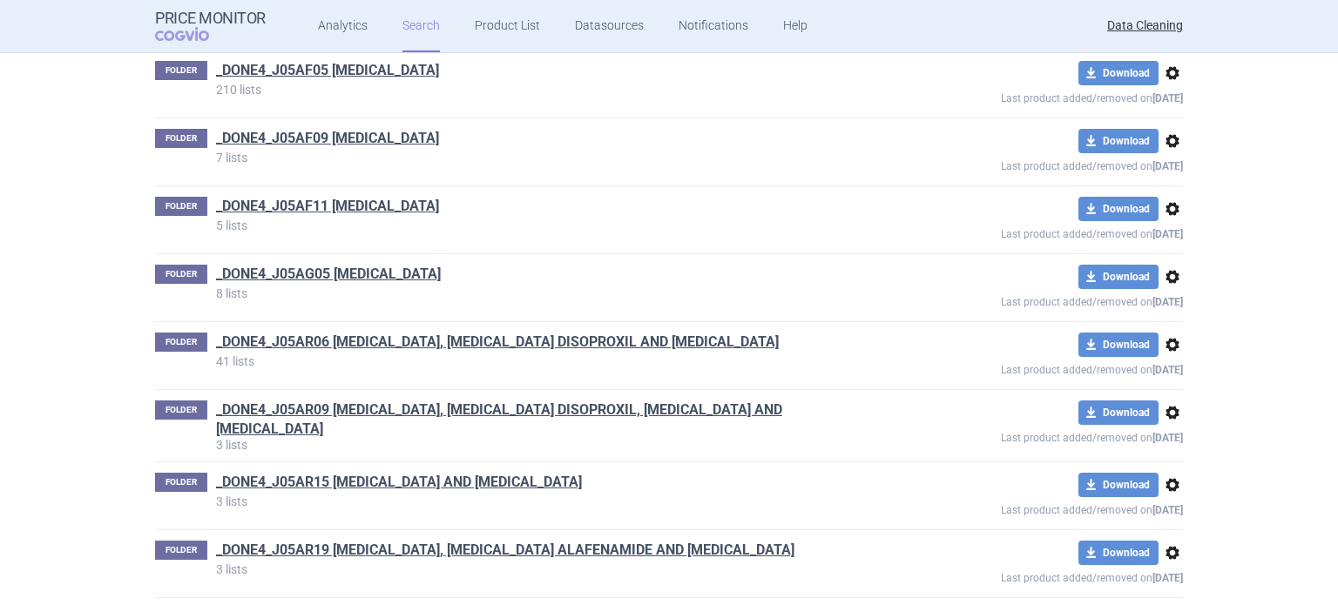
scroll to position [0, 0]
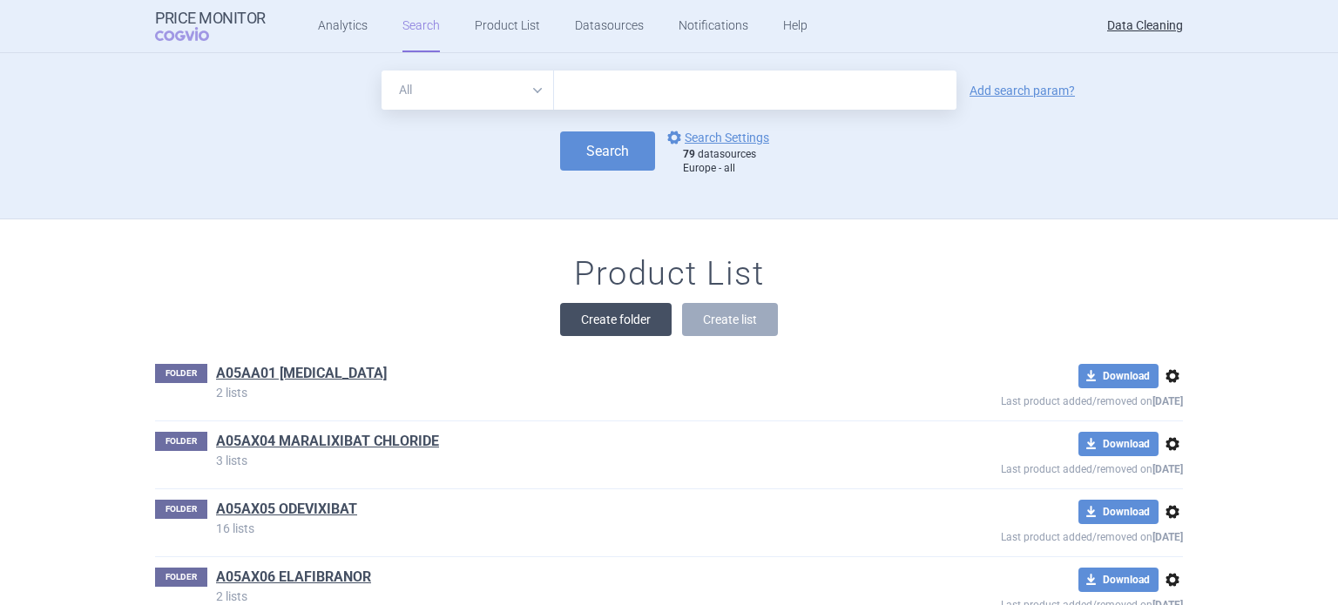
click at [616, 323] on button "Create folder" at bounding box center [616, 319] width 112 height 33
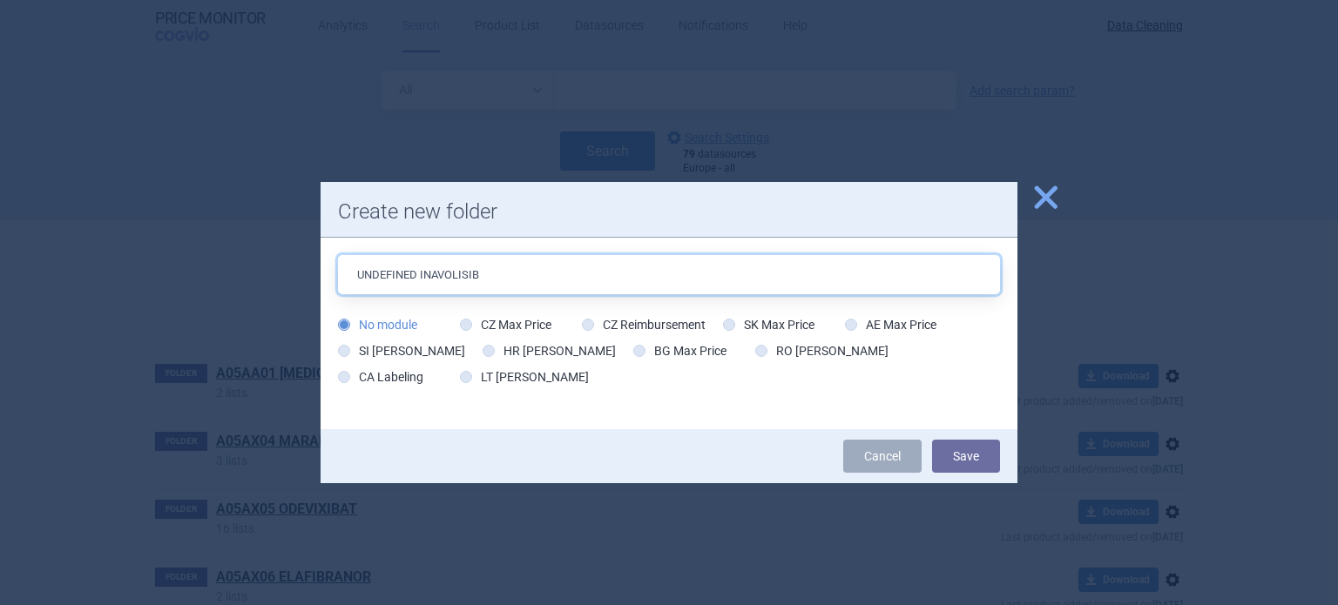
type input "UNDEFINED INAVOLISIB"
click at [932, 440] on button "Save" at bounding box center [966, 456] width 68 height 33
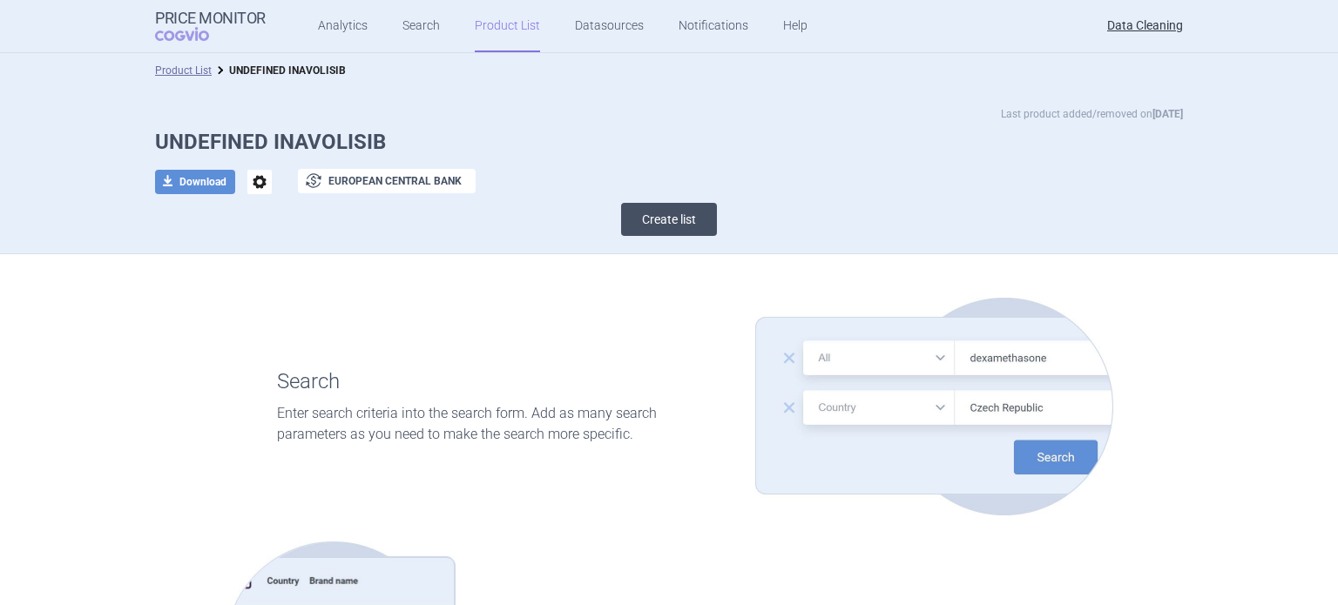
click at [639, 207] on button "Create list" at bounding box center [669, 219] width 96 height 33
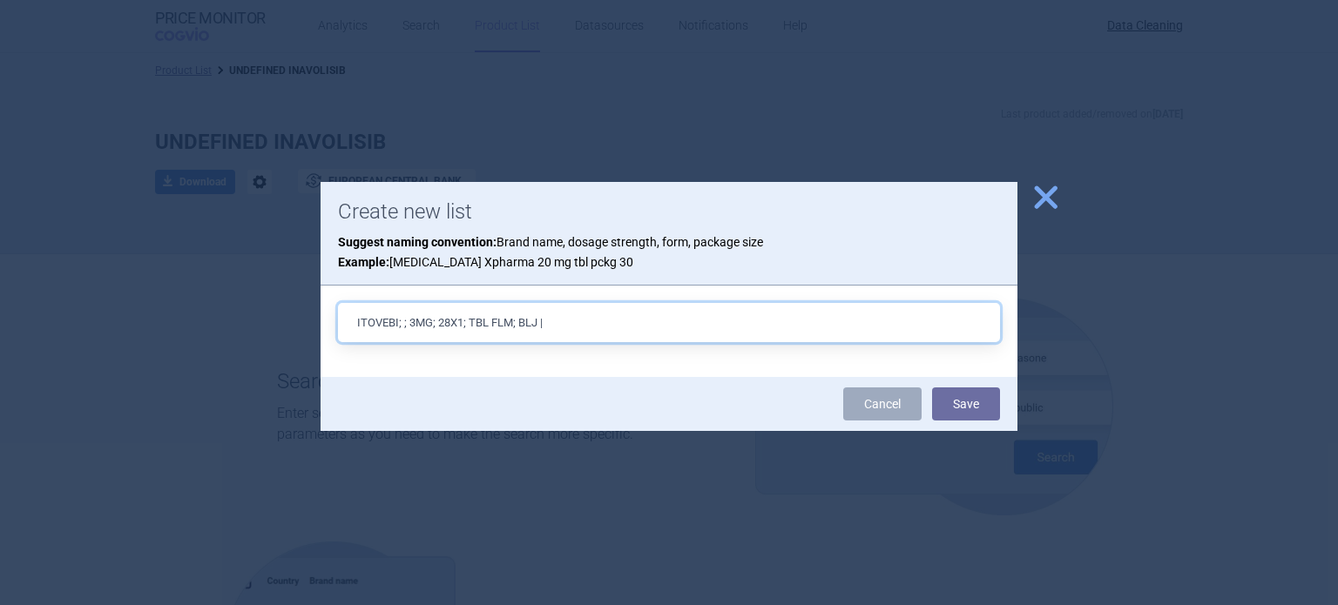
paste input "EU/1/25/1942/001"
type input "ITOVEBI; ; 3MG; 28X1; TBL FLM; BLJ |EU/1/25/1942/001"
click at [932, 388] on button "Save" at bounding box center [966, 404] width 68 height 33
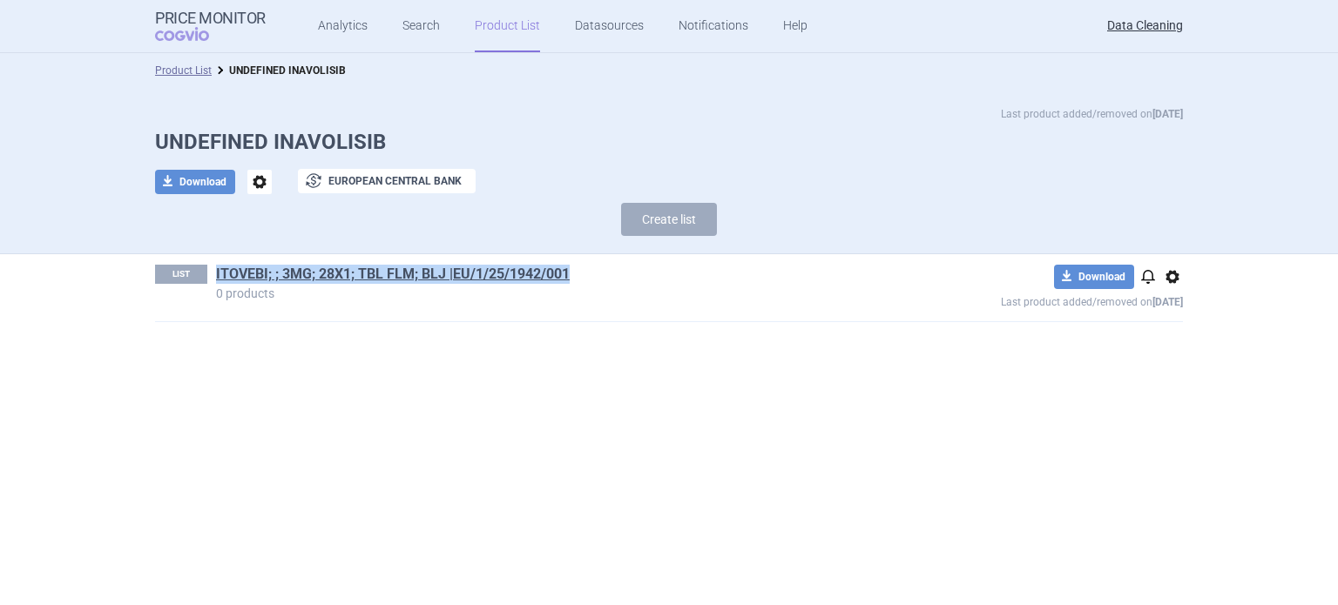
drag, startPoint x: 601, startPoint y: 268, endPoint x: 206, endPoint y: 281, distance: 395.7
click at [206, 281] on div "LIST ITOVEBI; ; 3MG; 28X1; TBL FLM; BLJ |EU/1/25/1942/001 0 products" at bounding box center [515, 282] width 720 height 35
copy div "ITOVEBI; ; 3MG; 28X1; TBL FLM; BLJ |EU/1/25/1942/001"
click at [680, 215] on button "Create list" at bounding box center [669, 219] width 96 height 33
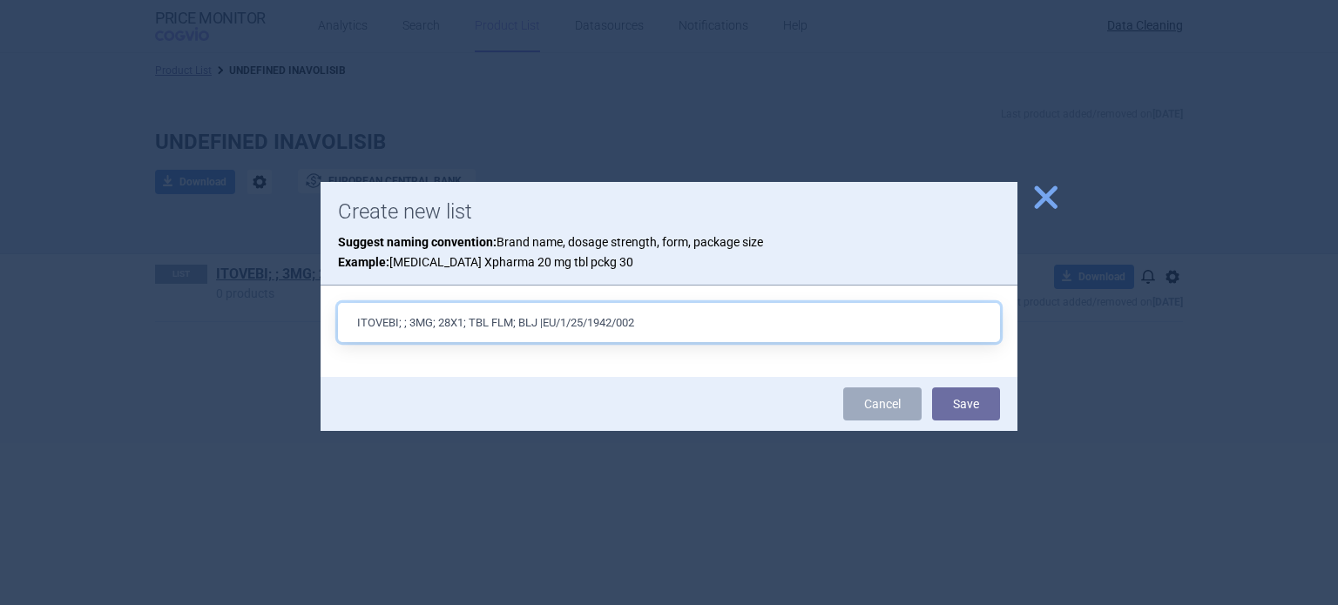
click at [417, 319] on input "ITOVEBI; ; 3MG; 28X1; TBL FLM; BLJ |EU/1/25/1942/002" at bounding box center [669, 322] width 662 height 39
type input "ITOVEBI; ; 9MG; 28X1; TBL FLM; BLJ |EU/1/25/1942/002"
click at [932, 388] on button "Save" at bounding box center [966, 404] width 68 height 33
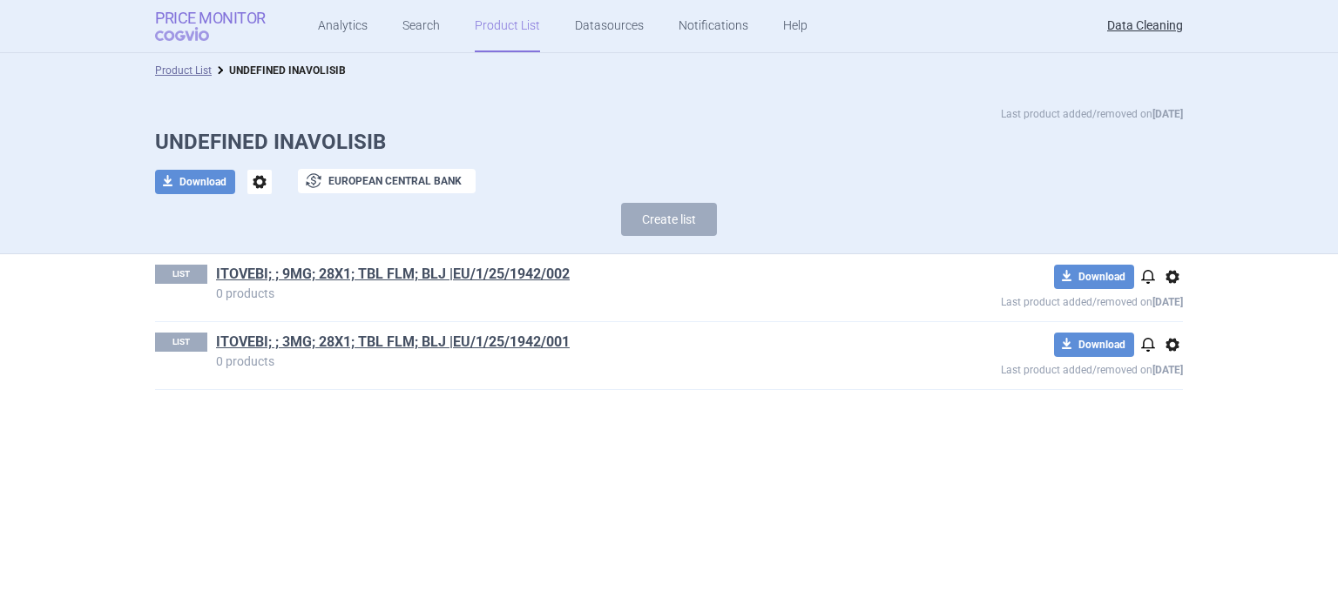
click at [220, 30] on span "COGVIO" at bounding box center [194, 34] width 78 height 14
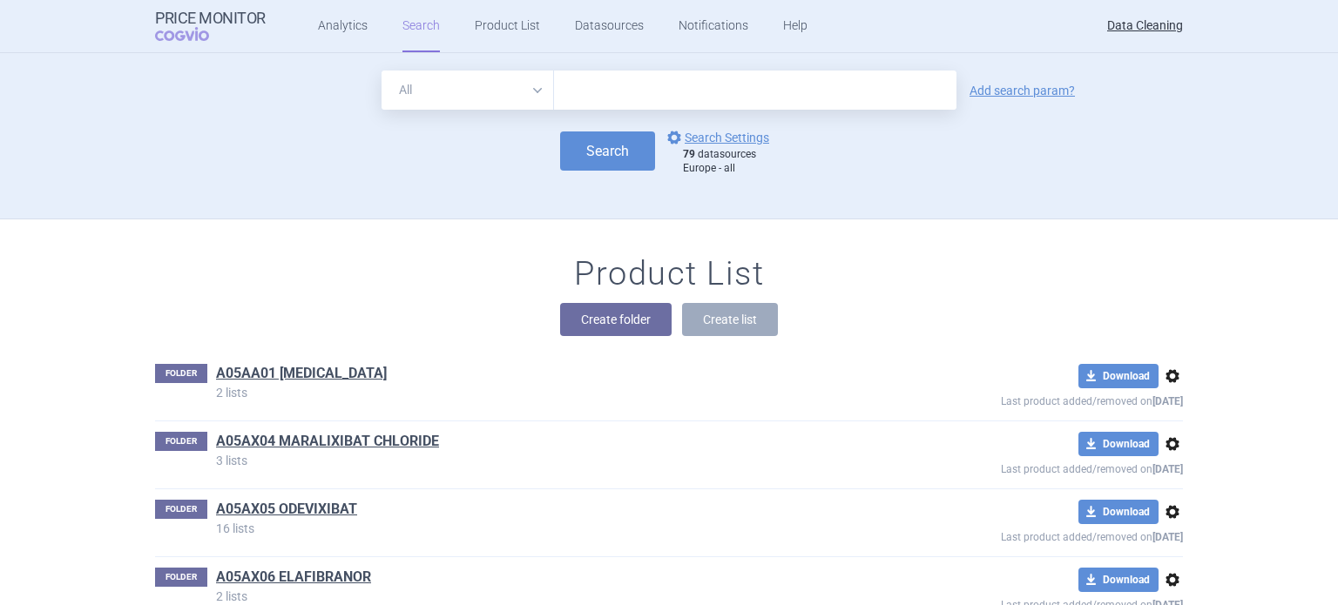
click at [700, 79] on input "text" at bounding box center [755, 90] width 402 height 39
paste input "Ezmekly"
type input "Ezmekly"
click button "Search" at bounding box center [607, 151] width 95 height 39
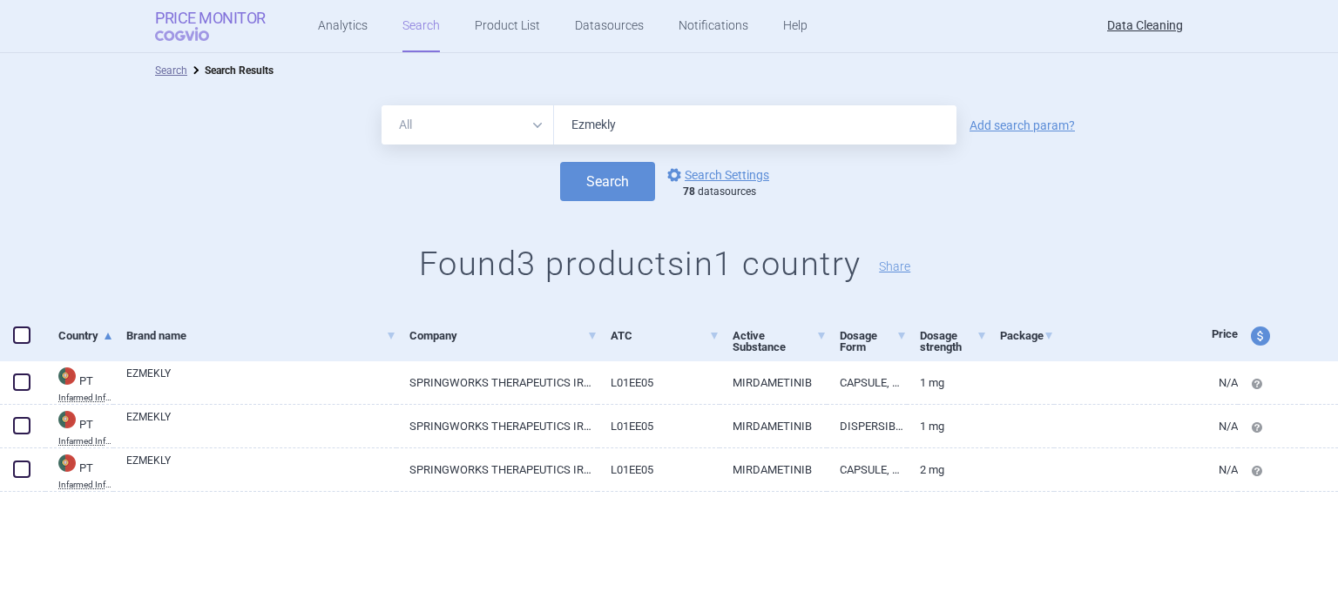
click at [206, 30] on span "COGVIO" at bounding box center [194, 34] width 78 height 14
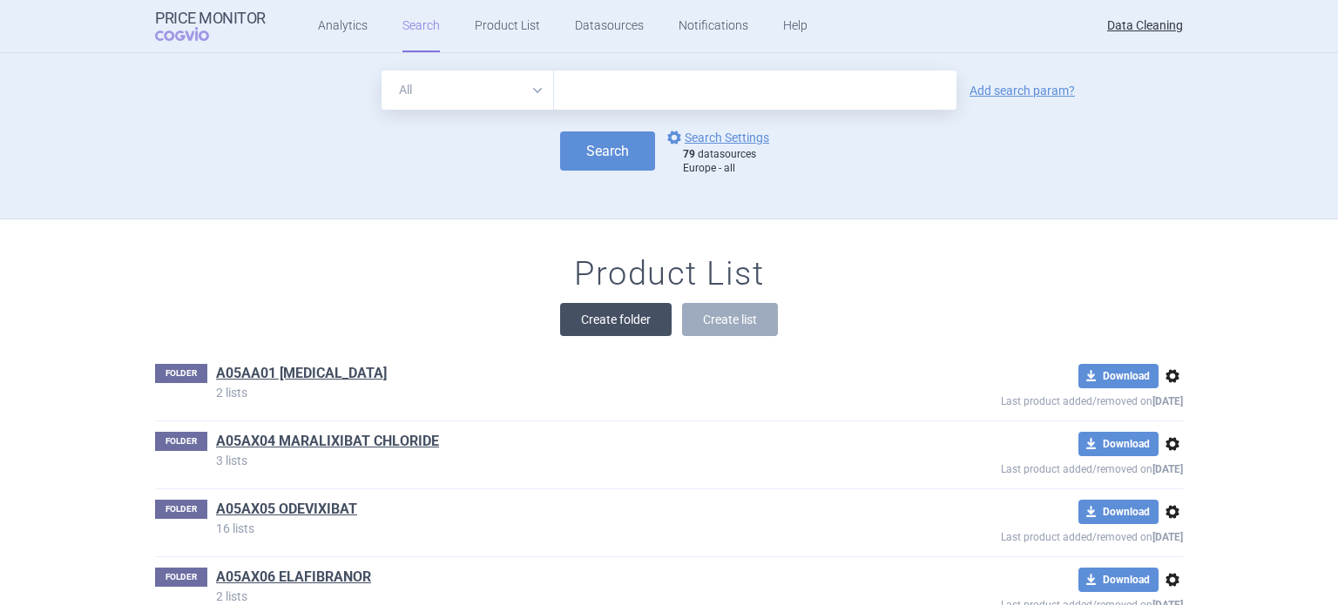
click at [599, 328] on button "Create folder" at bounding box center [616, 319] width 112 height 33
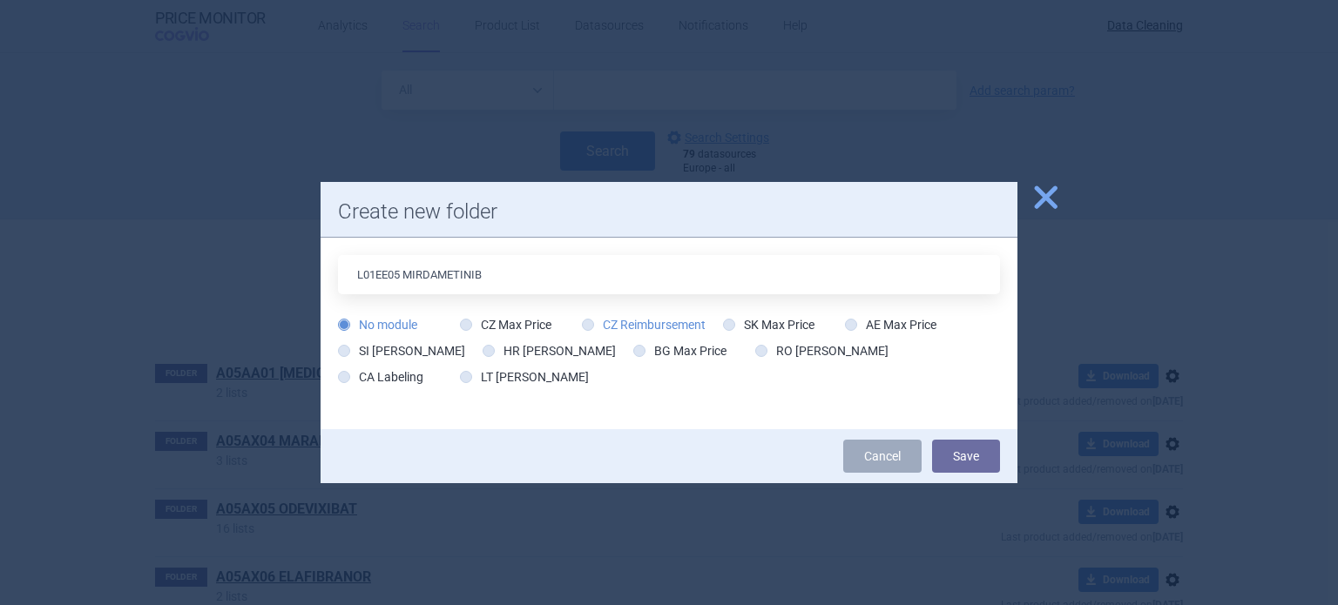
type input "L01EE05 MIRDAMETINIB"
click at [932, 440] on button "Save" at bounding box center [966, 456] width 68 height 33
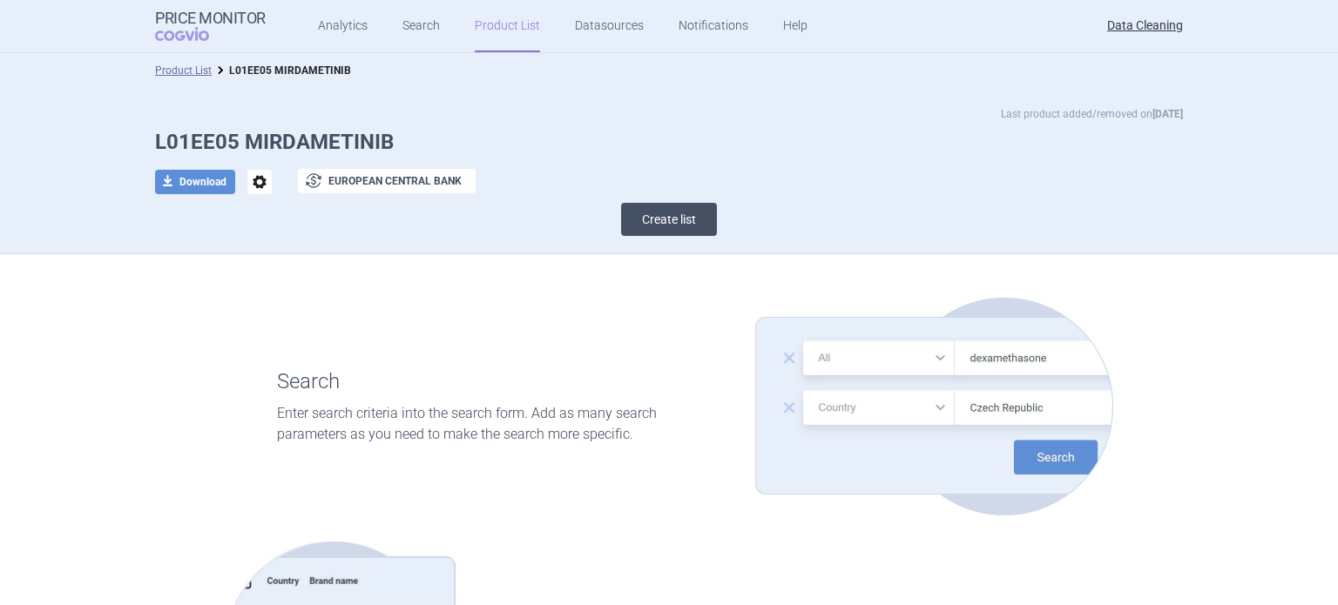
click at [672, 220] on button "Create list" at bounding box center [669, 219] width 96 height 33
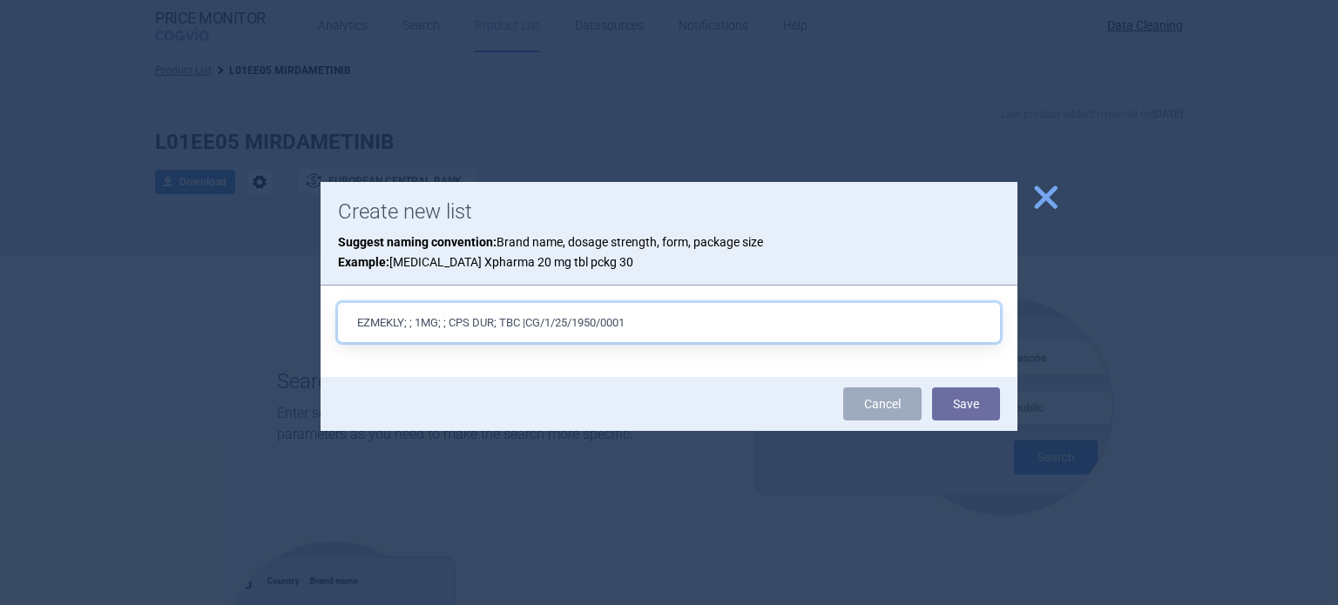
type input "EZMEKLY; ; 1MG; ; CPS DUR; TBC |CG/1/25/1950/0001"
click at [932, 388] on button "Save" at bounding box center [966, 404] width 68 height 33
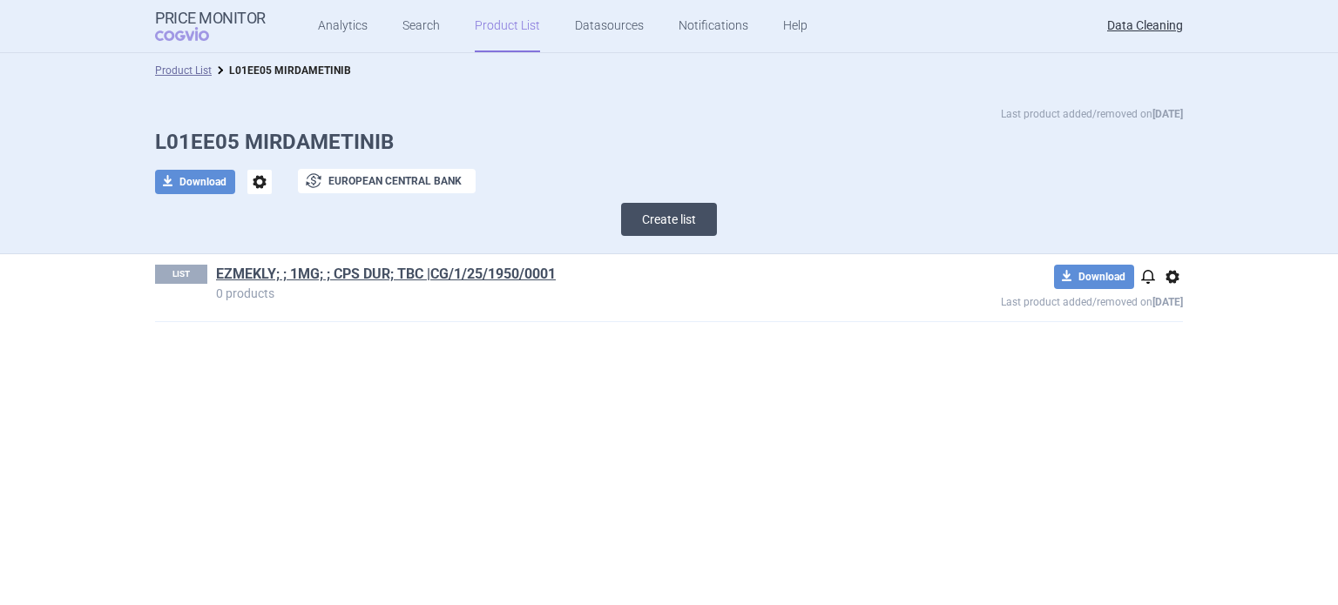
click at [659, 215] on button "Create list" at bounding box center [669, 219] width 96 height 33
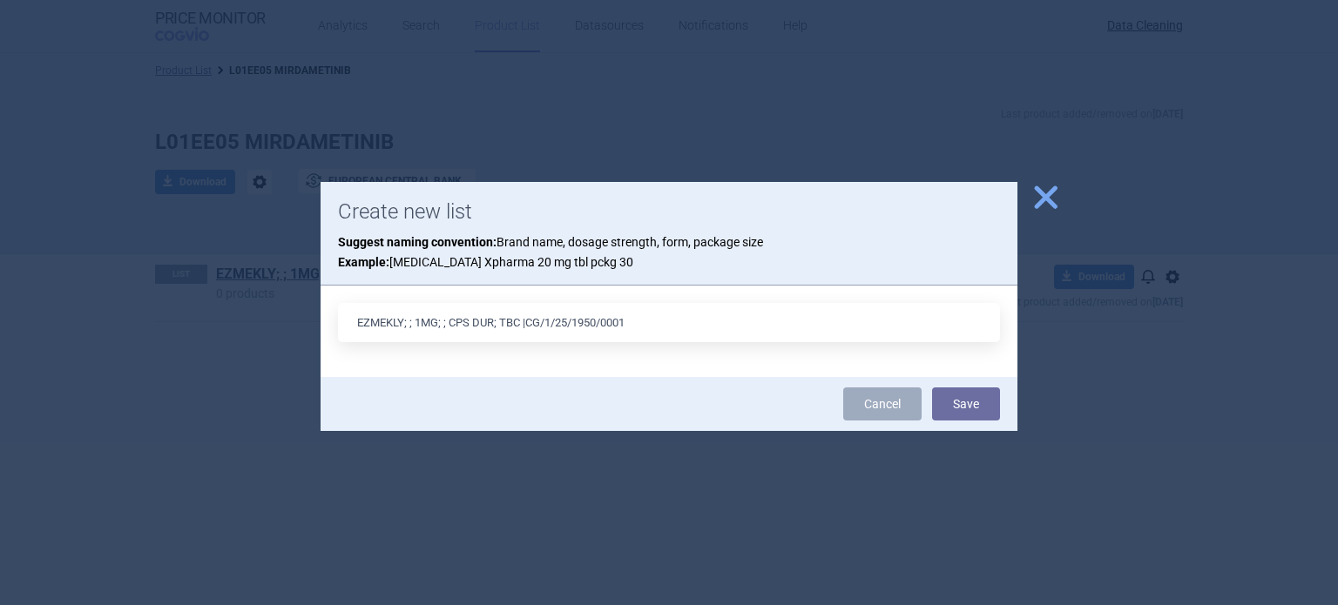
click at [497, 324] on input "EZMEKLY; ; 1MG; ; CPS DUR; TBC |CG/1/25/1950/0001" at bounding box center [669, 322] width 662 height 39
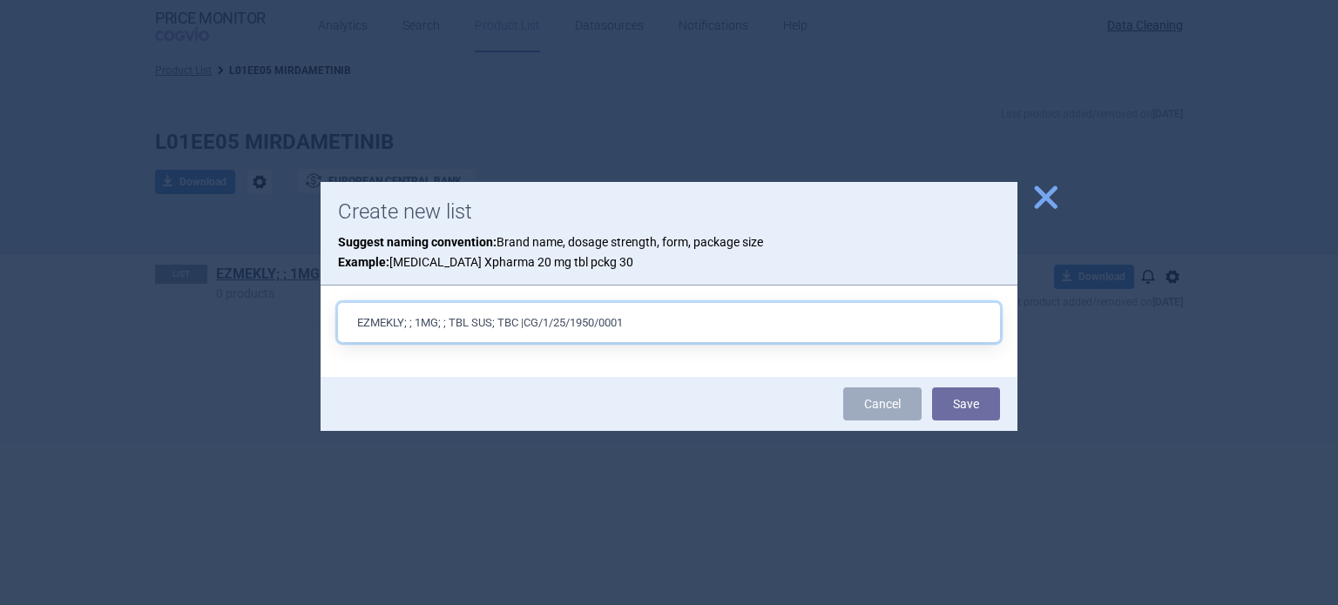
click at [745, 320] on input "EZMEKLY; ; 1MG; ; TBL SUS; TBC |CG/1/25/1950/0001" at bounding box center [669, 322] width 662 height 39
type input "EZMEKLY; ; 1MG; ; TBL SUS; TBC |CG/1/25/1950/0002"
click at [932, 388] on button "Save" at bounding box center [966, 404] width 68 height 33
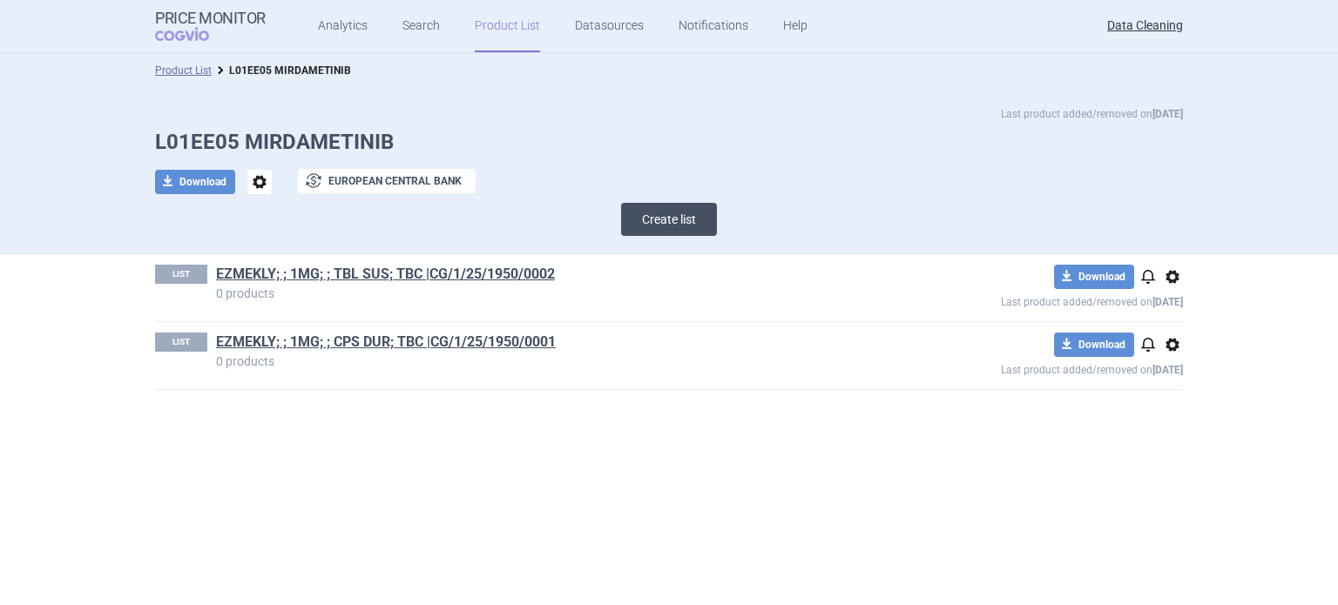
click at [659, 212] on button "Create list" at bounding box center [669, 219] width 96 height 33
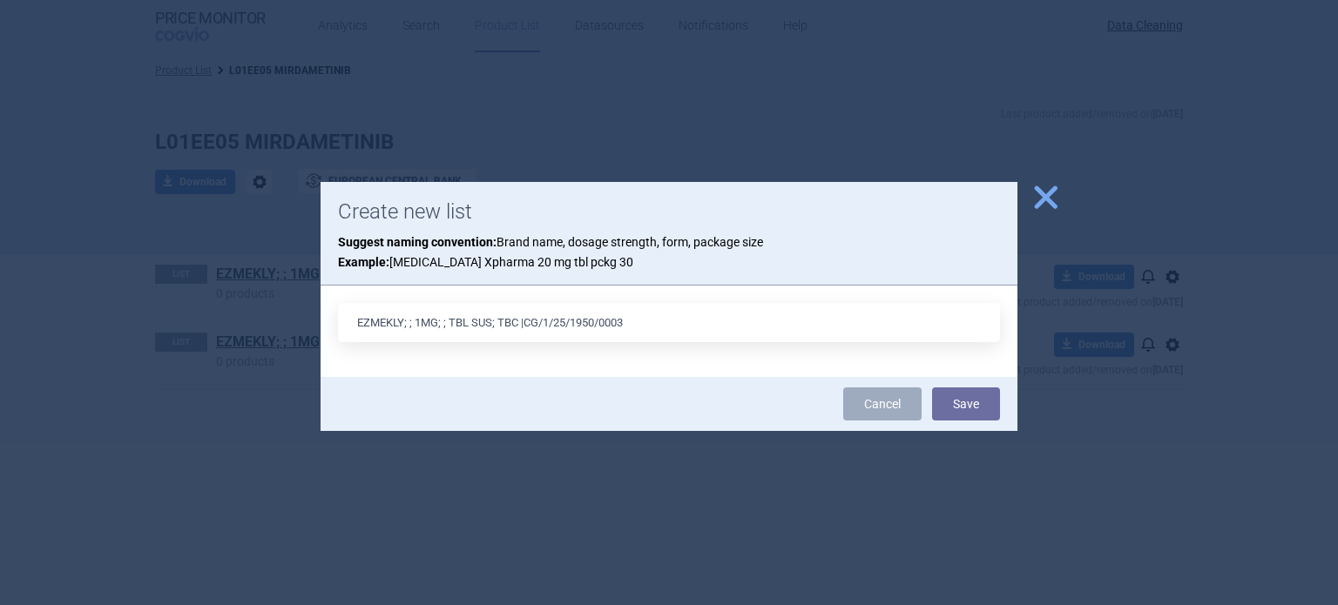
click at [489, 318] on input "EZMEKLY; ; 1MG; ; TBL SUS; TBC |CG/1/25/1950/0003" at bounding box center [669, 322] width 662 height 39
click at [422, 325] on input "EZMEKLY; ; 1MG; ; CPS DUR; TBC |CG/1/25/1950/0003" at bounding box center [669, 322] width 662 height 39
type input "EZMEKLY; ; 2MG; ; CPS DUR; TBC |CG/1/25/1950/0003"
click at [932, 388] on button "Save" at bounding box center [966, 404] width 68 height 33
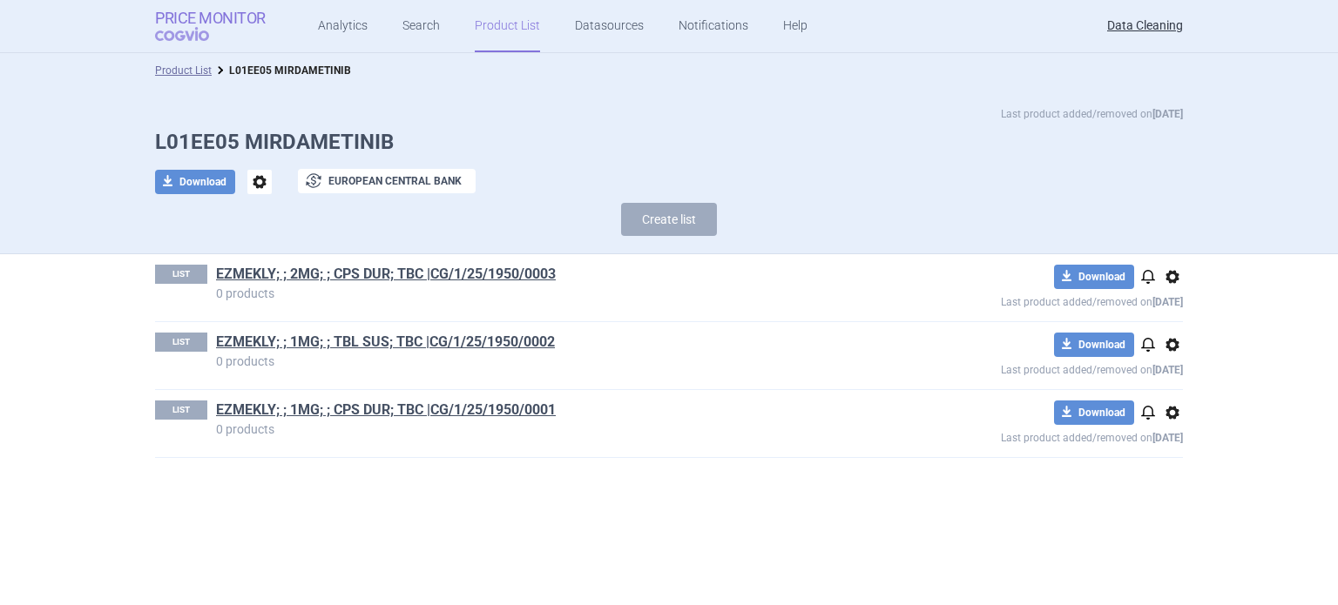
click at [236, 18] on strong "Price Monitor" at bounding box center [210, 18] width 111 height 17
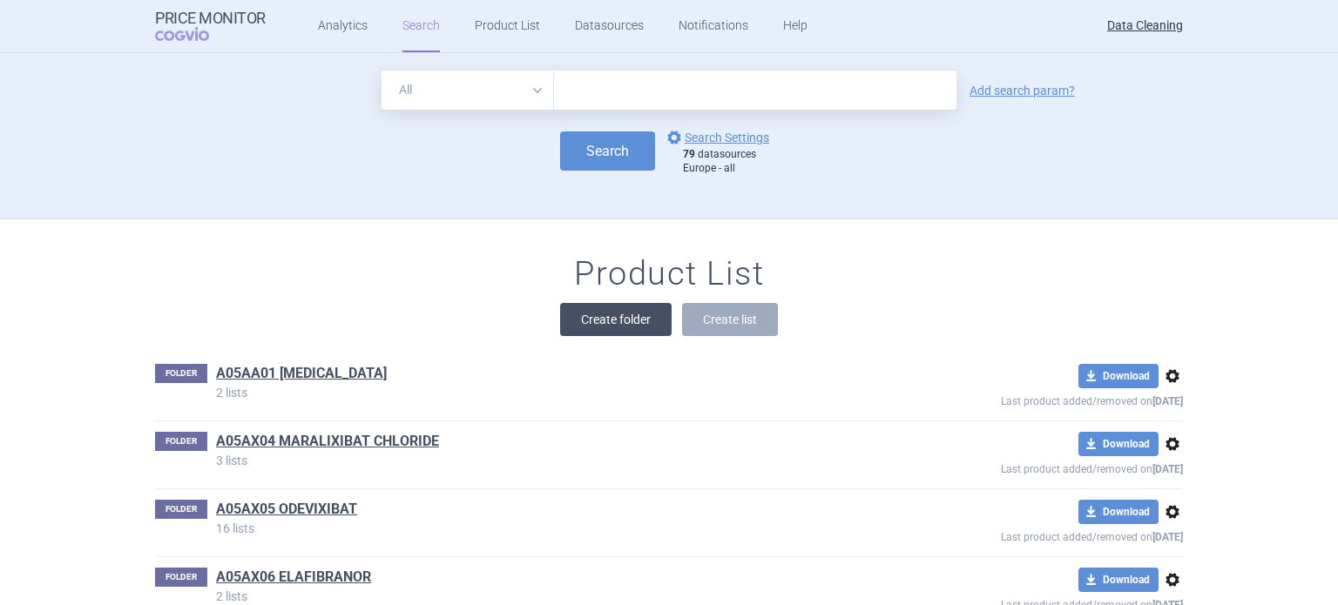
click at [626, 320] on button "Create folder" at bounding box center [616, 319] width 112 height 33
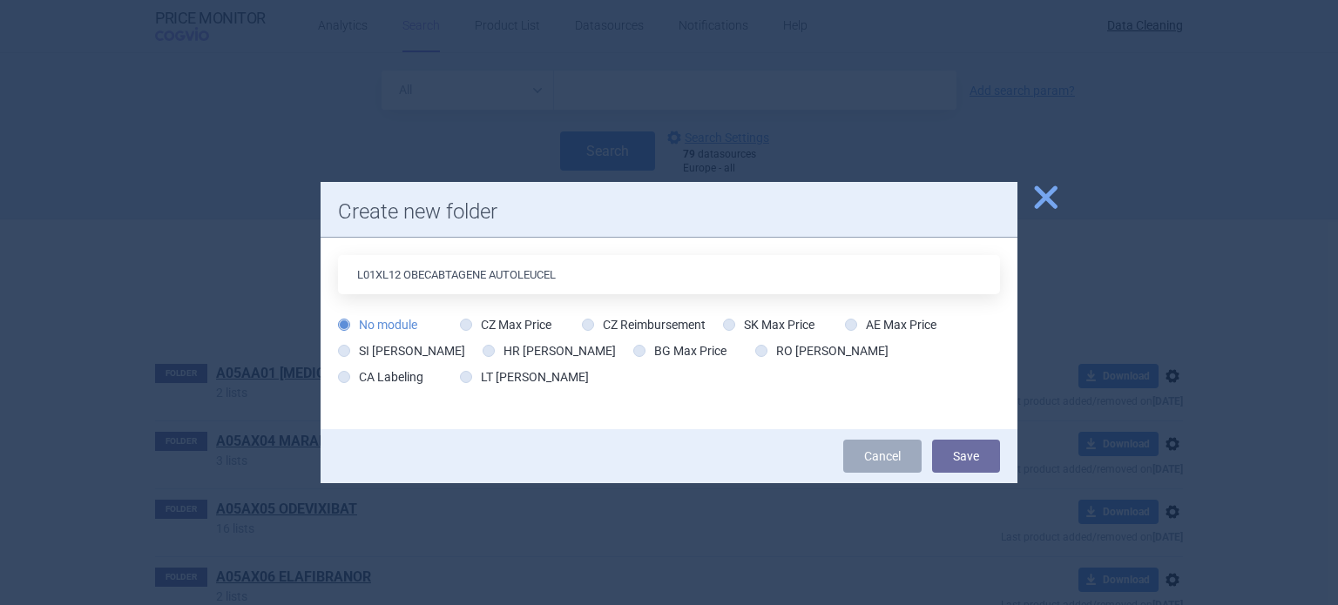
type input "L01XL12 OBECABTAGENE AUTOLEUCEL"
click at [932, 440] on button "Save" at bounding box center [966, 456] width 68 height 33
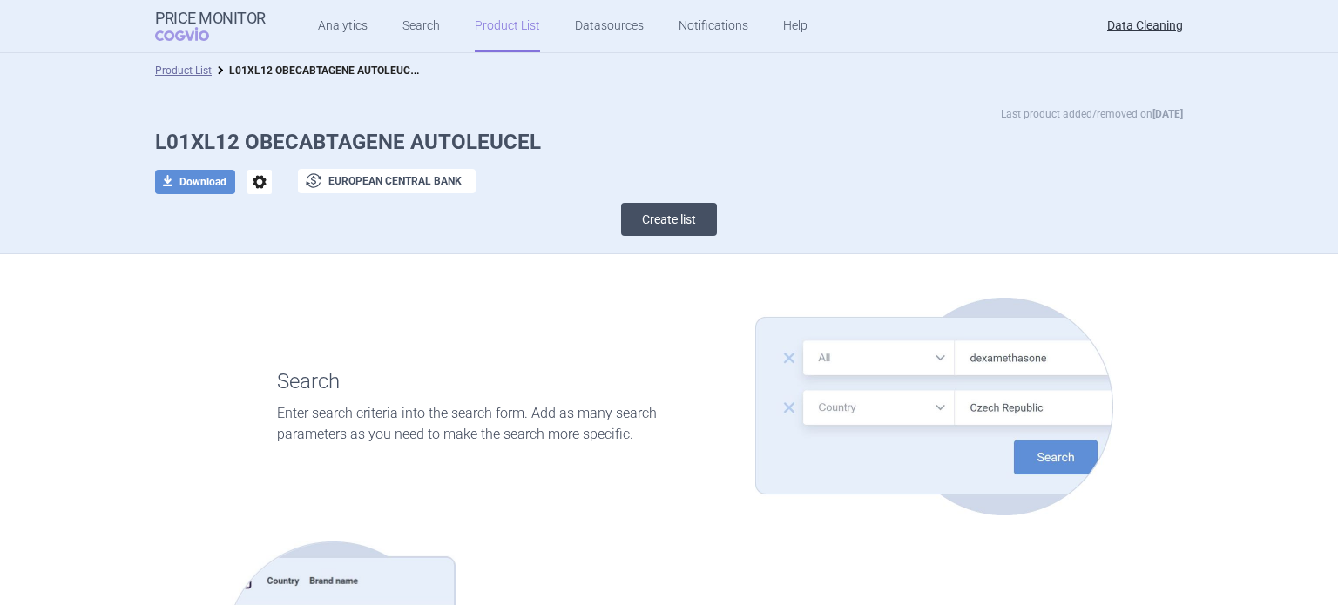
click at [643, 207] on button "Create list" at bounding box center [669, 219] width 96 height 33
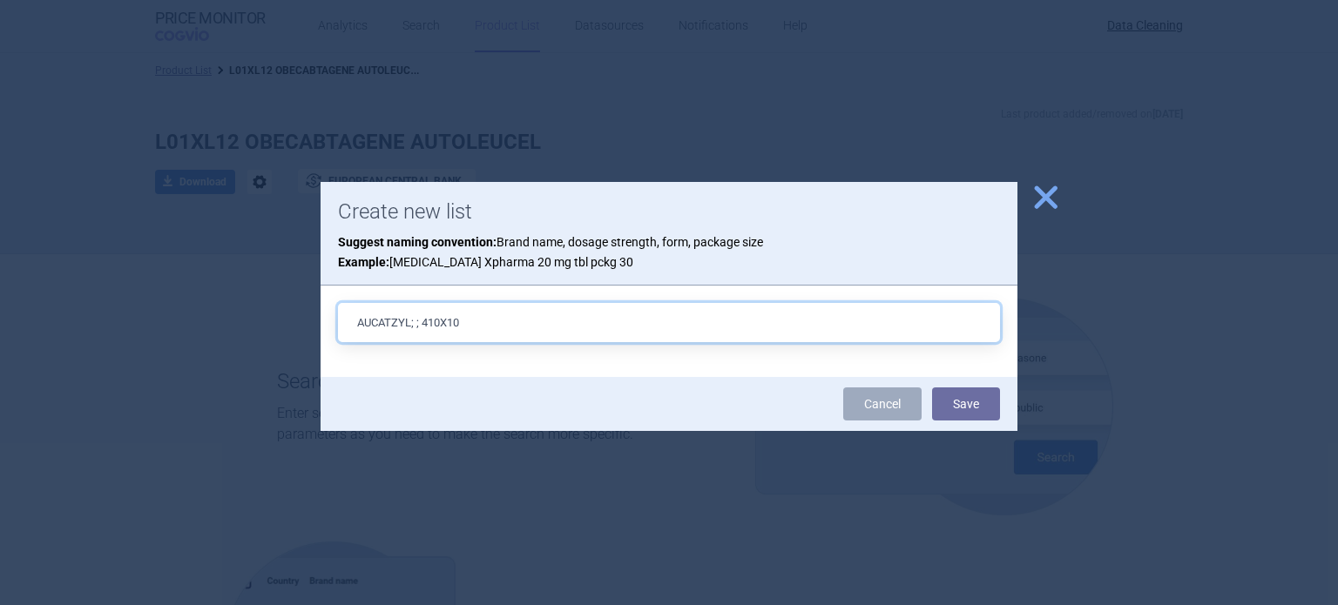
paste input "^6CELLS;"
paste input "EU/1/25/1951/001"
type input "AUCATZYL; ; 410X10^6CELLS; 1X10ML+0-2X10-20ML+1-6X30-70ML; INF DIS; BAG |EU/1/2…"
click at [932, 388] on button "Save" at bounding box center [966, 404] width 68 height 33
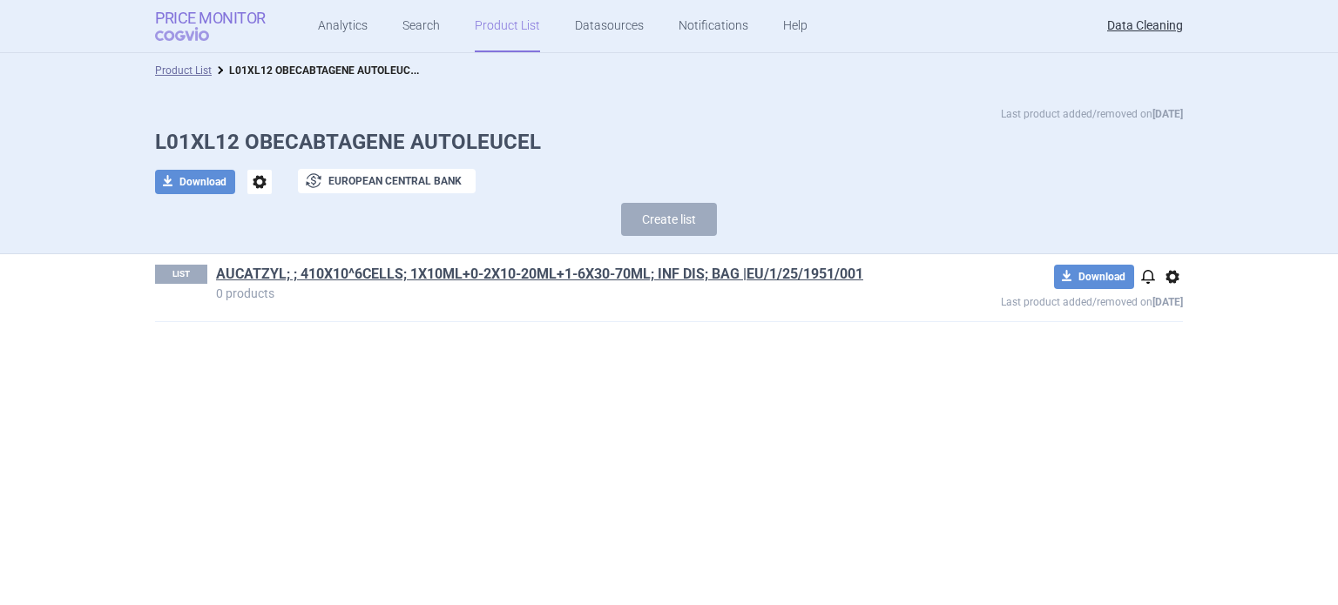
click at [199, 21] on strong "Price Monitor" at bounding box center [210, 18] width 111 height 17
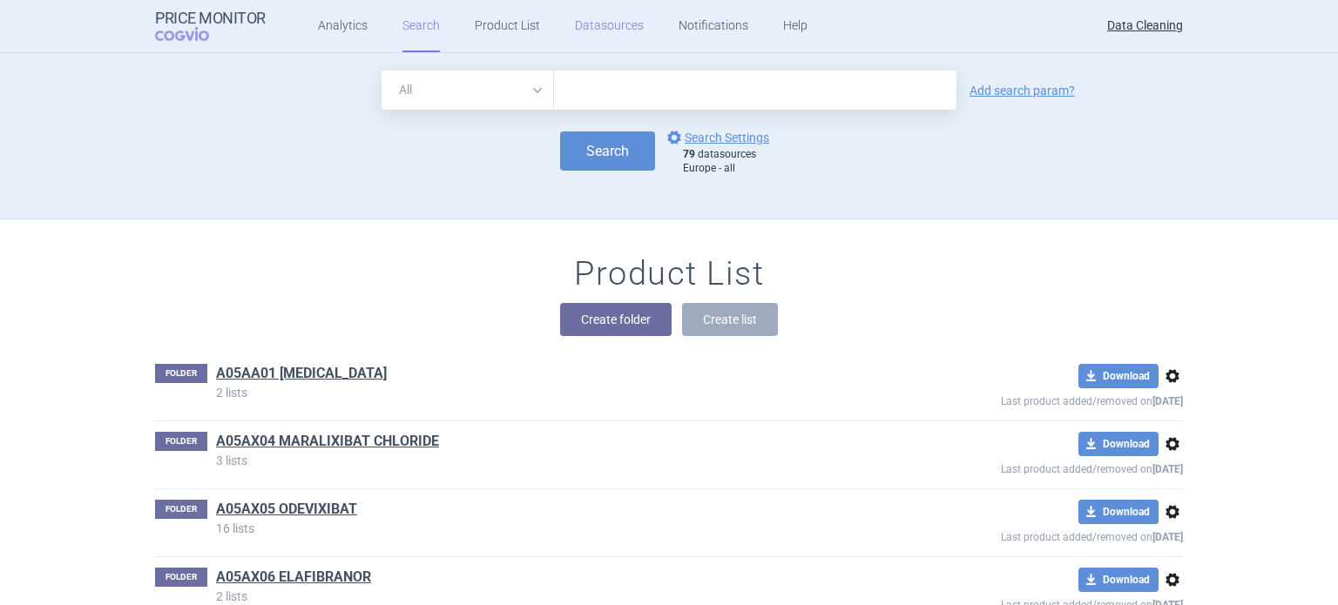
scroll to position [13463, 0]
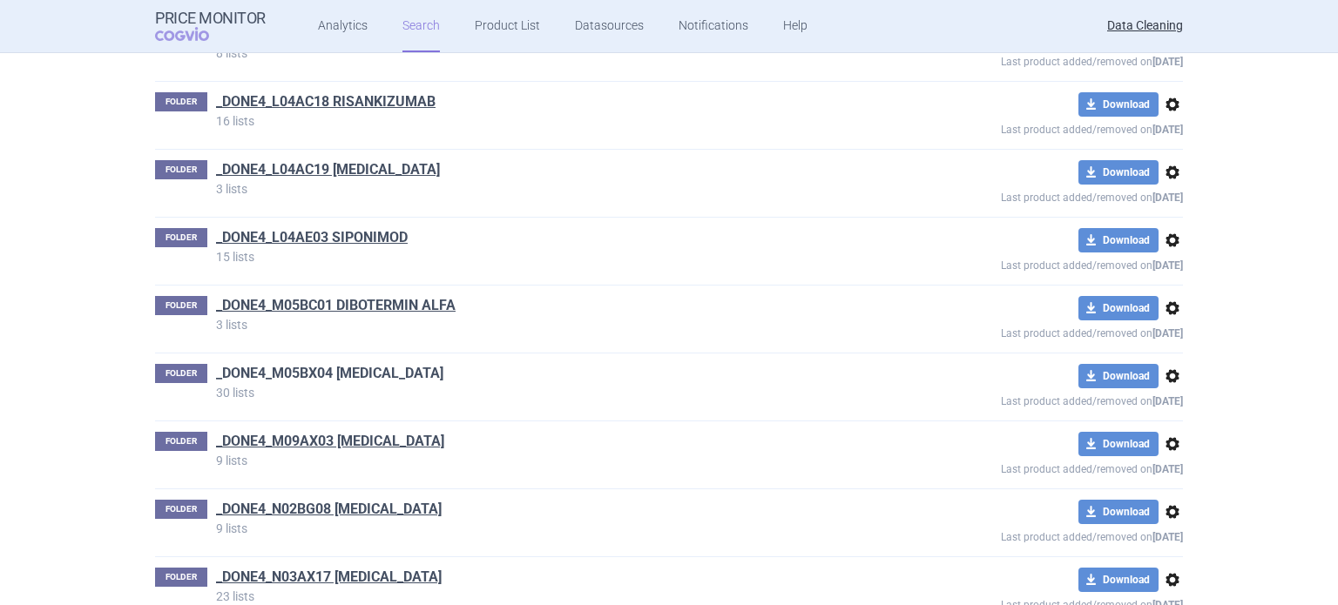
click at [357, 364] on link "_DONE4_M05BX04 [MEDICAL_DATA]" at bounding box center [329, 373] width 227 height 19
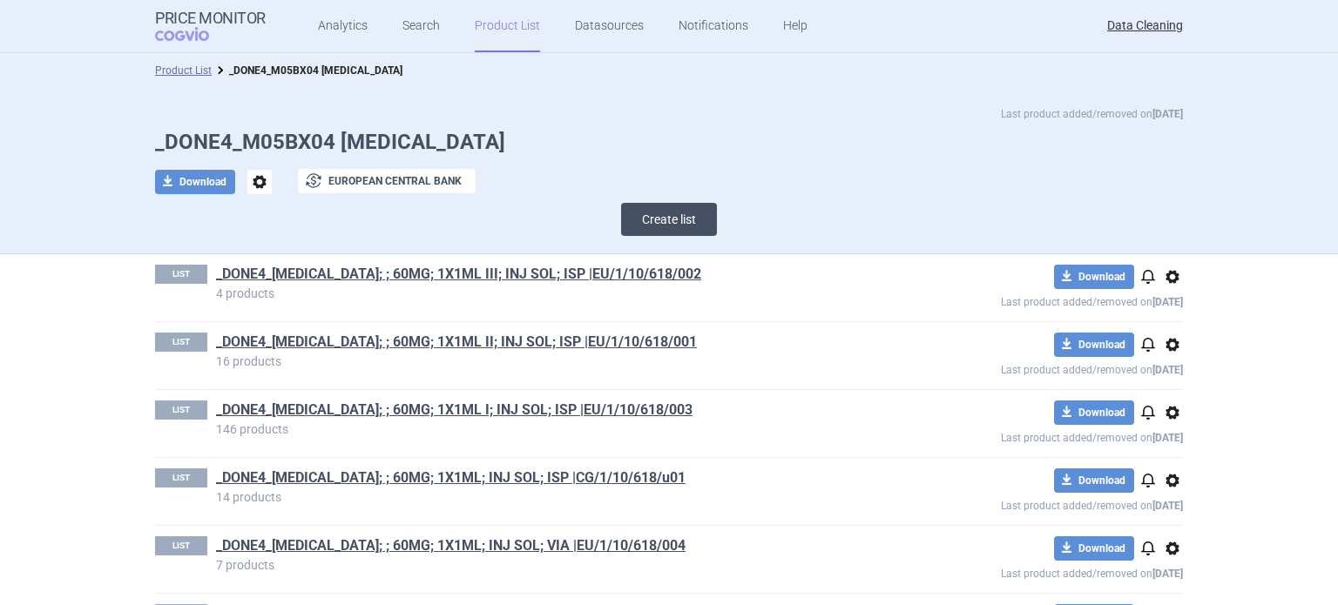
click at [621, 227] on button "Create list" at bounding box center [669, 219] width 96 height 33
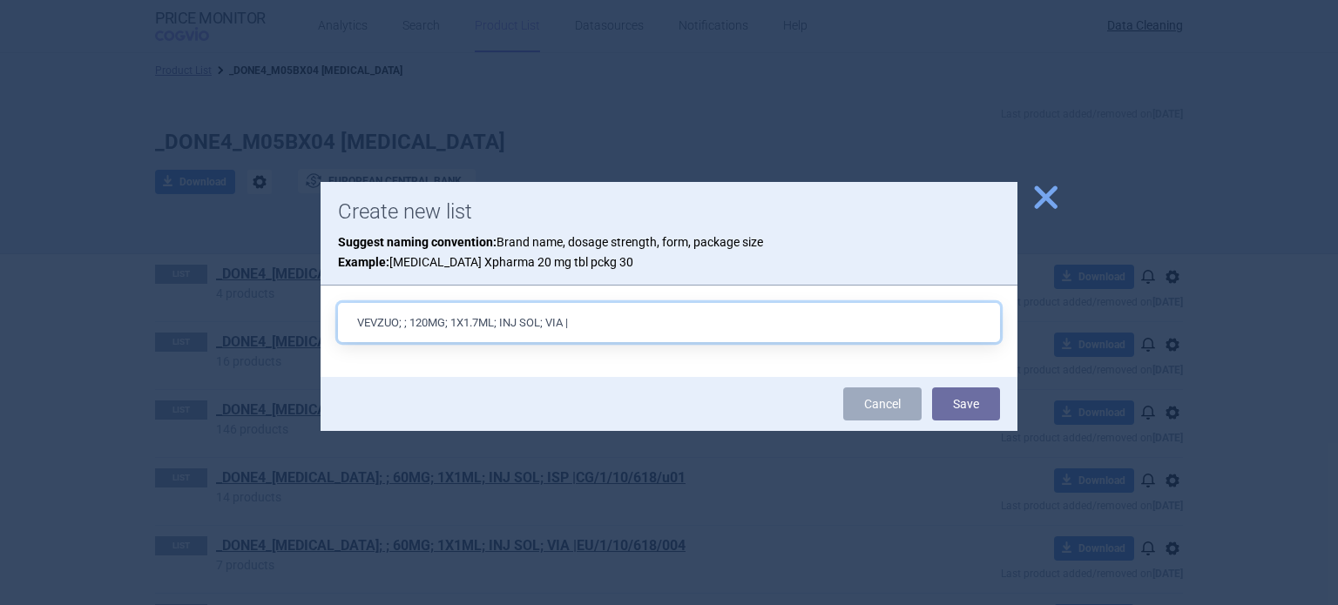
paste input "EU/1/25/1945/001"
type input "VEVZUO; ; 120MG; 1X1.7ML; INJ SOL; VIA |EU/1/25/1945/001"
click at [932, 388] on button "Save" at bounding box center [966, 404] width 68 height 33
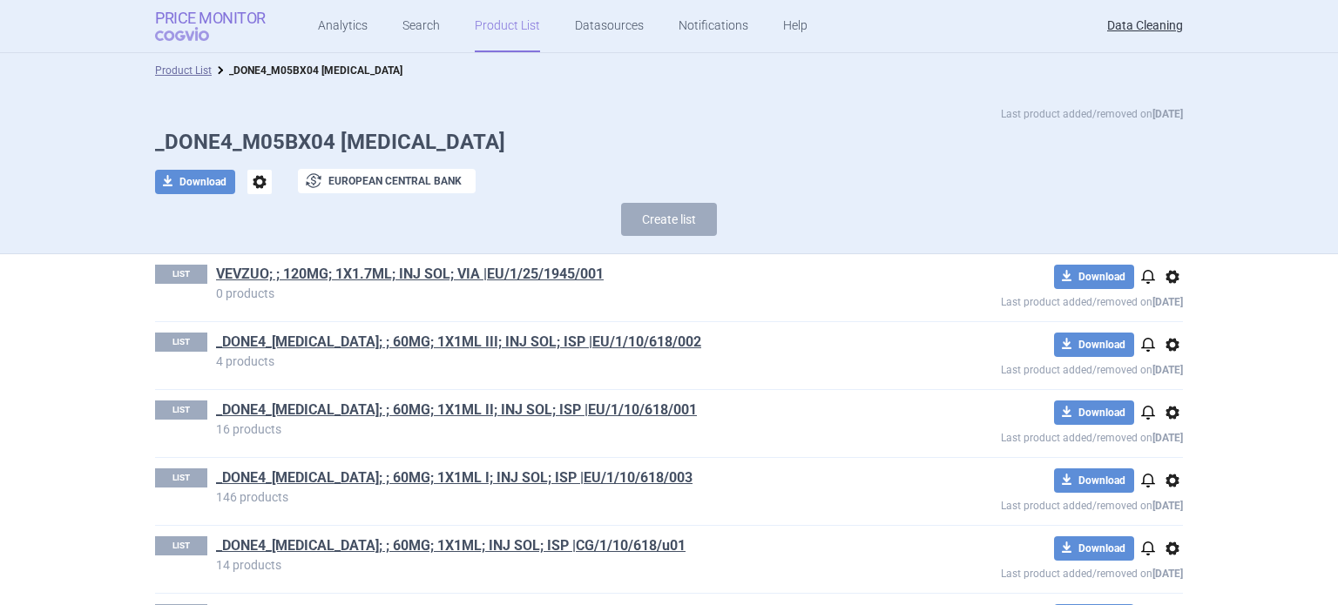
click at [237, 17] on strong "Price Monitor" at bounding box center [210, 18] width 111 height 17
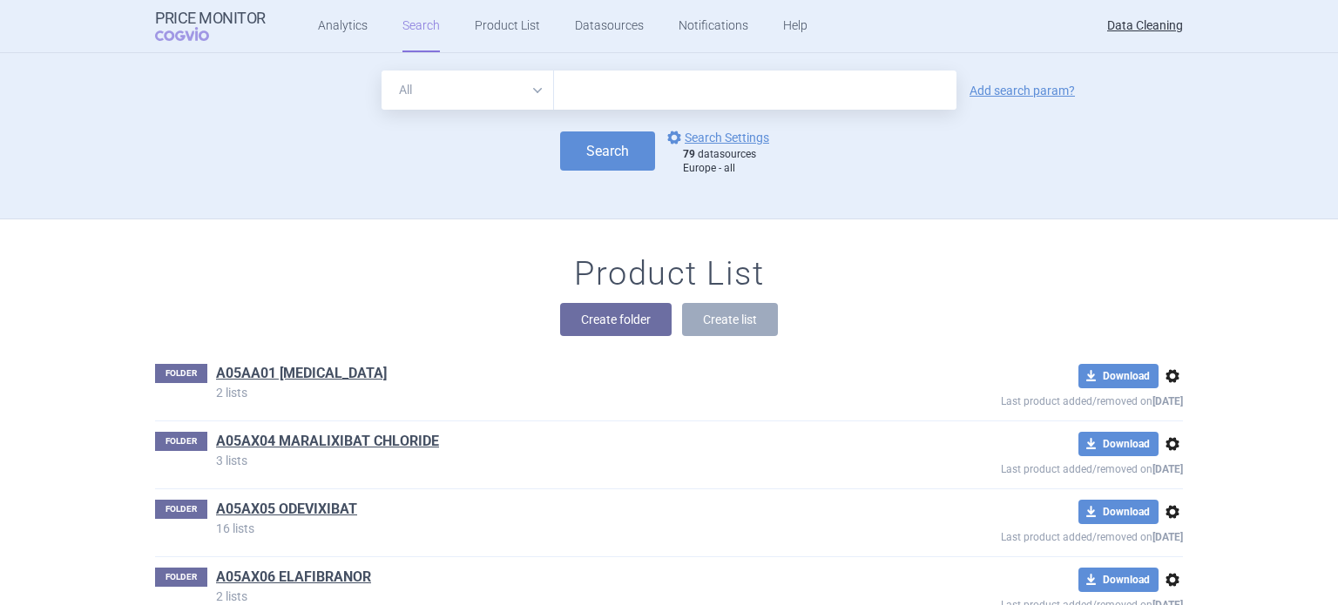
scroll to position [50349, 0]
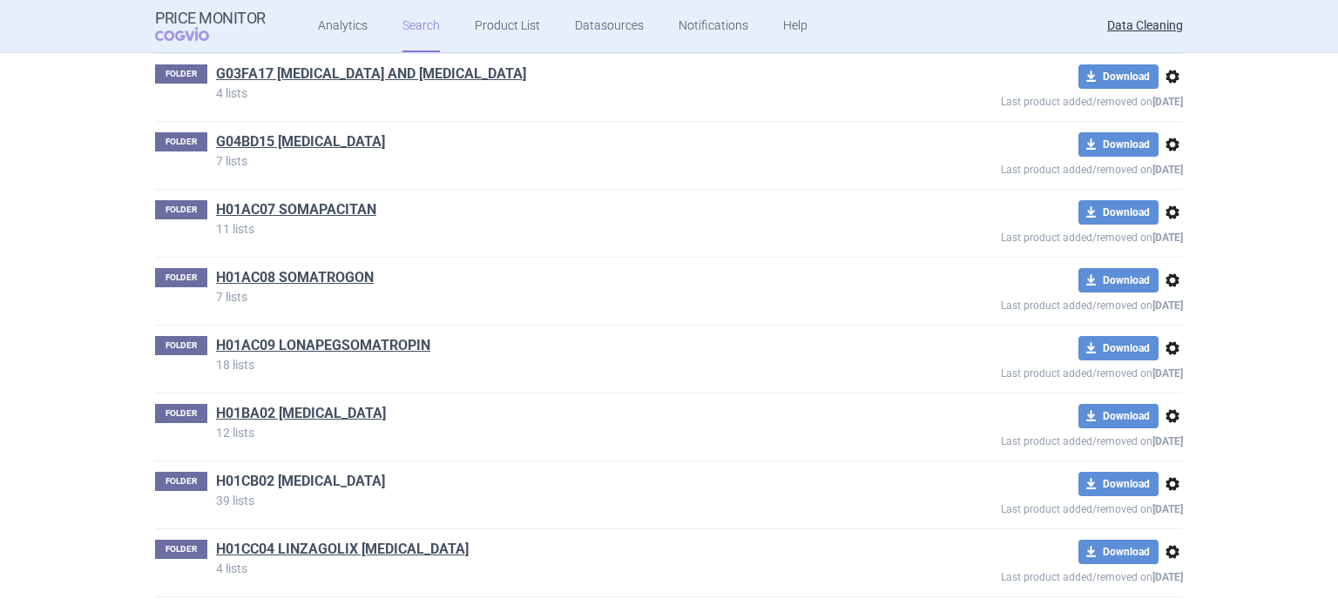
click at [261, 472] on link "H01CB02 [MEDICAL_DATA]" at bounding box center [300, 481] width 169 height 19
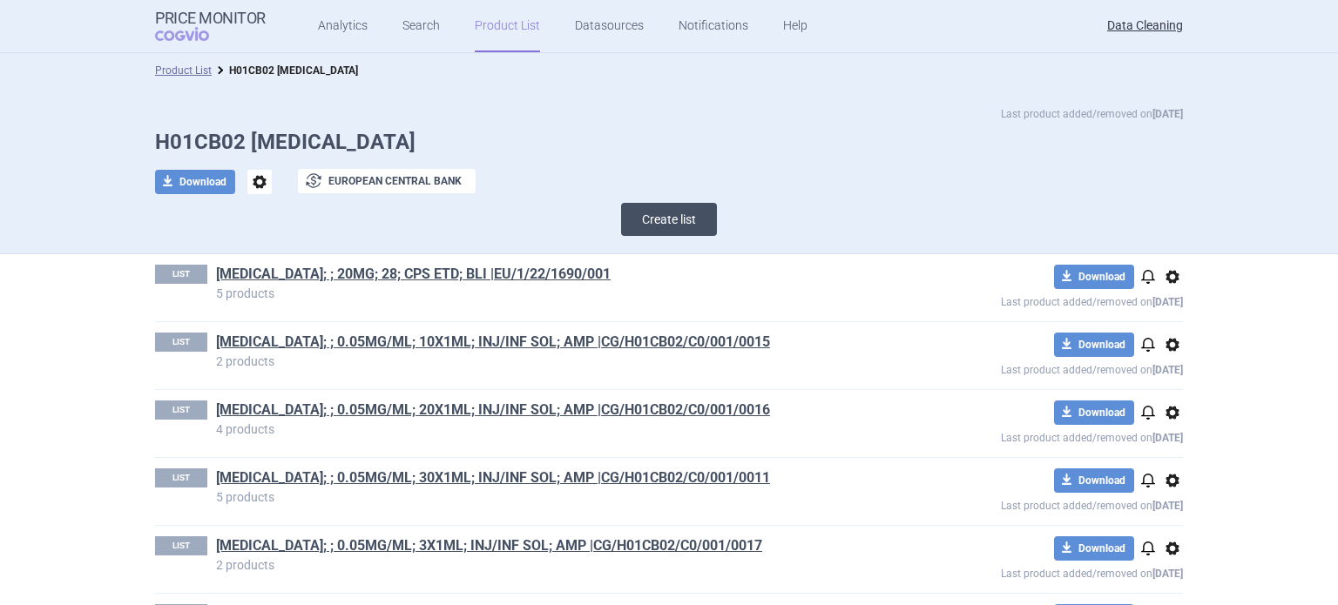
click at [641, 227] on button "Create list" at bounding box center [669, 219] width 96 height 33
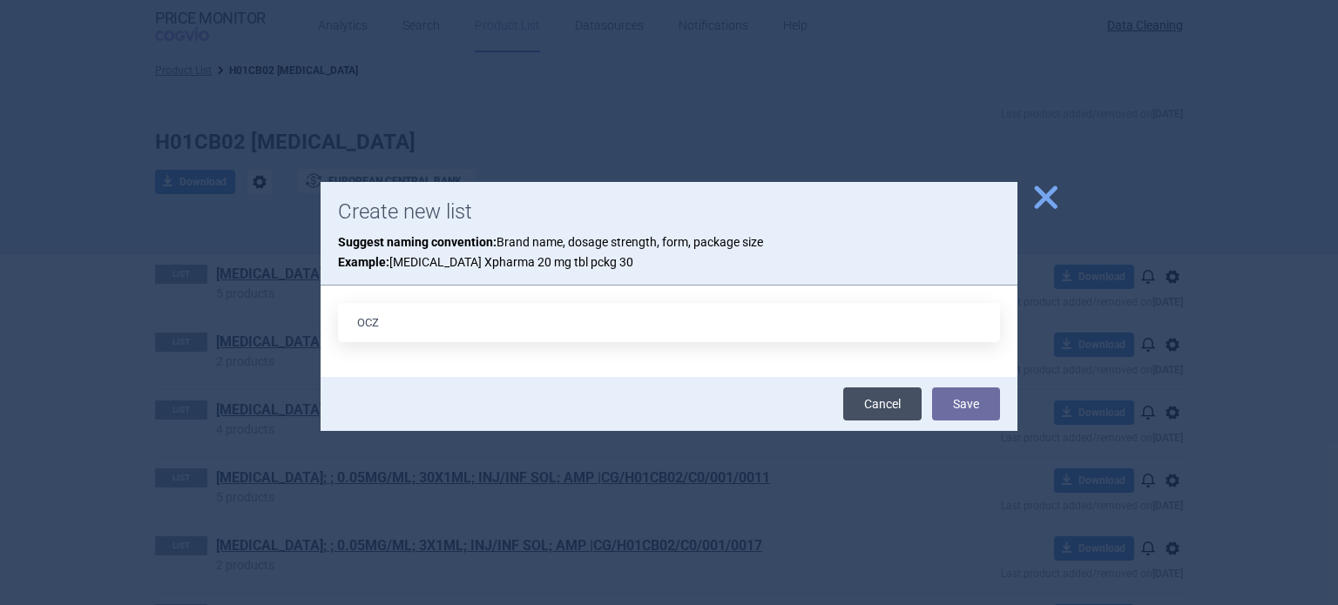
type input "OCZ"
click at [875, 407] on link "Cancel" at bounding box center [882, 404] width 78 height 33
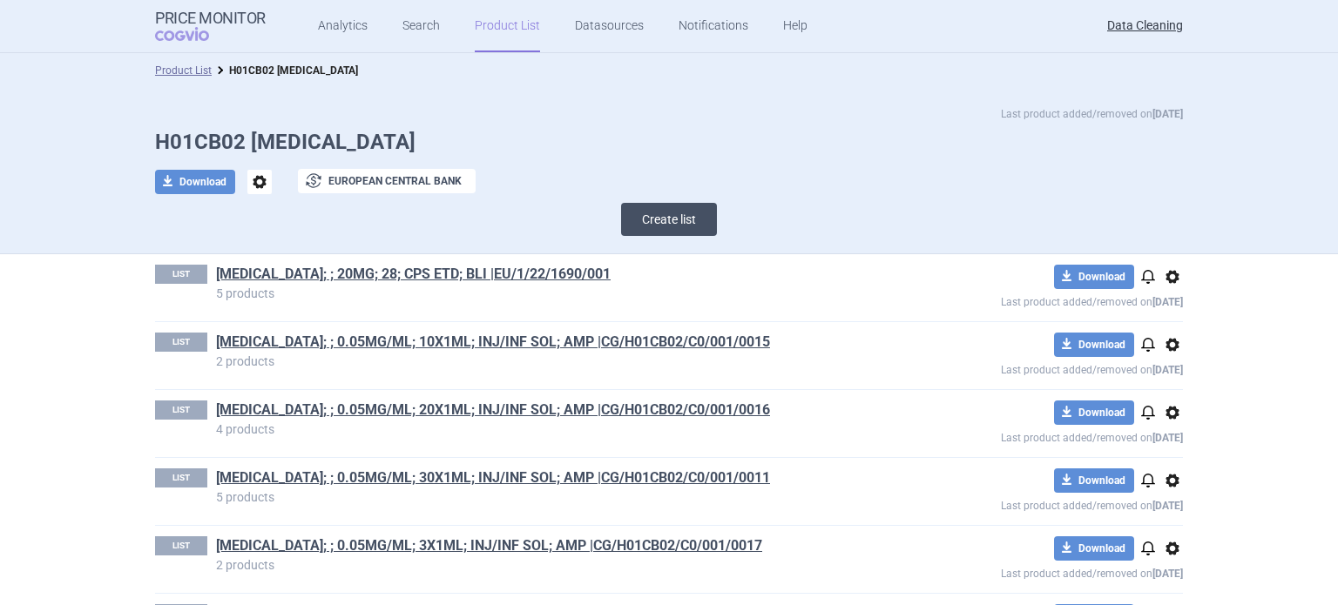
click at [652, 226] on button "Create list" at bounding box center [669, 219] width 96 height 33
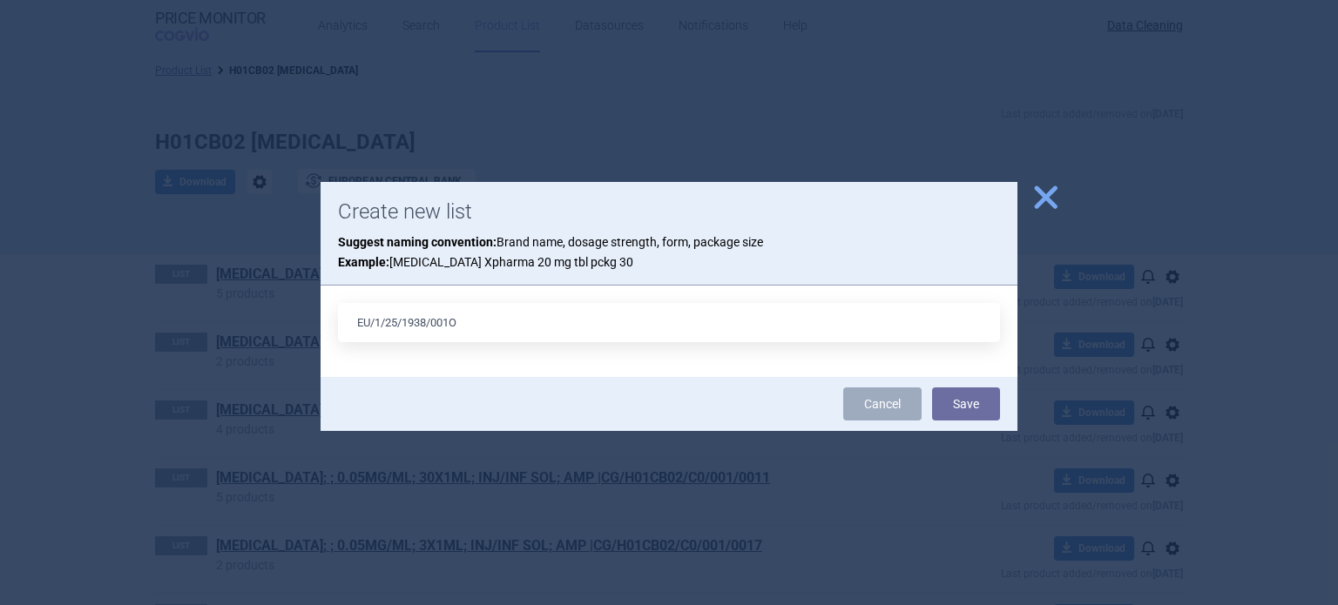
type input "EU/1/25/1938/001"
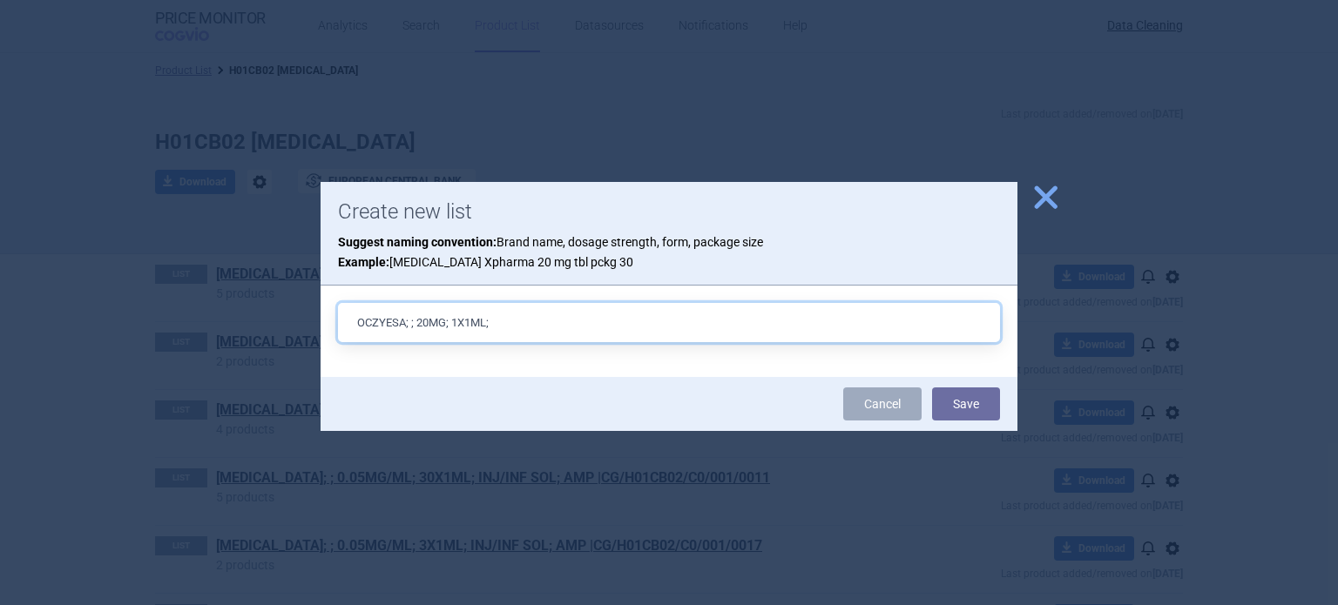
paste input "INJ SOL PRO"
paste input "EU/1/25/1938/001"
type input "OCZYESA; ; 20MG; 1X1ML; INJ SOL PRO; PEP |EU/1/25/1938/001"
click at [932, 388] on button "Save" at bounding box center [966, 404] width 68 height 33
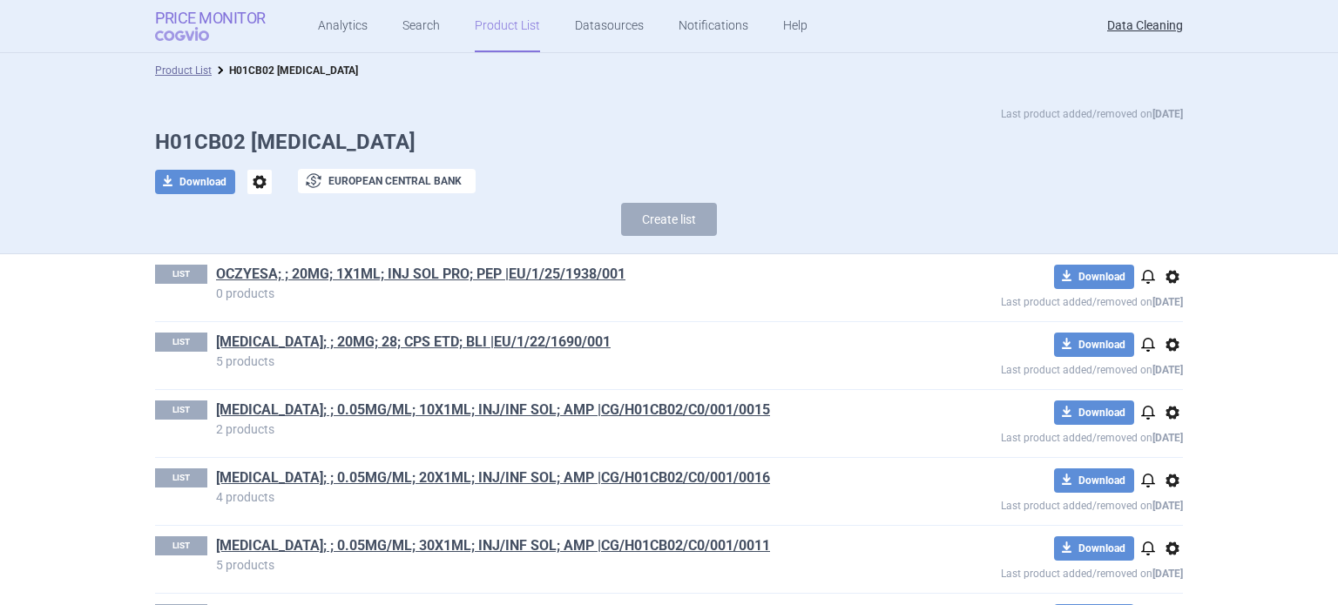
click at [236, 30] on link "Price Monitor COGVIO" at bounding box center [210, 26] width 111 height 33
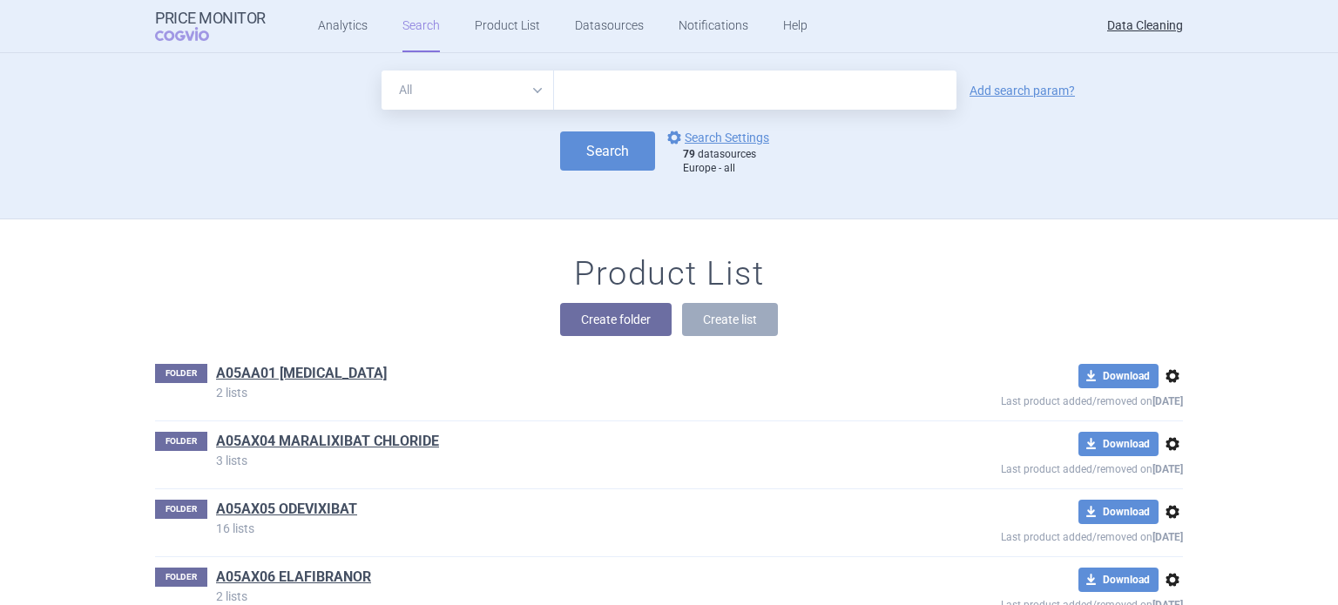
scroll to position [13463, 0]
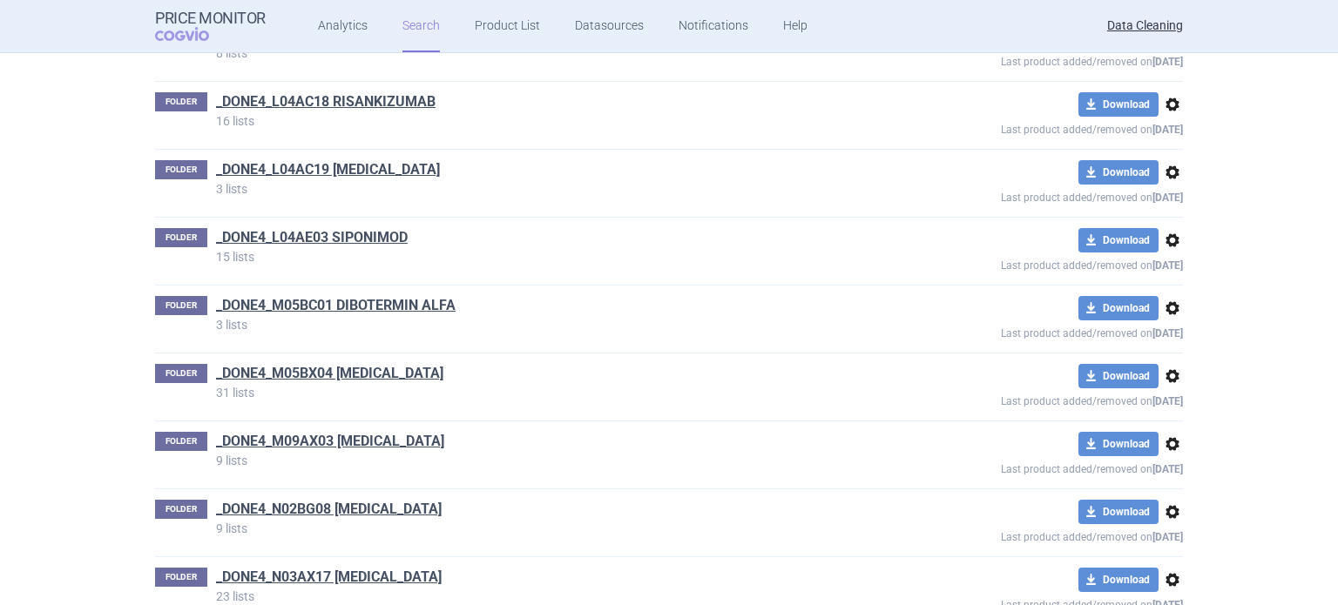
click at [352, 364] on h1 "_DONE4_M05BX04 [MEDICAL_DATA]" at bounding box center [329, 375] width 227 height 23
click at [353, 364] on link "_DONE4_M05BX04 [MEDICAL_DATA]" at bounding box center [329, 373] width 227 height 19
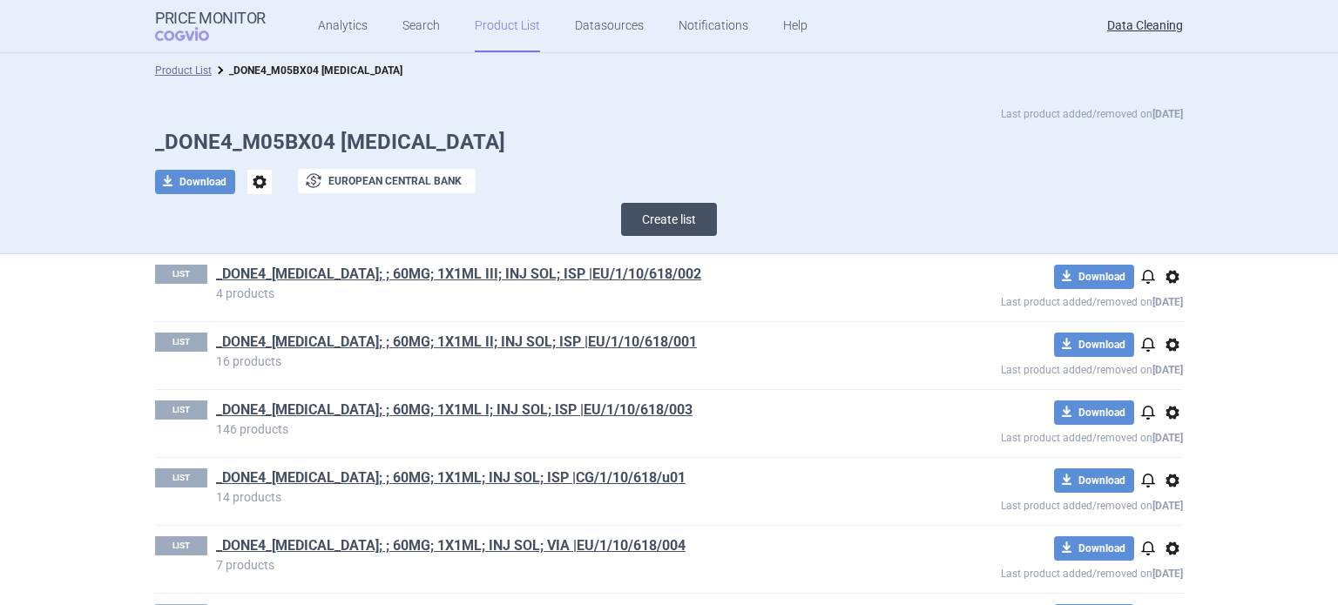
click at [652, 224] on button "Create list" at bounding box center [669, 219] width 96 height 33
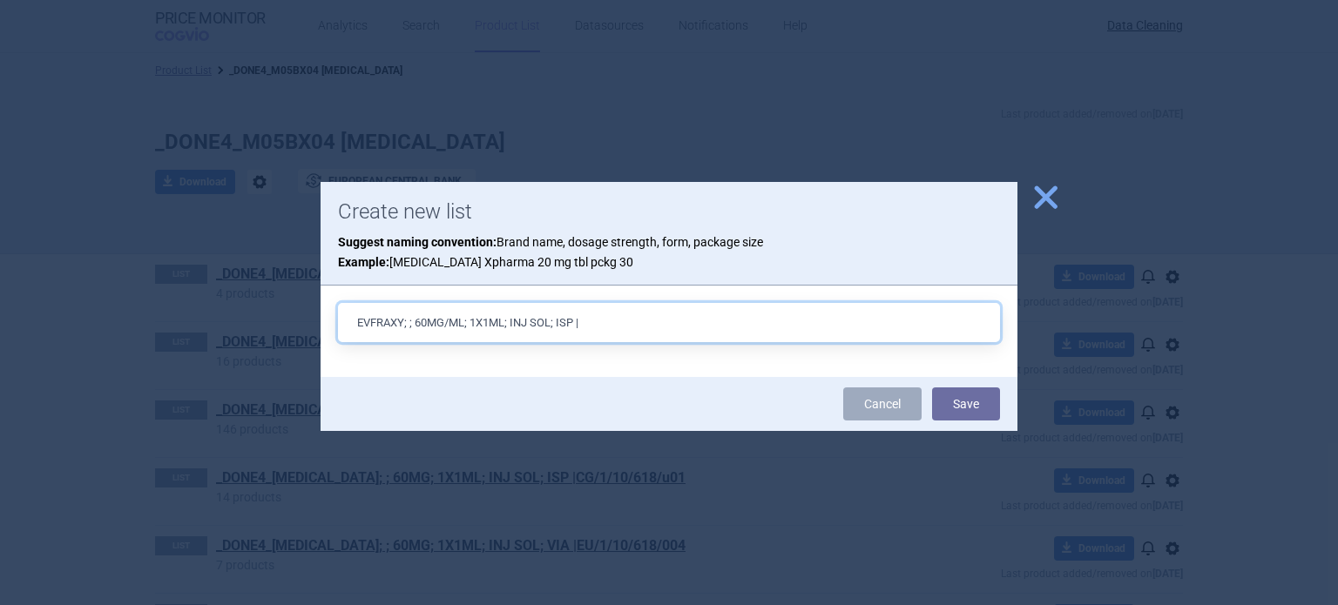
paste input "EU/1/25/1946/001"
type input "EVFRAXY; ; 60MG/ML; 1X1ML; INJ SOL; ISP |EU/1/25/1946/001"
click at [932, 388] on button "Save" at bounding box center [966, 404] width 68 height 33
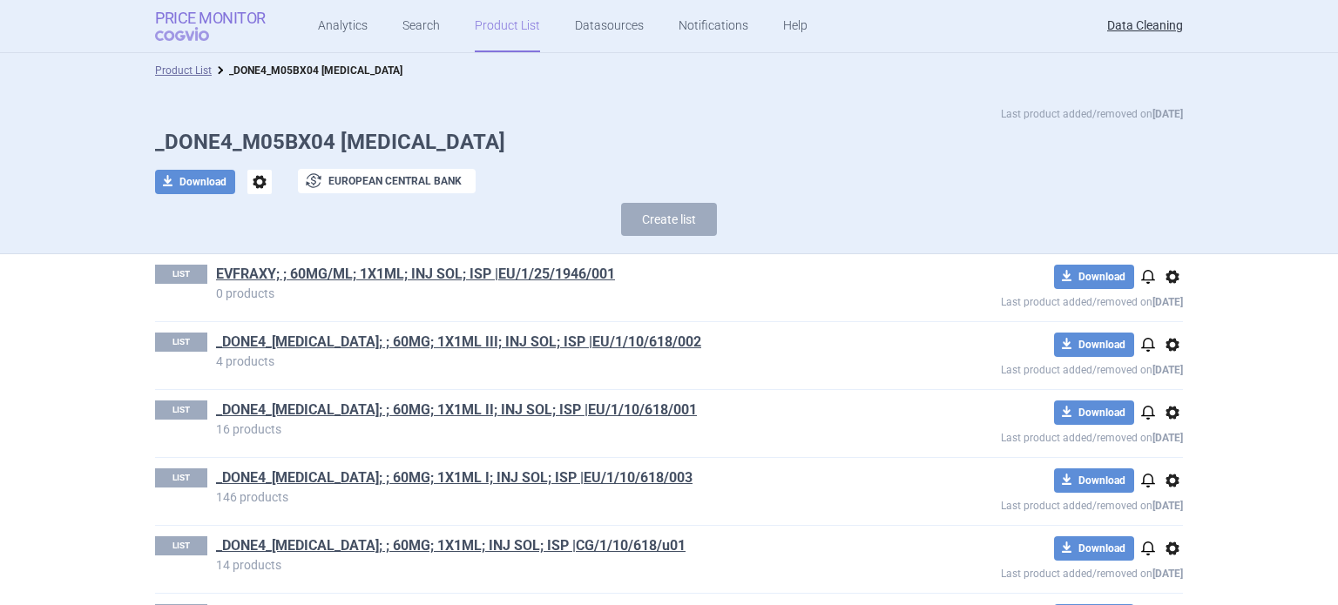
click at [178, 24] on strong "Price Monitor" at bounding box center [210, 18] width 111 height 17
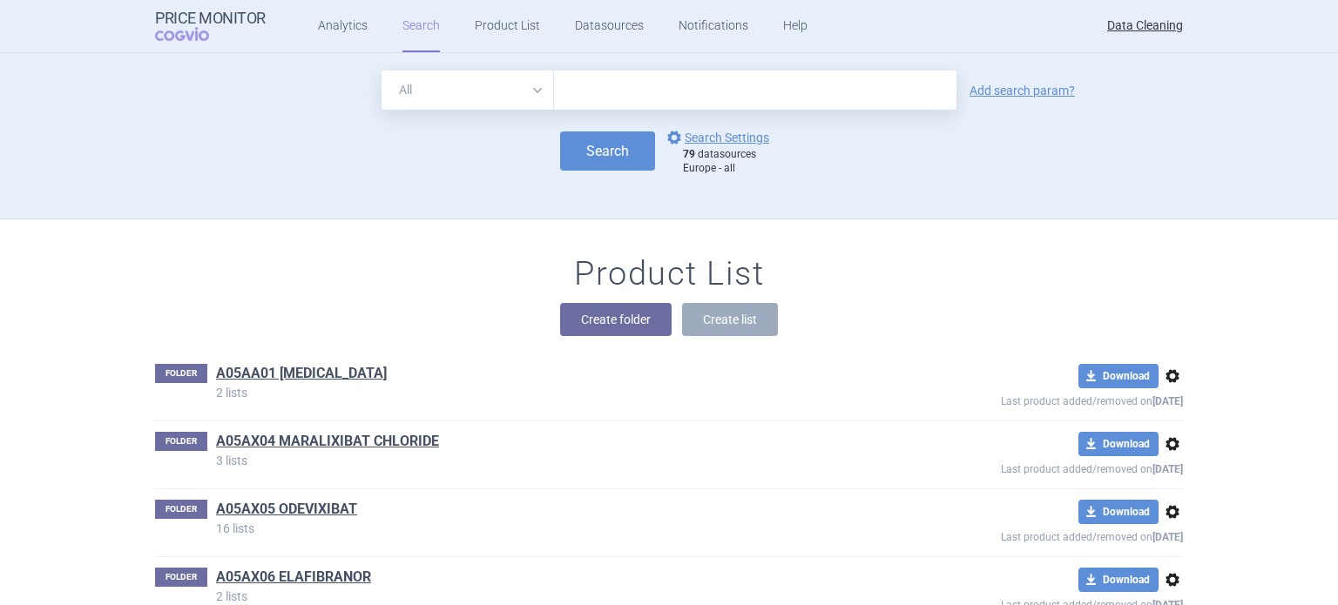
scroll to position [35778, 0]
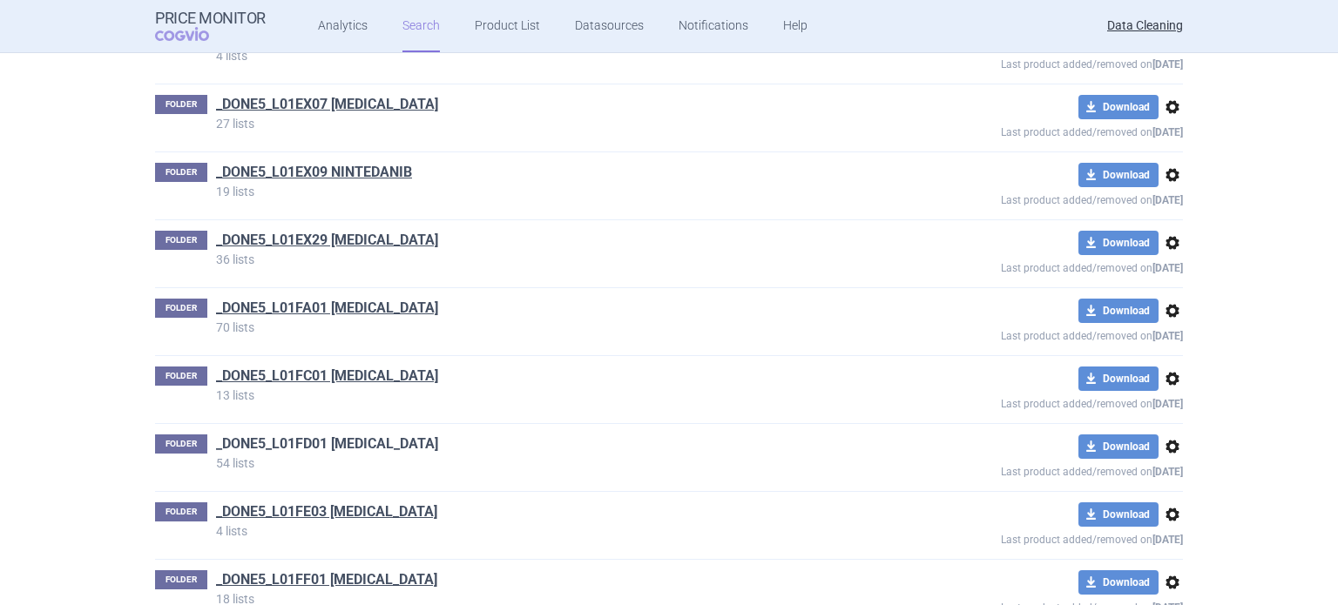
click at [377, 435] on link "_DONE5_L01FD01 [MEDICAL_DATA]" at bounding box center [327, 444] width 222 height 19
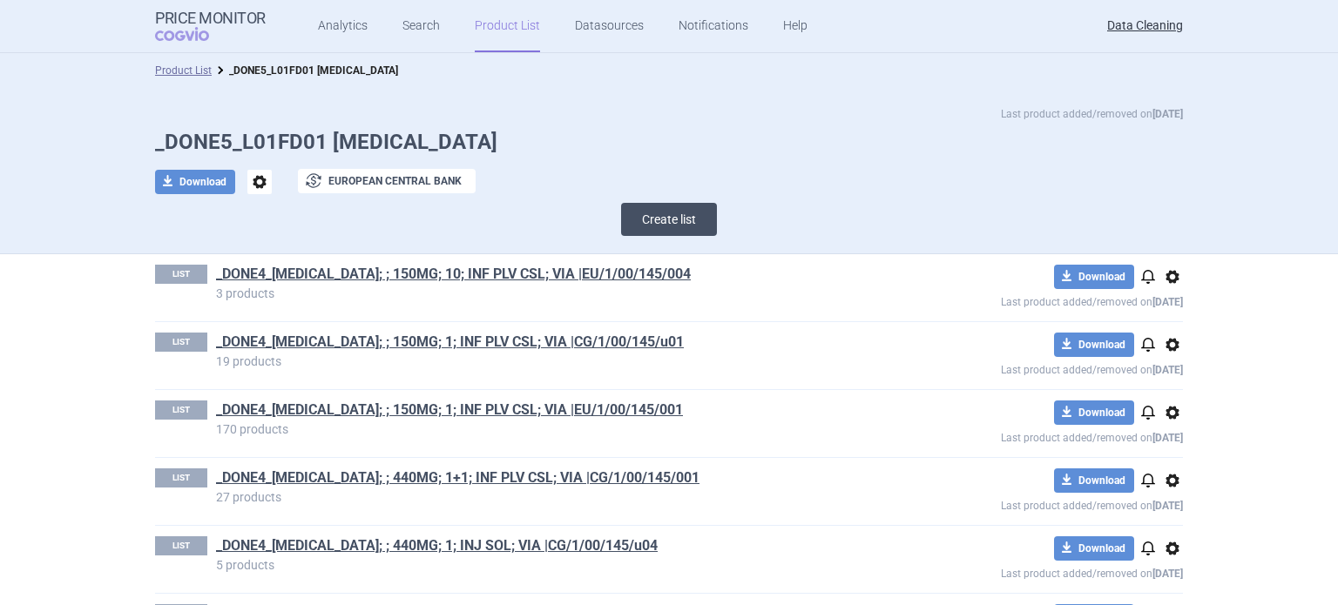
click at [676, 215] on button "Create list" at bounding box center [669, 219] width 96 height 33
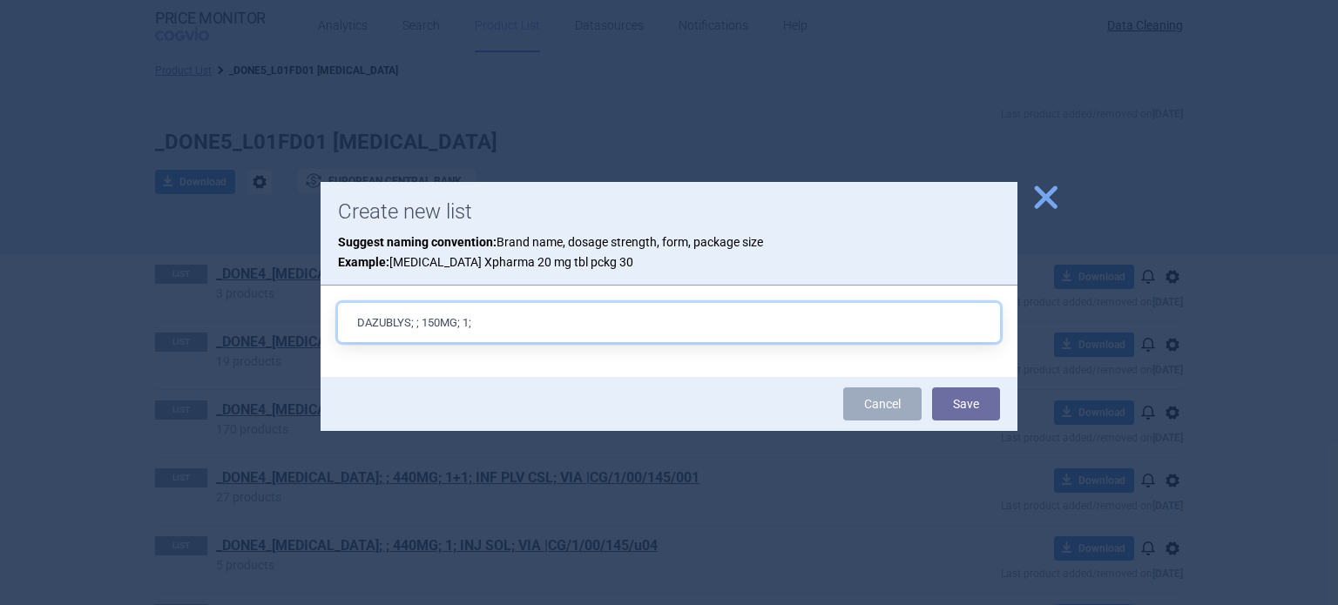
paste input "INF PLV CSL"
paste input "EU/1/25/1949/001"
type input "DAZUBLYS; ; 150MG; 1; INF PLV CSL; VIA |EU/1/25/1949/001"
click at [932, 388] on button "Save" at bounding box center [966, 404] width 68 height 33
